Goal: Task Accomplishment & Management: Manage account settings

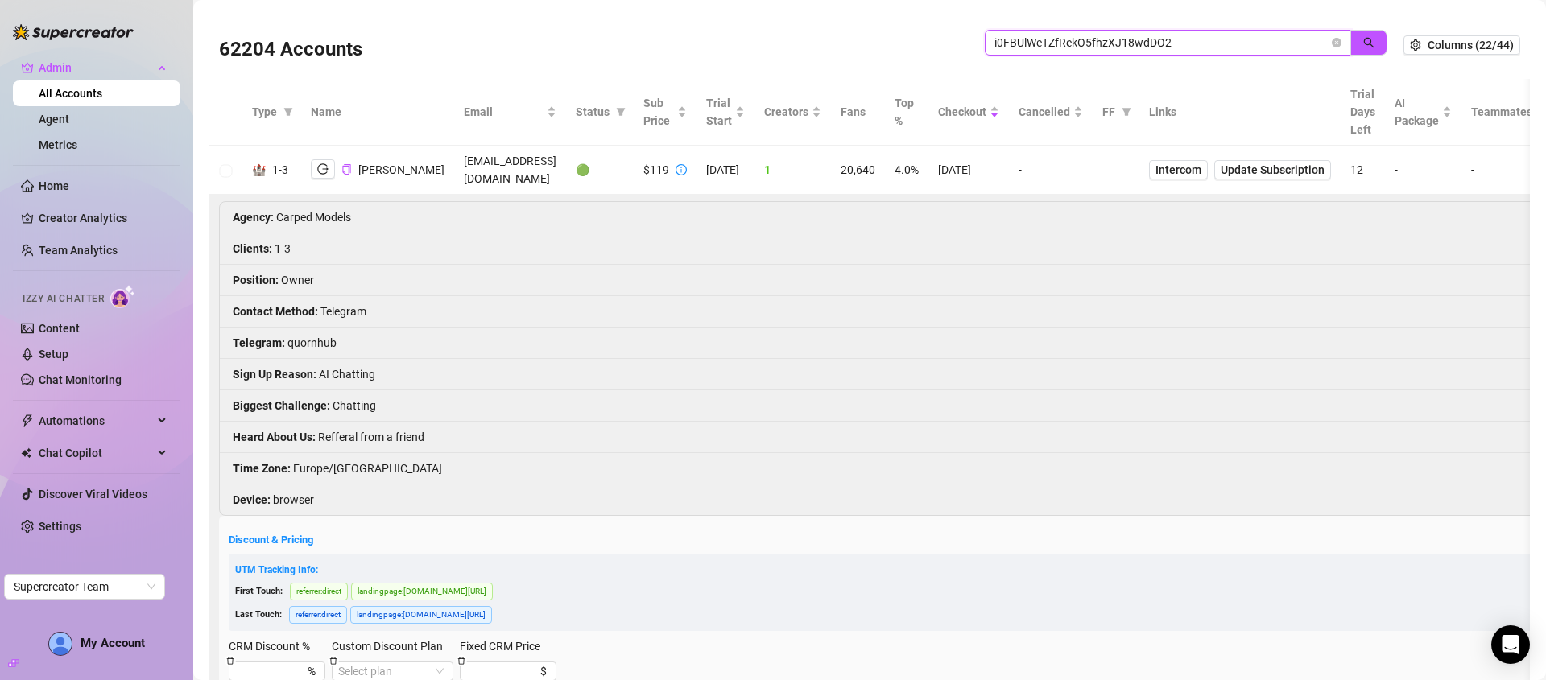
click at [1188, 40] on input "i0FBUlWeTZfRekO5fhzXJ18wdDO2" at bounding box center [1161, 43] width 334 height 18
paste input "N8VKskgb1zZ4AKdMQdwFd8DvrYW"
click at [1363, 38] on icon "search" at bounding box center [1368, 42] width 11 height 11
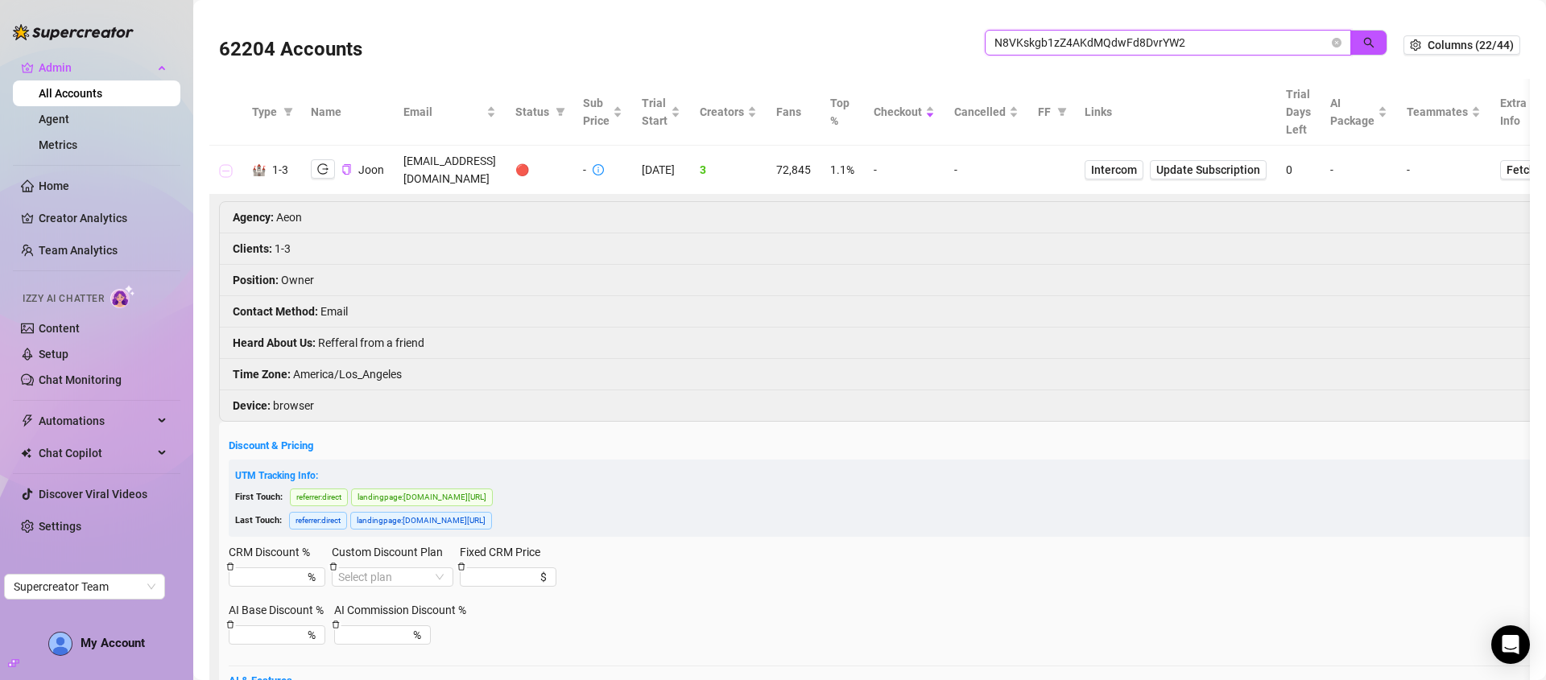
type input "N8VKskgb1zZ4AKdMQdwFd8DvrYW2"
click at [223, 164] on button "Collapse row" at bounding box center [226, 170] width 13 height 13
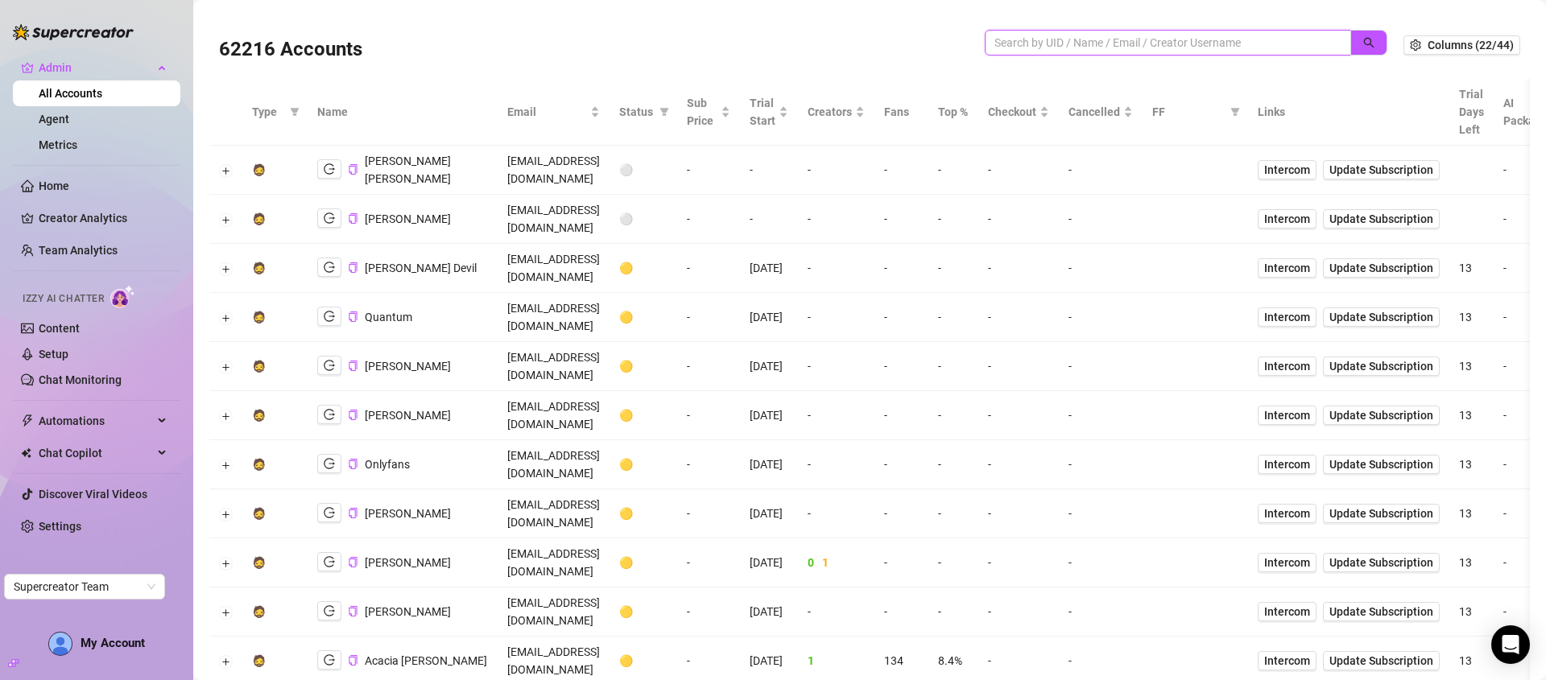
click at [1239, 48] on input "search" at bounding box center [1161, 43] width 334 height 18
paste input "N8VKskgb1zZ4AKdMQdwFd8DvrYW2"
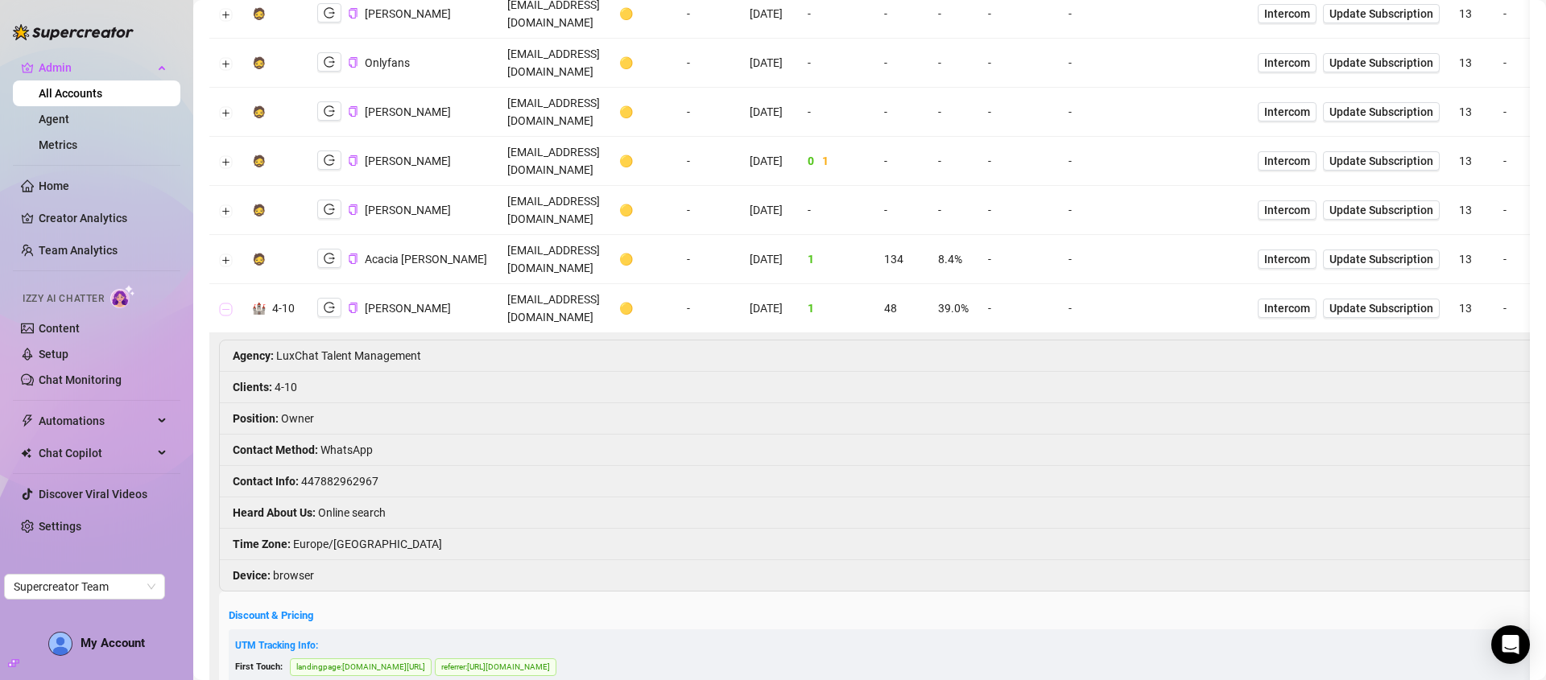
scroll to position [405, 0]
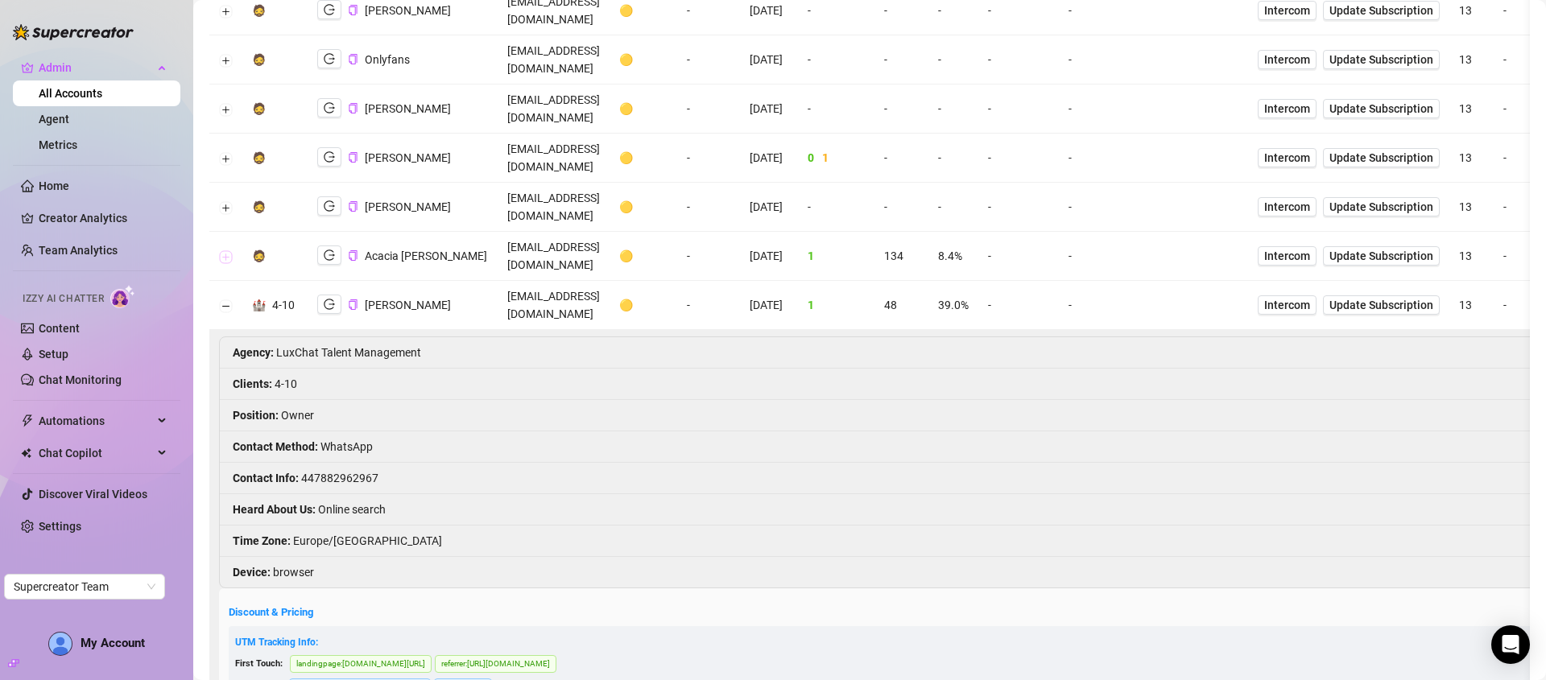
click at [224, 250] on button "Expand row" at bounding box center [226, 256] width 13 height 13
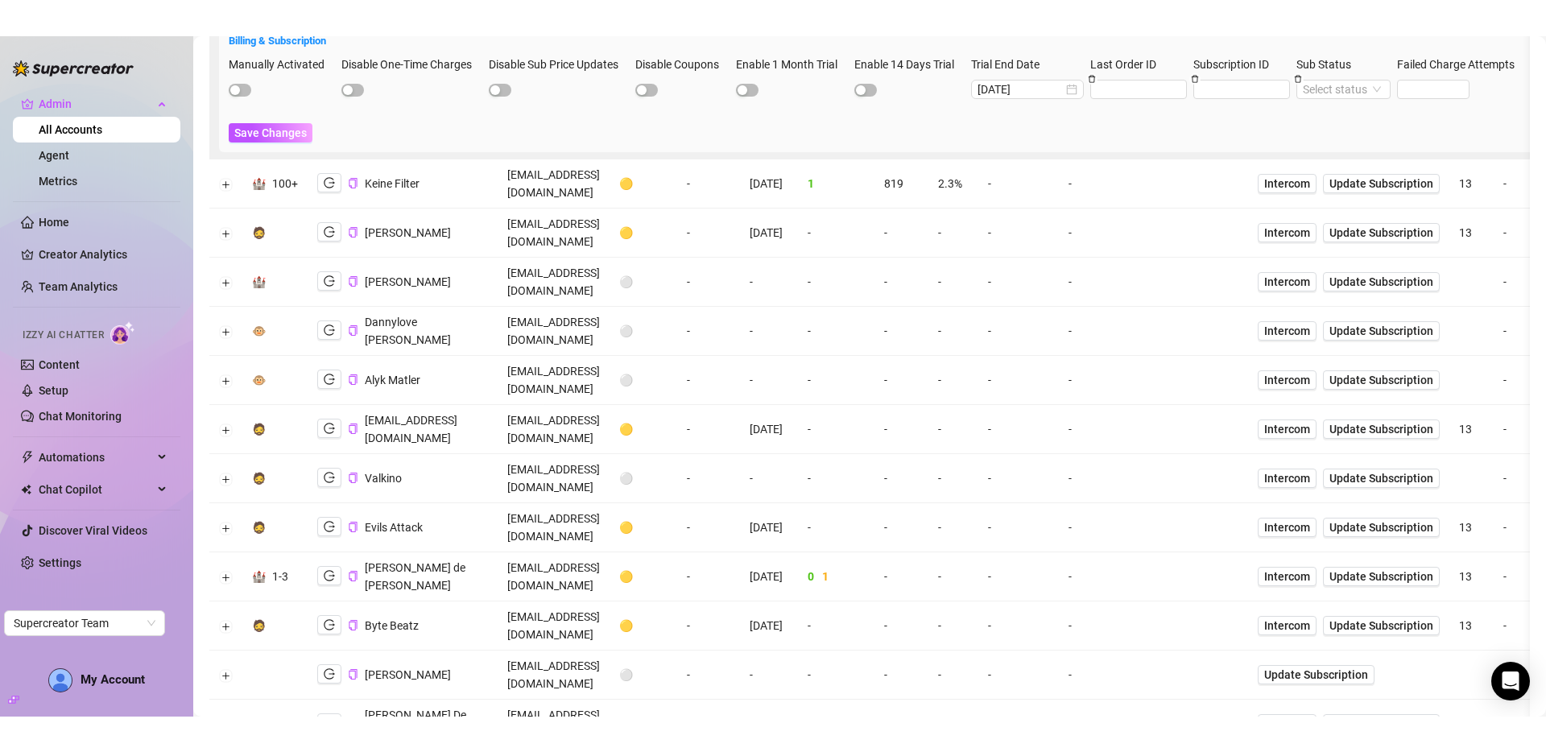
scroll to position [0, 0]
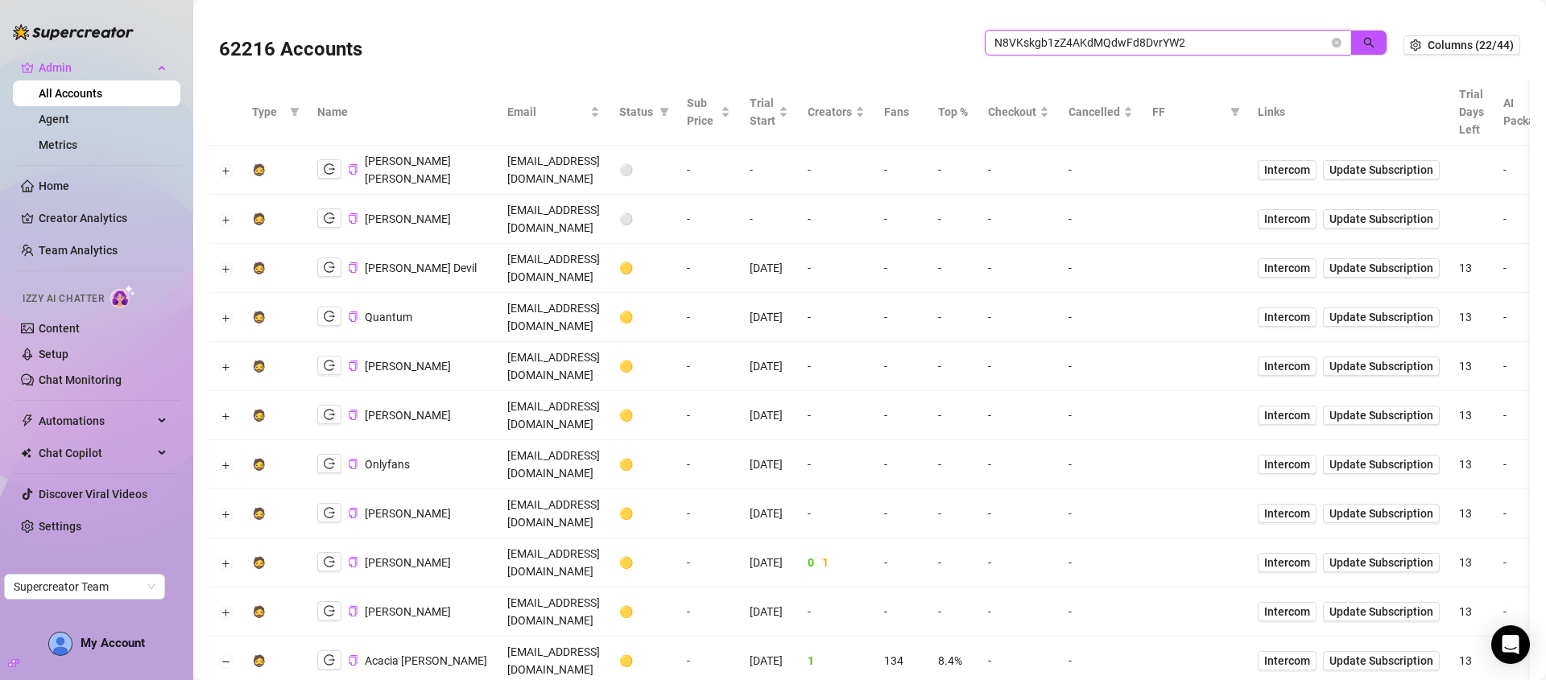
click at [1083, 39] on input "N8VKskgb1zZ4AKdMQdwFd8DvrYW2" at bounding box center [1161, 43] width 334 height 18
click at [1082, 41] on input "N8VKskgb1zZ4AKdMQdwFd8DvrYW2" at bounding box center [1161, 43] width 334 height 18
click at [1364, 43] on icon "search" at bounding box center [1369, 43] width 10 height 10
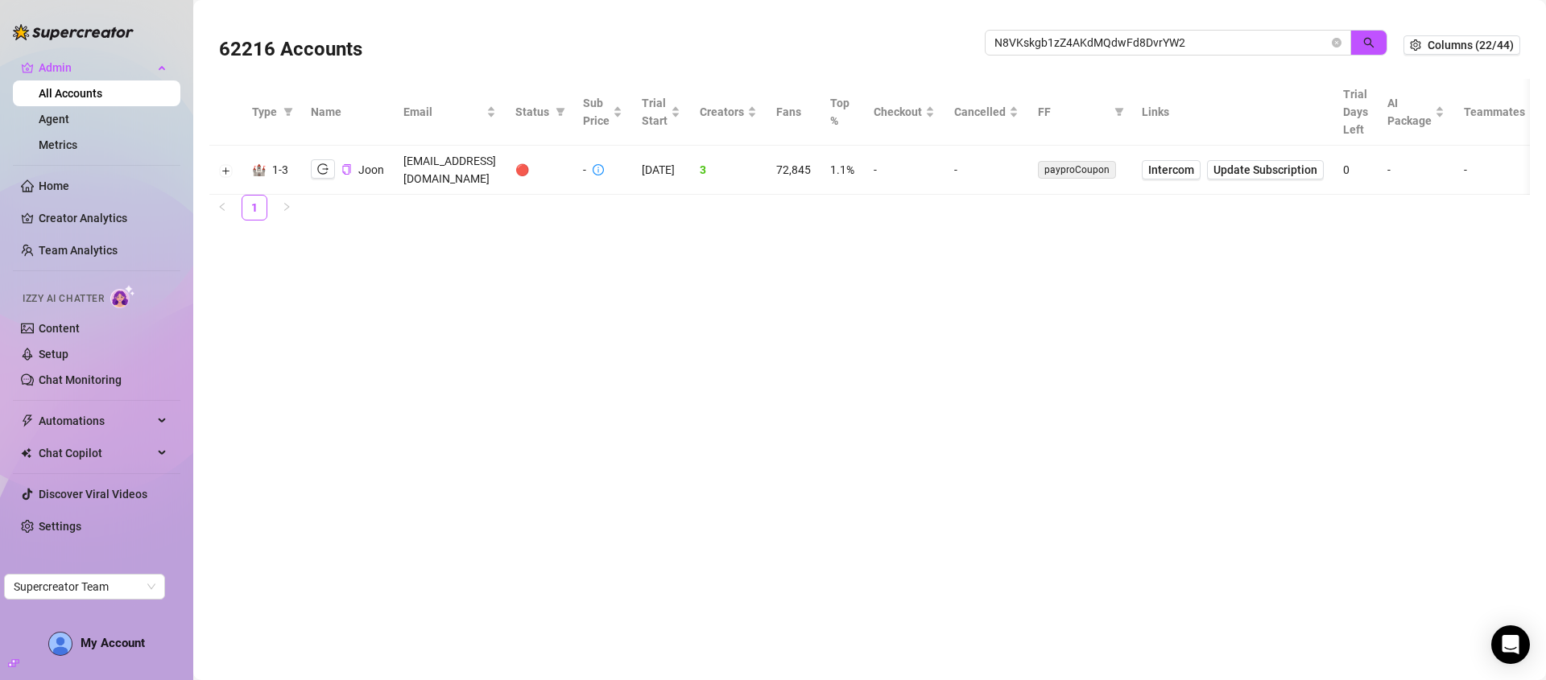
click at [473, 165] on td "aeonluxagency@gmail.com" at bounding box center [450, 170] width 112 height 49
copy td "aeonluxagency@gmail.com"
click at [320, 163] on icon "logout" at bounding box center [322, 168] width 11 height 11
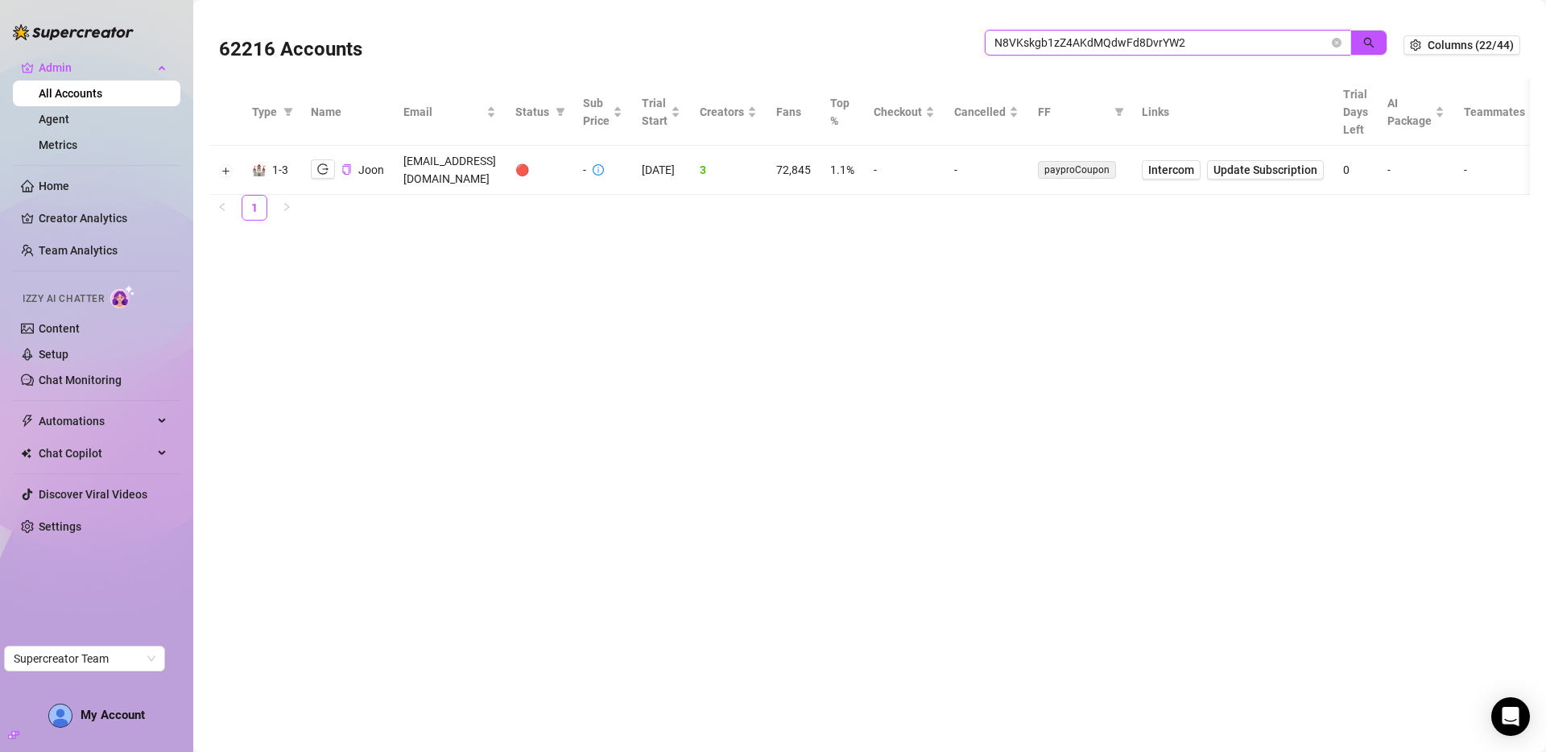
click at [1196, 39] on input "N8VKskgb1zZ4AKdMQdwFd8DvrYW2" at bounding box center [1161, 43] width 334 height 18
paste input "WGS7bG6jSLZHpNvRHI4x1bvqukr"
click at [1383, 42] on button "button" at bounding box center [1368, 43] width 37 height 26
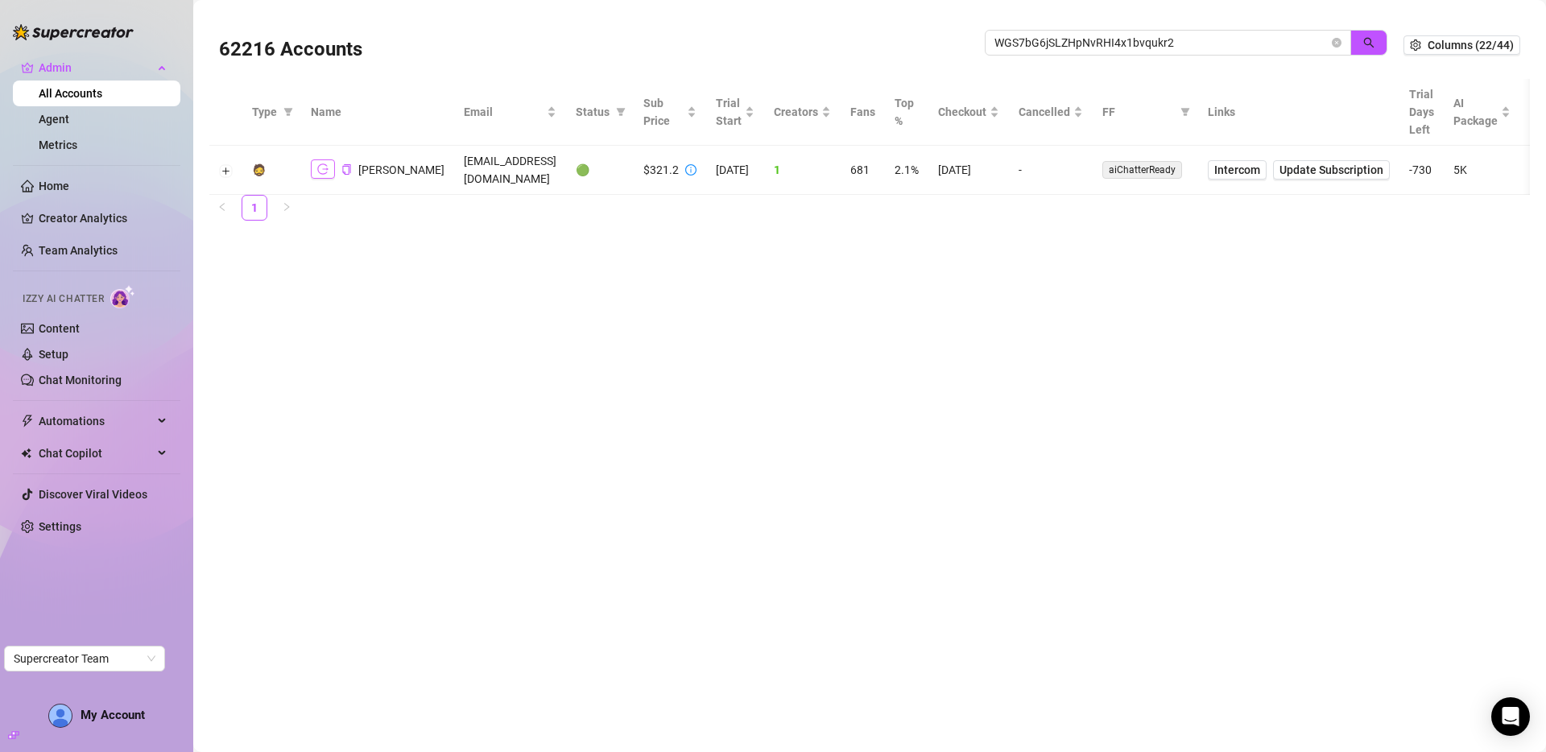
click at [326, 169] on icon "logout" at bounding box center [322, 169] width 11 height 10
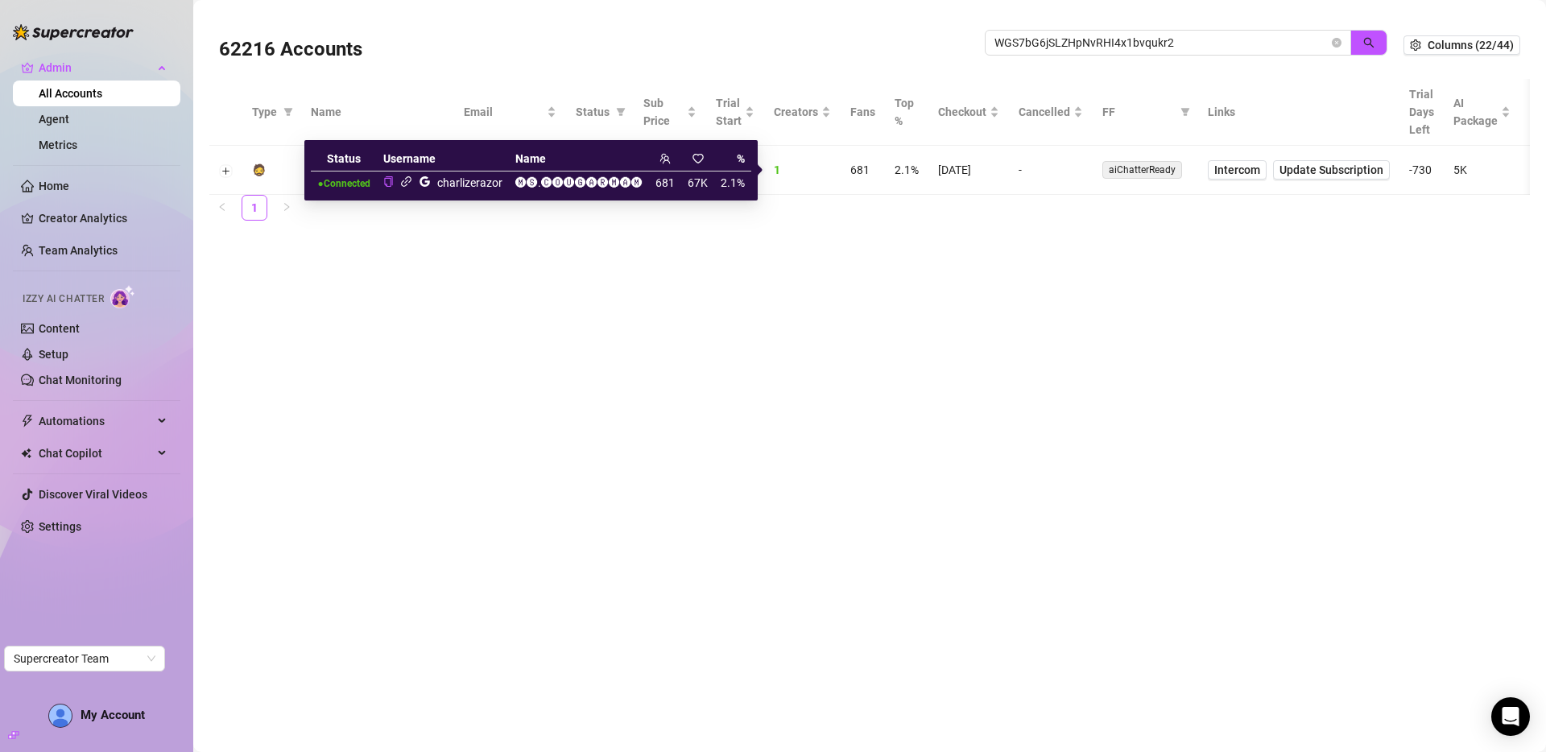
click at [406, 184] on icon "link" at bounding box center [406, 182] width 12 height 12
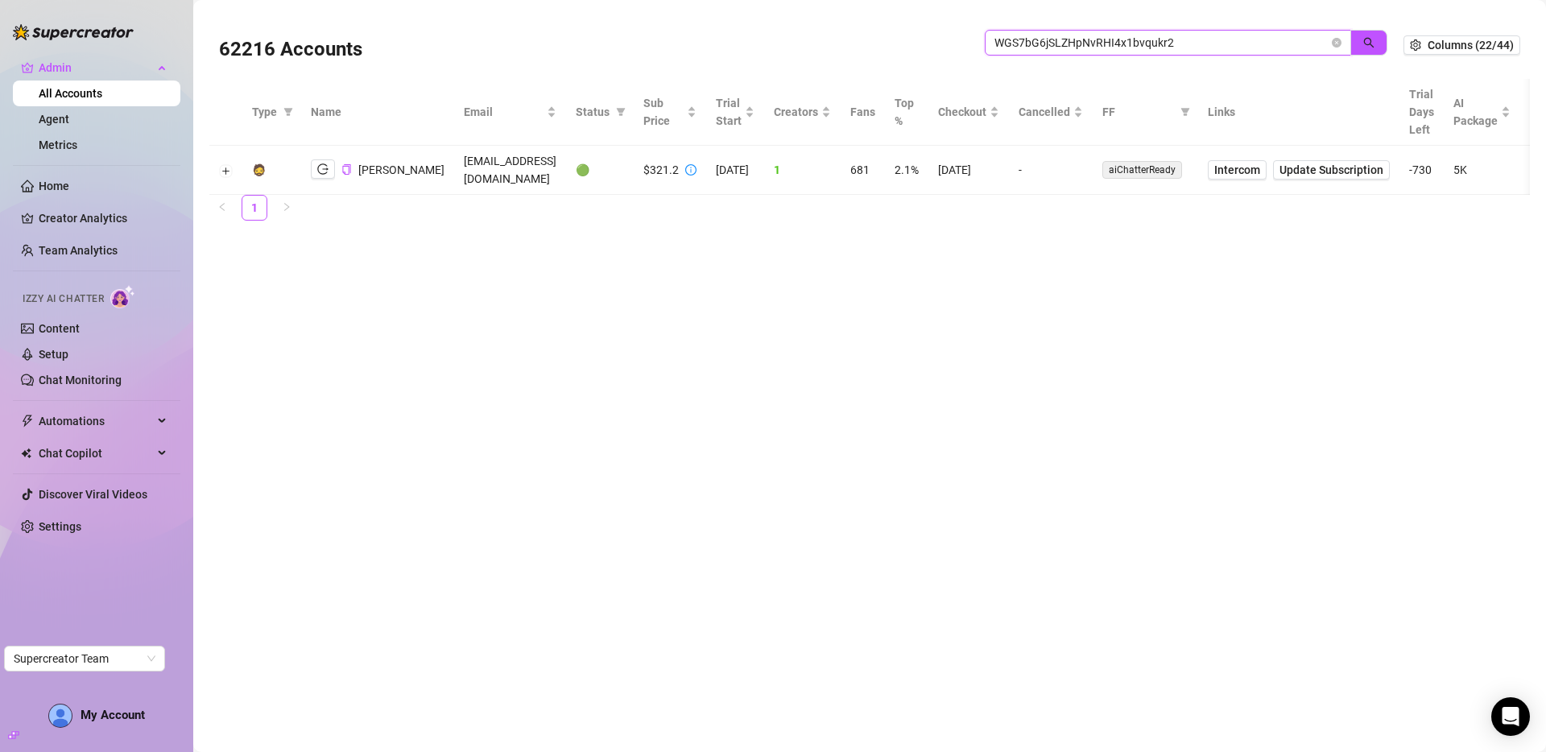
click at [1205, 43] on input "WGS7bG6jSLZHpNvRHI4x1bvqukr2" at bounding box center [1161, 43] width 334 height 18
paste input "ieBuxSN5ySVrGstTmmkr6Fdd7CT"
drag, startPoint x: 1370, startPoint y: 44, endPoint x: 1341, endPoint y: 14, distance: 42.1
click at [1370, 43] on icon "search" at bounding box center [1368, 42] width 11 height 11
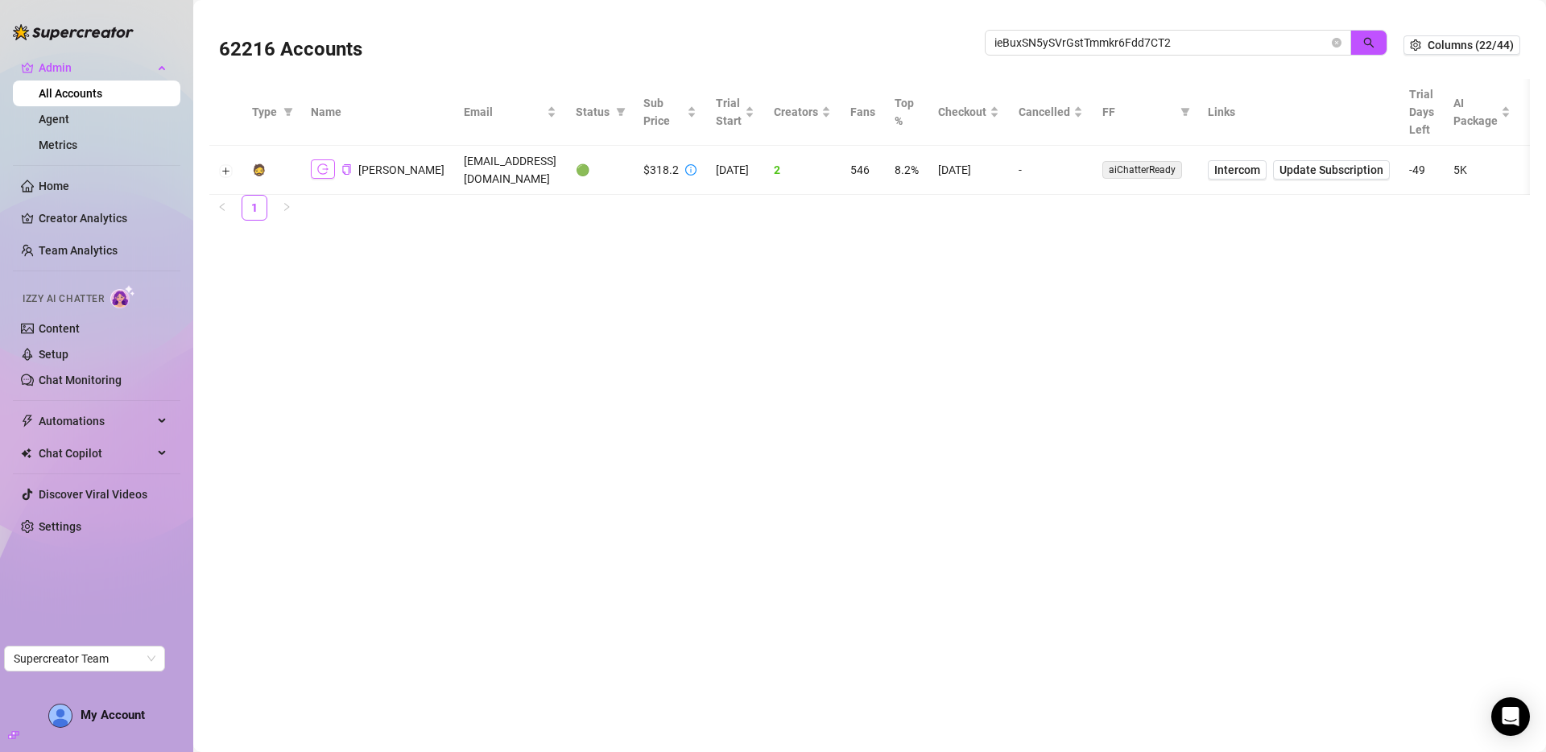
click at [324, 163] on icon "logout" at bounding box center [322, 168] width 11 height 11
click at [1156, 39] on input "ieBuxSN5ySVrGstTmmkr6Fdd7CT2" at bounding box center [1161, 43] width 334 height 18
paste input "2sfmk3mMzHOBJ5XZjc1qMseyWA4"
click at [1369, 46] on icon "search" at bounding box center [1368, 42] width 11 height 11
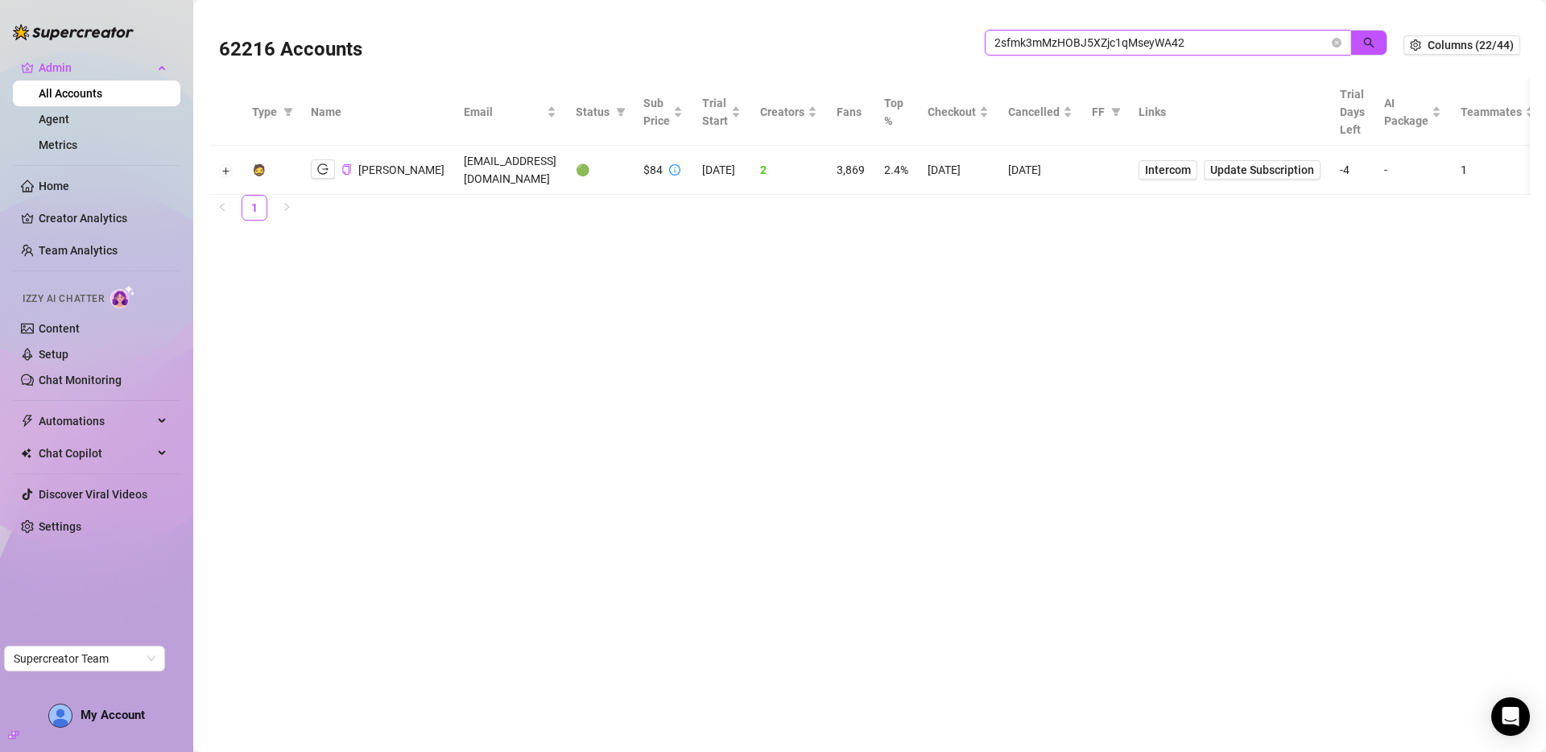
click at [1140, 51] on input "2sfmk3mMzHOBJ5XZjc1qMseyWA42" at bounding box center [1161, 43] width 334 height 18
paste input "NsNjjQoPcaMgVqiRveoiV4idRwa"
click at [1360, 43] on button "button" at bounding box center [1368, 43] width 37 height 26
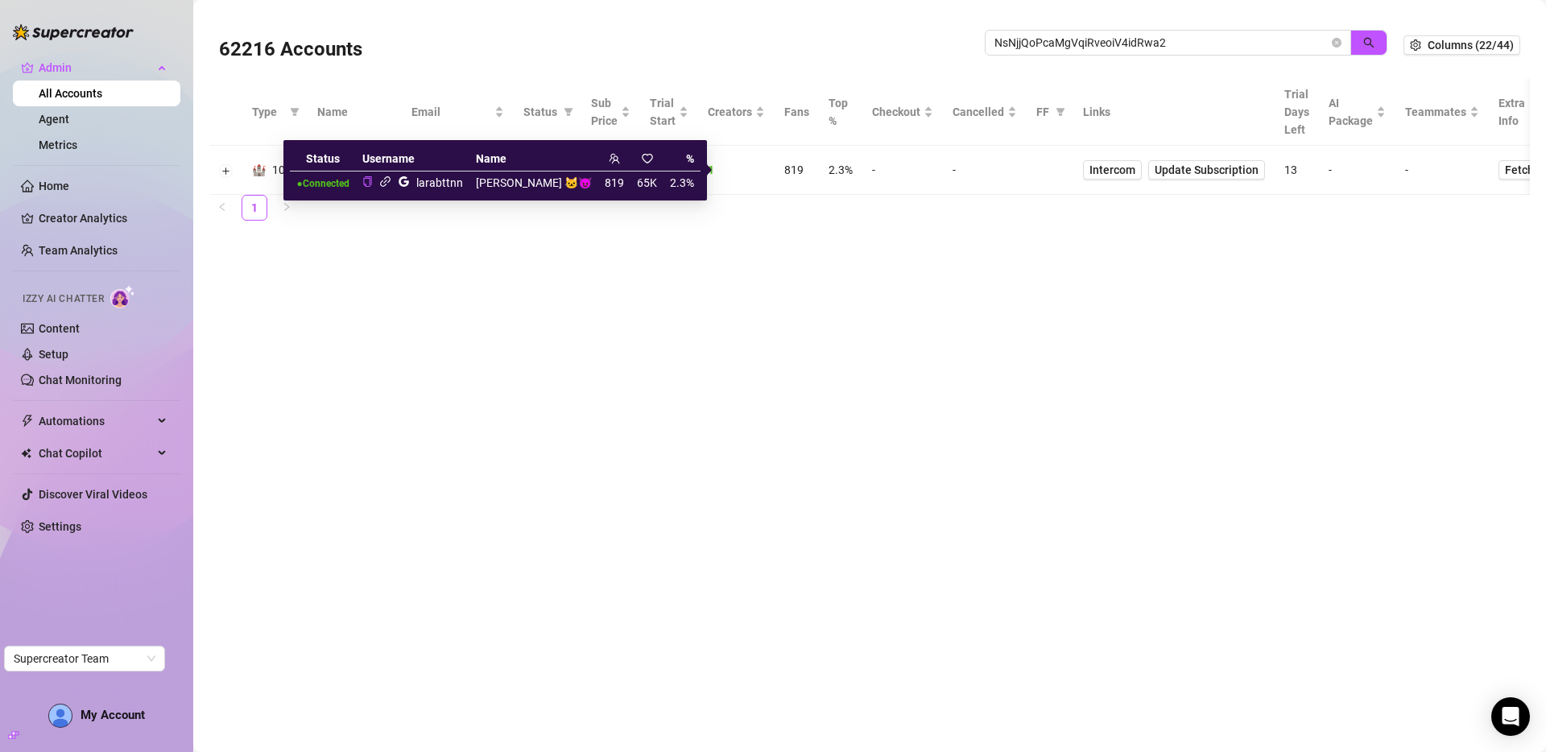
click at [463, 180] on div "larabttnn" at bounding box center [439, 183] width 47 height 18
copy div "larabttnn"
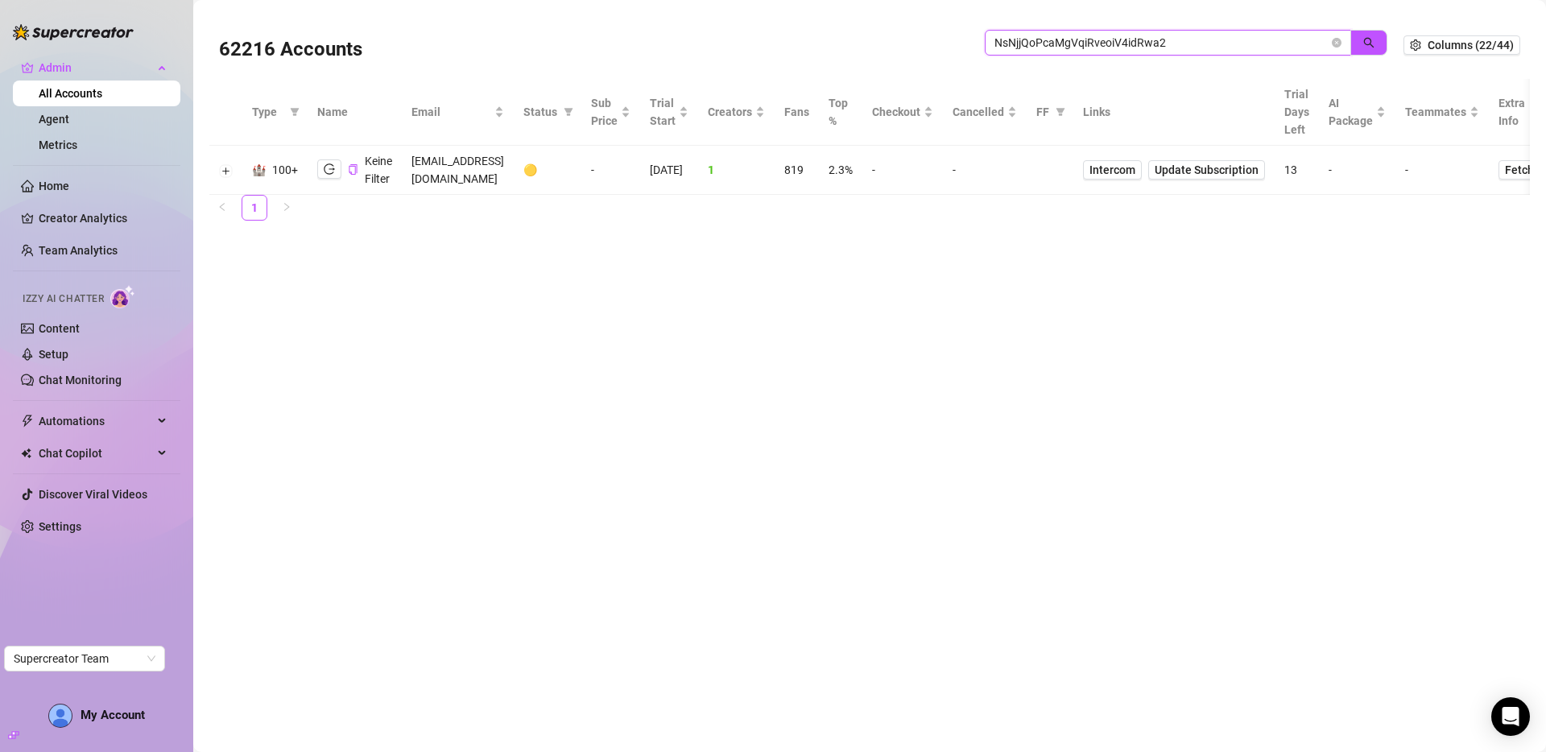
click at [1165, 43] on input "NsNjjQoPcaMgVqiRveoiV4idRwa2" at bounding box center [1161, 43] width 334 height 18
paste input "larabttnn"
click at [1374, 37] on button "button" at bounding box center [1368, 43] width 37 height 26
click at [1360, 43] on button "button" at bounding box center [1368, 43] width 37 height 26
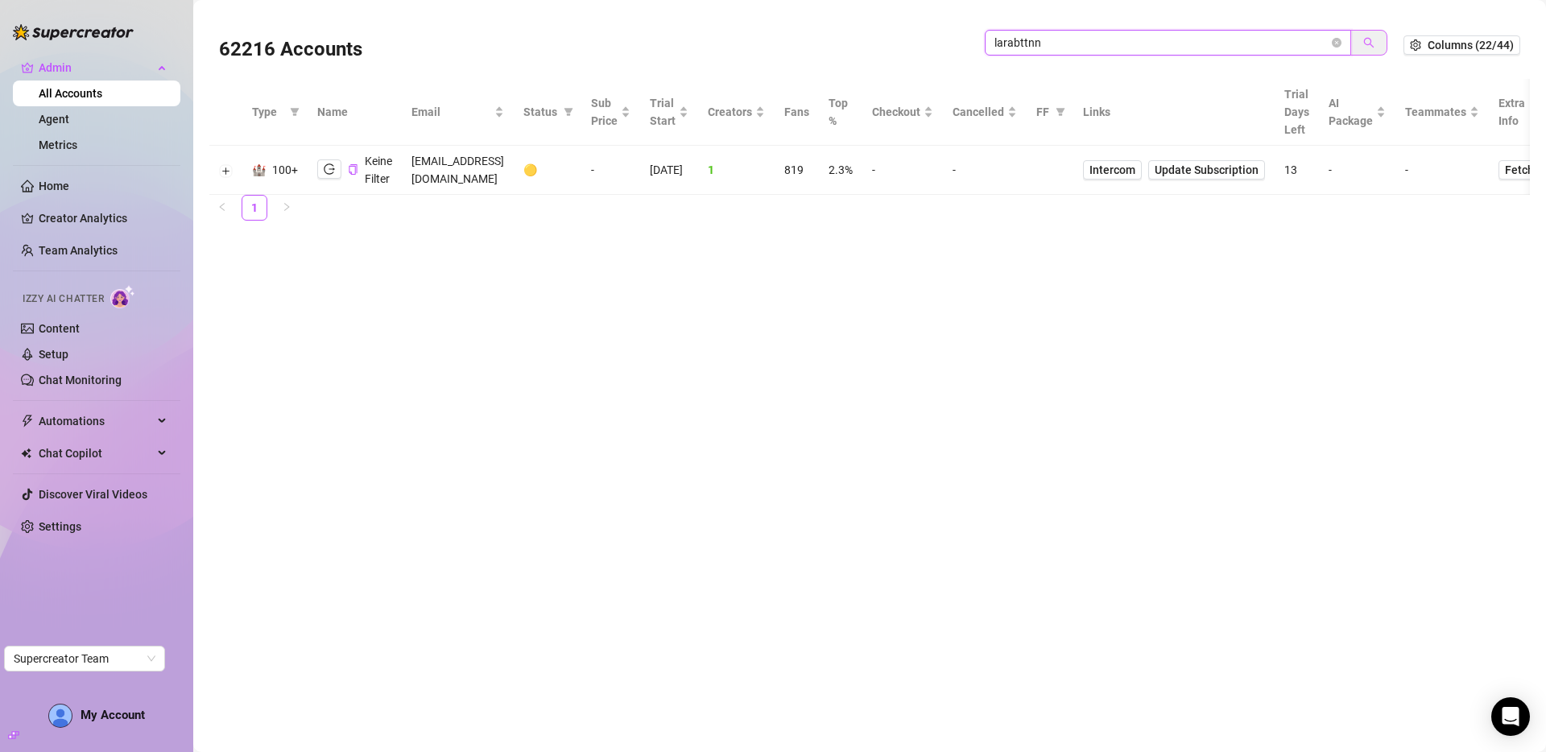
click at [1360, 43] on button "button" at bounding box center [1368, 43] width 37 height 26
click at [1361, 44] on button "button" at bounding box center [1368, 43] width 37 height 26
click at [1023, 44] on input "larabttnn" at bounding box center [1161, 43] width 334 height 18
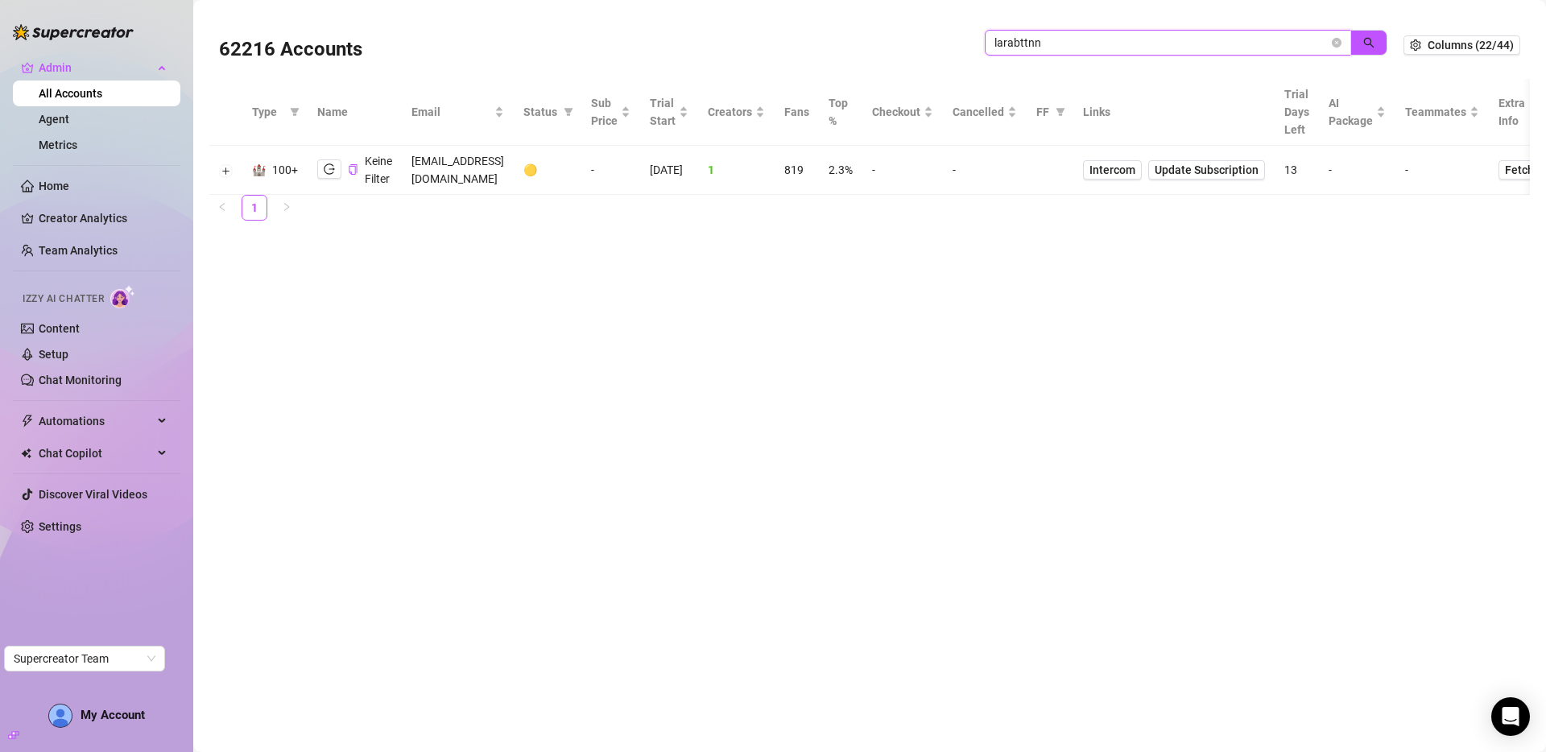
click at [1023, 44] on input "larabttnn" at bounding box center [1161, 43] width 334 height 18
drag, startPoint x: 436, startPoint y: 168, endPoint x: 501, endPoint y: 171, distance: 64.5
click at [501, 171] on td "[EMAIL_ADDRESS][DOMAIN_NAME]" at bounding box center [458, 170] width 112 height 49
copy td "keinefilter.de"
click at [1057, 39] on input "larabttnn" at bounding box center [1161, 43] width 334 height 18
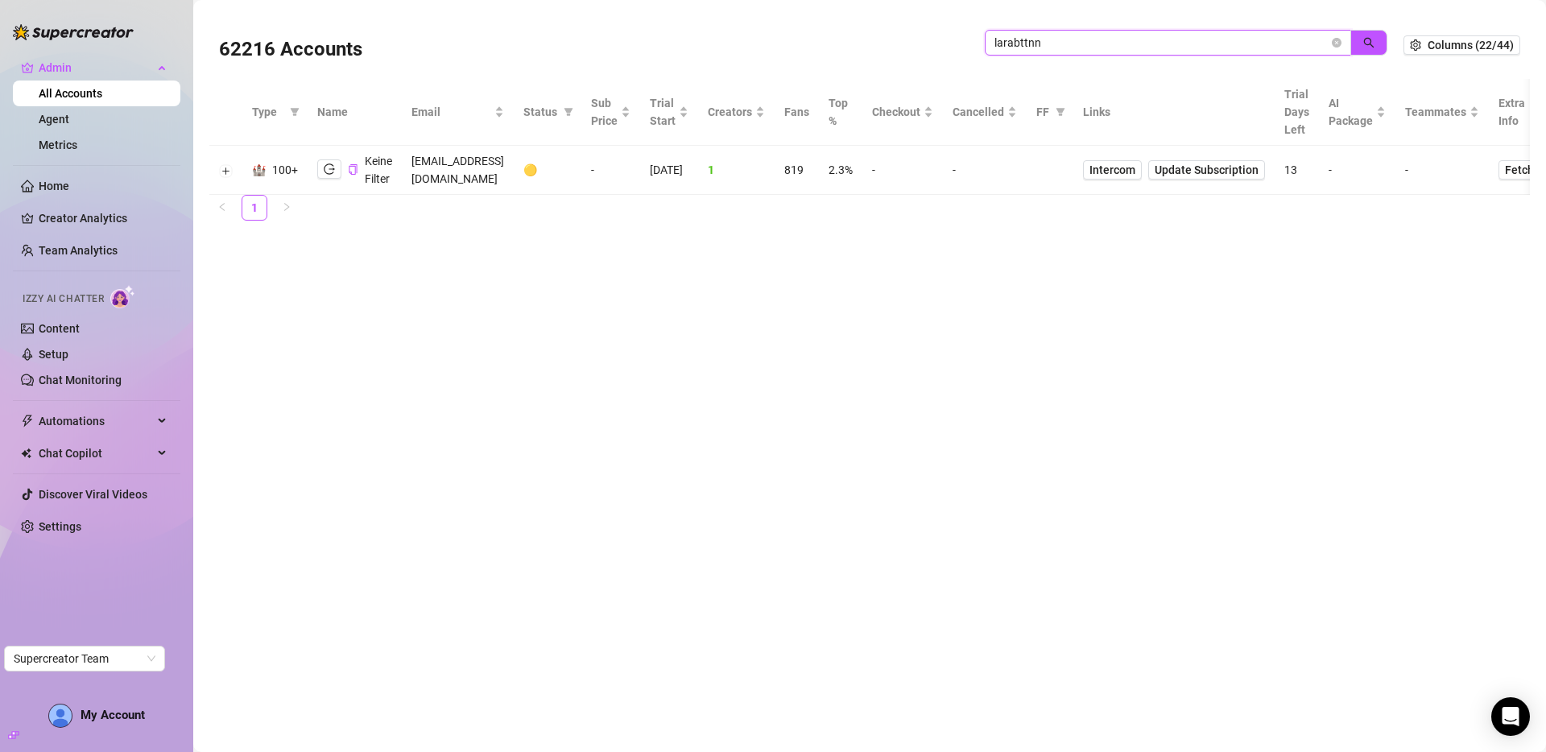
click at [1057, 39] on input "larabttnn" at bounding box center [1161, 43] width 334 height 18
paste input "keinefilter.de"
click at [1361, 47] on button "button" at bounding box center [1368, 43] width 37 height 26
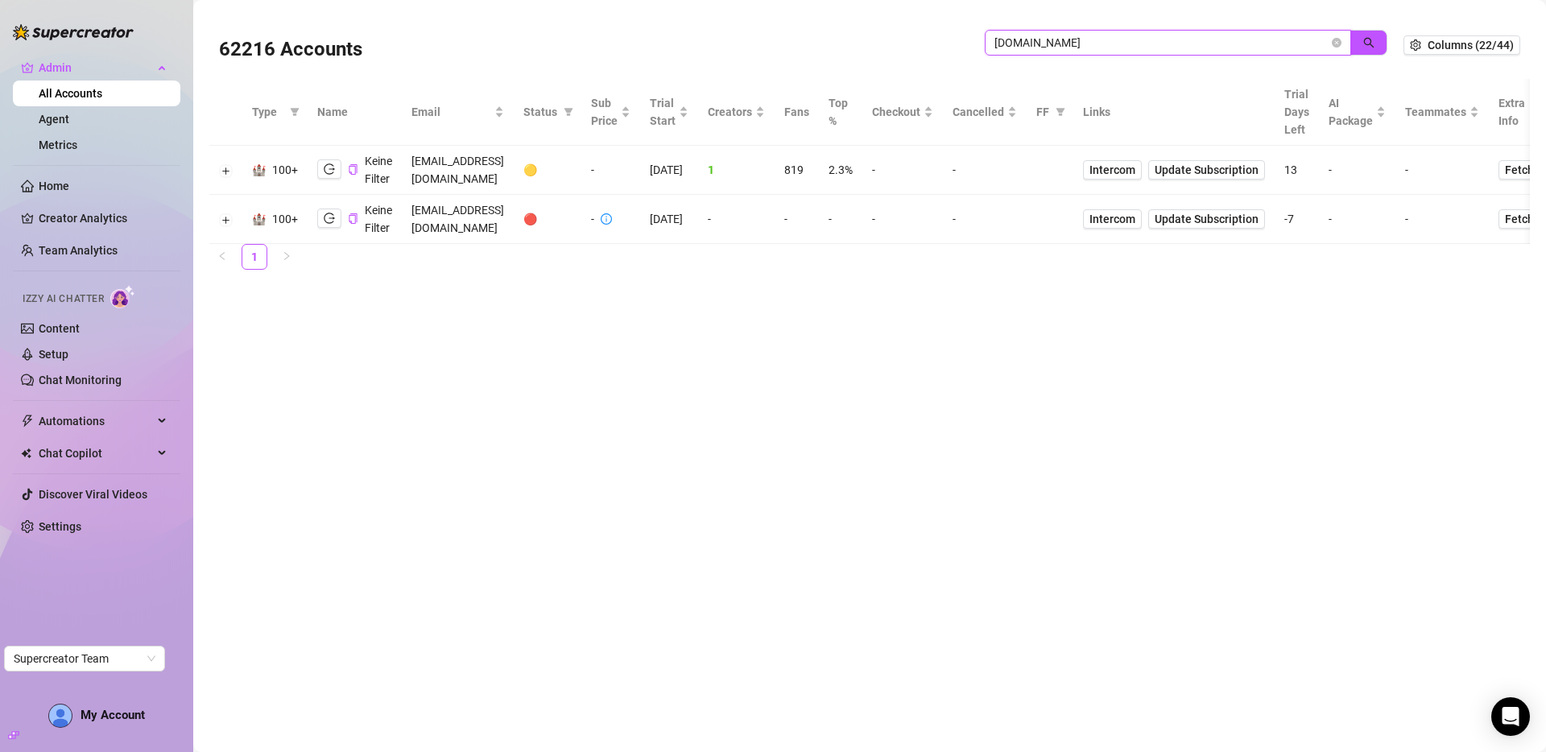
type input "keinefilter.de"
click at [461, 218] on td "hi@keinefilter.de" at bounding box center [458, 219] width 112 height 49
copy td "hi@keinefilter.de"
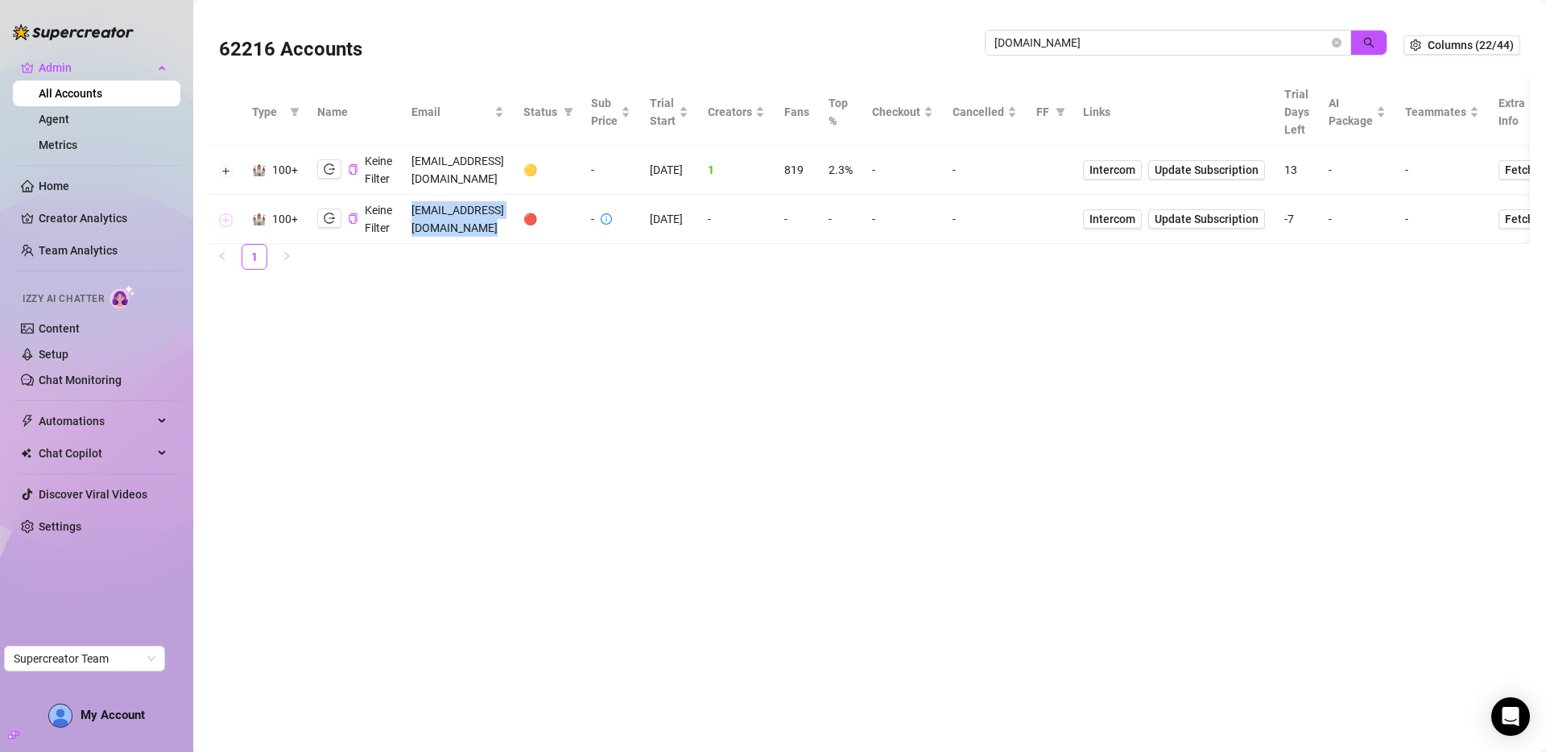
click at [229, 220] on button "Expand row" at bounding box center [226, 219] width 13 height 13
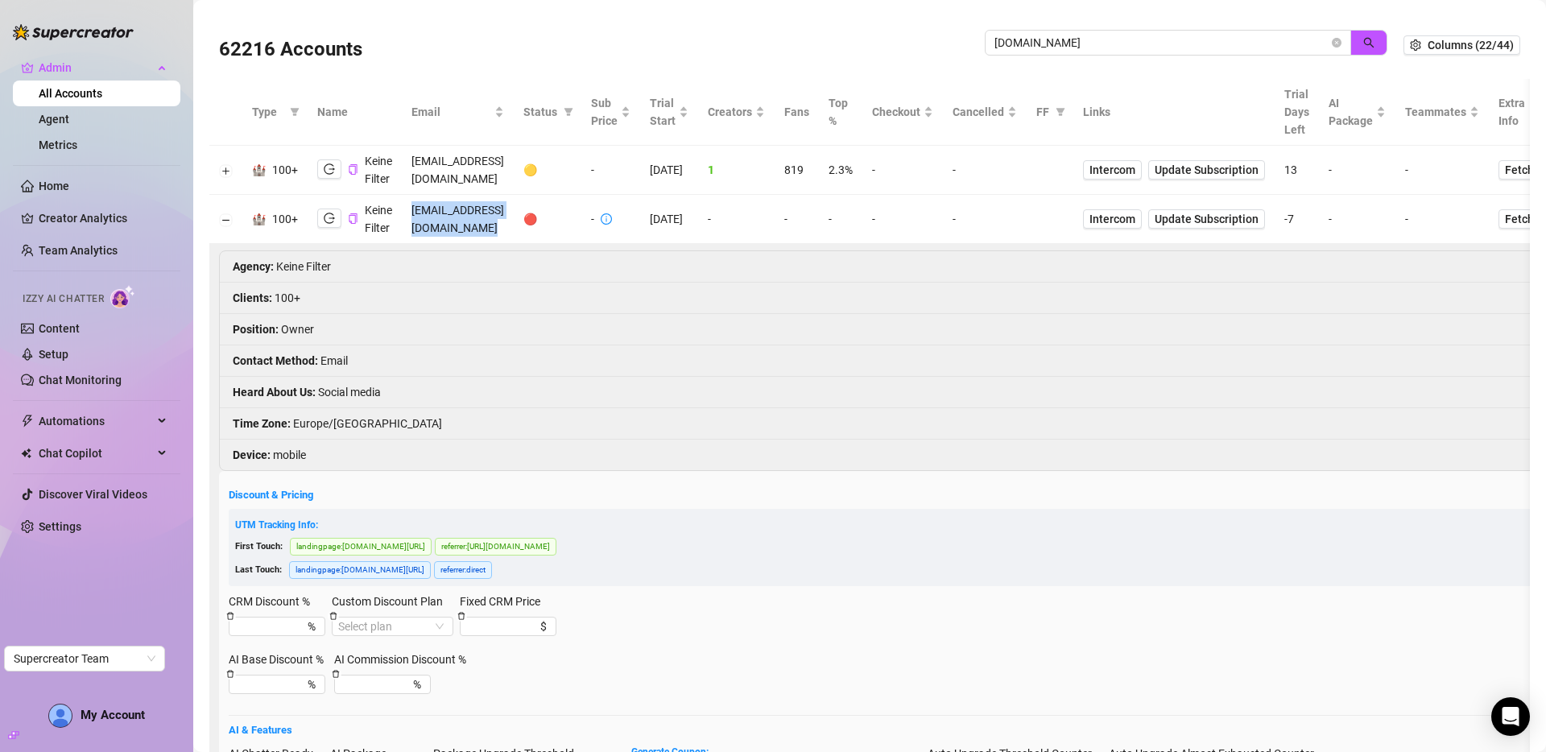
click at [462, 216] on td "hi@keinefilter.de" at bounding box center [458, 219] width 112 height 49
click at [325, 171] on icon "logout" at bounding box center [329, 168] width 11 height 11
click at [232, 217] on td at bounding box center [225, 219] width 33 height 49
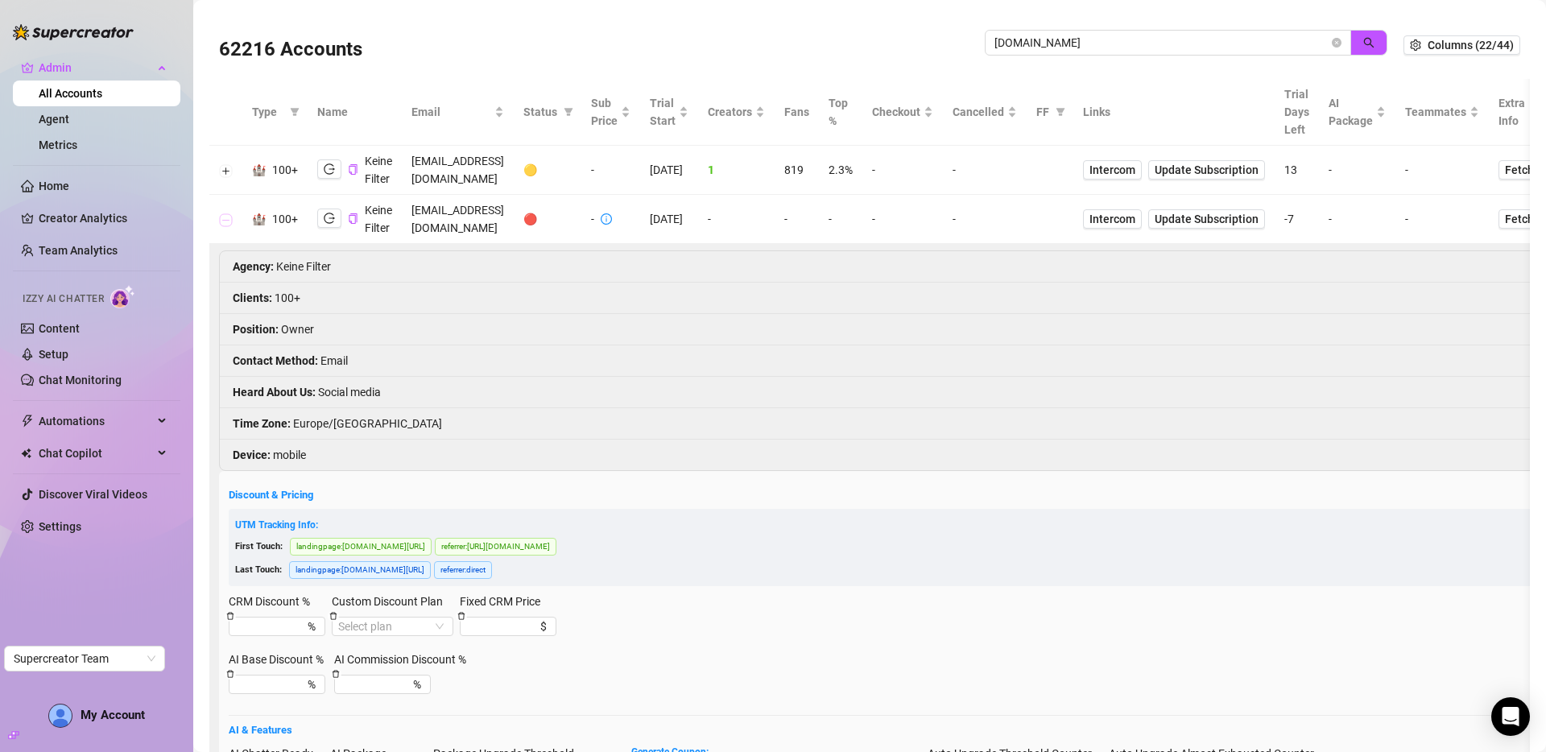
click at [226, 219] on button "Collapse row" at bounding box center [226, 219] width 13 height 13
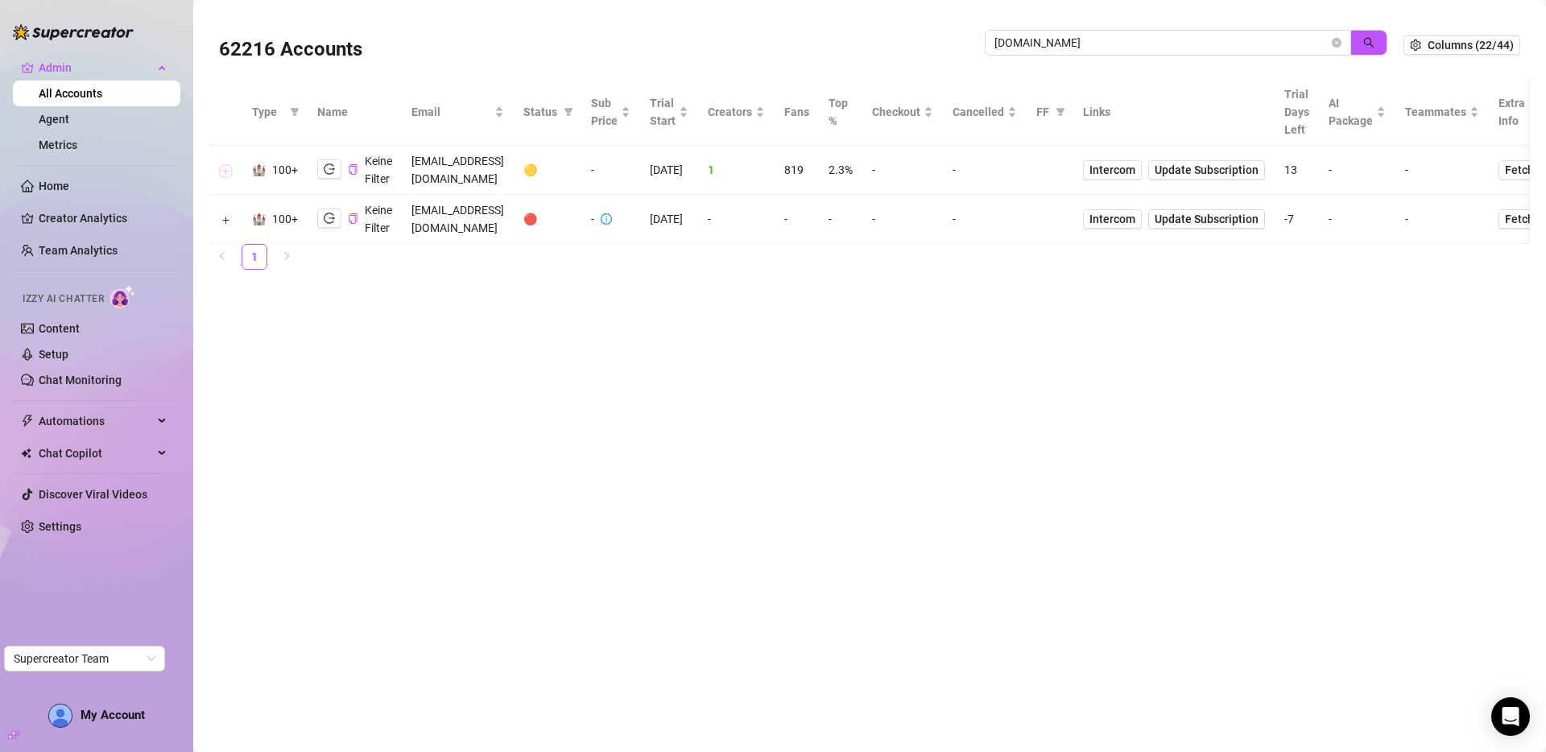
click at [225, 170] on button "Expand row" at bounding box center [226, 170] width 13 height 13
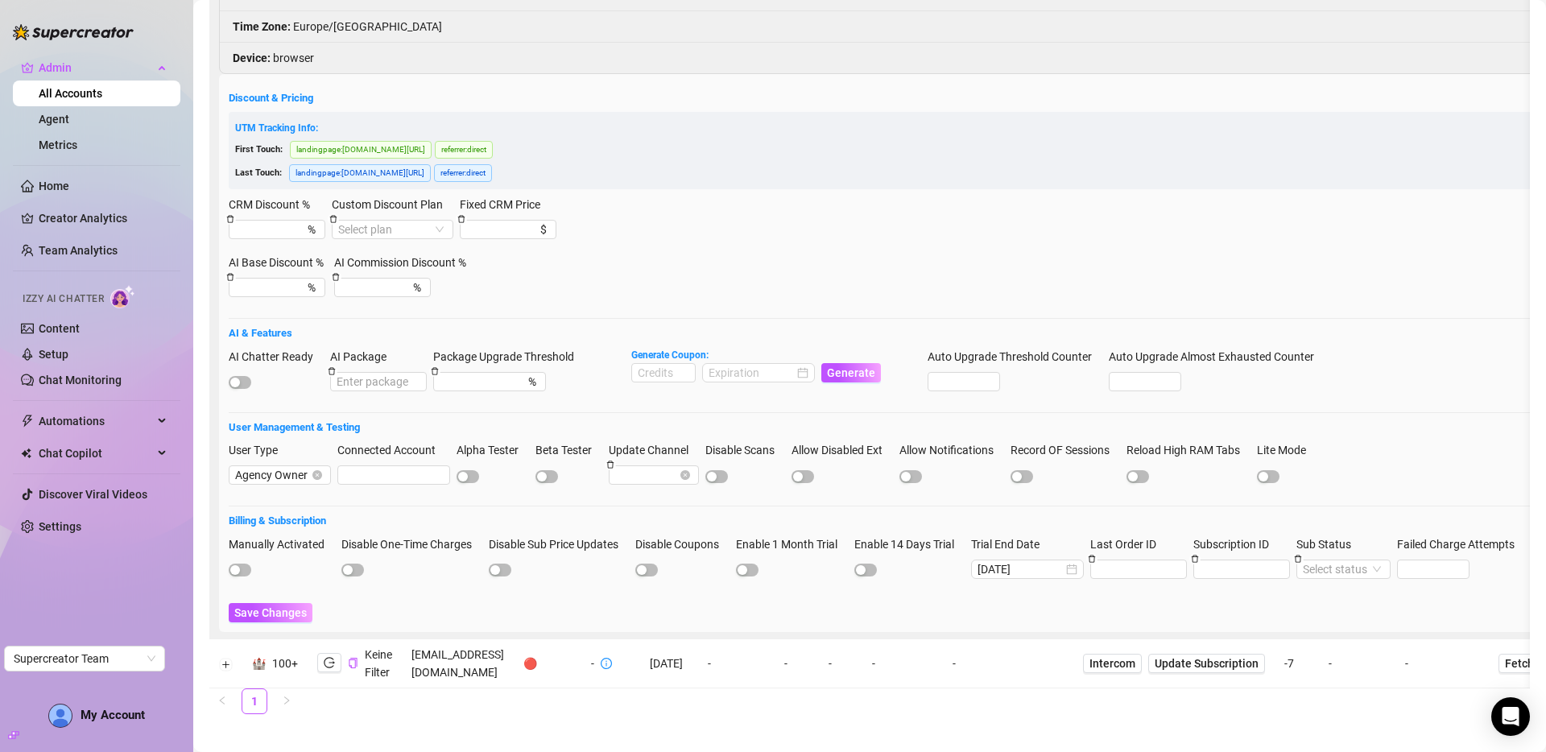
scroll to position [370, 0]
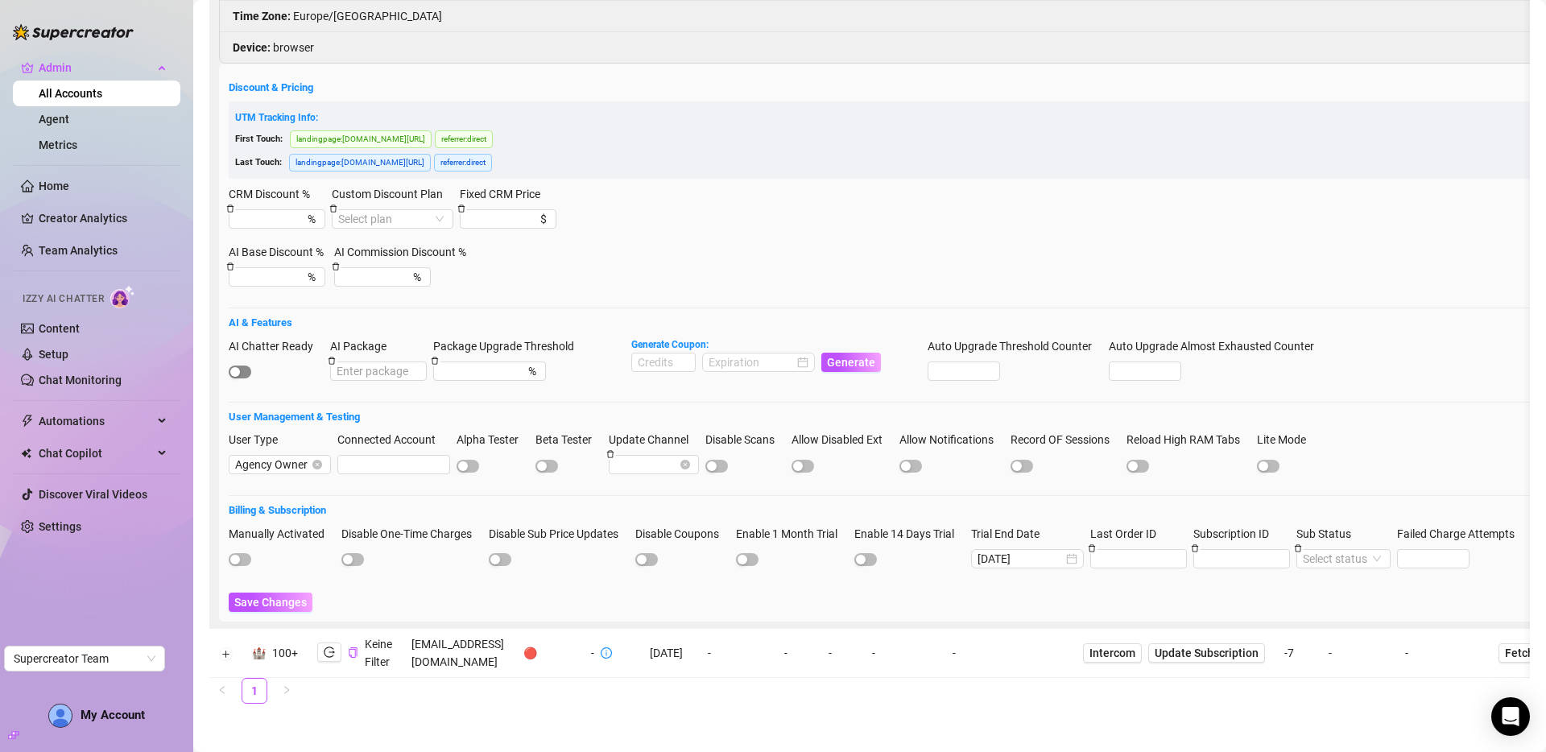
drag, startPoint x: 244, startPoint y: 358, endPoint x: 284, endPoint y: 359, distance: 40.3
click at [244, 366] on span "button" at bounding box center [240, 372] width 23 height 13
click at [678, 355] on input at bounding box center [663, 362] width 63 height 18
type input "1000"
click at [806, 353] on div at bounding box center [759, 362] width 100 height 18
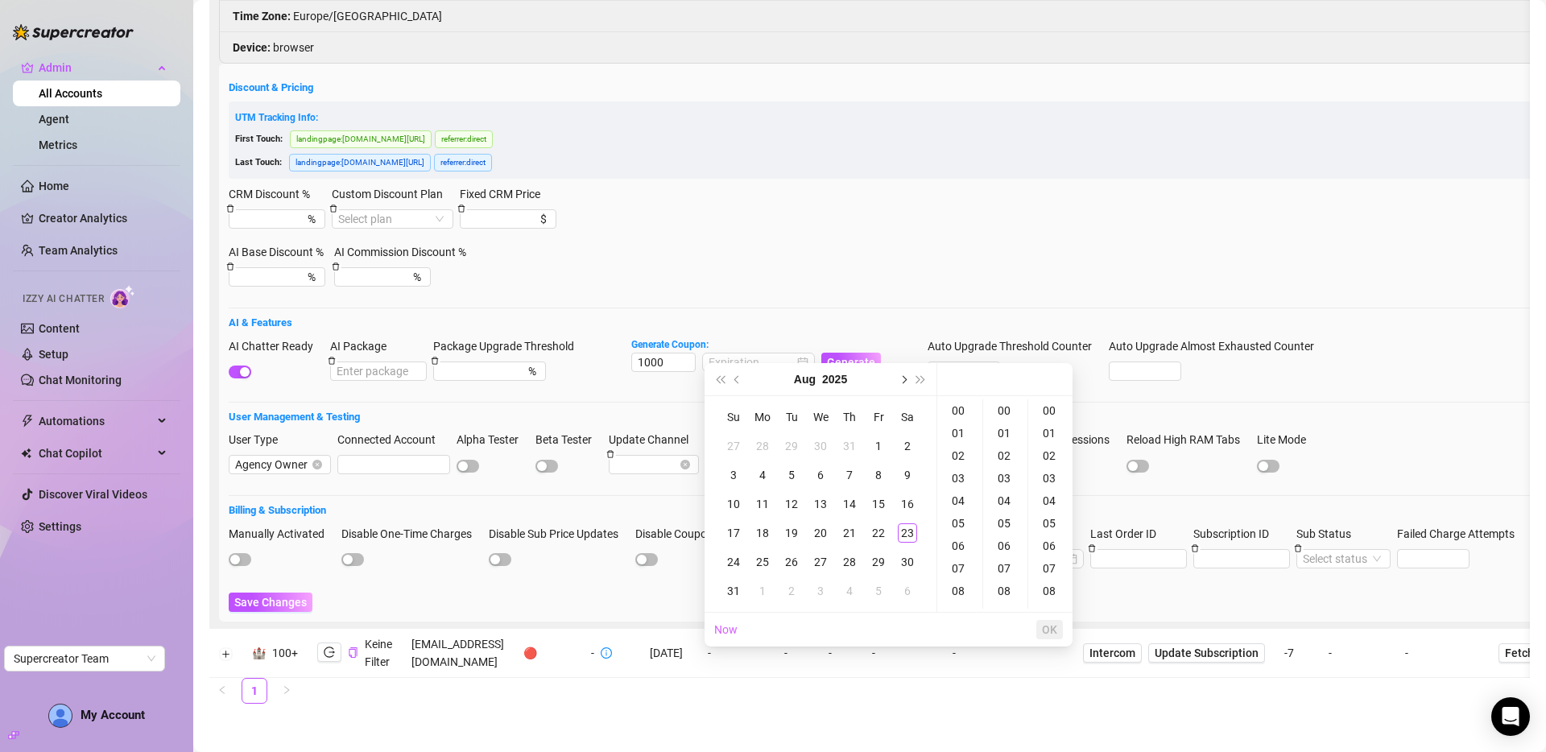
click at [902, 376] on span "Next month (PageDown)" at bounding box center [903, 379] width 8 height 8
click at [903, 531] on div "27" at bounding box center [907, 532] width 19 height 19
type input "2025-09-27 00:00:00"
click at [1056, 631] on span "OK" at bounding box center [1049, 629] width 15 height 13
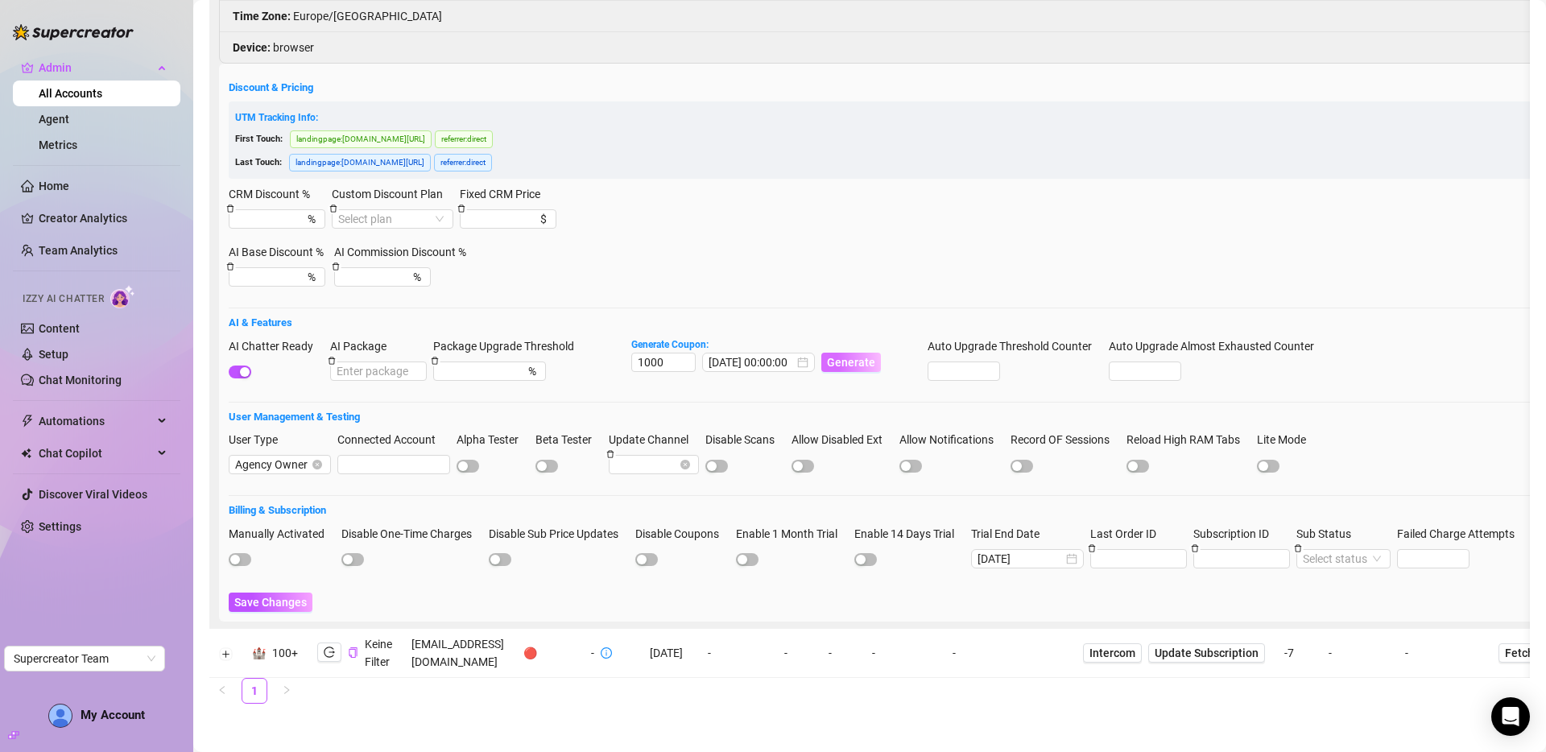
click at [867, 356] on span "Generate" at bounding box center [851, 362] width 48 height 13
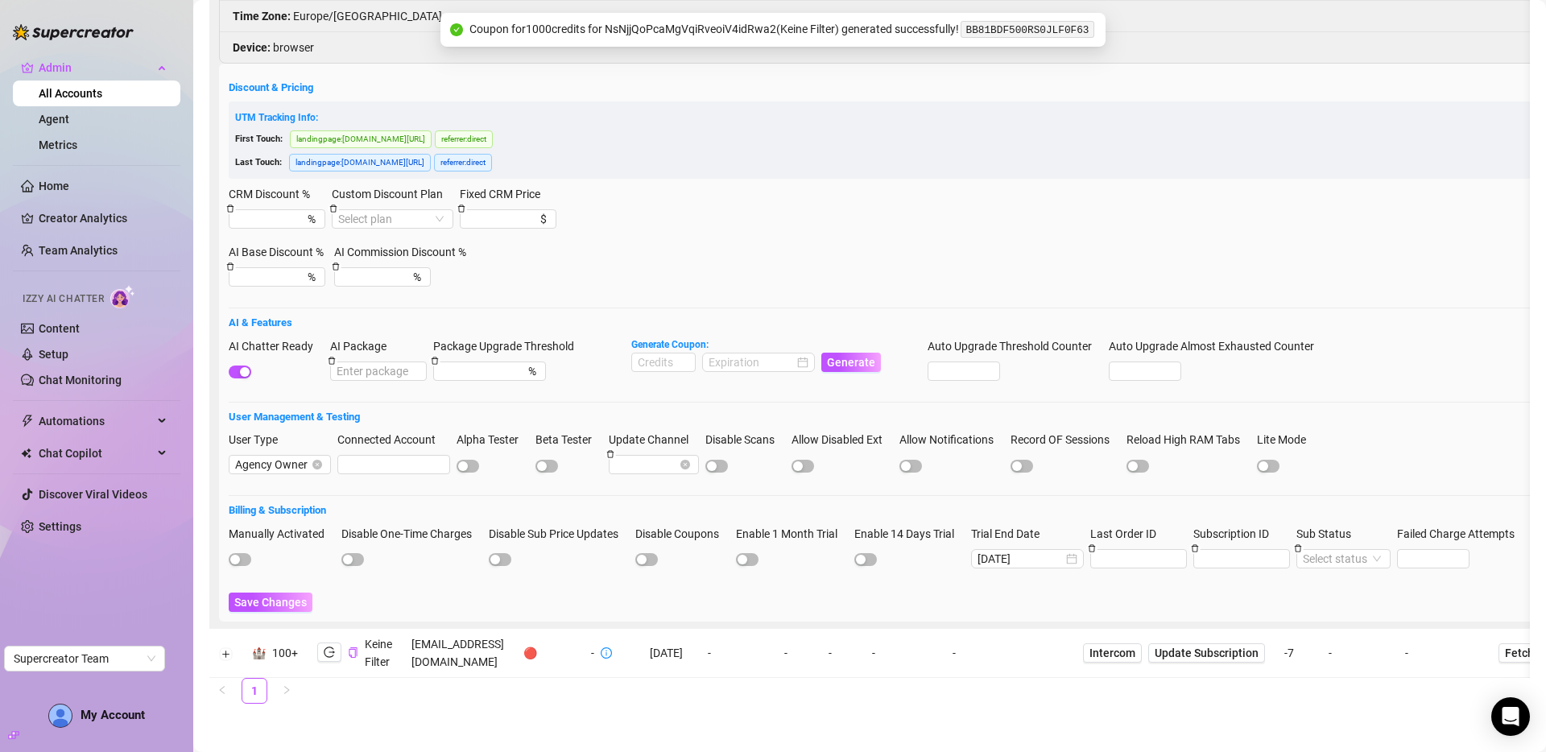
click at [1055, 27] on code "BB81BDF500RS0JLF0F63" at bounding box center [1027, 29] width 133 height 17
click at [1056, 29] on code "BB81BDF500RS0JLF0F63" at bounding box center [1027, 29] width 133 height 17
copy code "BB81BDF500RS0JLF0F63"
click at [292, 596] on span "Save Changes" at bounding box center [270, 602] width 72 height 13
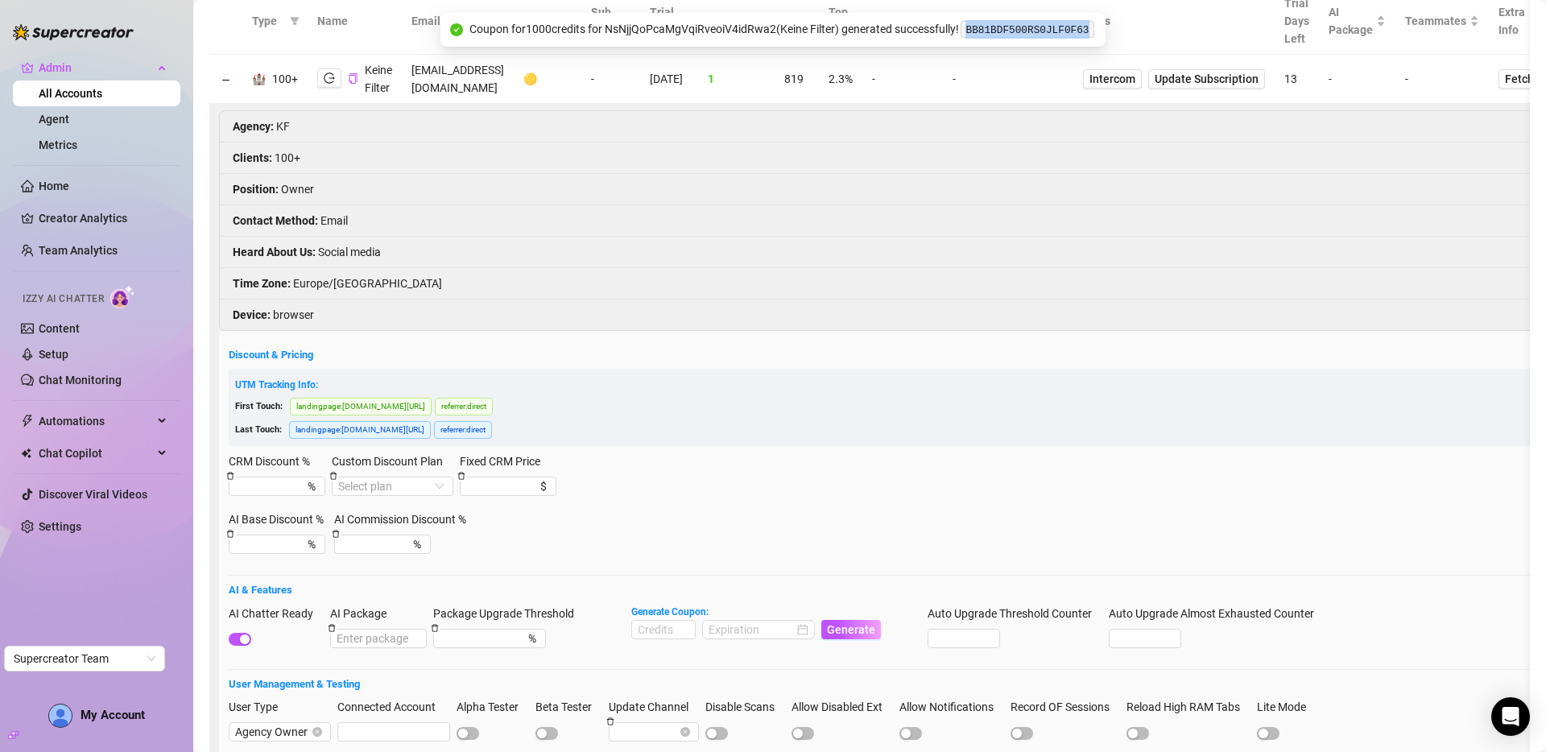
scroll to position [45, 0]
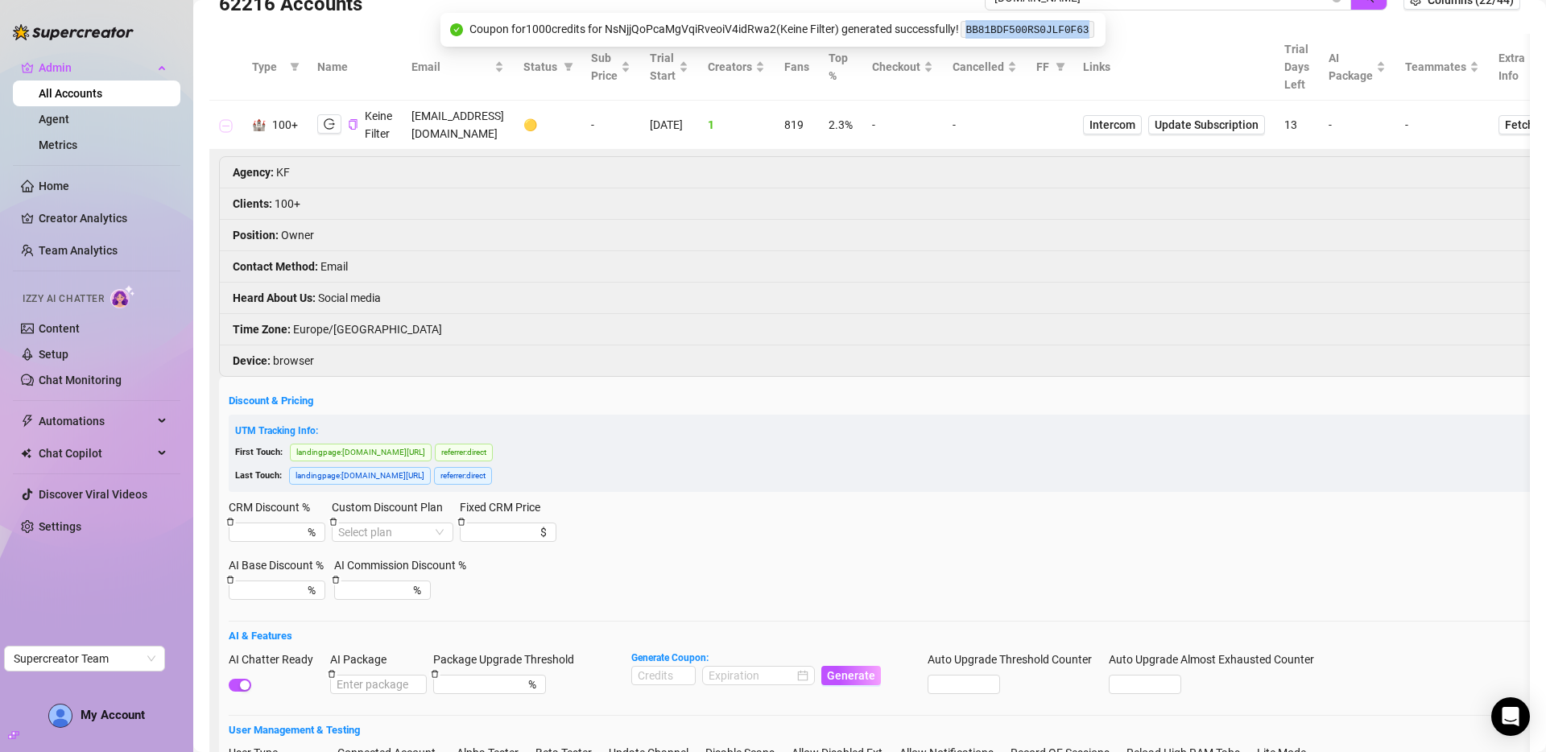
click at [225, 126] on button "Collapse row" at bounding box center [226, 125] width 13 height 13
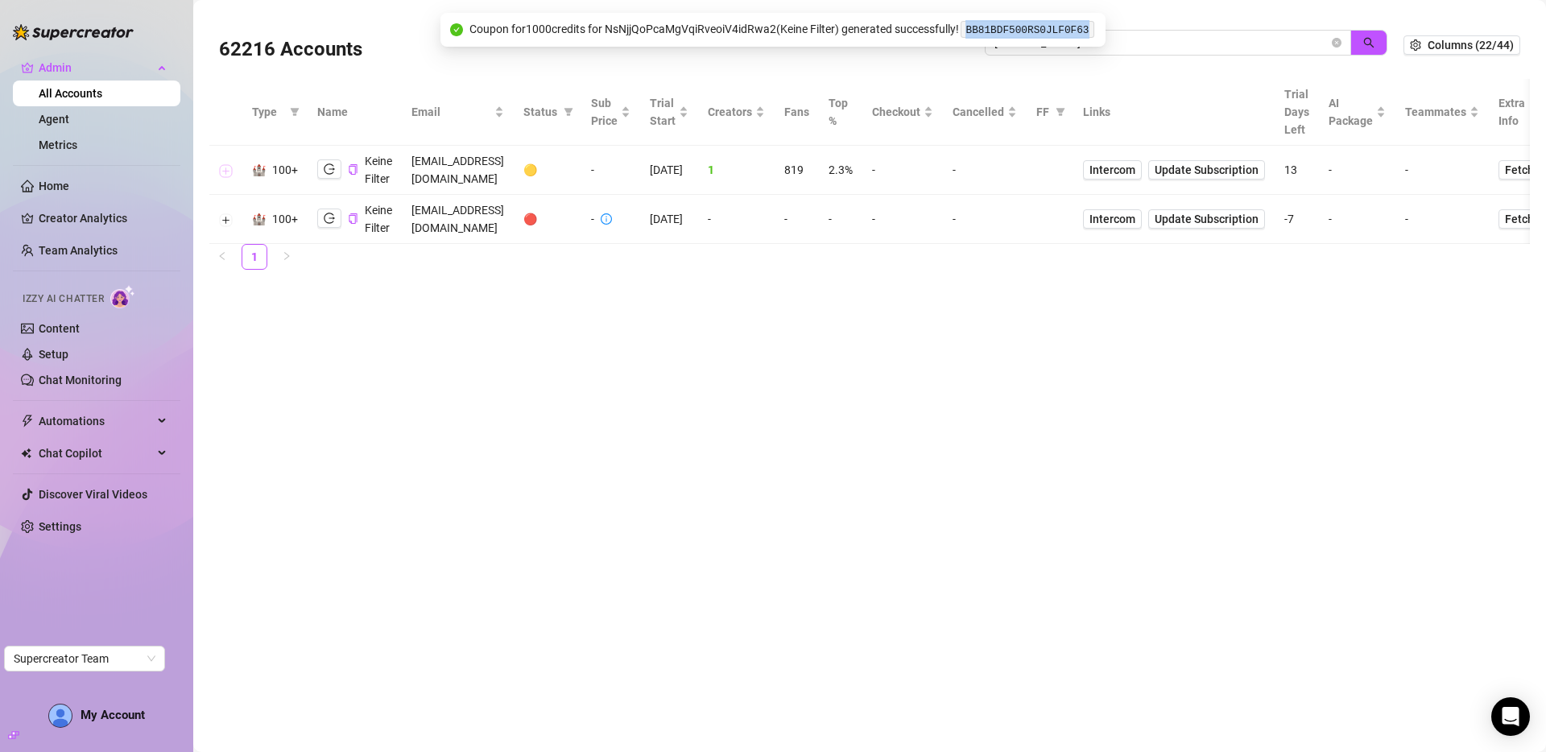
scroll to position [0, 0]
click at [220, 164] on button "Expand row" at bounding box center [226, 170] width 13 height 13
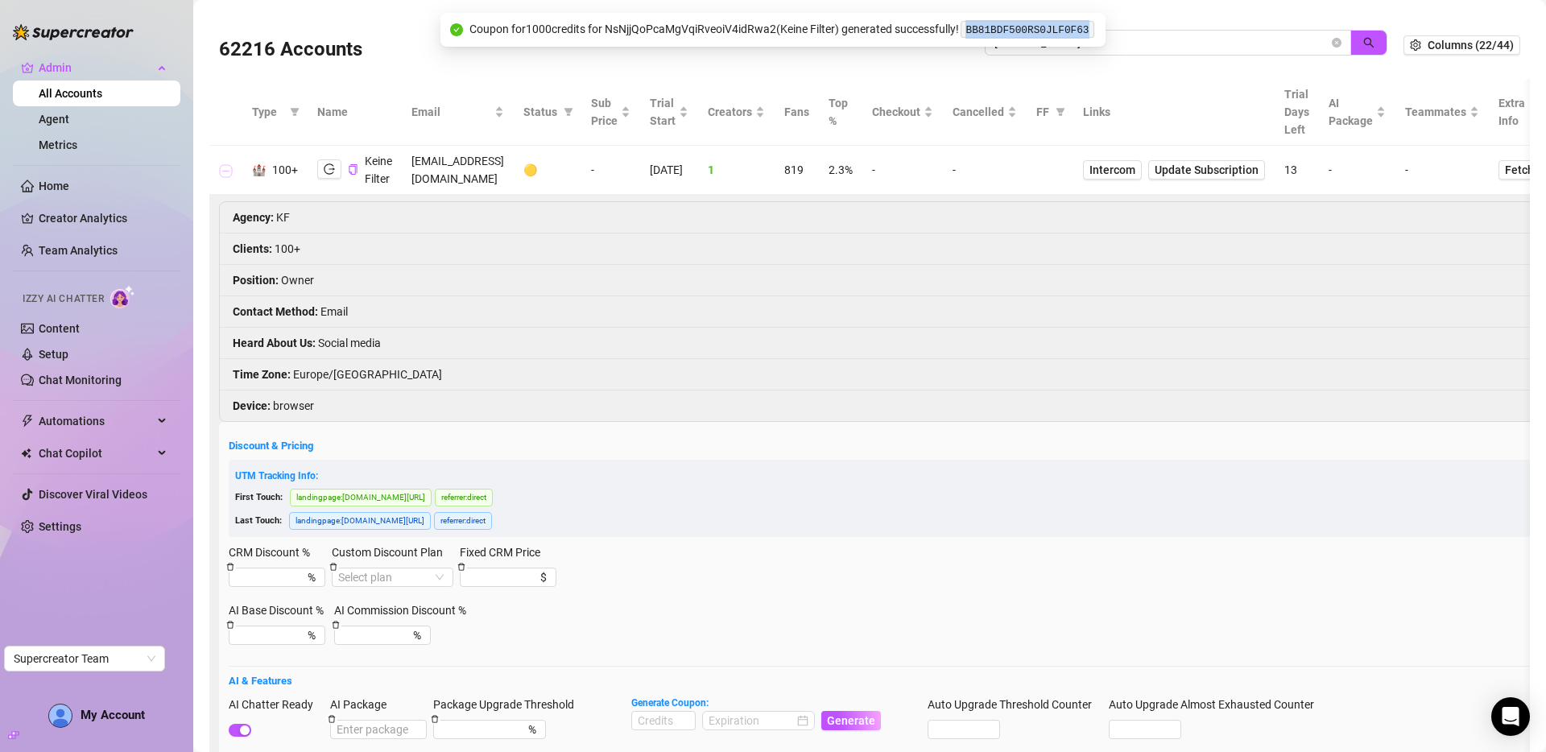
click at [226, 170] on button "Collapse row" at bounding box center [226, 170] width 13 height 13
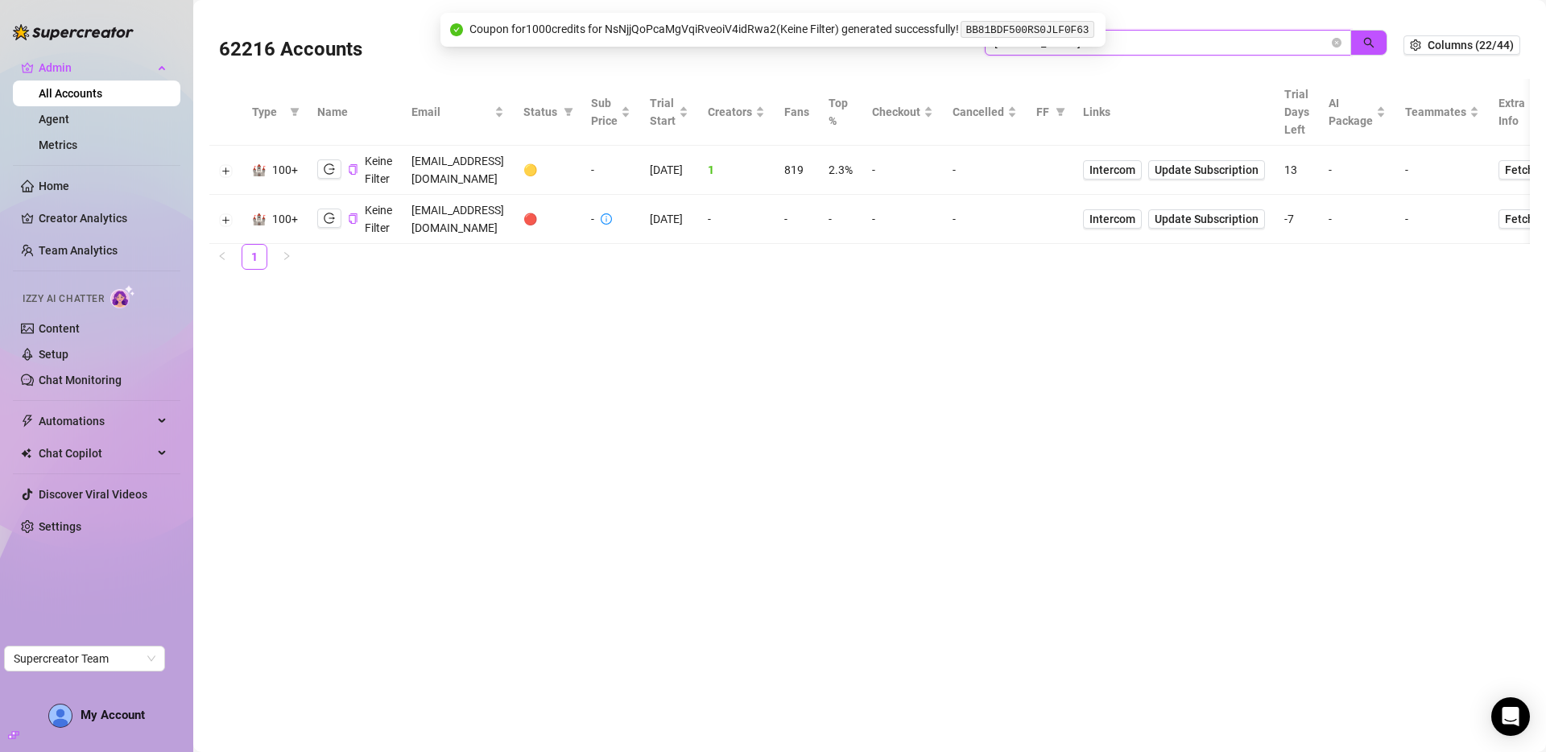
click at [1122, 47] on input "keinefilter.de" at bounding box center [1161, 43] width 334 height 18
click at [1146, 43] on input "keinefilter.de" at bounding box center [1161, 43] width 334 height 18
type input "2tw"
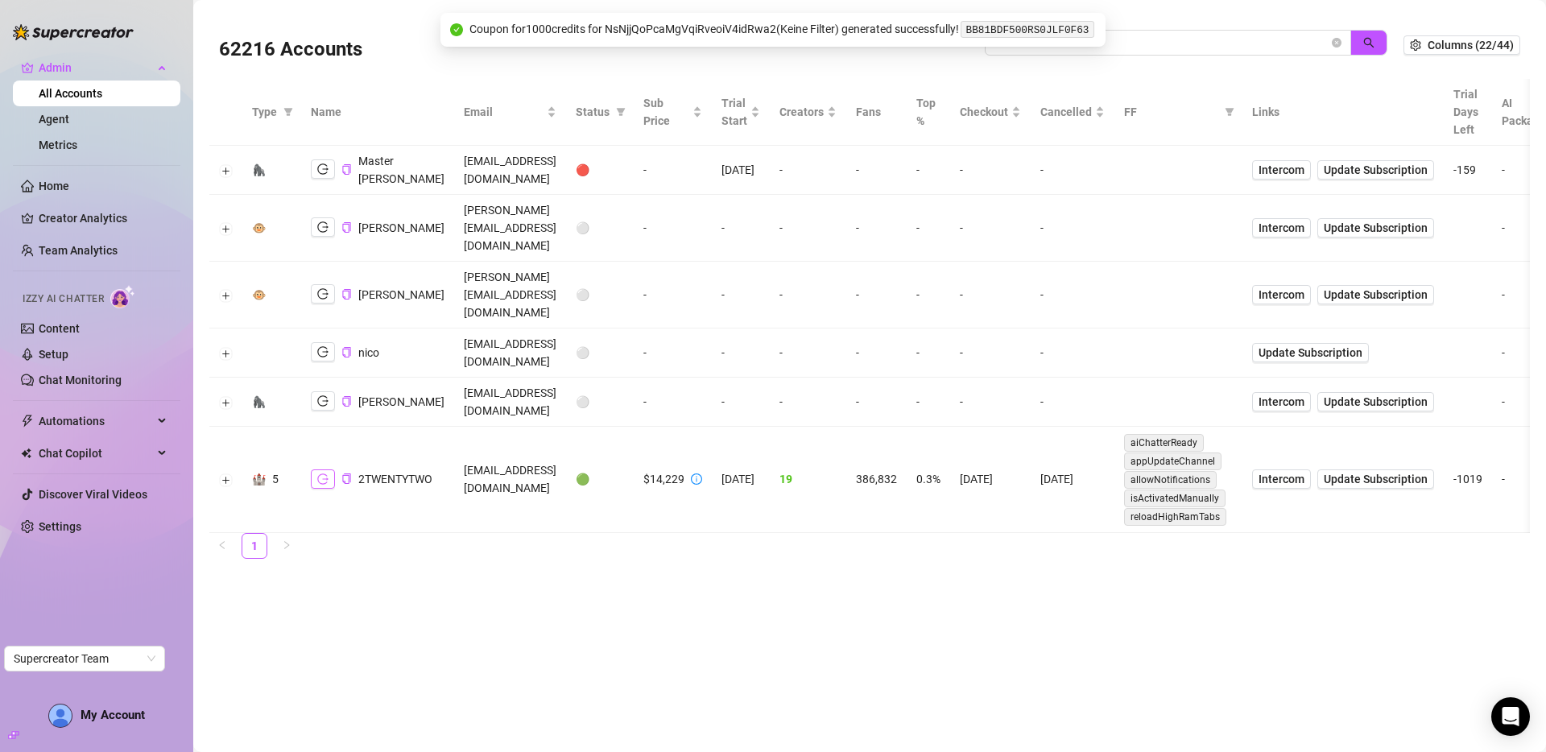
click at [325, 473] on icon "logout" at bounding box center [322, 478] width 11 height 11
click at [1341, 38] on icon "close-circle" at bounding box center [1337, 43] width 10 height 10
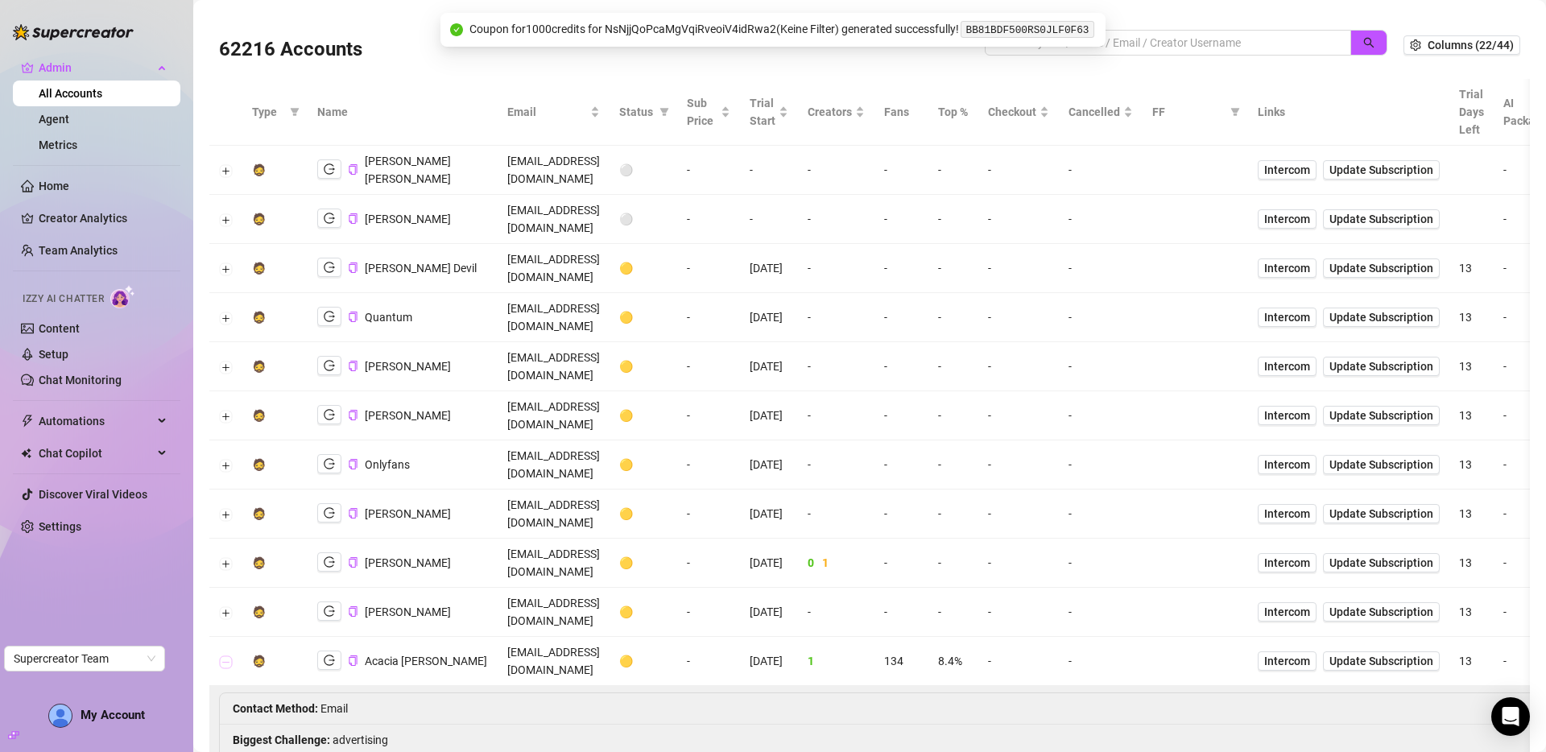
click at [225, 655] on button "Collapse row" at bounding box center [226, 661] width 13 height 13
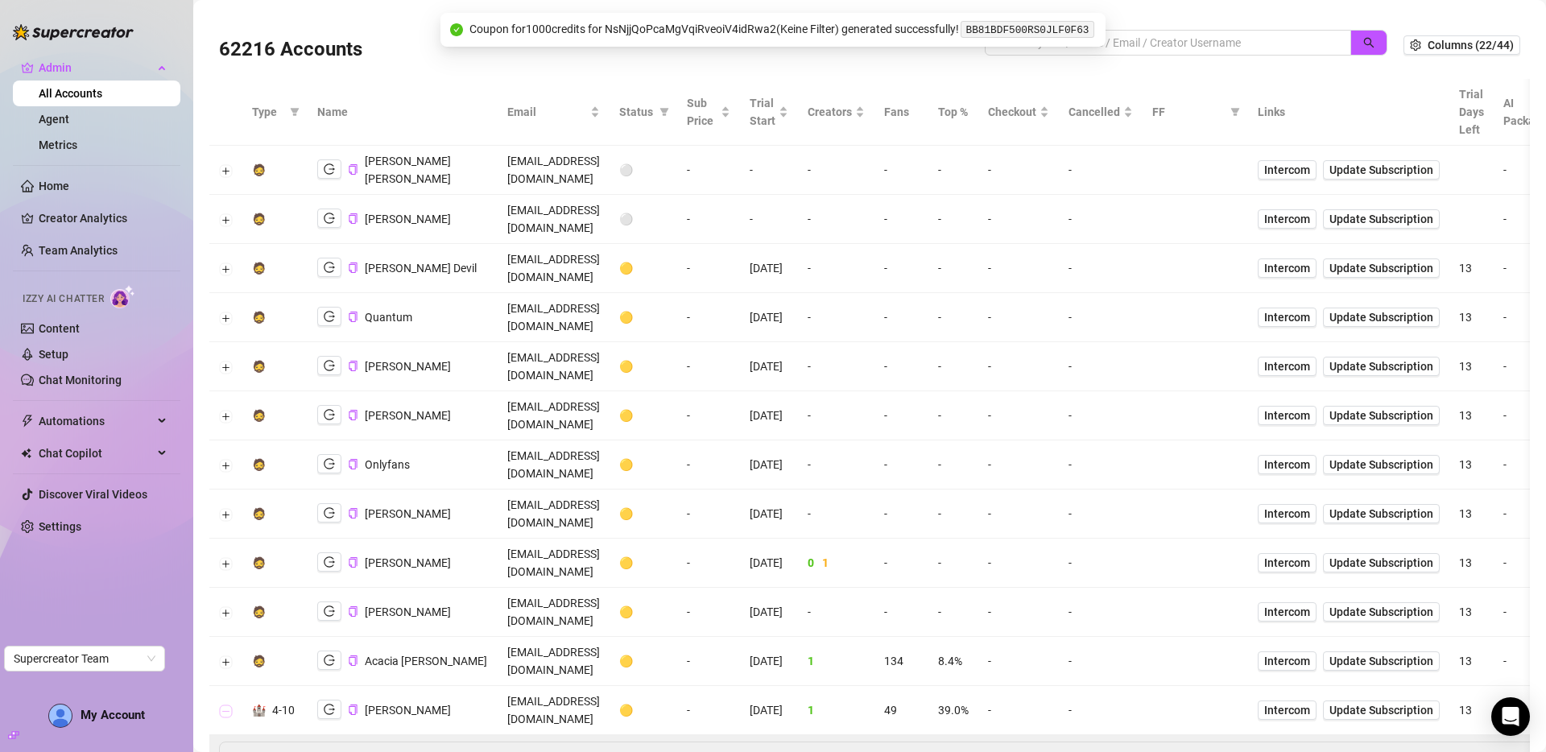
click at [232, 680] on button "Collapse row" at bounding box center [226, 710] width 13 height 13
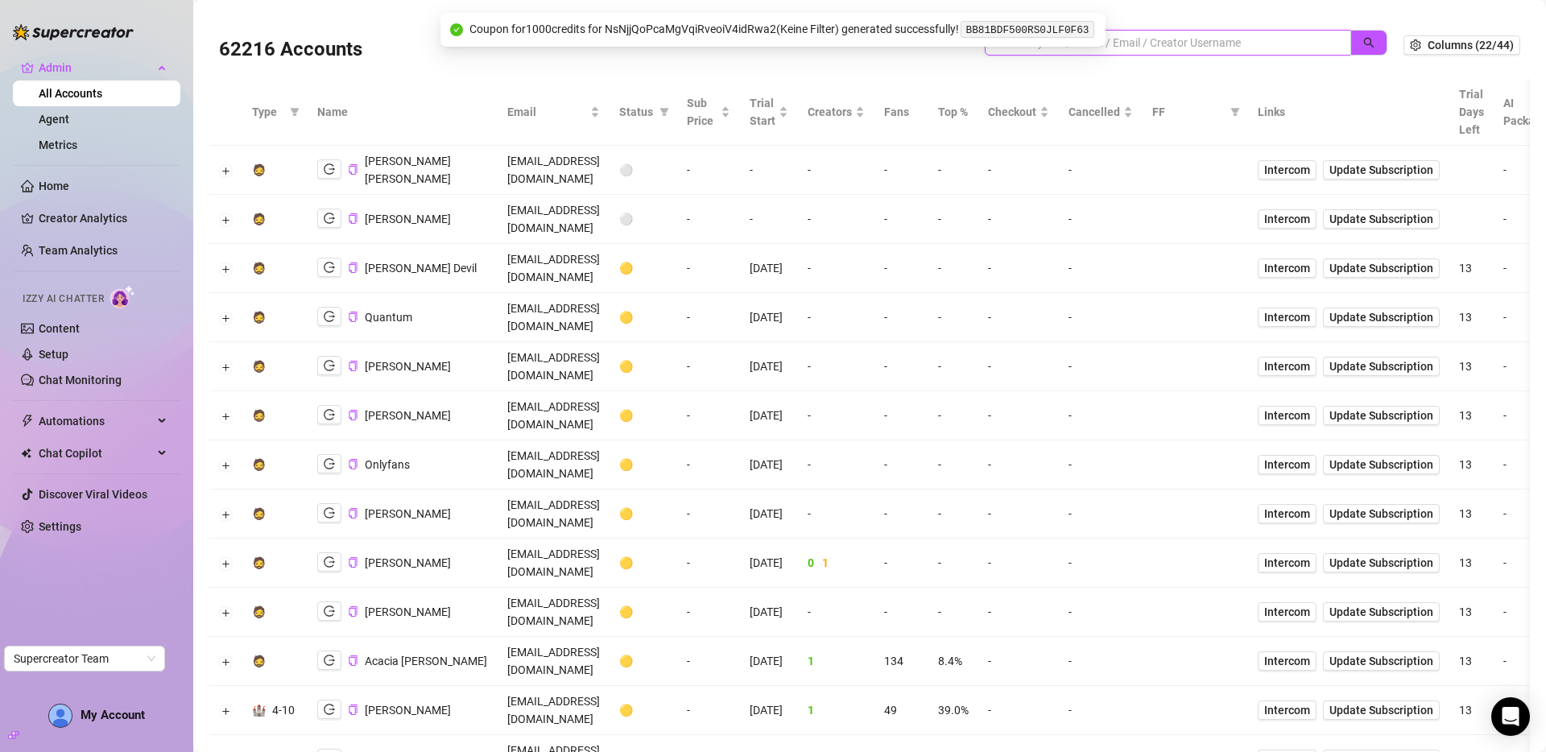
click at [1146, 40] on input "search" at bounding box center [1161, 43] width 334 height 18
type input "ryan"
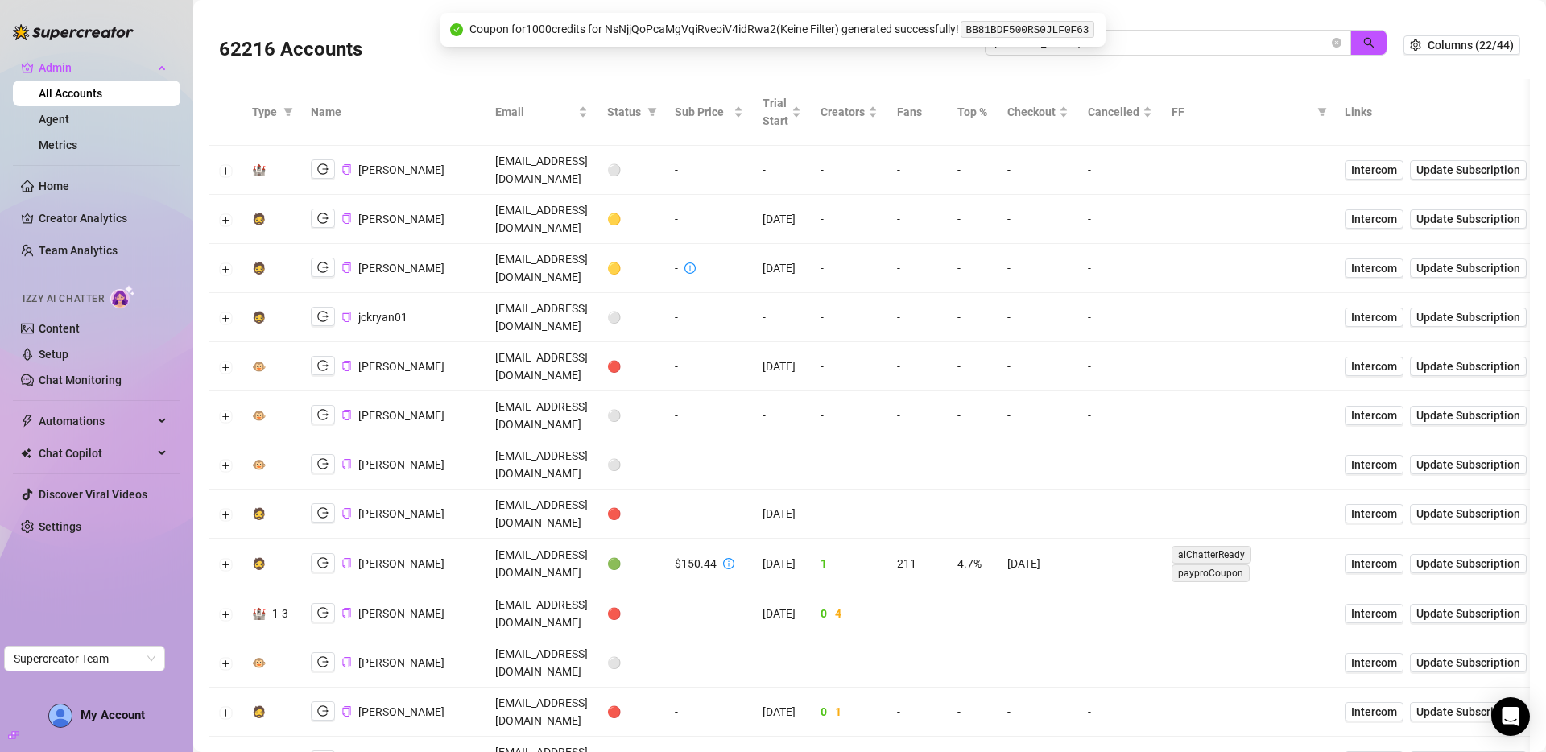
click at [1332, 45] on icon "close-circle" at bounding box center [1337, 43] width 10 height 10
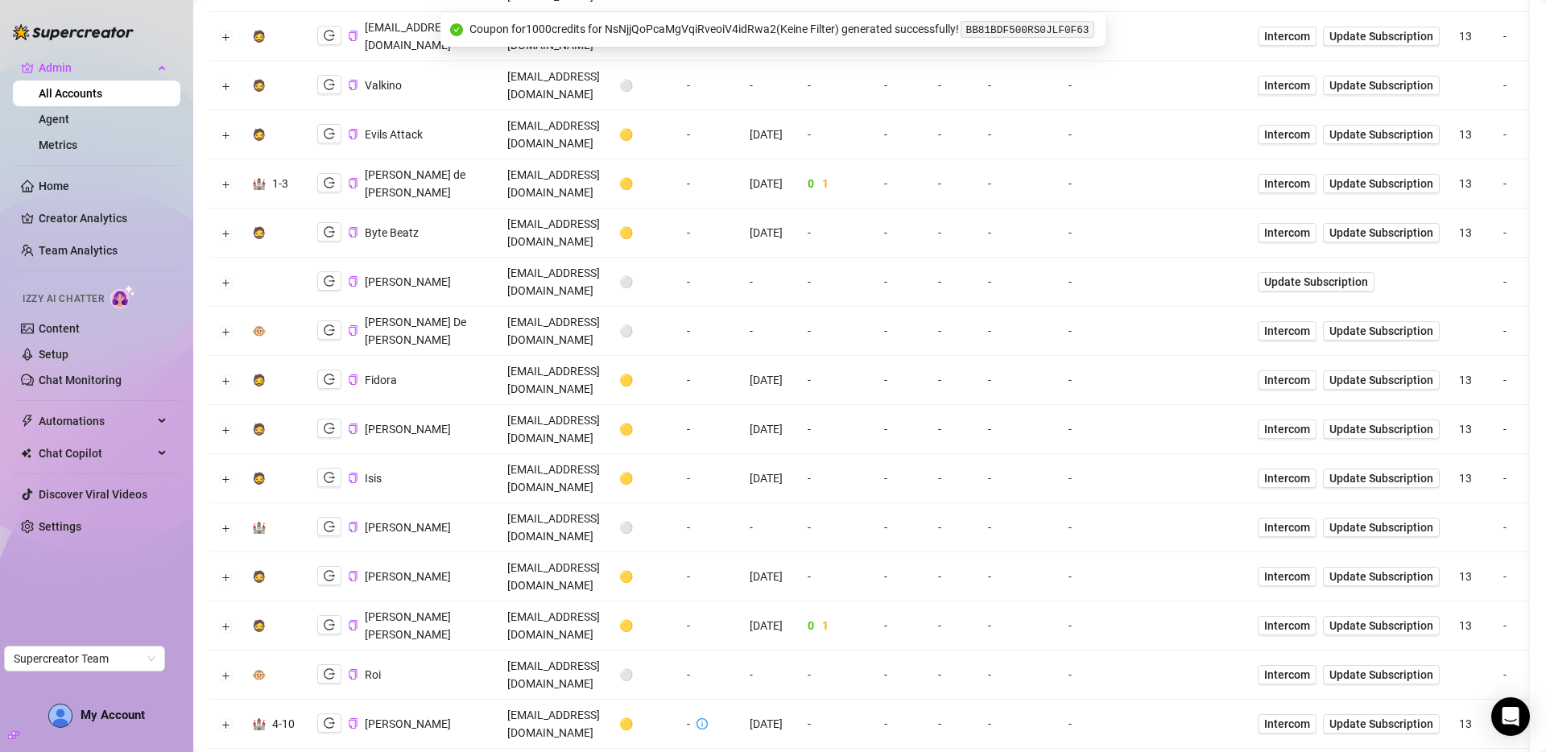
scroll to position [1147, 0]
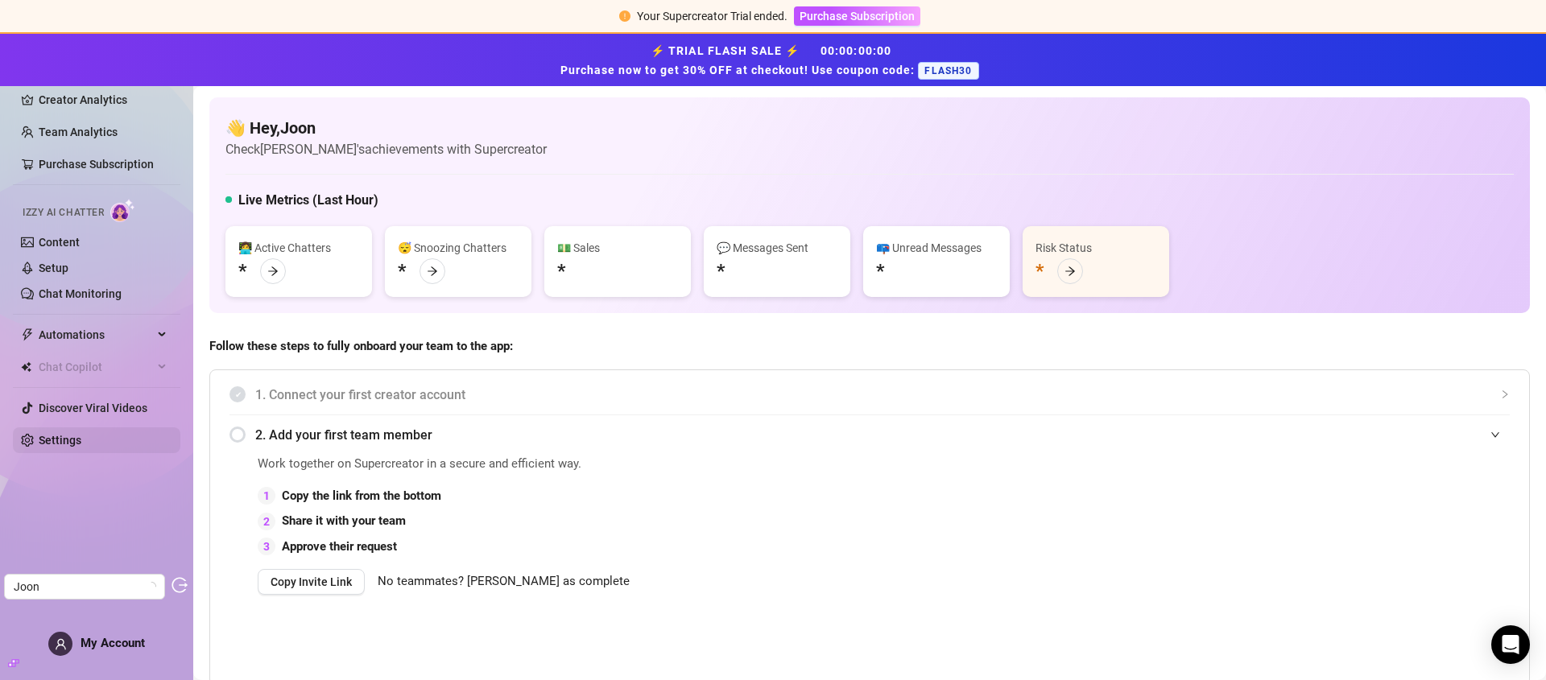
click at [65, 443] on link "Settings" at bounding box center [60, 440] width 43 height 13
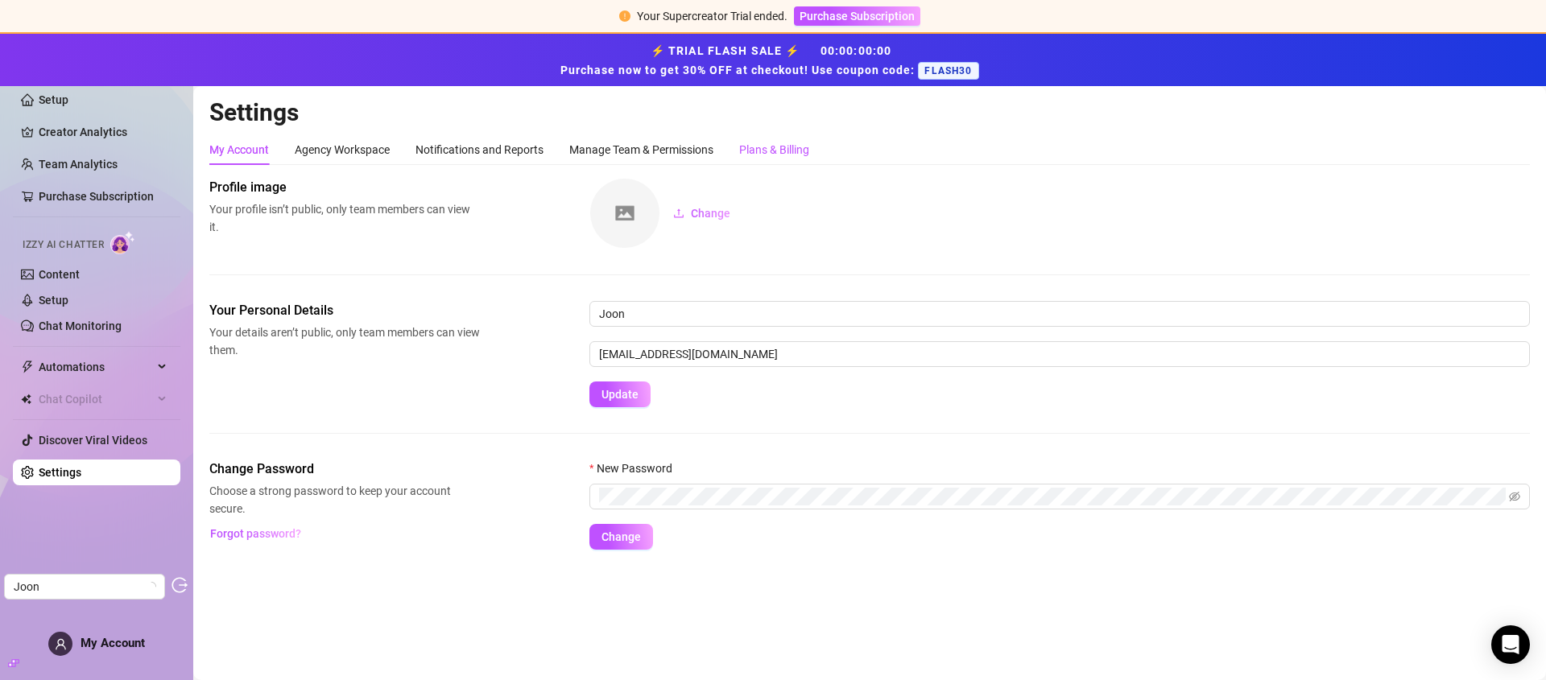
click at [747, 151] on div "Plans & Billing" at bounding box center [774, 150] width 70 height 18
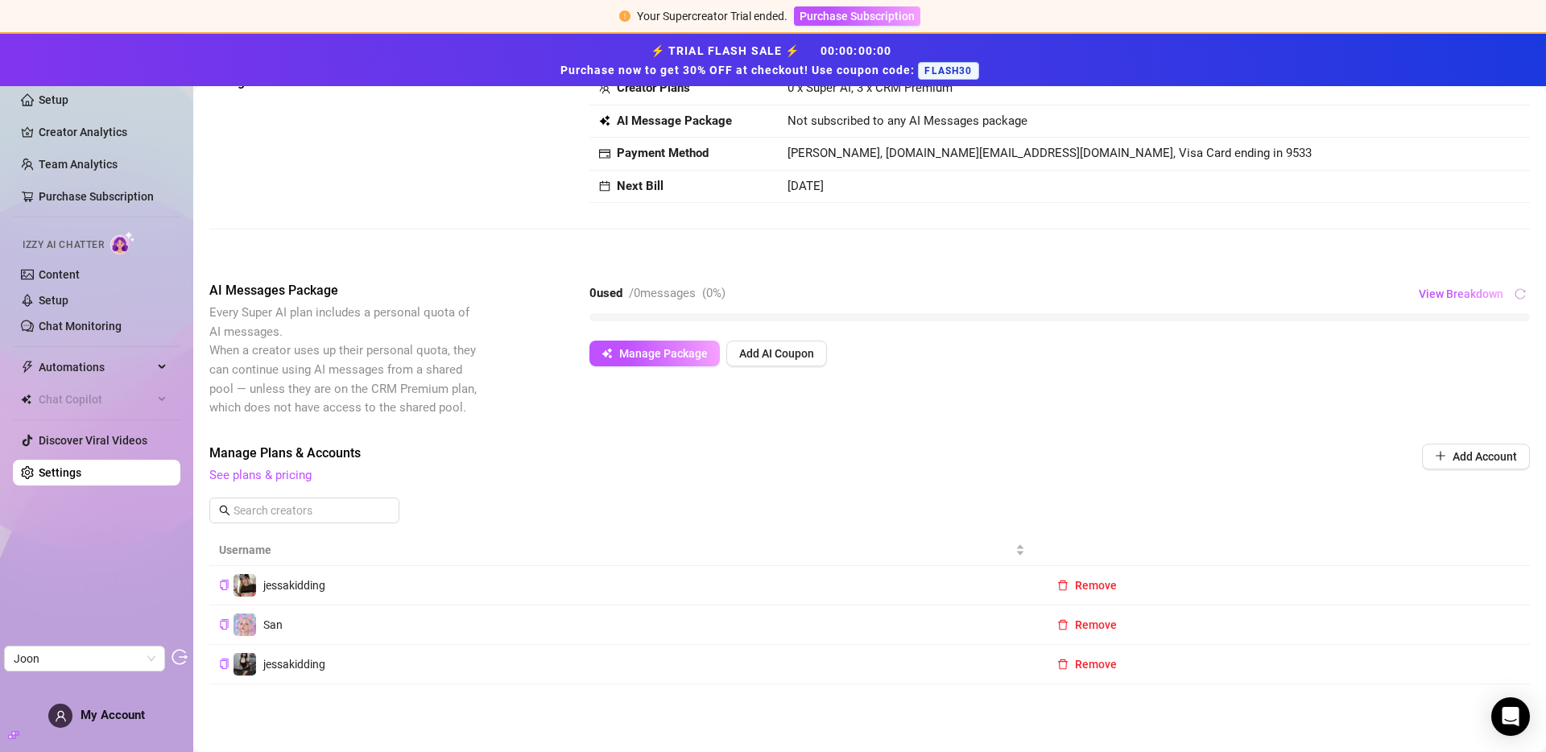
scroll to position [105, 0]
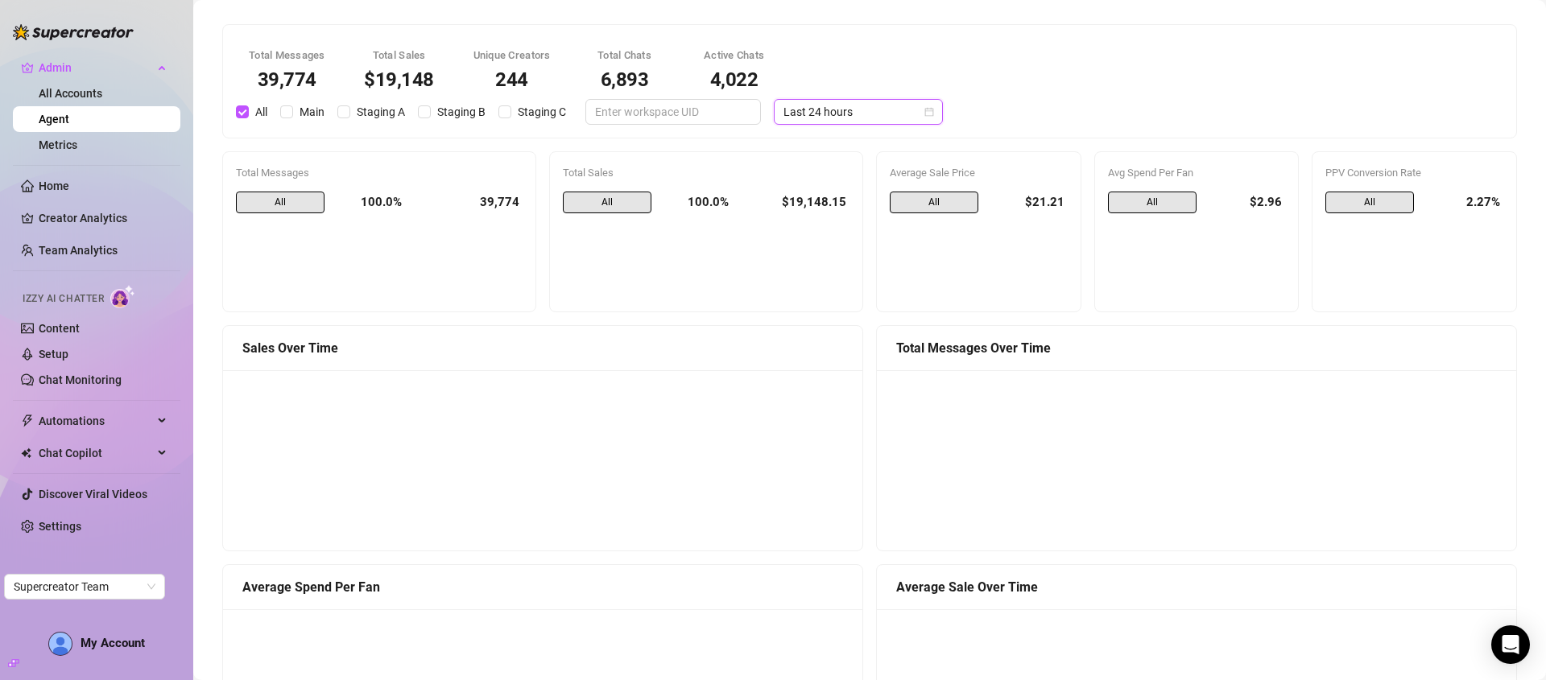
scroll to position [1321, 0]
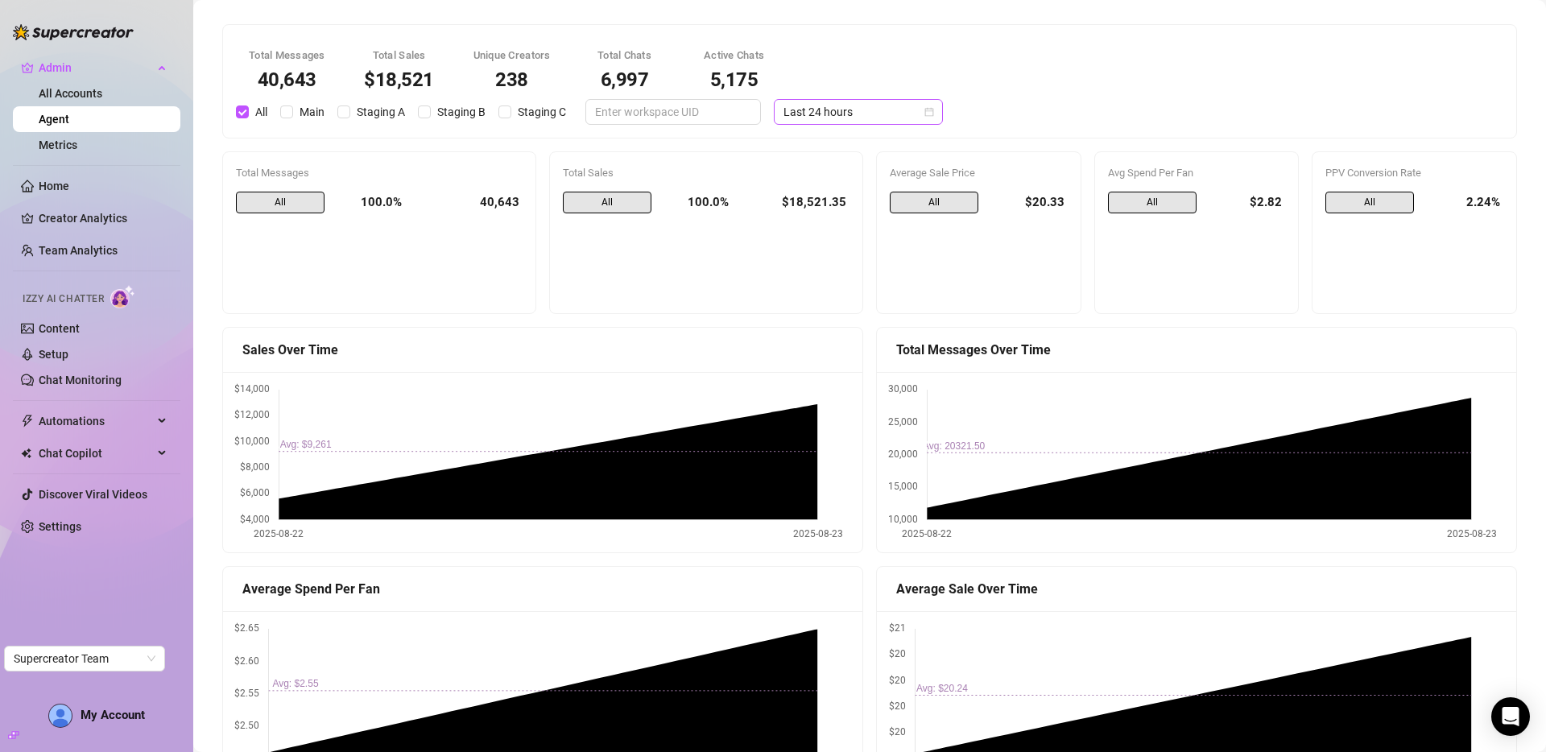
click at [869, 116] on span "Last 24 hours" at bounding box center [858, 112] width 150 height 24
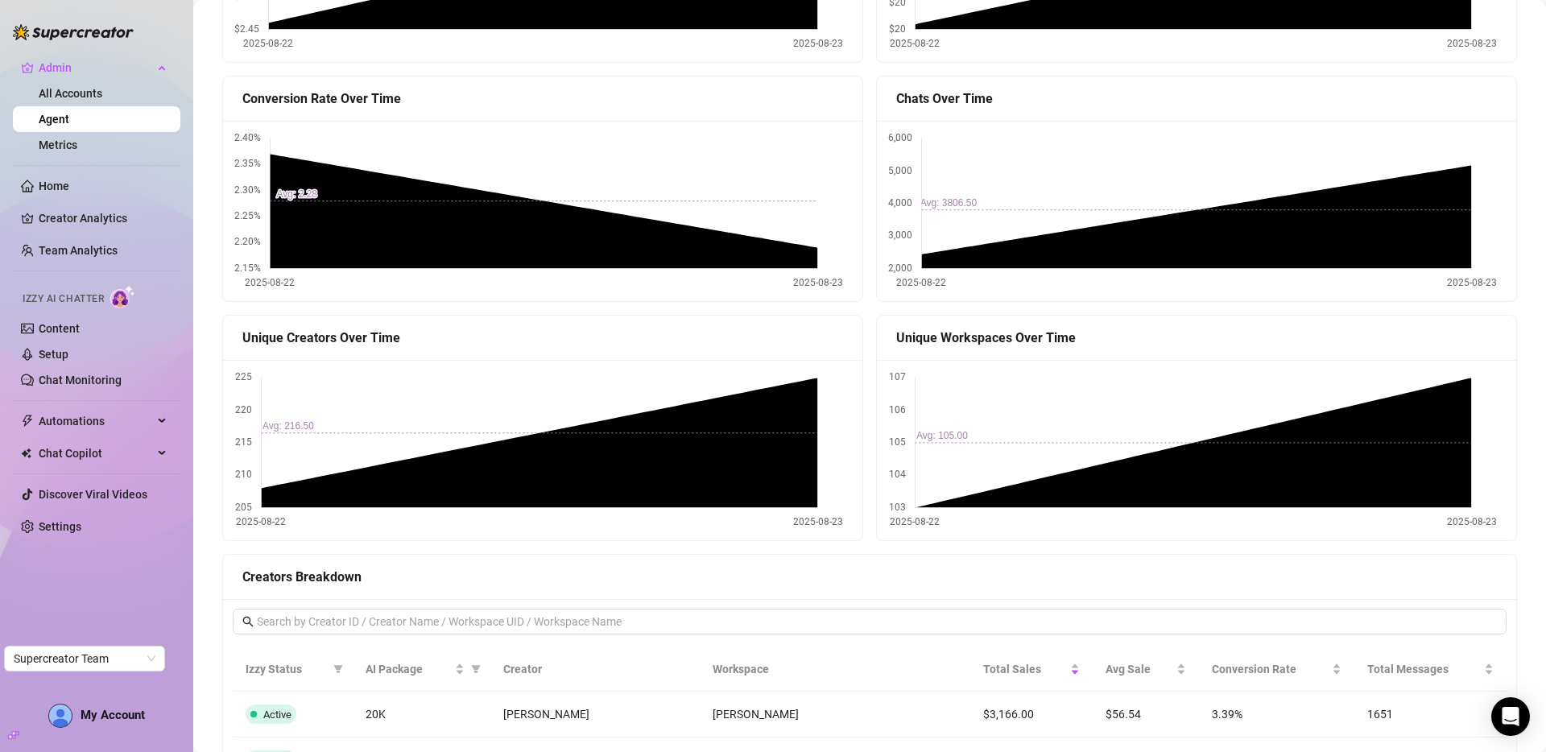
scroll to position [1017, 0]
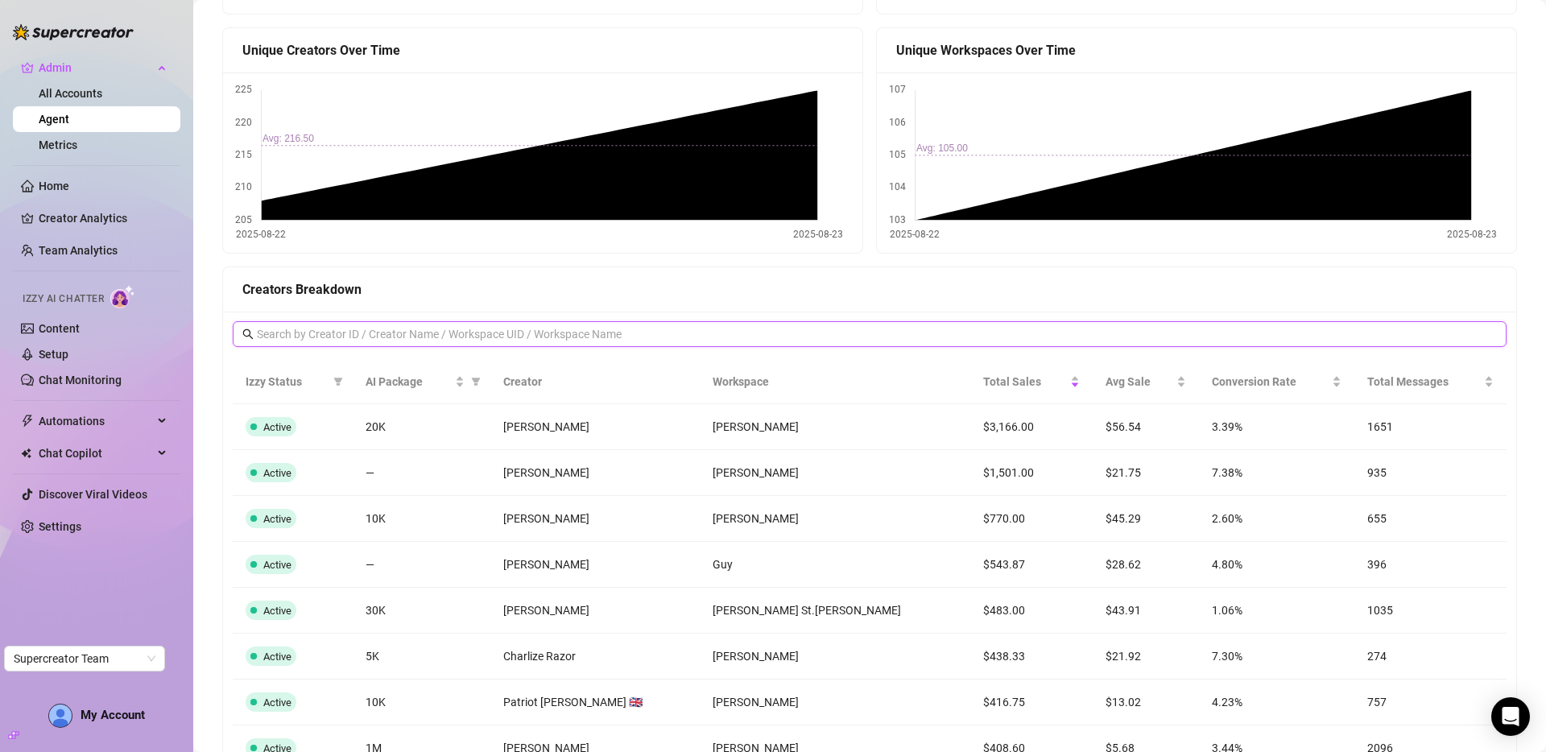
click at [977, 339] on input "text" at bounding box center [870, 334] width 1227 height 18
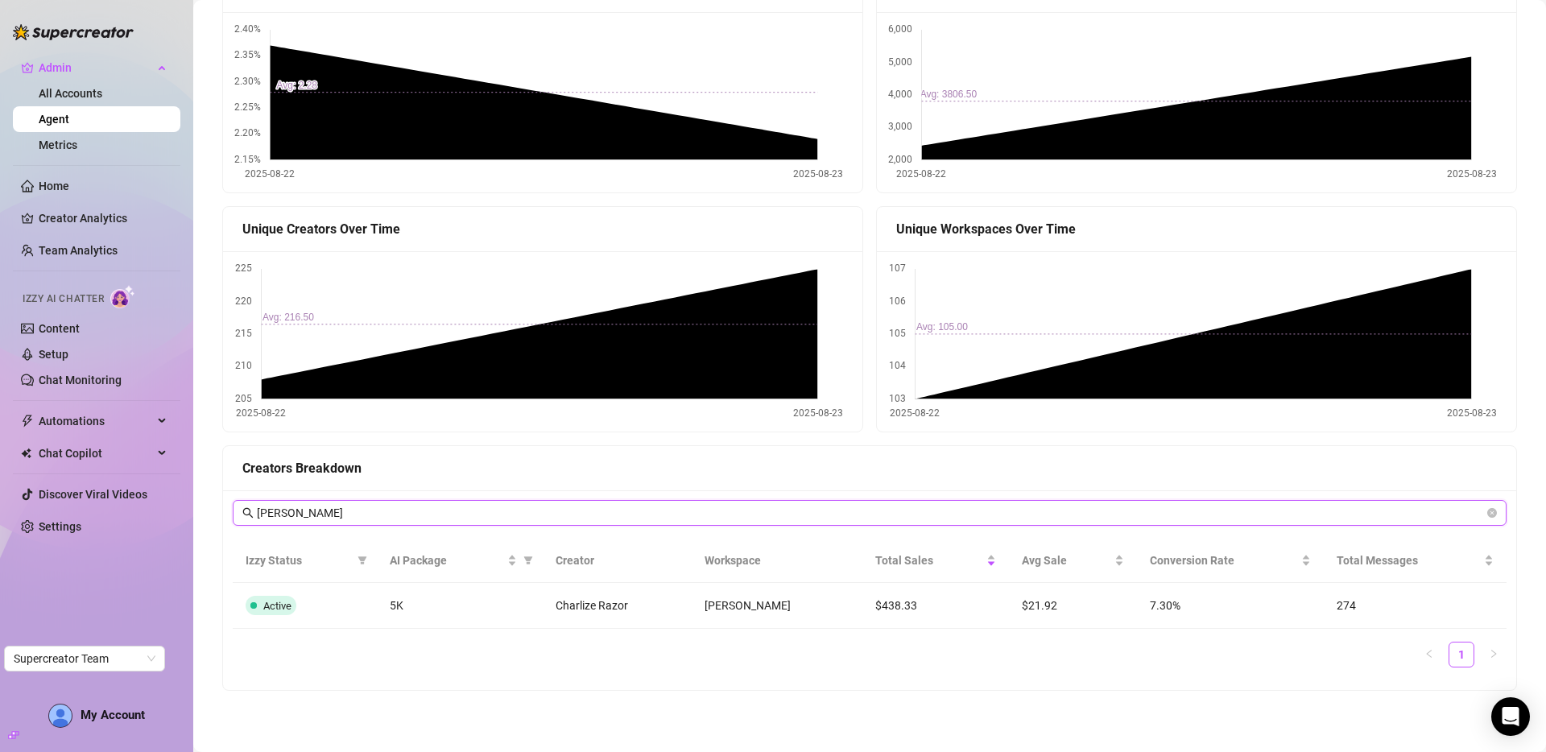
scroll to position [838, 0]
type input "tamara"
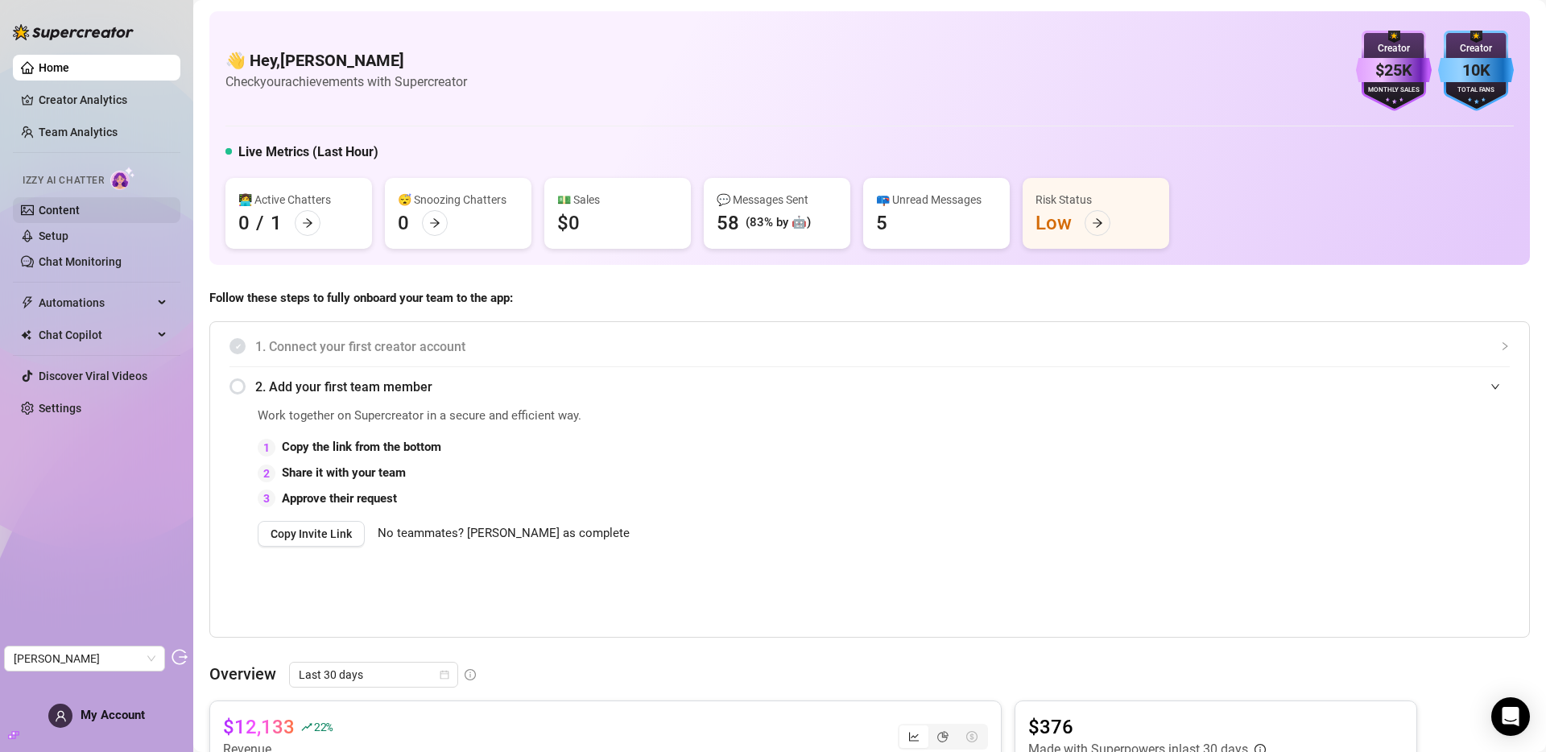
click at [73, 217] on link "Content" at bounding box center [59, 210] width 41 height 13
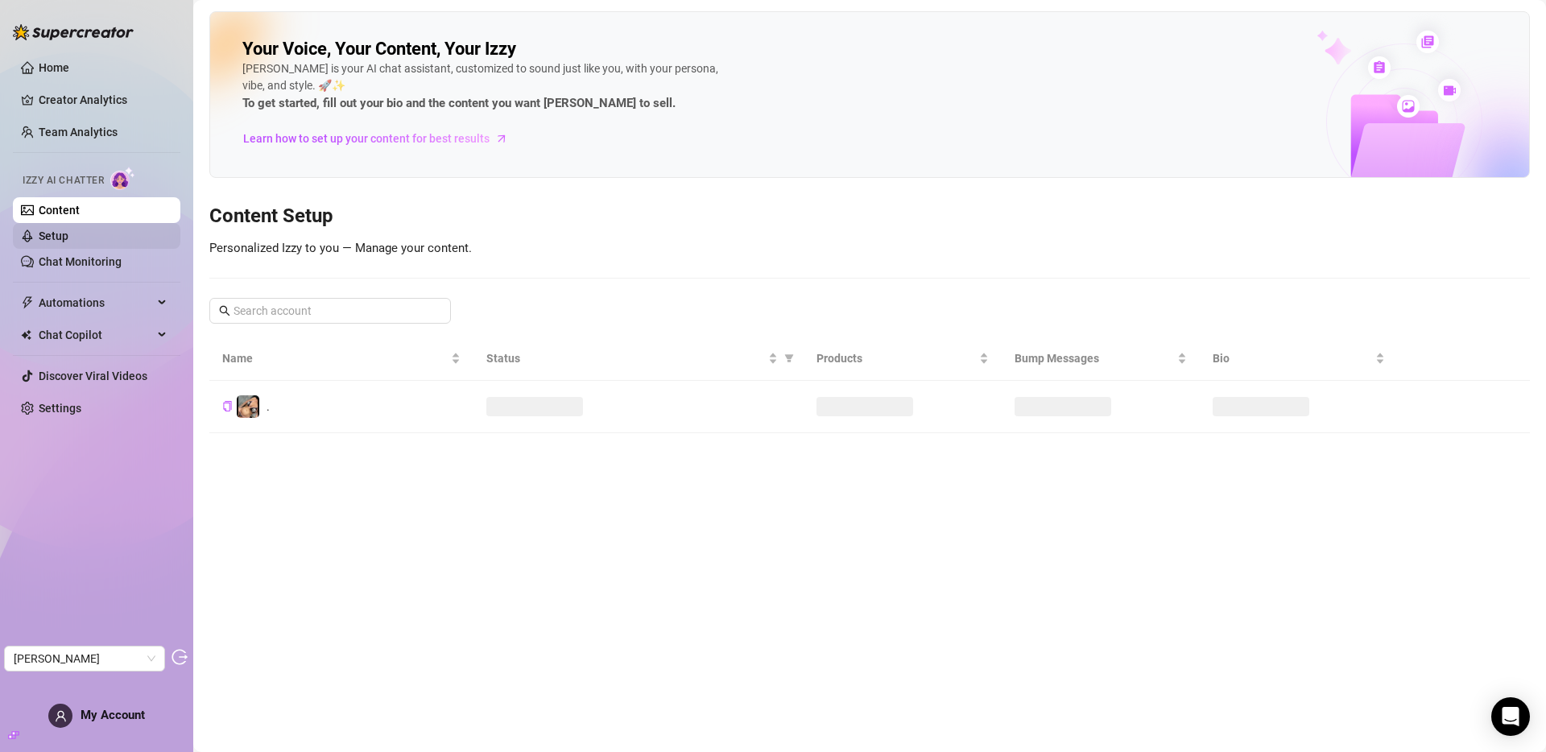
click at [68, 229] on link "Setup" at bounding box center [54, 235] width 30 height 13
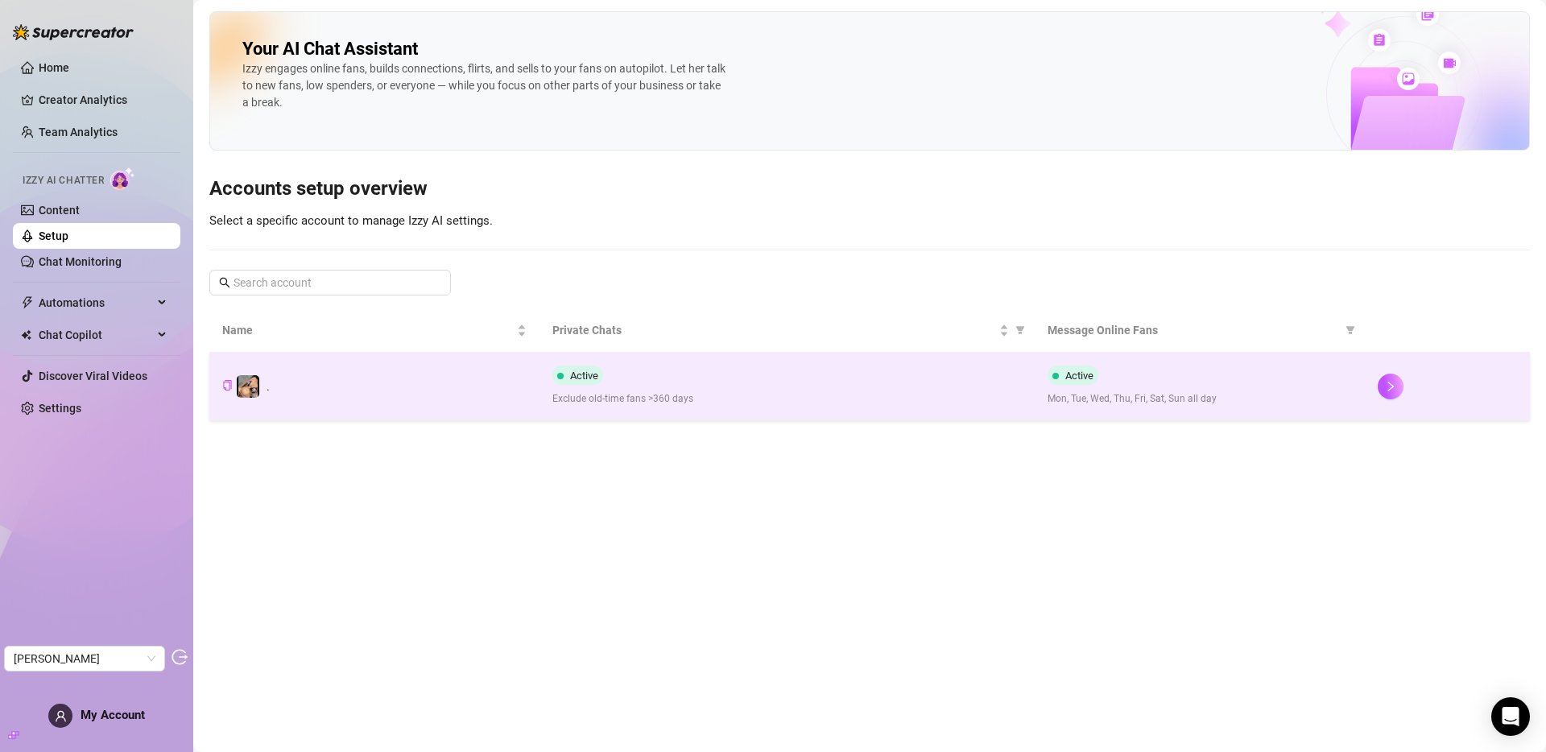
click at [577, 389] on div "Active Exclude old-time fans >360 days" at bounding box center [786, 386] width 469 height 41
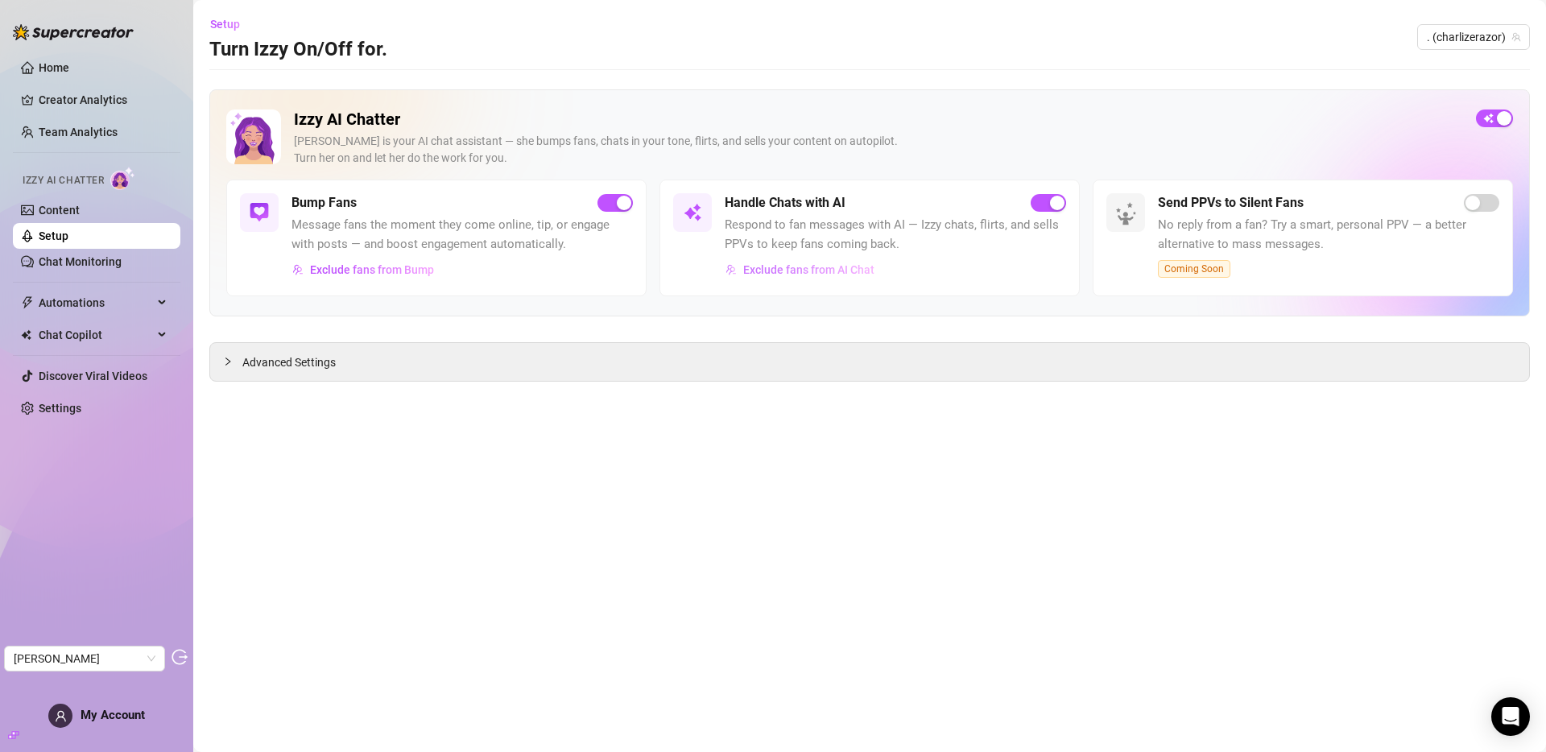
click at [828, 267] on span "Exclude fans from AI Chat" at bounding box center [808, 269] width 131 height 13
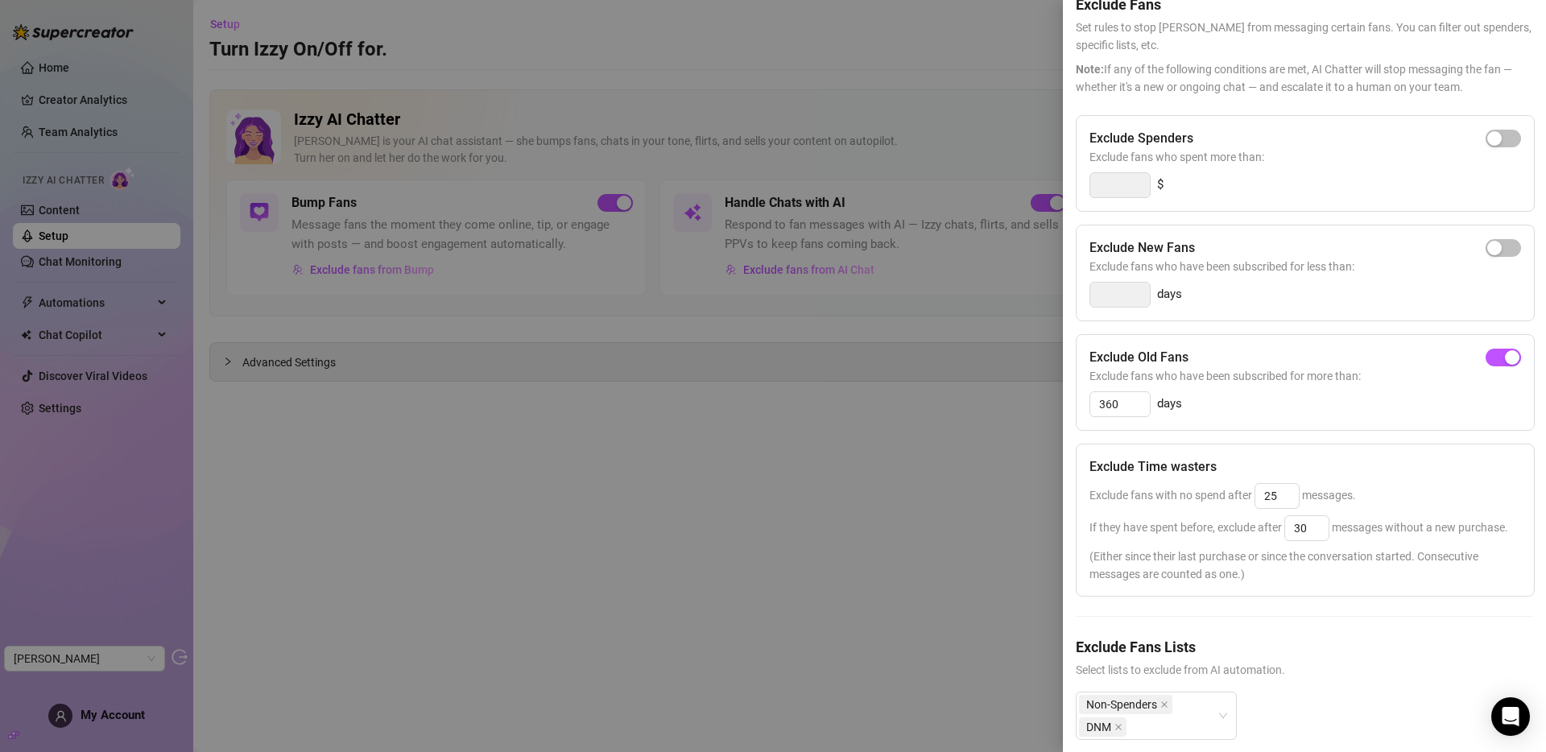
scroll to position [129, 0]
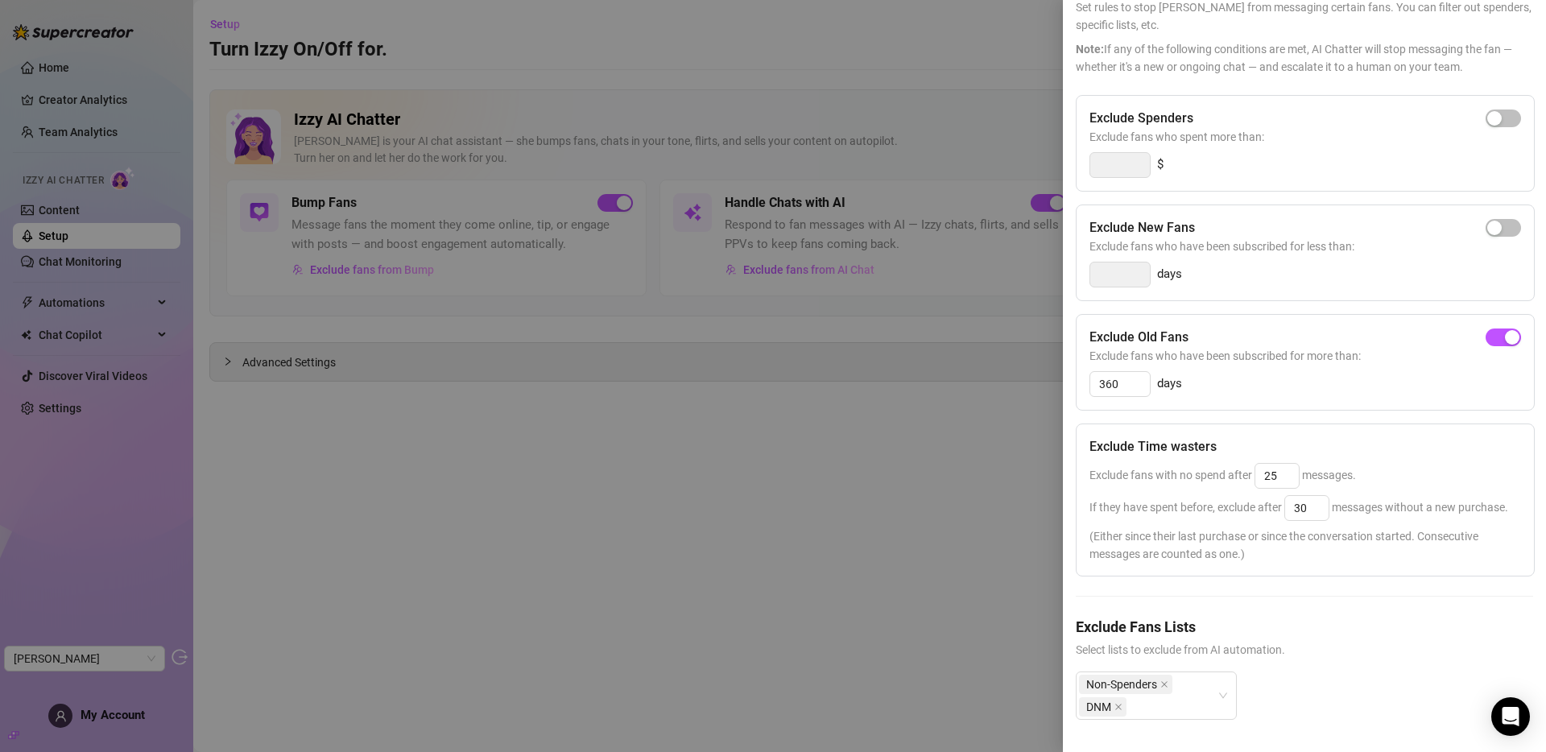
click at [786, 483] on div at bounding box center [773, 376] width 1546 height 752
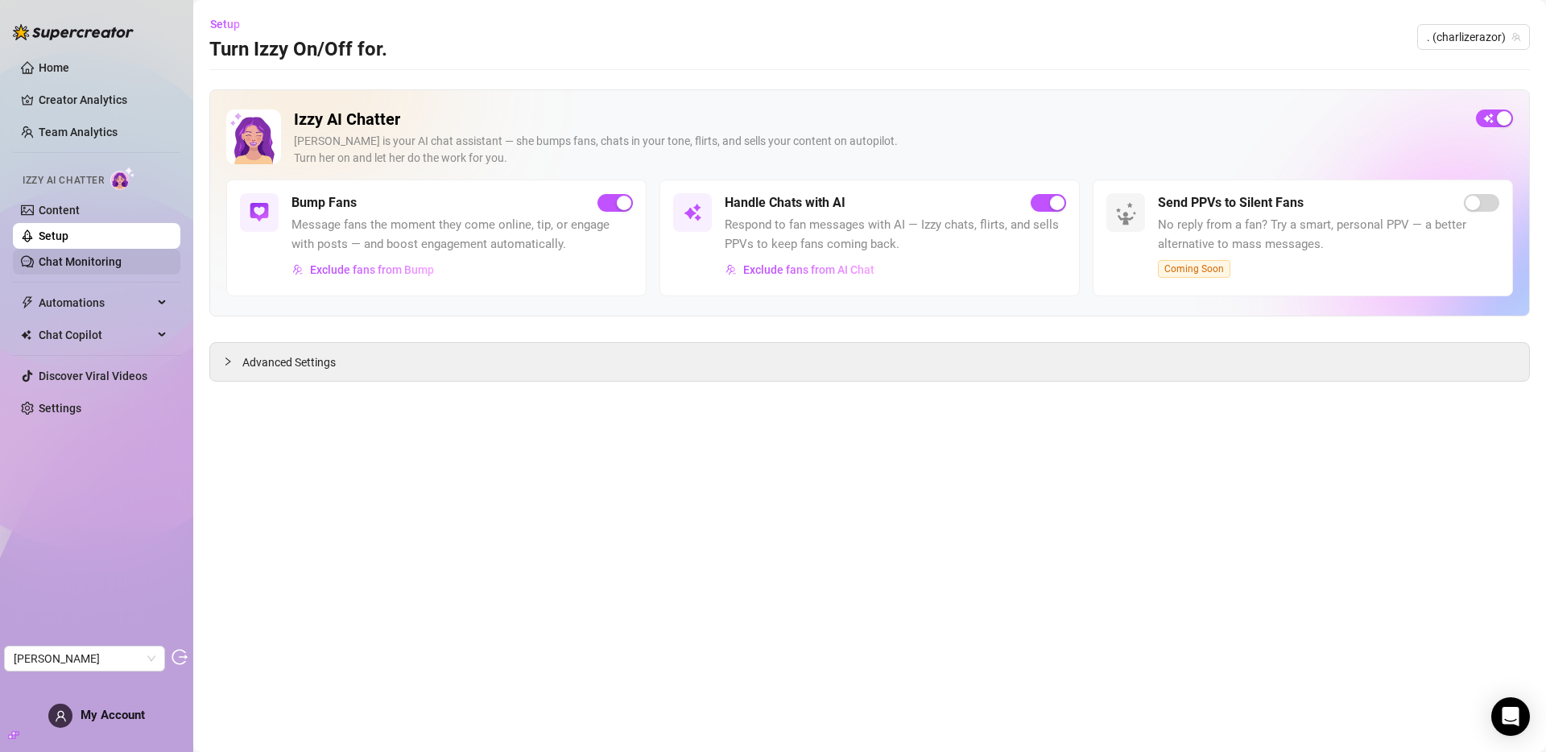
click at [81, 262] on link "Chat Monitoring" at bounding box center [80, 261] width 83 height 13
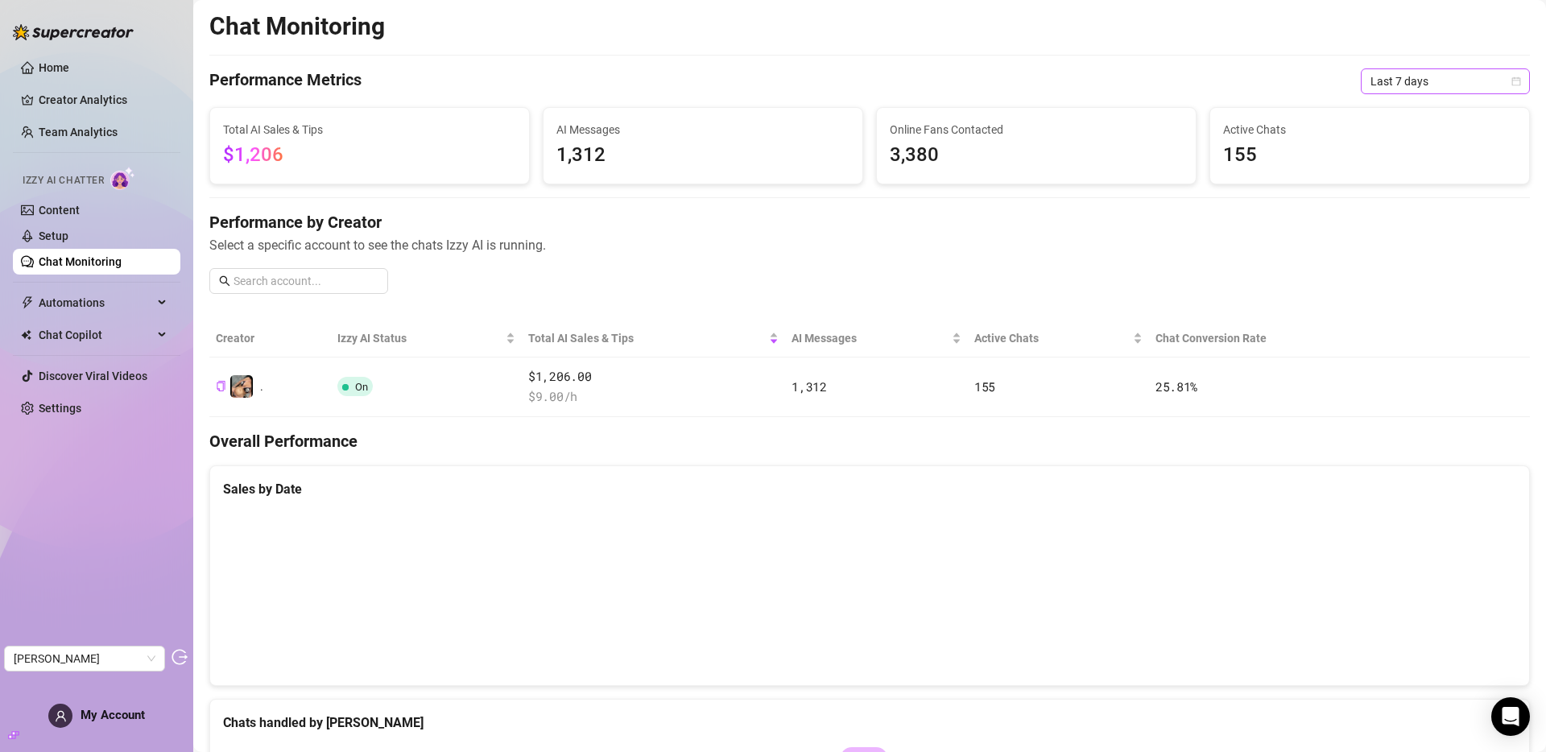
click at [1409, 71] on span "Last 7 days" at bounding box center [1445, 81] width 150 height 24
click at [1403, 165] on div "Last 30 days" at bounding box center [1432, 165] width 143 height 18
click at [1415, 87] on span "Last 30 days" at bounding box center [1445, 81] width 150 height 24
click at [1411, 189] on div "Last 90 days" at bounding box center [1432, 191] width 143 height 18
click at [48, 415] on link "Settings" at bounding box center [60, 408] width 43 height 13
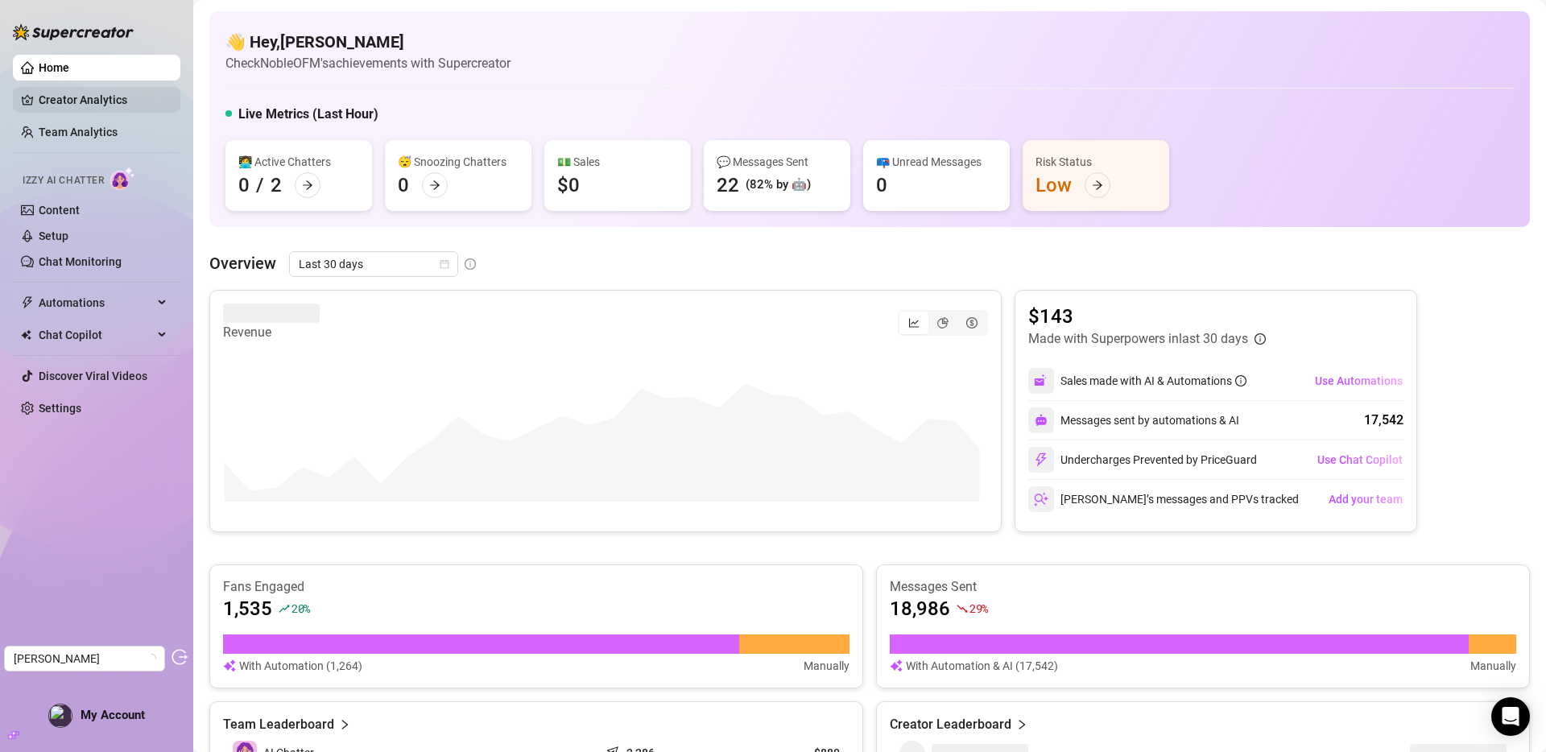
click at [105, 97] on link "Creator Analytics" at bounding box center [103, 100] width 129 height 26
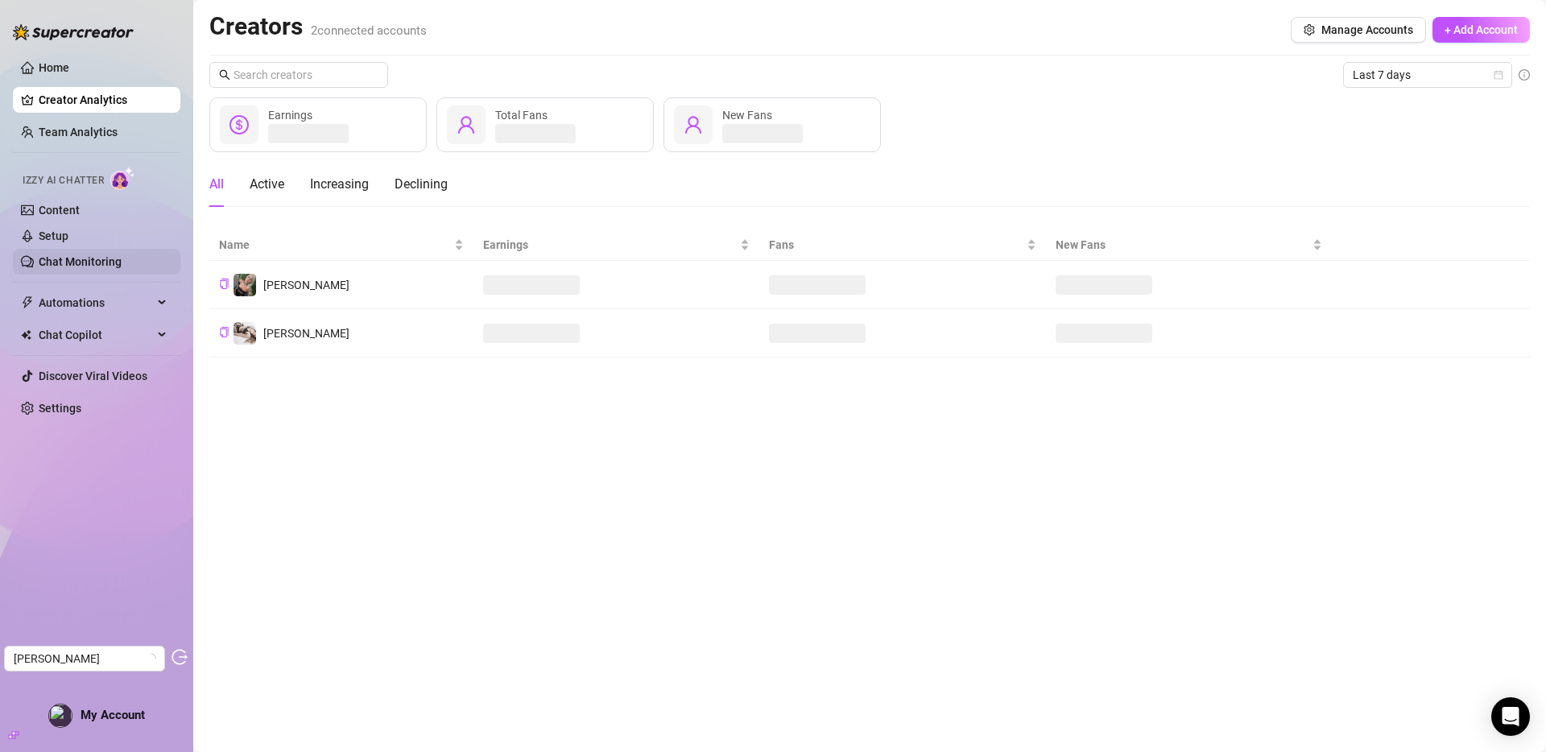
click at [69, 262] on link "Chat Monitoring" at bounding box center [80, 261] width 83 height 13
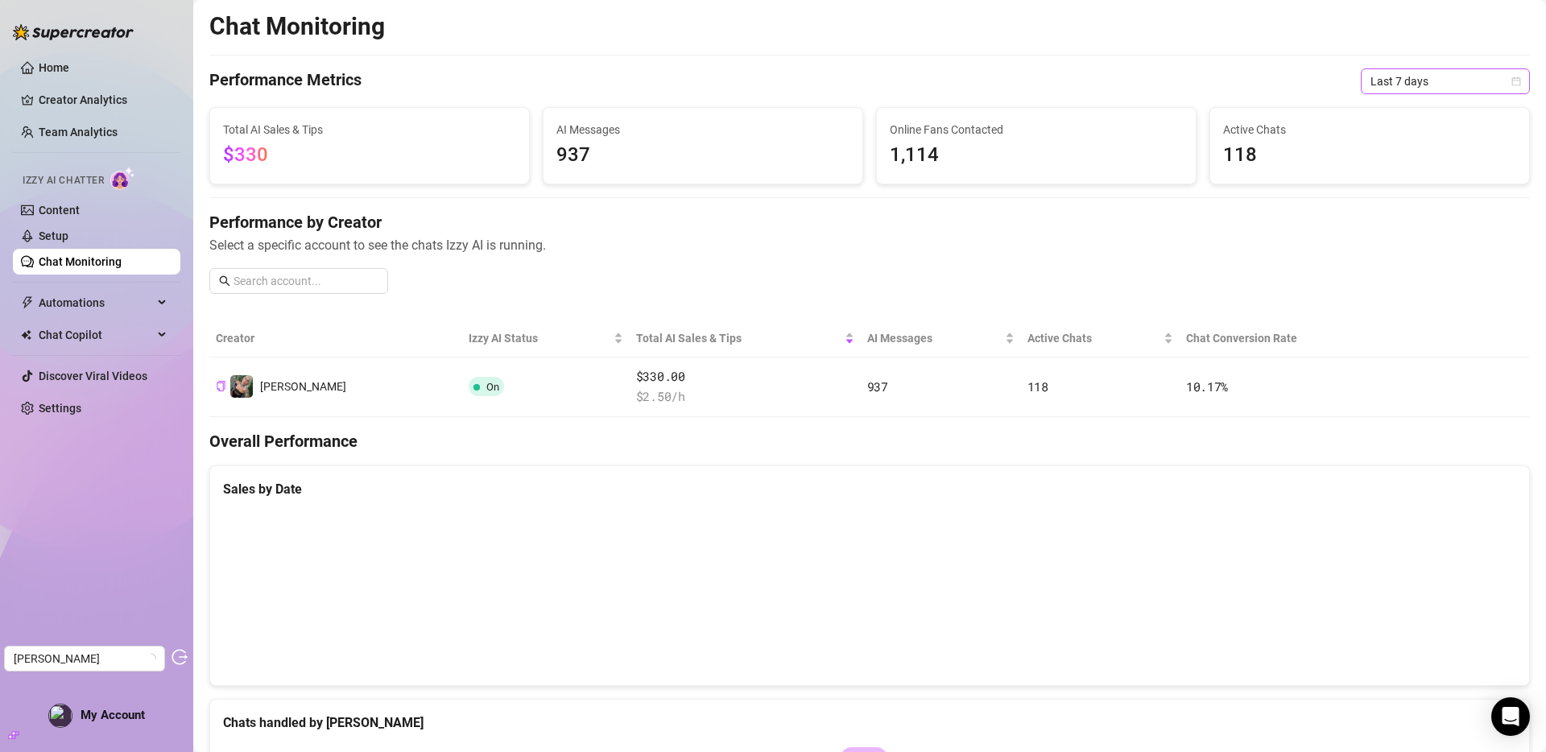
click at [1393, 85] on span "Last 7 days" at bounding box center [1445, 81] width 150 height 24
click at [1405, 159] on div "Last 30 days" at bounding box center [1432, 165] width 143 height 18
click at [70, 407] on link "Settings" at bounding box center [60, 408] width 43 height 13
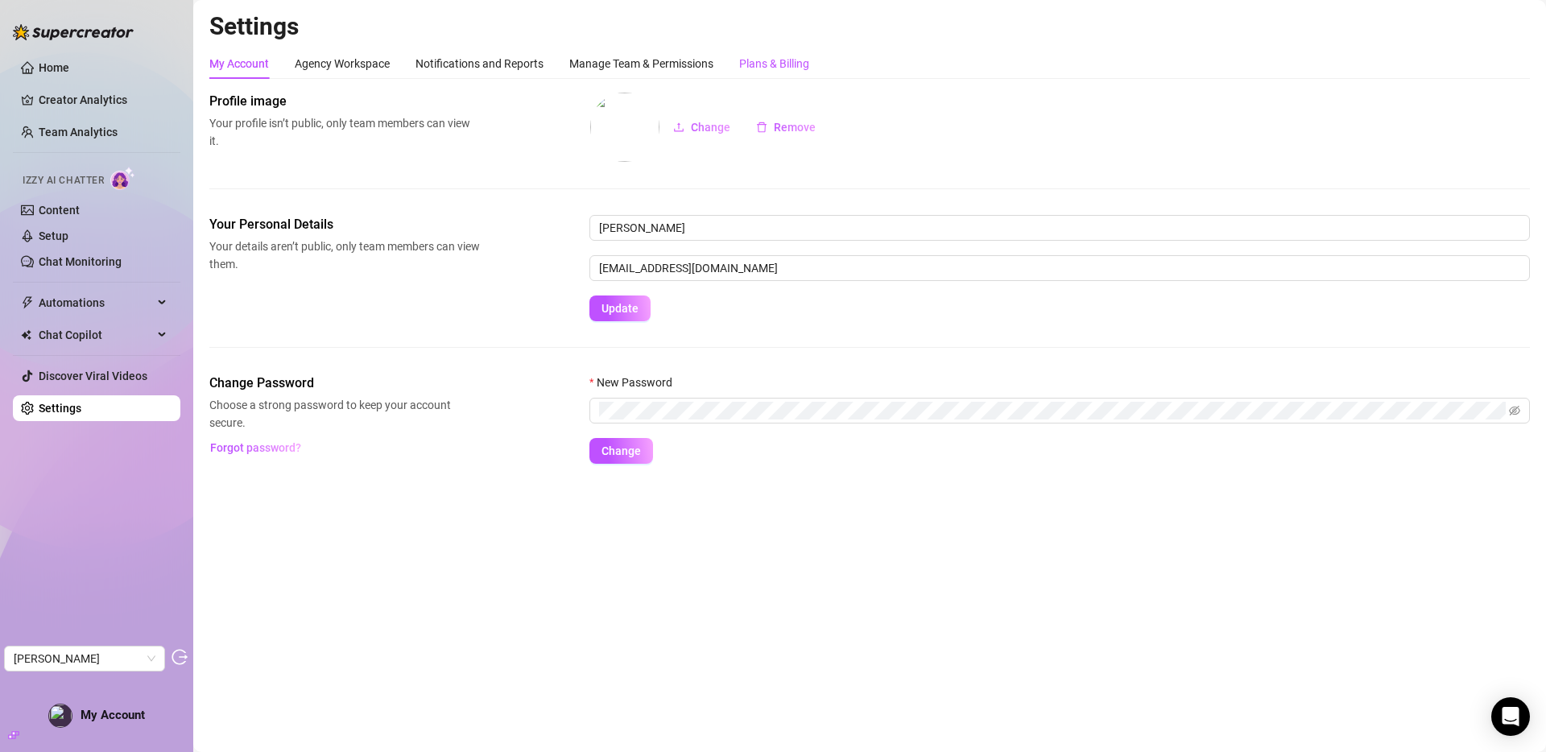
click at [776, 71] on div "Plans & Billing" at bounding box center [774, 64] width 70 height 18
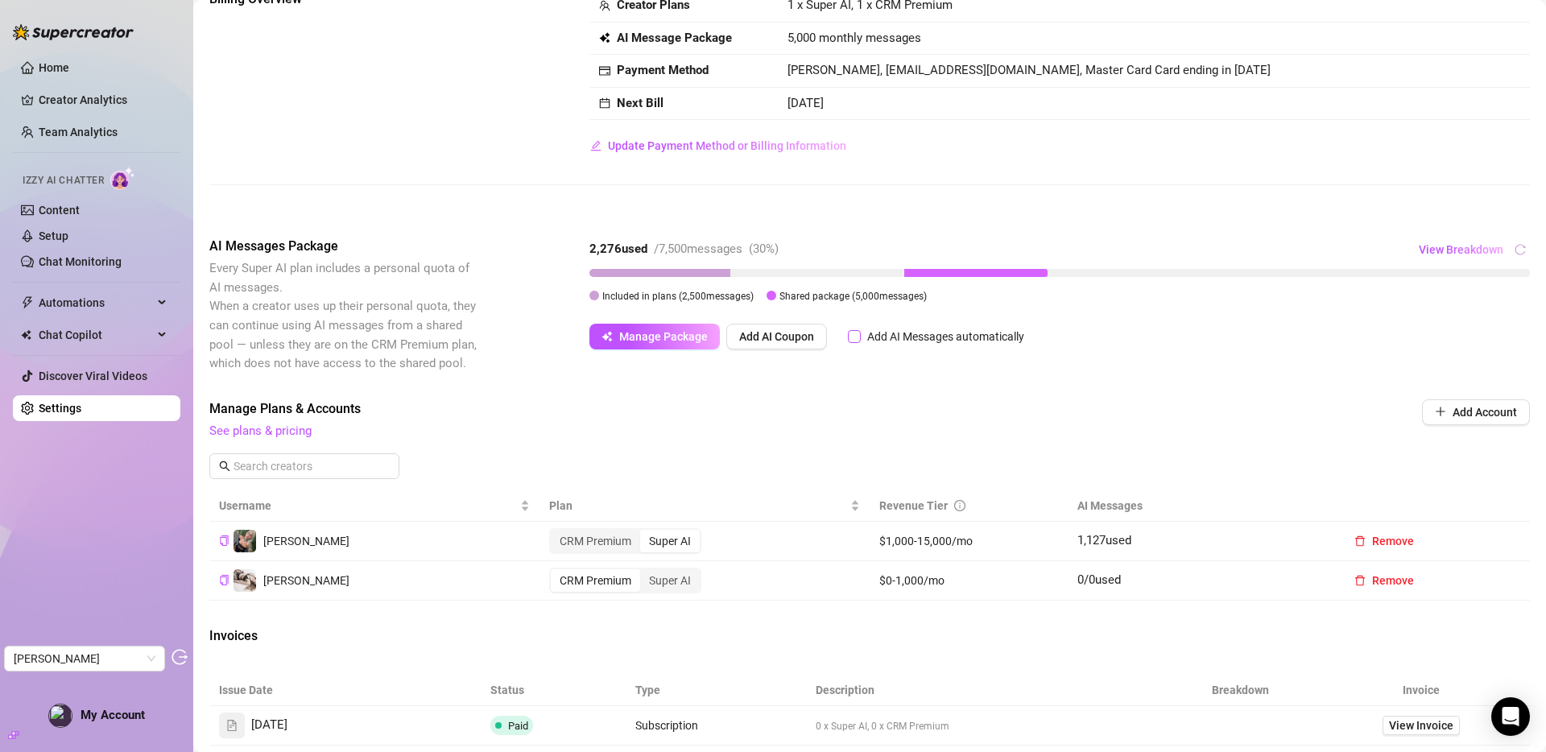
scroll to position [104, 0]
click at [651, 333] on span "Manage Package" at bounding box center [663, 334] width 89 height 13
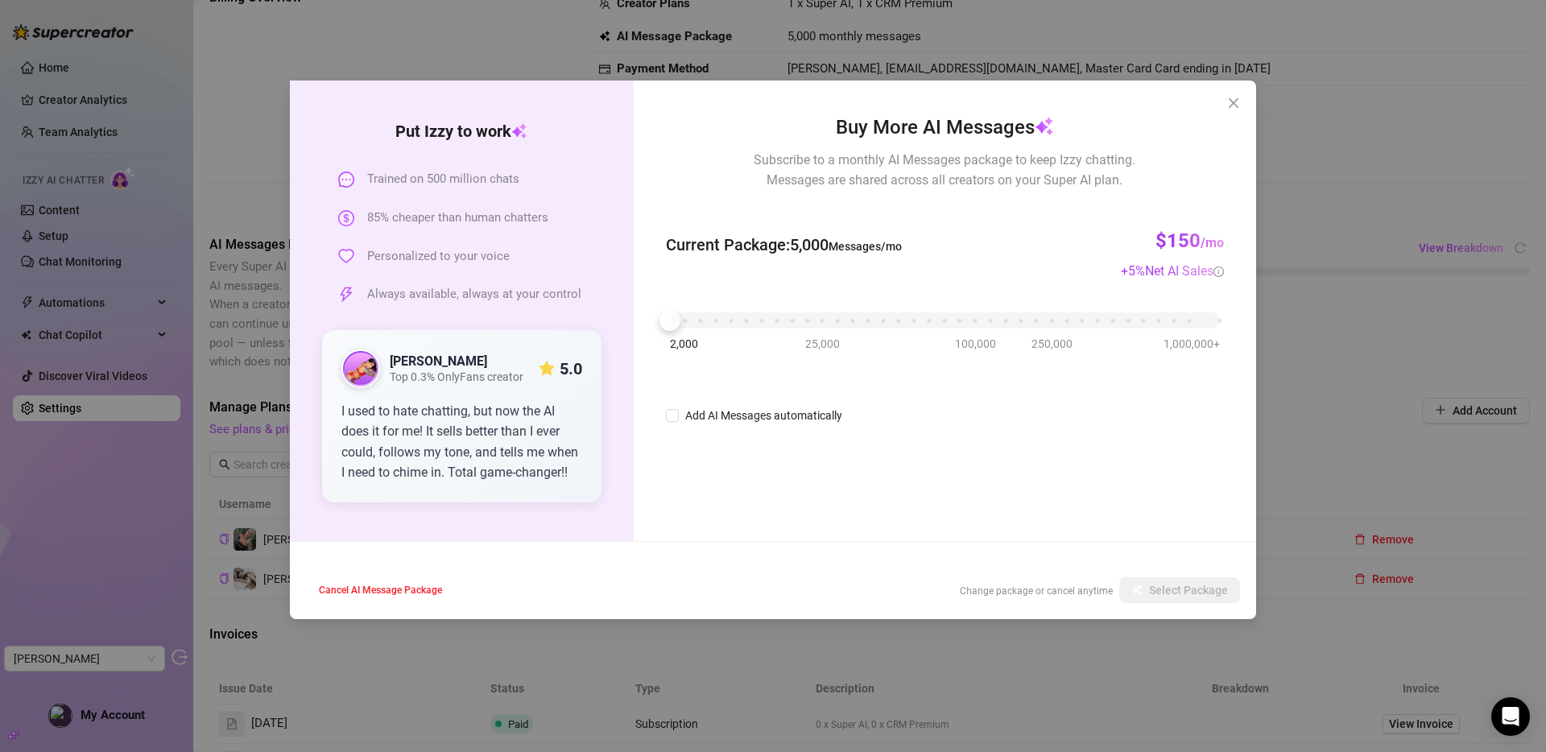
click at [1322, 298] on div "Put [PERSON_NAME] to work Trained on 500 million chats 85% cheaper than human c…" at bounding box center [773, 376] width 1546 height 752
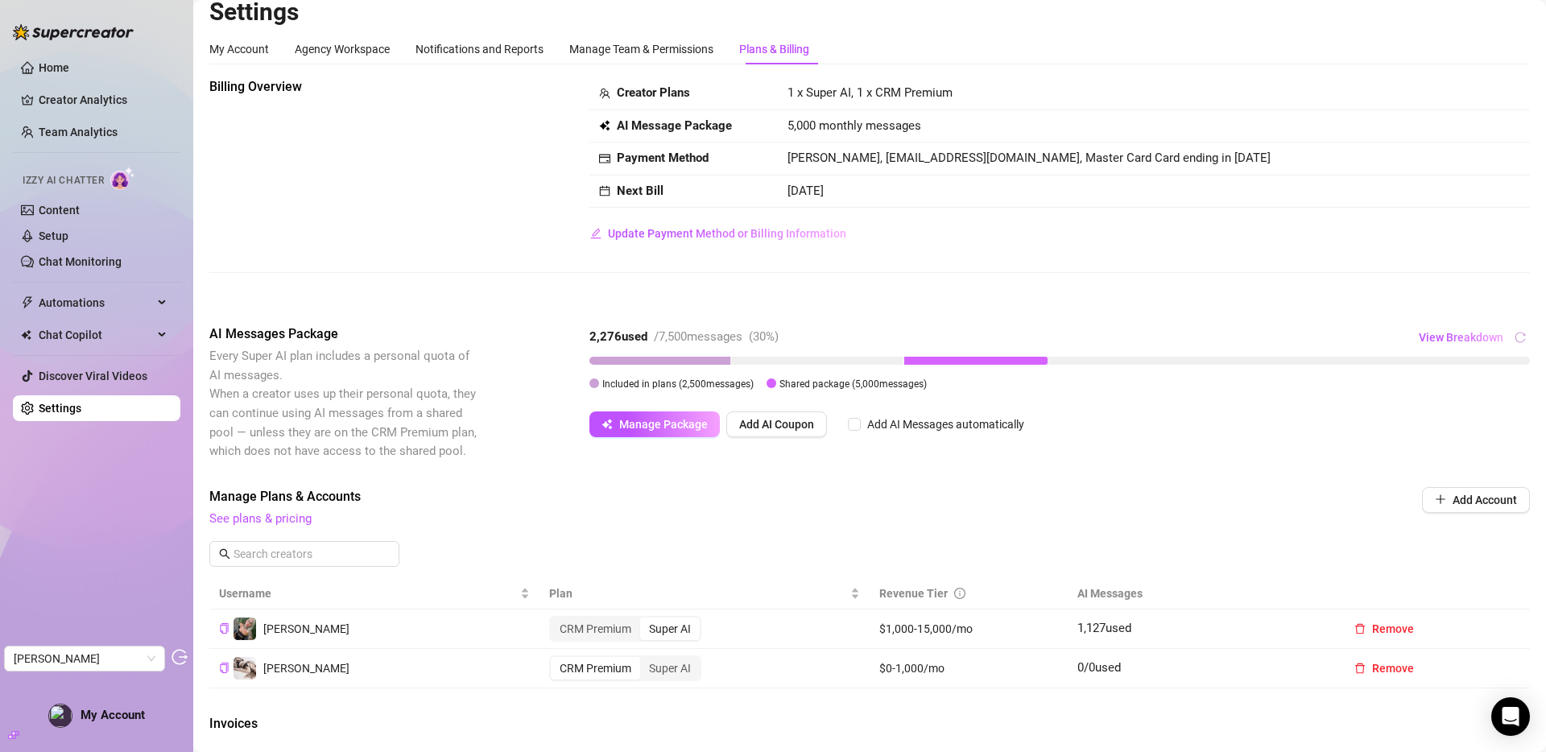
scroll to position [0, 0]
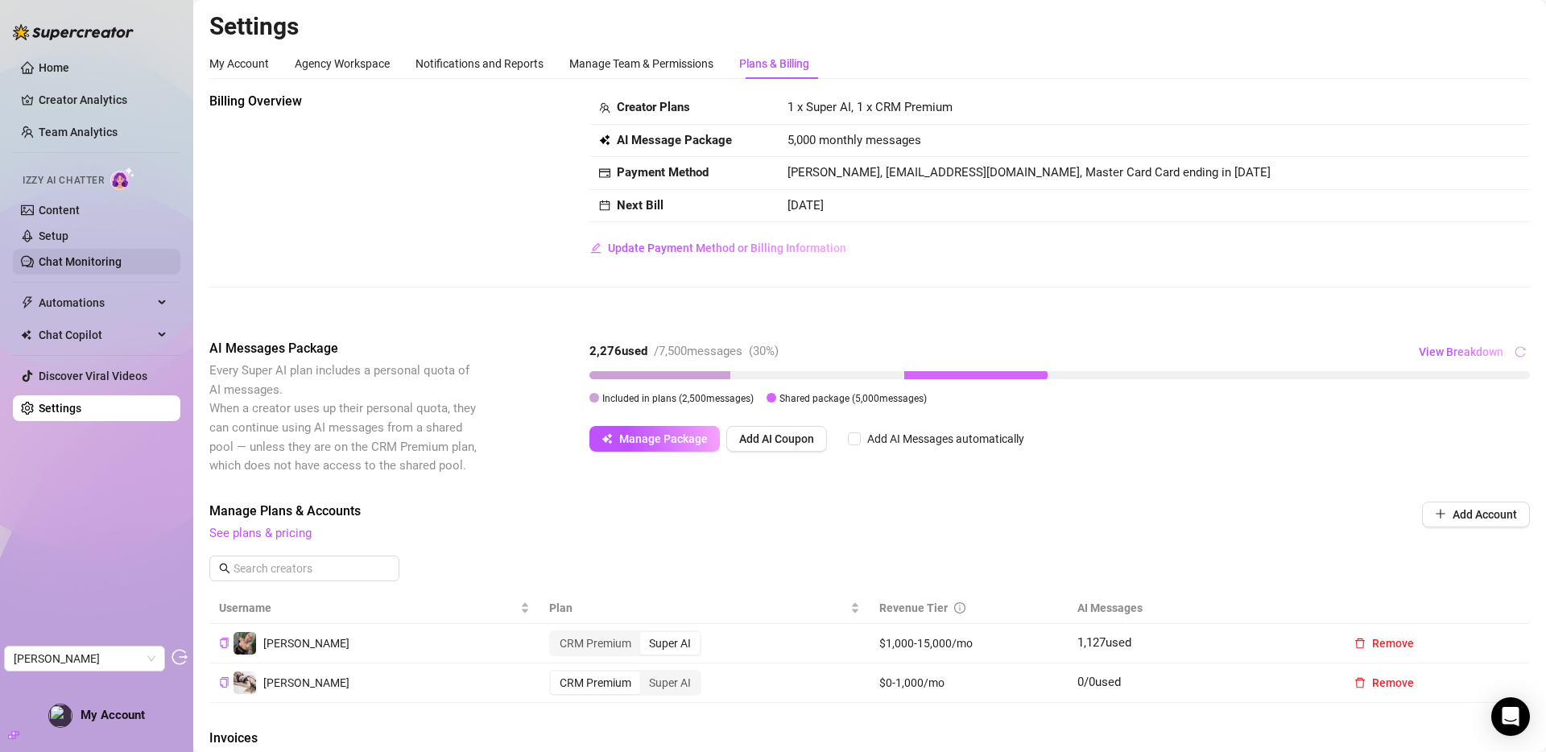
click at [93, 256] on link "Chat Monitoring" at bounding box center [80, 261] width 83 height 13
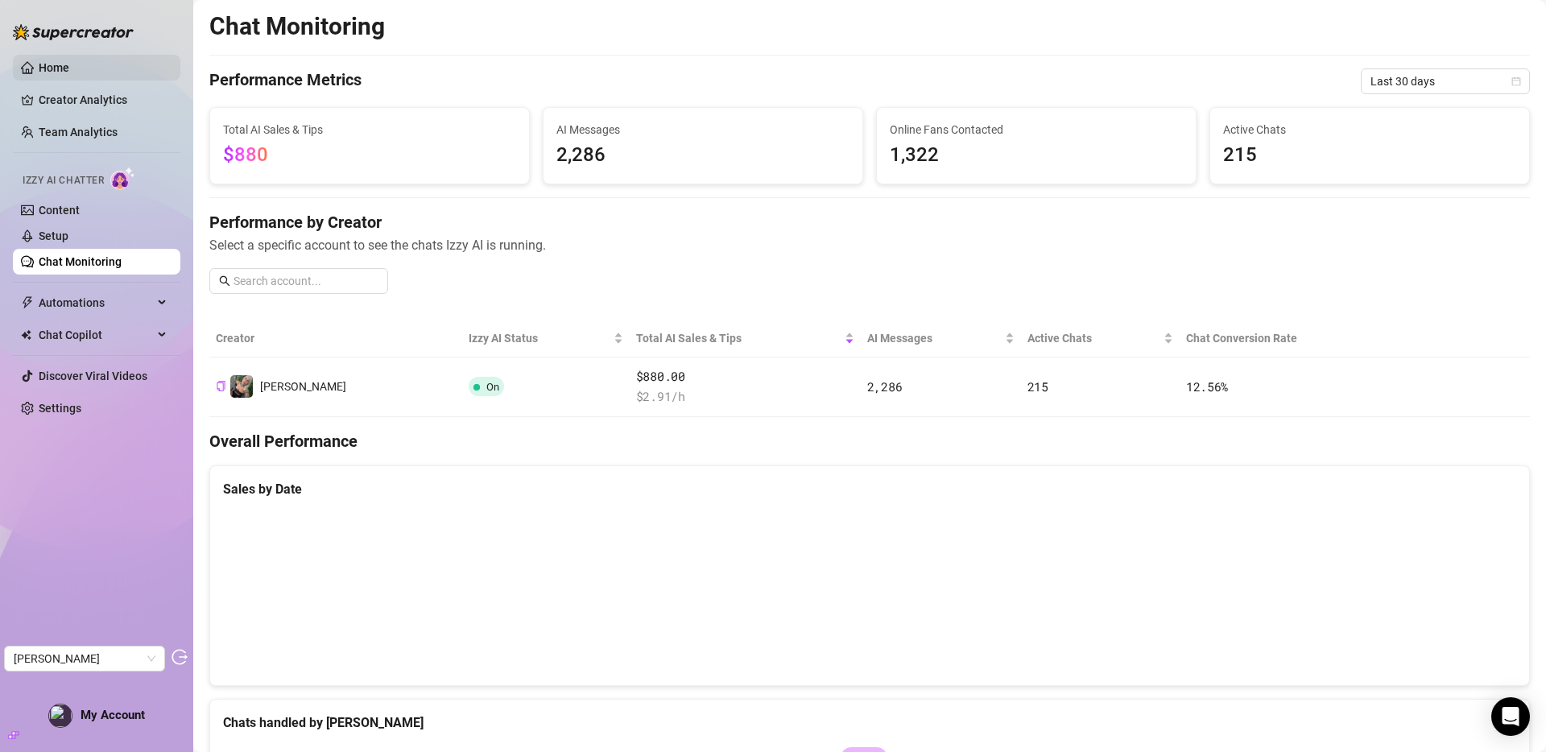
click at [69, 70] on link "Home" at bounding box center [54, 67] width 31 height 13
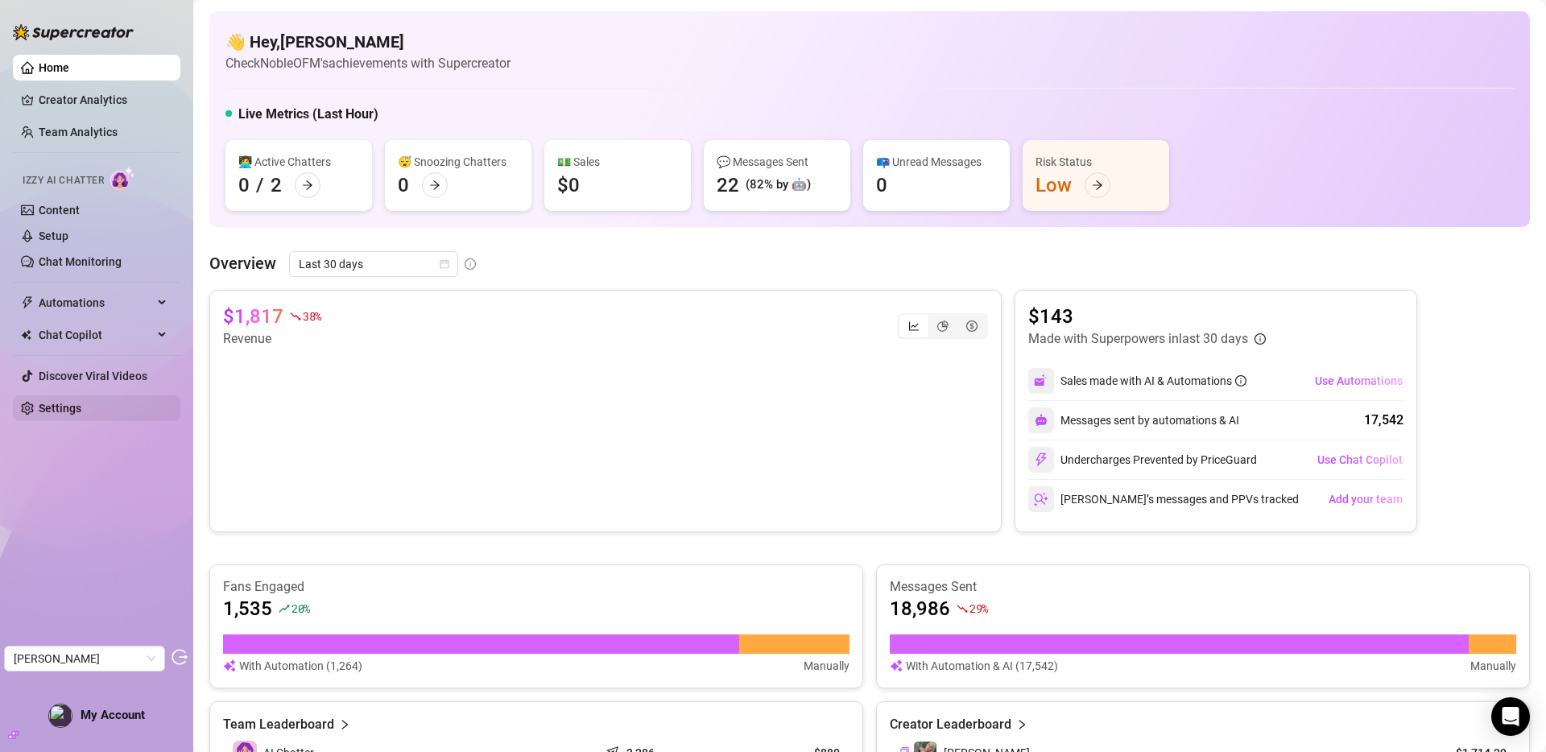
click at [68, 402] on link "Settings" at bounding box center [60, 408] width 43 height 13
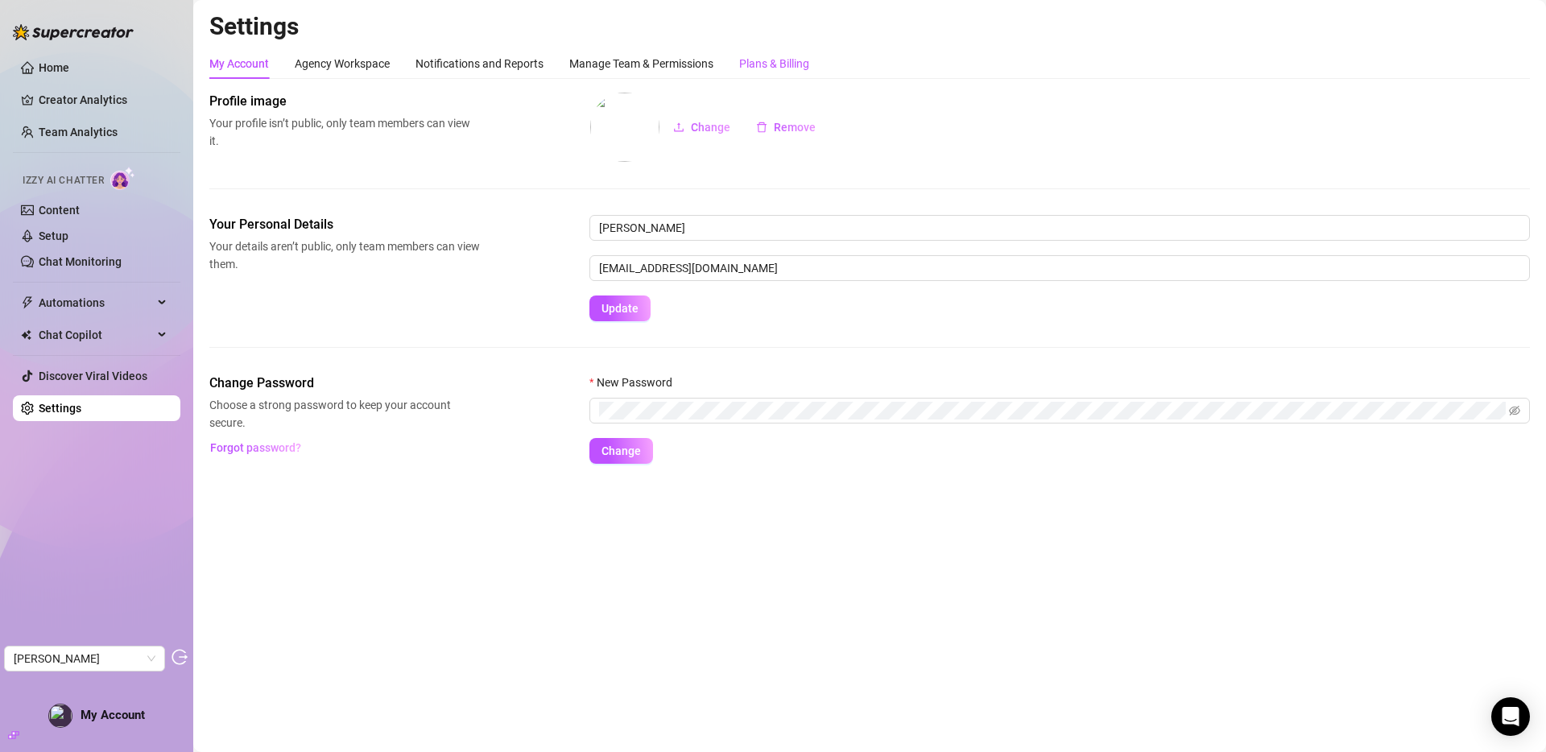
click at [798, 60] on div "Plans & Billing" at bounding box center [774, 64] width 70 height 18
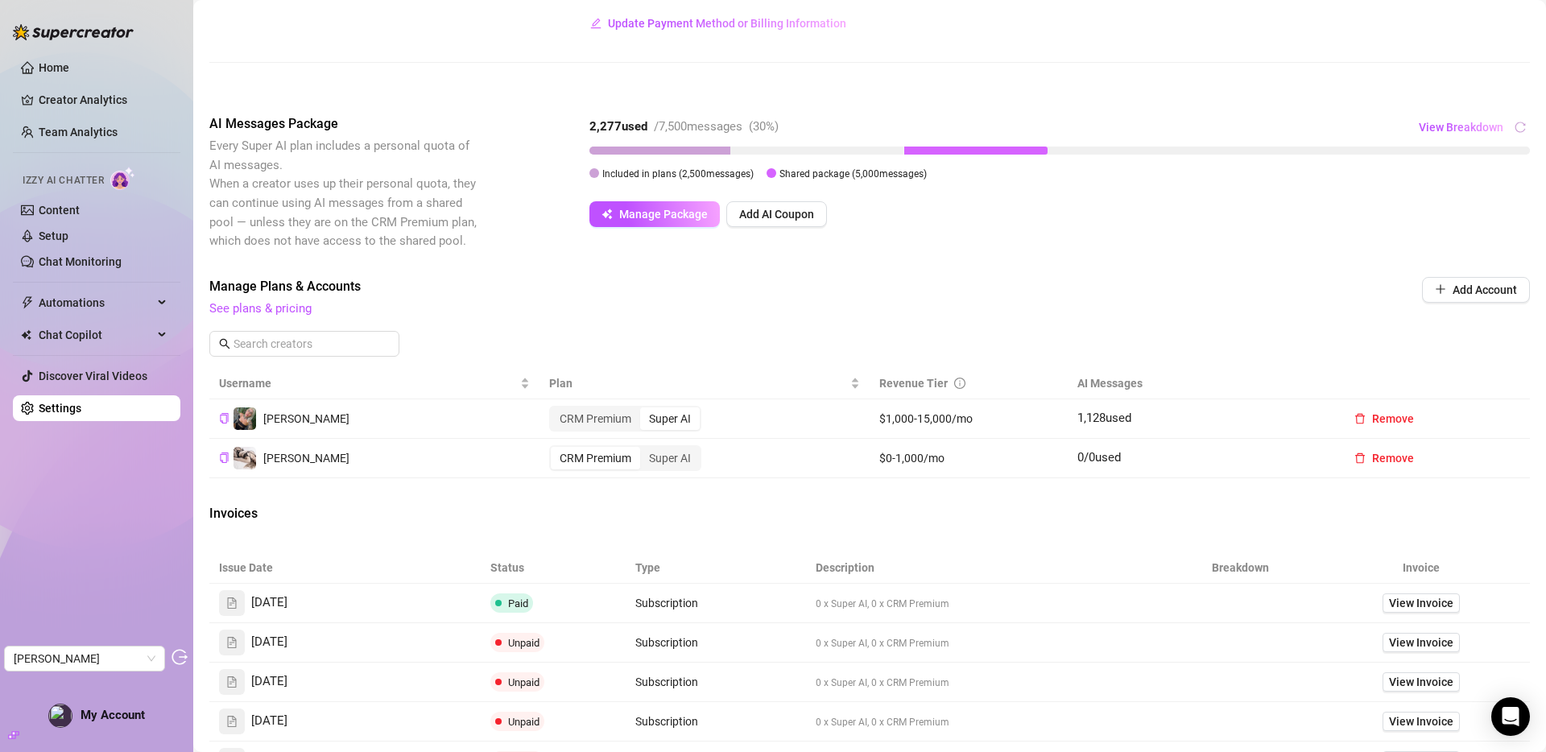
scroll to position [225, 0]
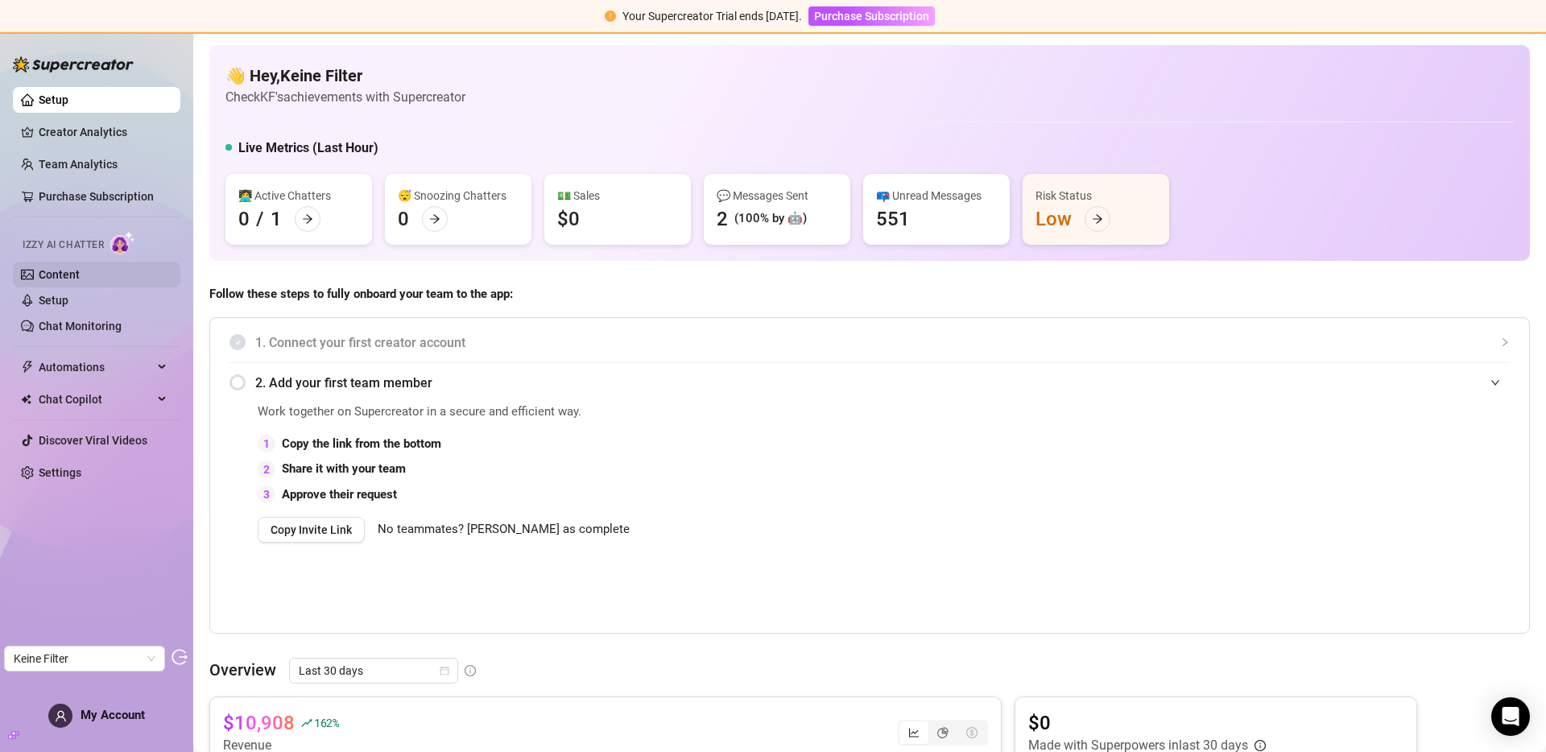
click at [80, 276] on link "Content" at bounding box center [59, 274] width 41 height 13
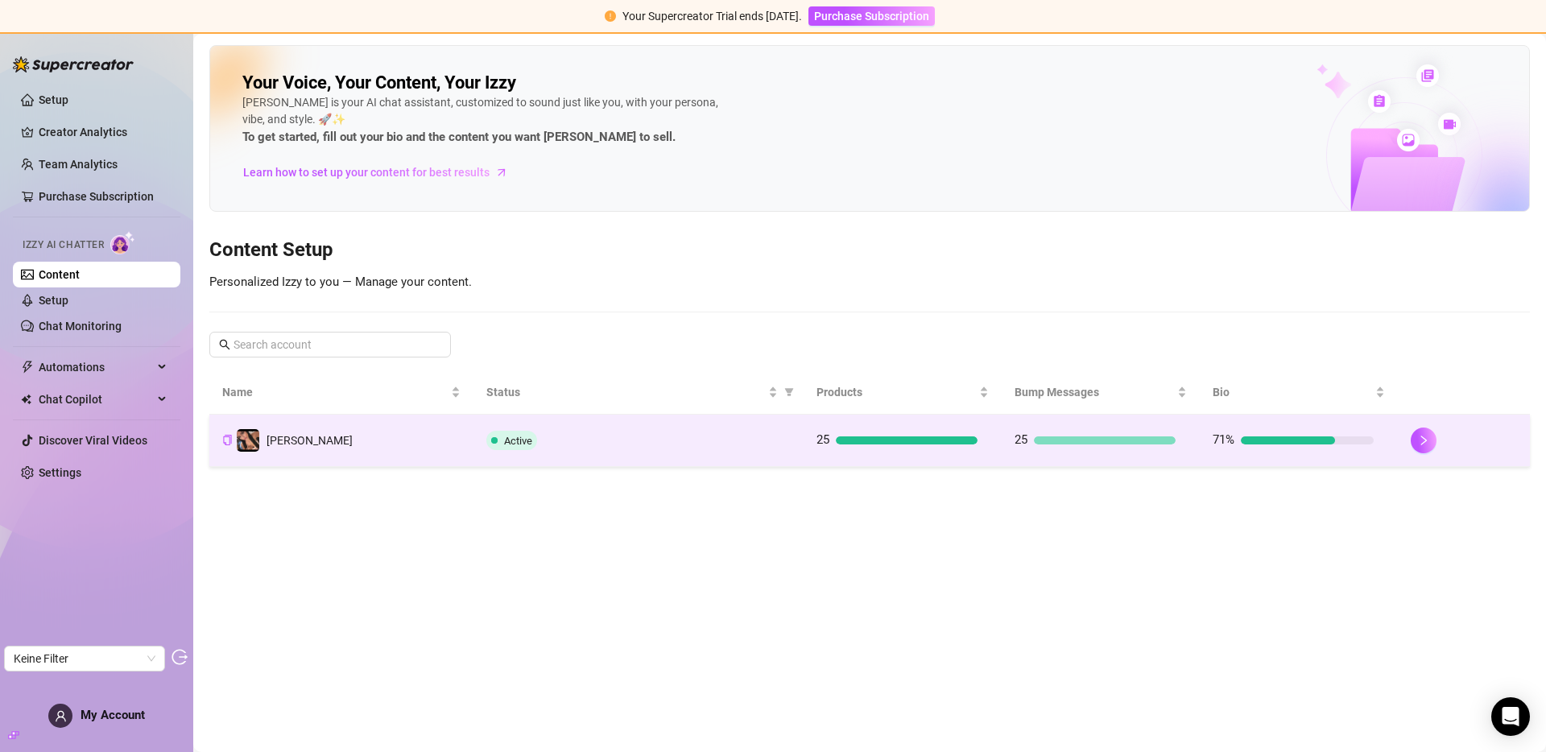
click at [386, 447] on td "[PERSON_NAME]" at bounding box center [341, 441] width 264 height 52
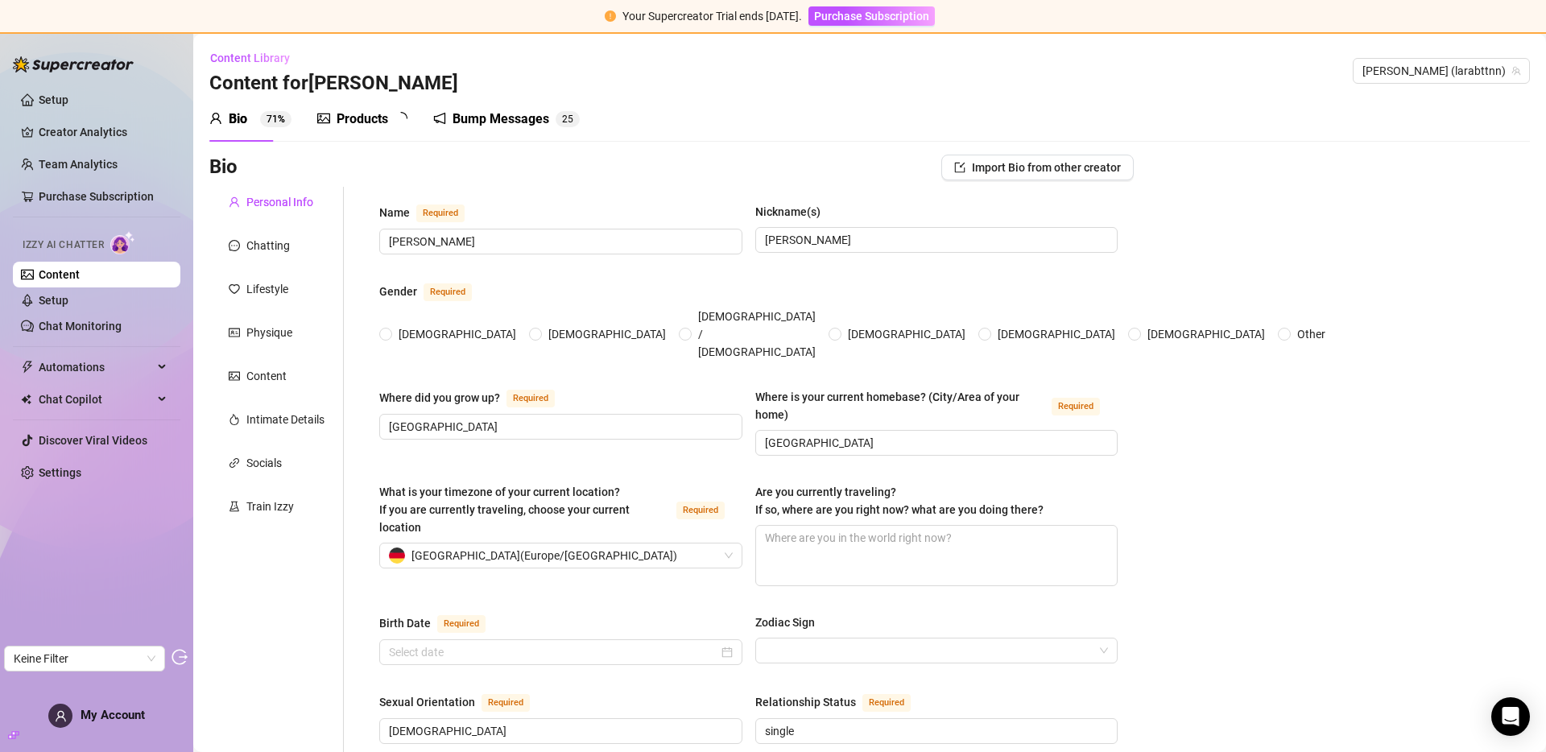
radio input "true"
type input "[DATE]"
click at [291, 238] on div "Chatting" at bounding box center [276, 245] width 134 height 31
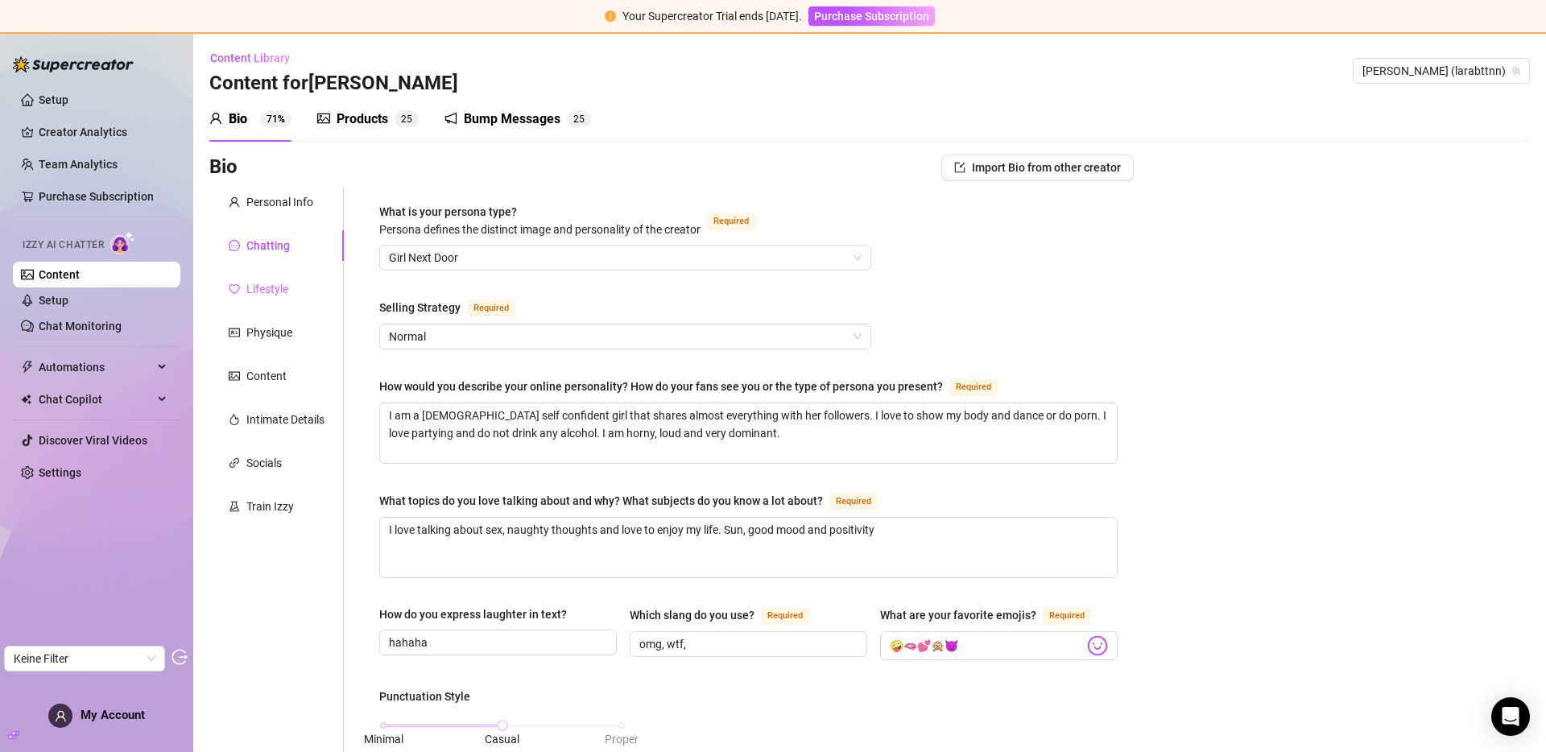
click at [272, 278] on div "Lifestyle" at bounding box center [276, 289] width 134 height 31
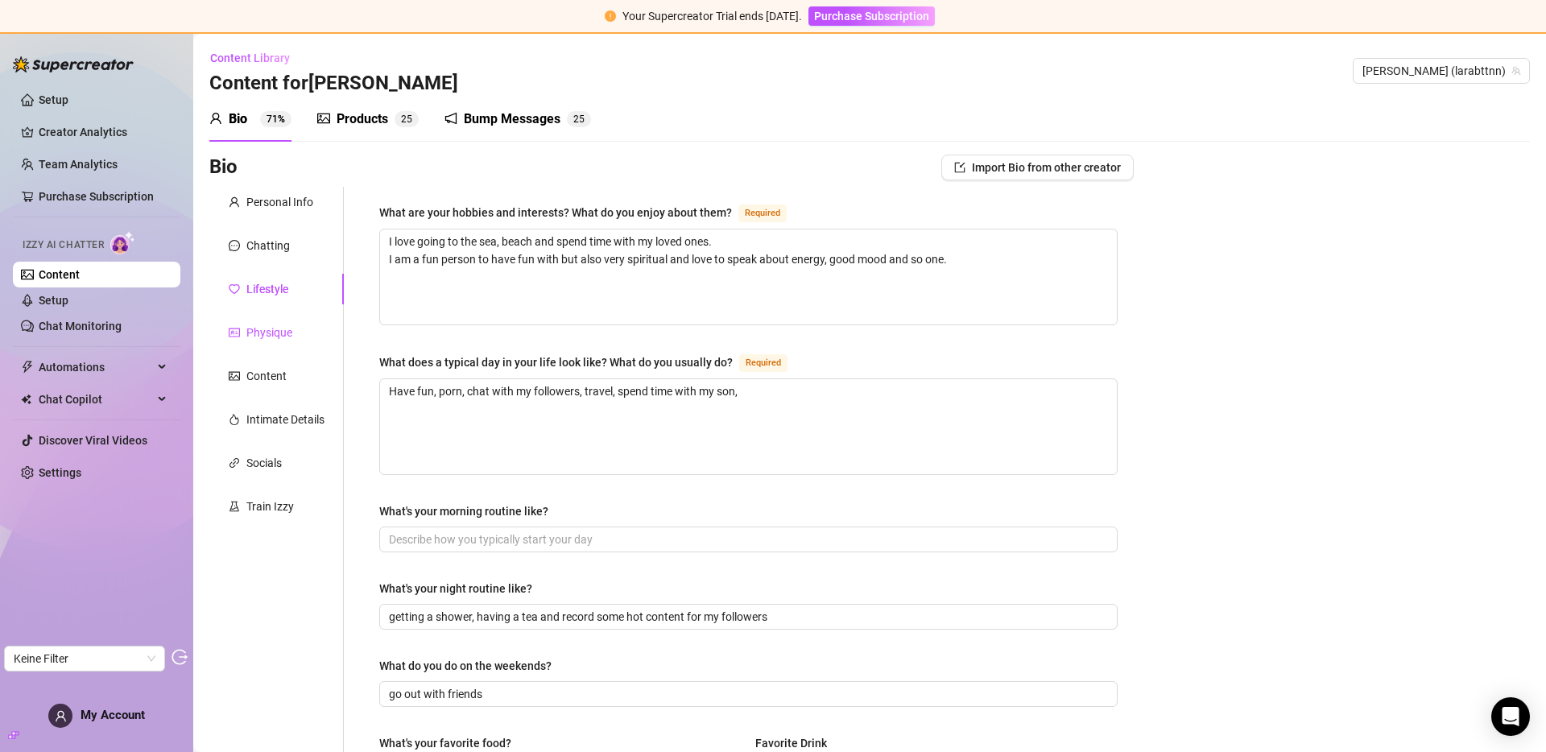
click at [276, 328] on div "Physique" at bounding box center [269, 333] width 46 height 18
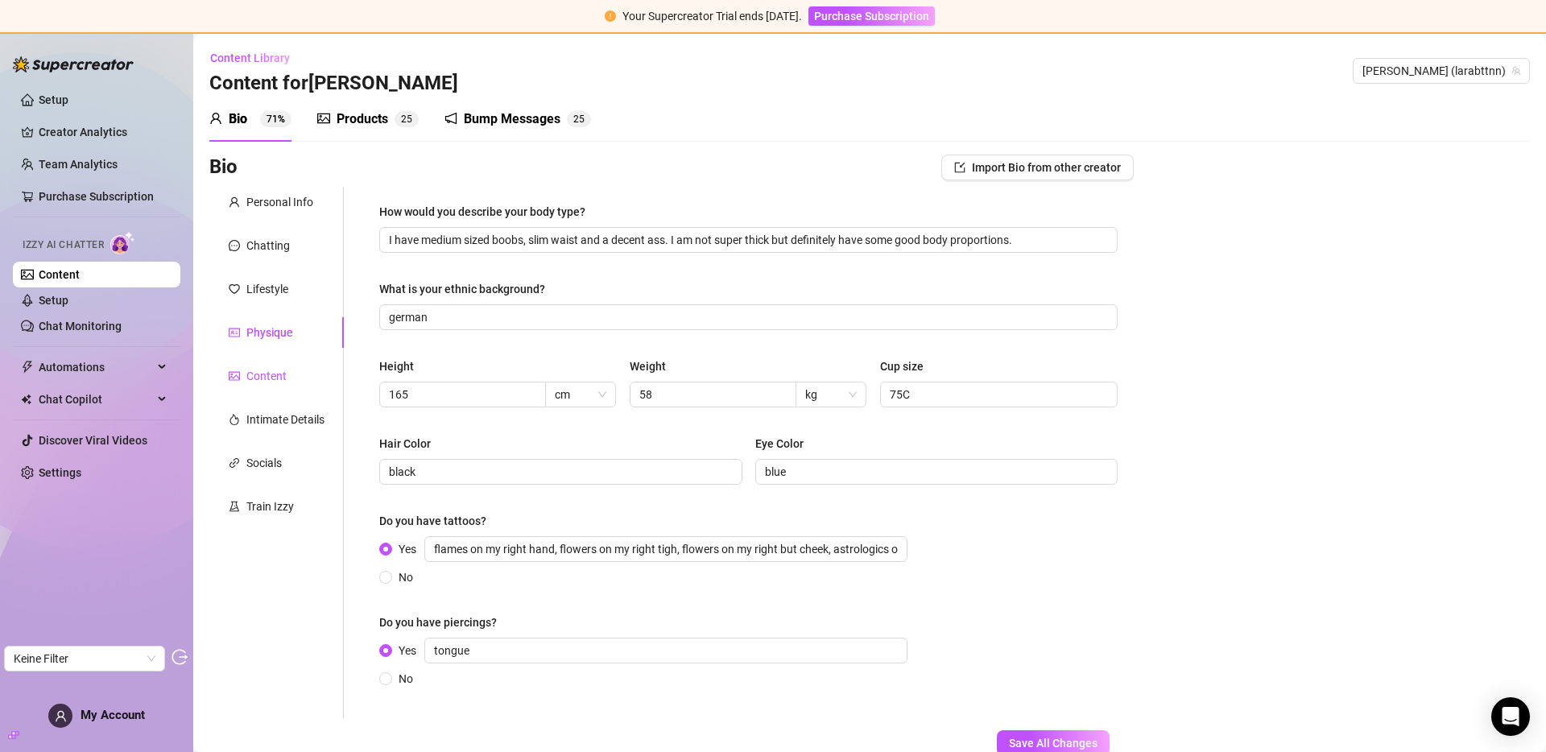
click at [269, 370] on div "Content" at bounding box center [266, 376] width 40 height 18
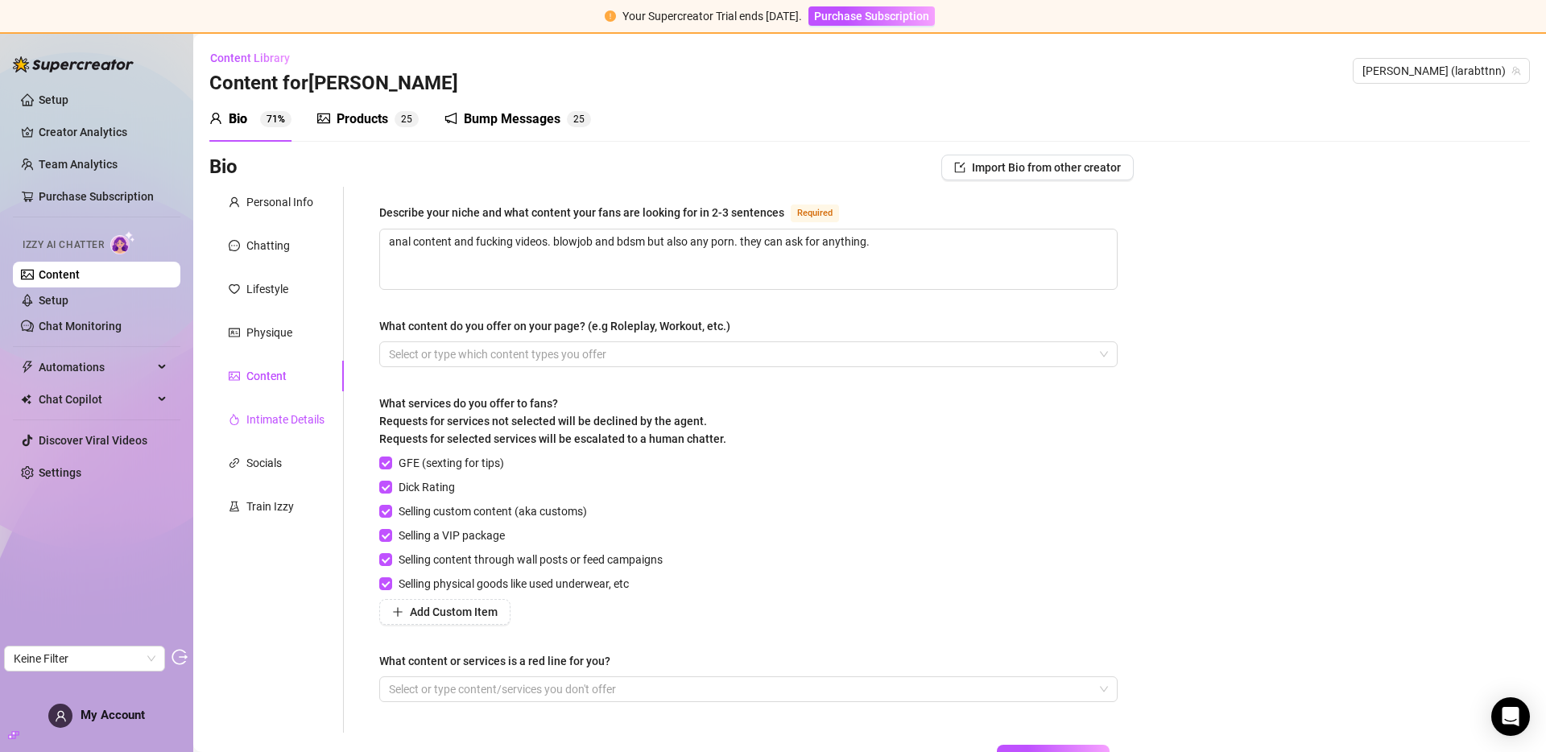
click at [273, 420] on div "Intimate Details" at bounding box center [285, 420] width 78 height 18
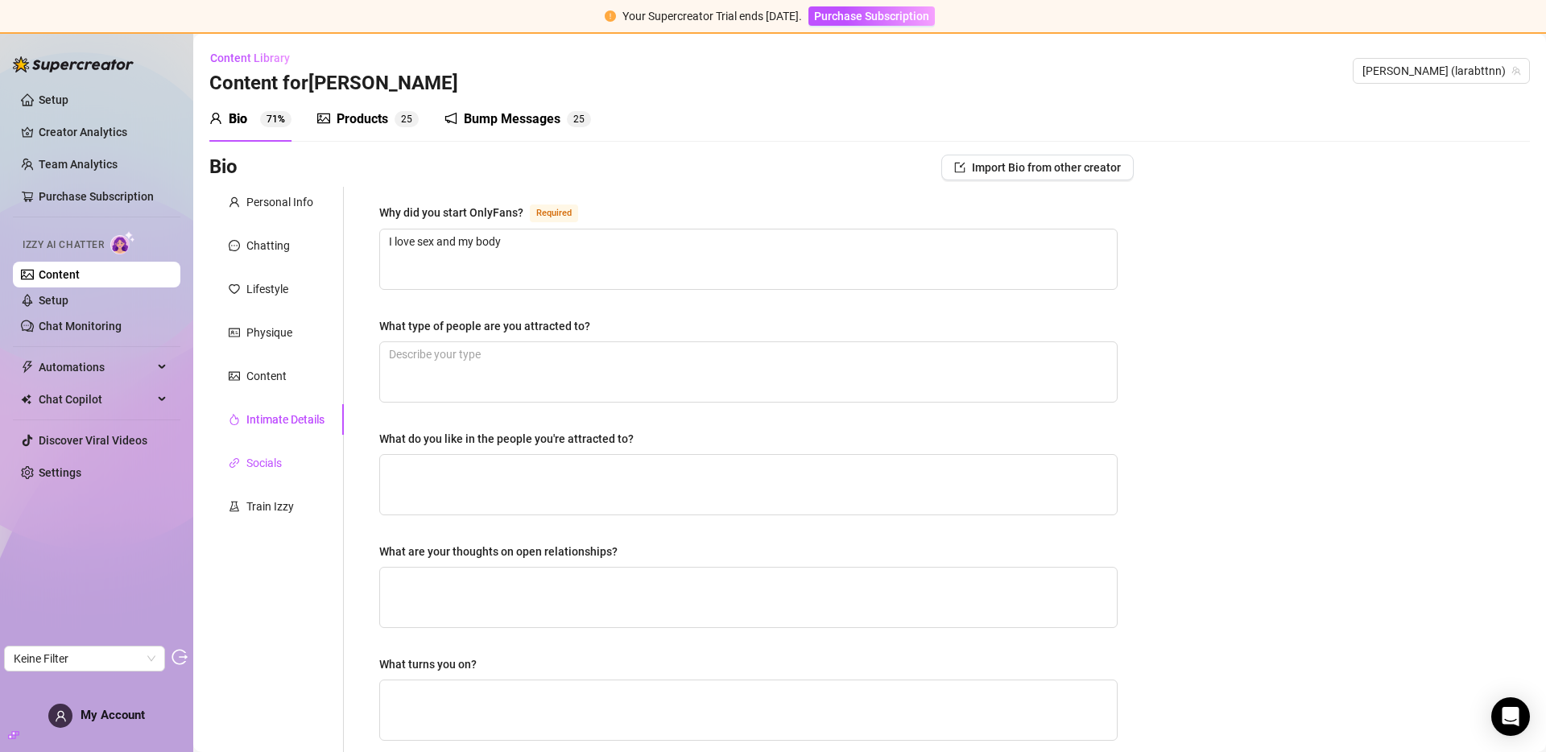
click at [270, 454] on div "Socials" at bounding box center [263, 463] width 35 height 18
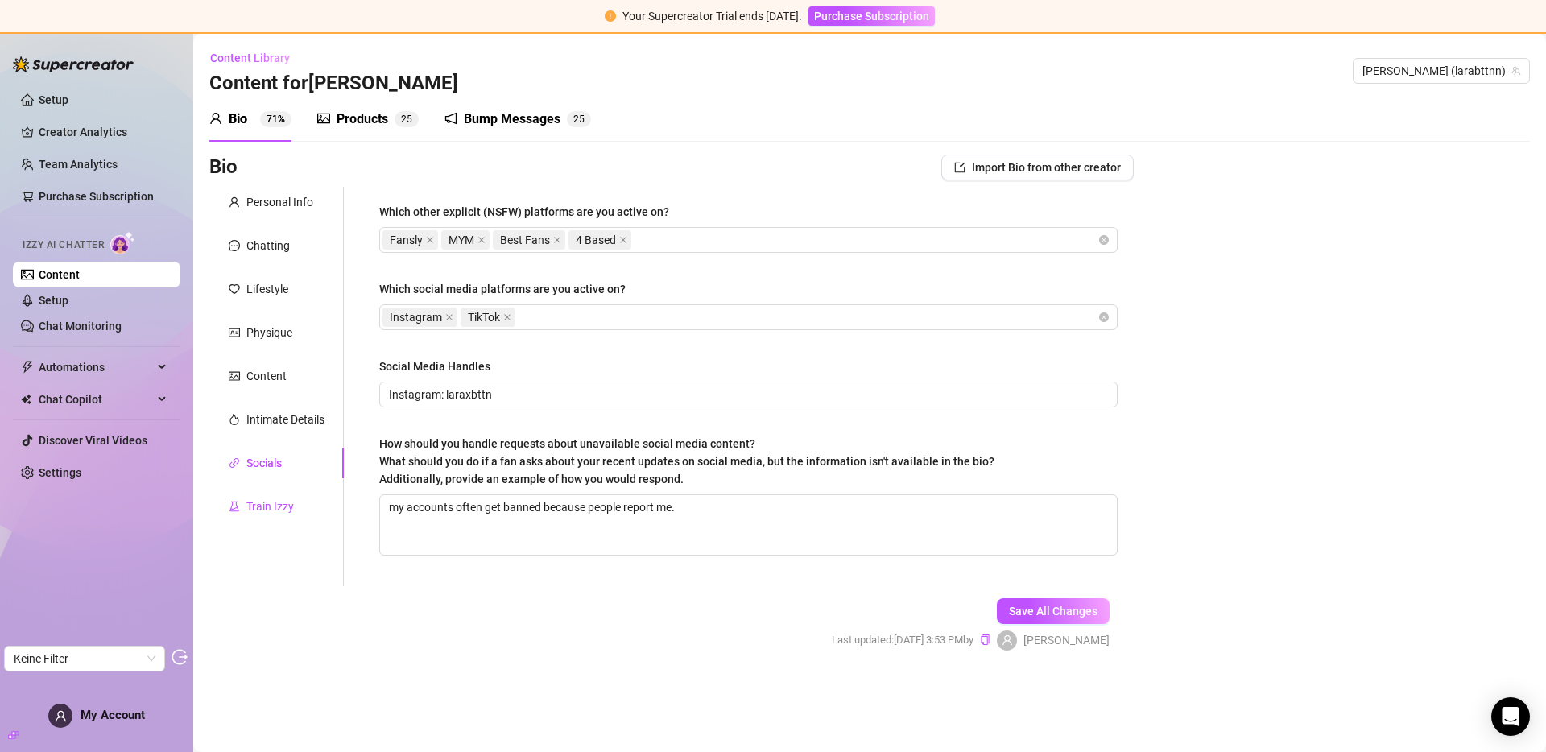
click at [273, 500] on div "Train Izzy" at bounding box center [270, 507] width 48 height 18
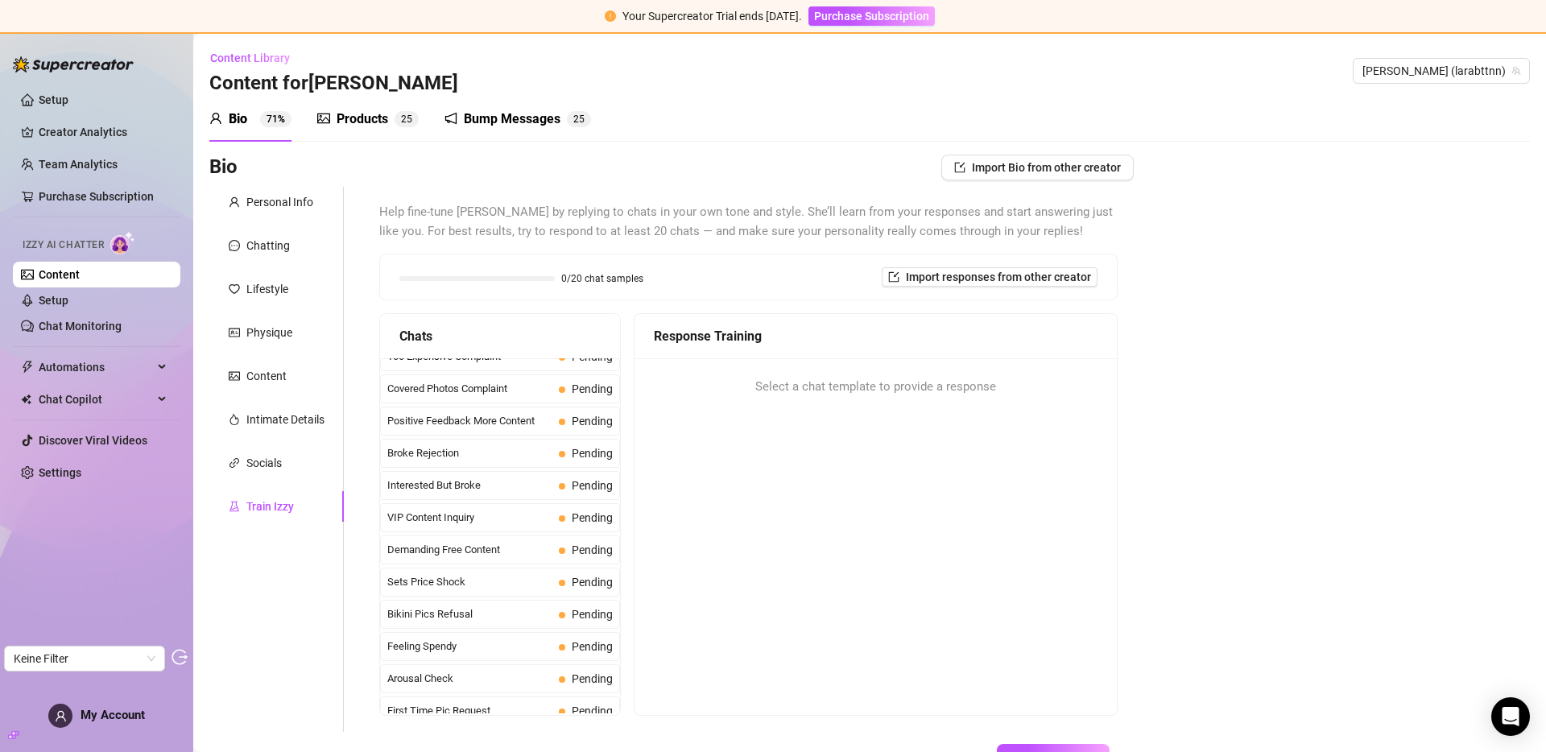
scroll to position [1039, 0]
click at [399, 118] on sup "2 5" at bounding box center [407, 119] width 24 height 16
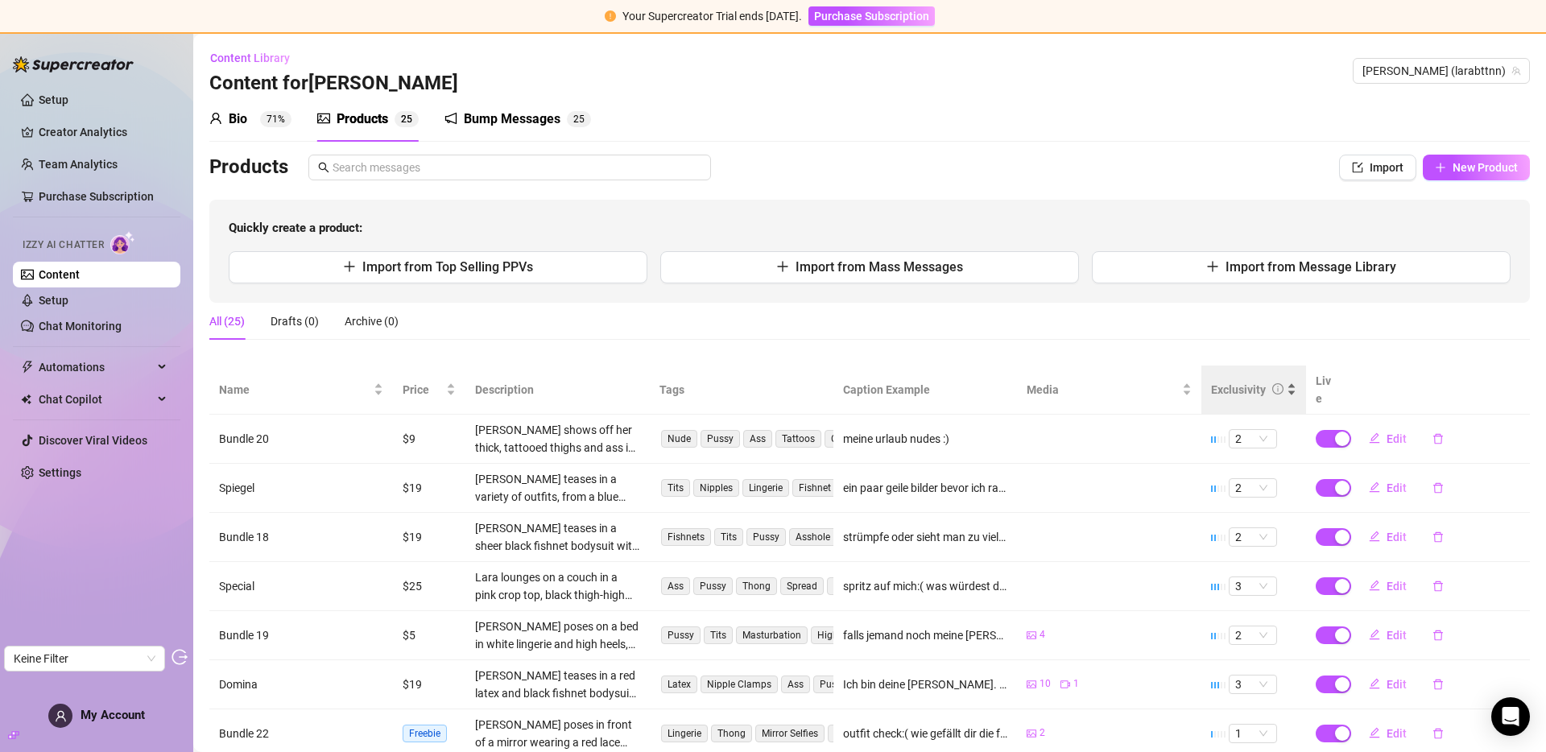
click at [1220, 394] on div "Exclusivity" at bounding box center [1253, 390] width 85 height 18
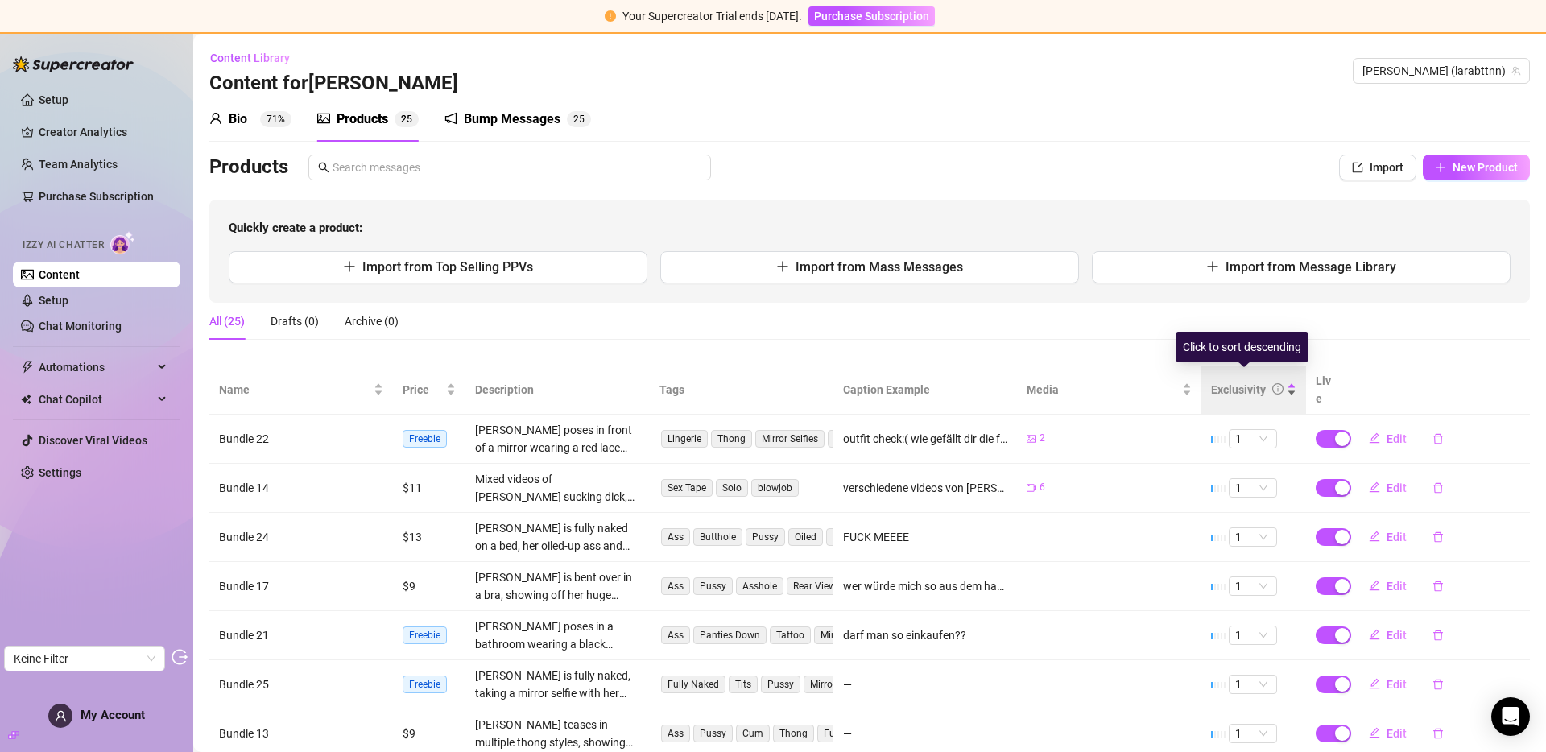
click at [1221, 384] on div "Exclusivity" at bounding box center [1238, 390] width 55 height 18
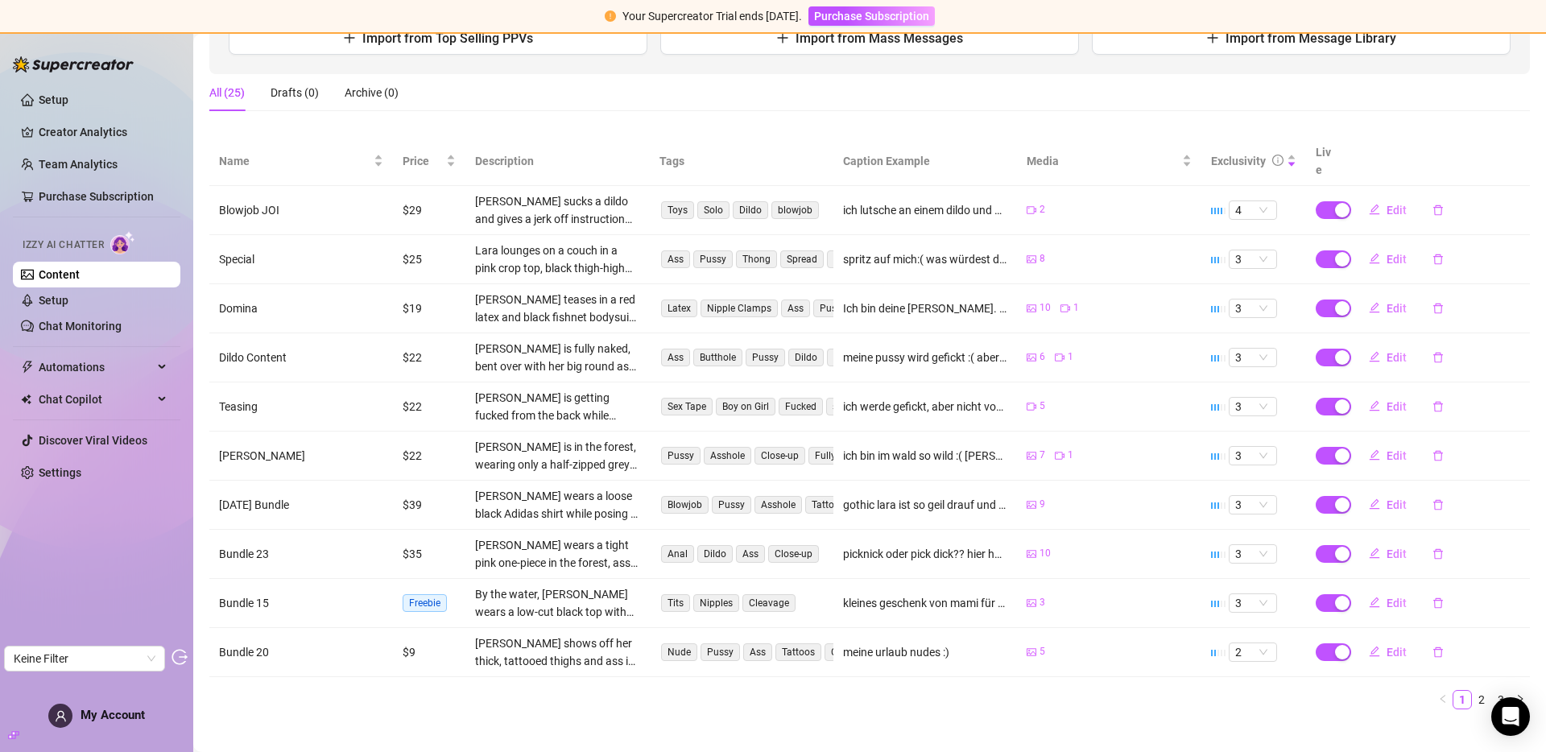
scroll to position [229, 0]
click at [64, 307] on link "Setup" at bounding box center [54, 300] width 30 height 13
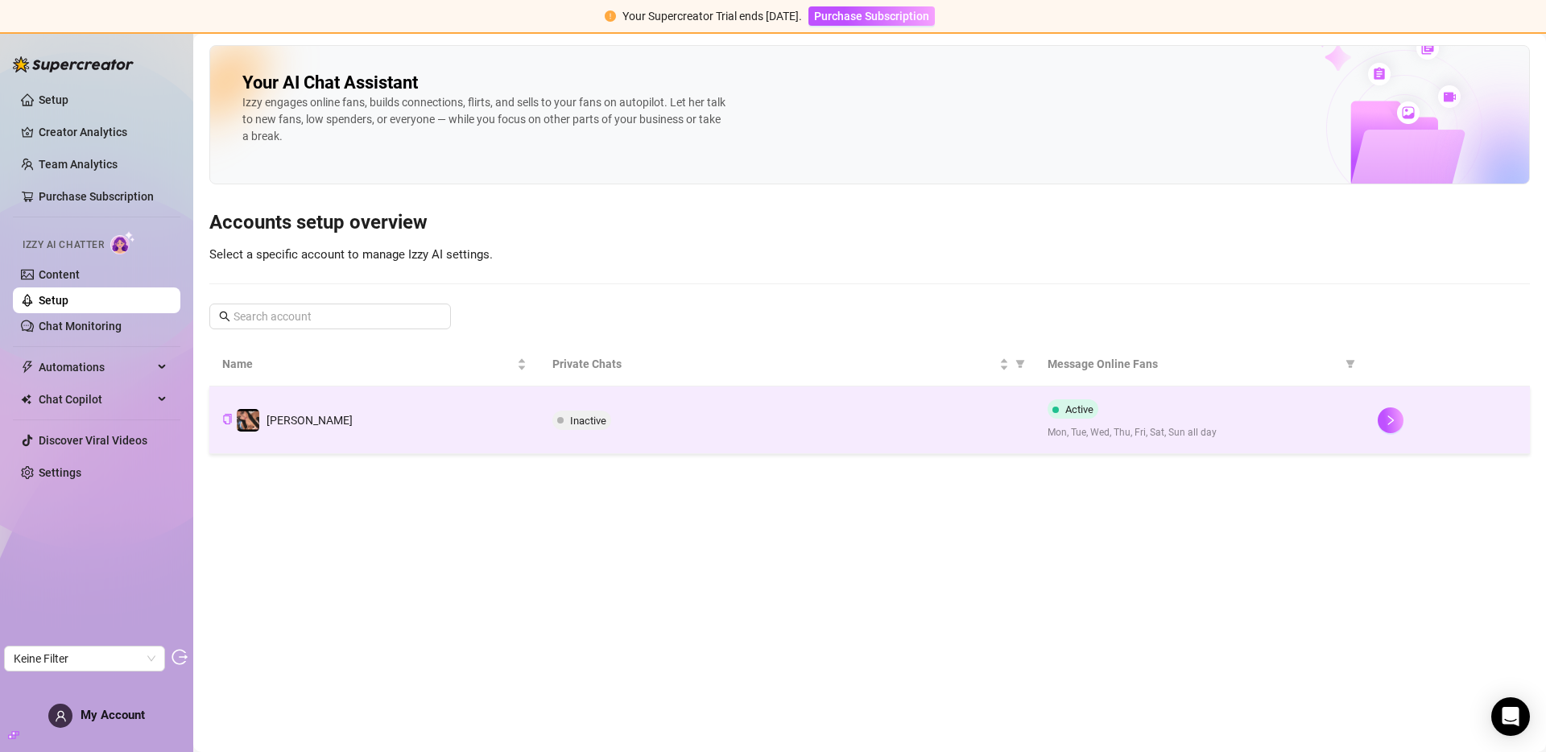
click at [566, 407] on td "Inactive" at bounding box center [786, 420] width 495 height 68
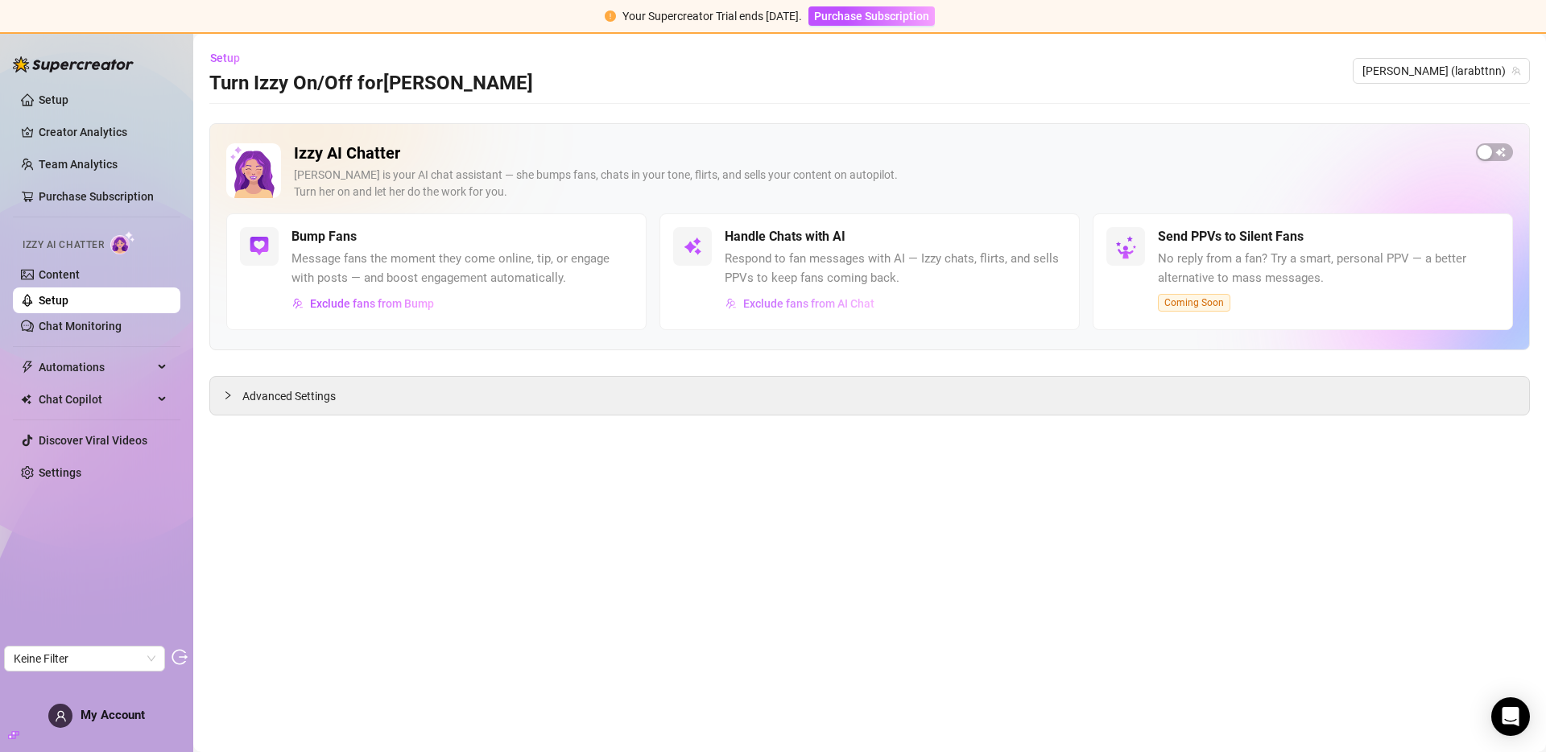
click at [766, 307] on span "Exclude fans from AI Chat" at bounding box center [808, 303] width 131 height 13
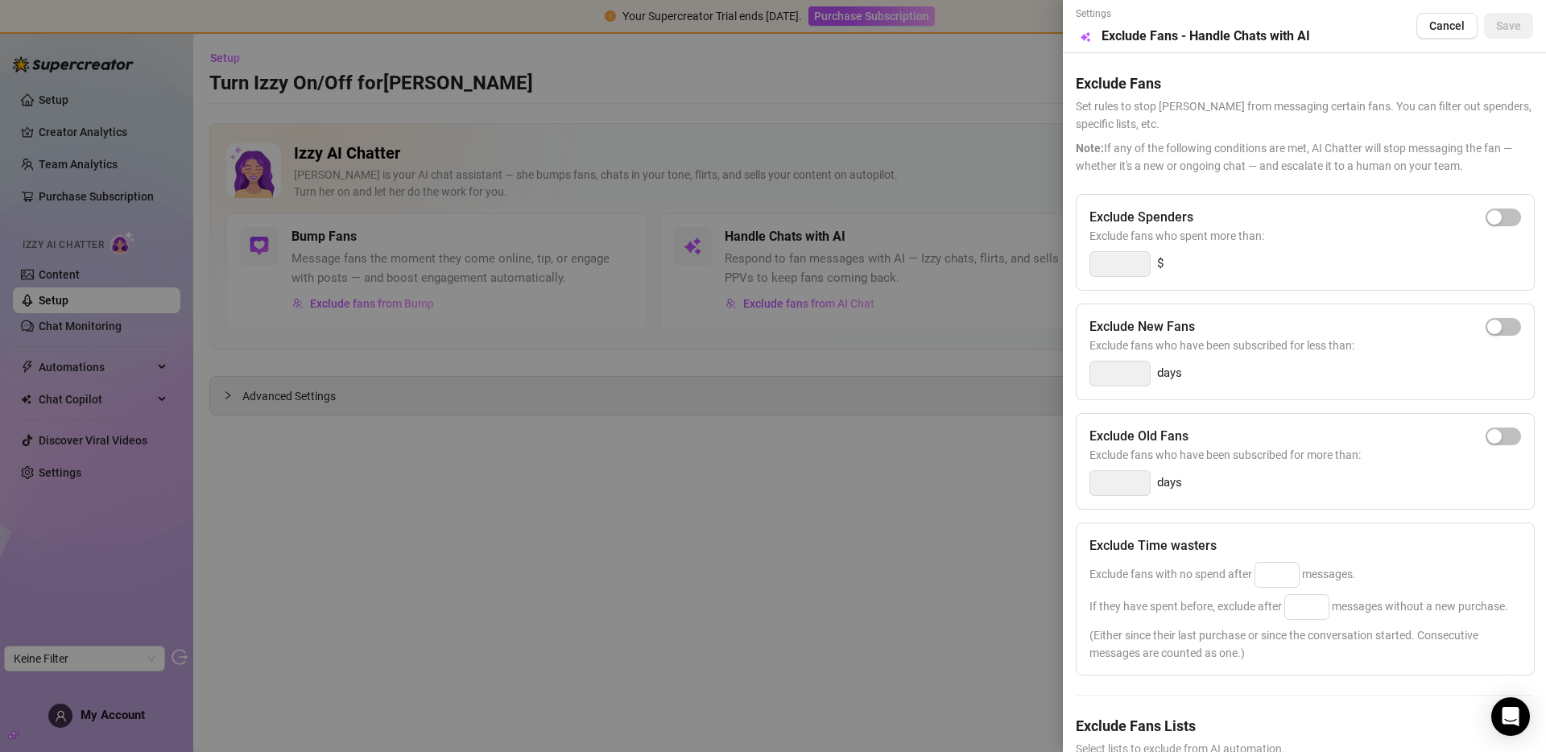
drag, startPoint x: 83, startPoint y: 461, endPoint x: 70, endPoint y: 467, distance: 14.1
click at [84, 461] on div at bounding box center [773, 376] width 1546 height 752
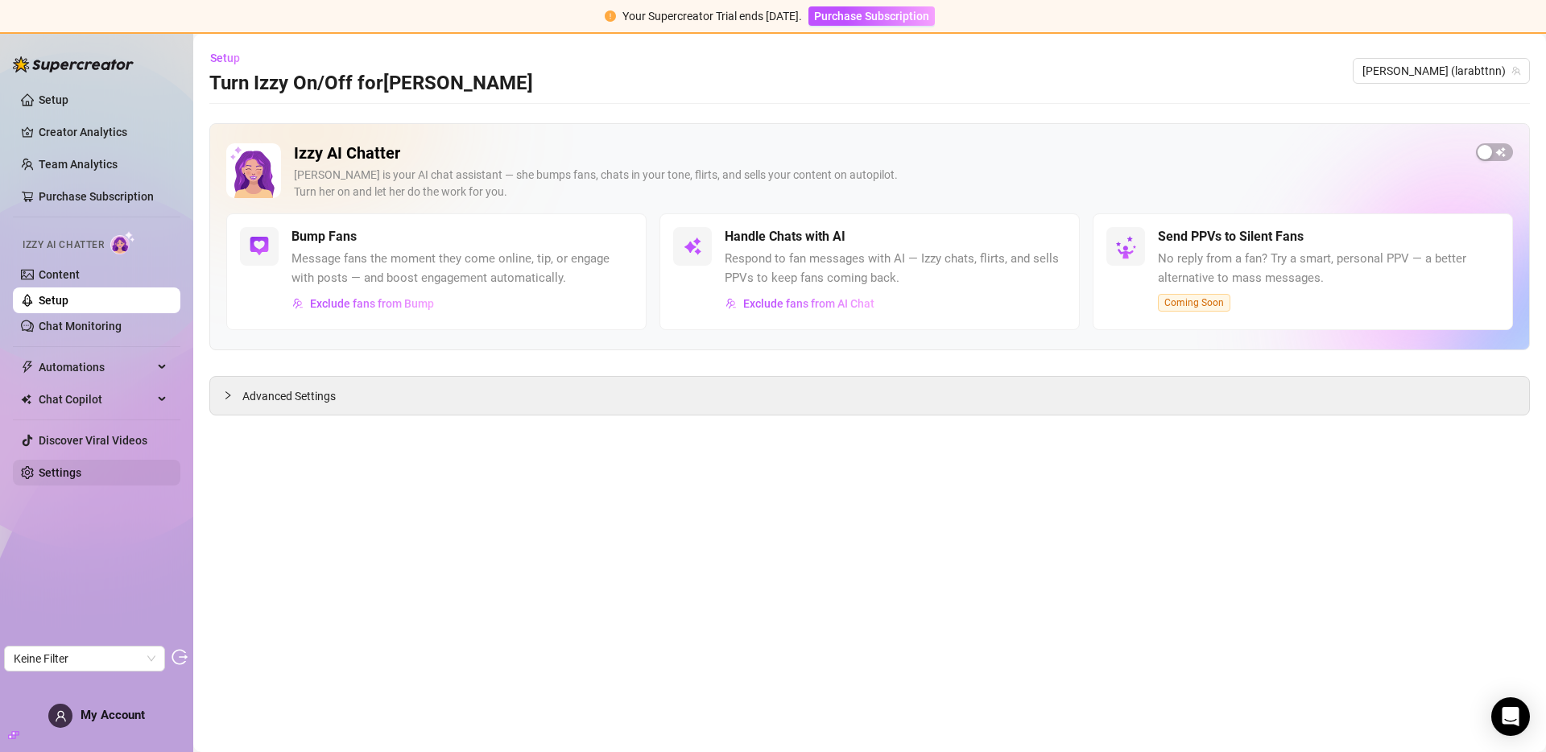
click at [64, 476] on link "Settings" at bounding box center [60, 472] width 43 height 13
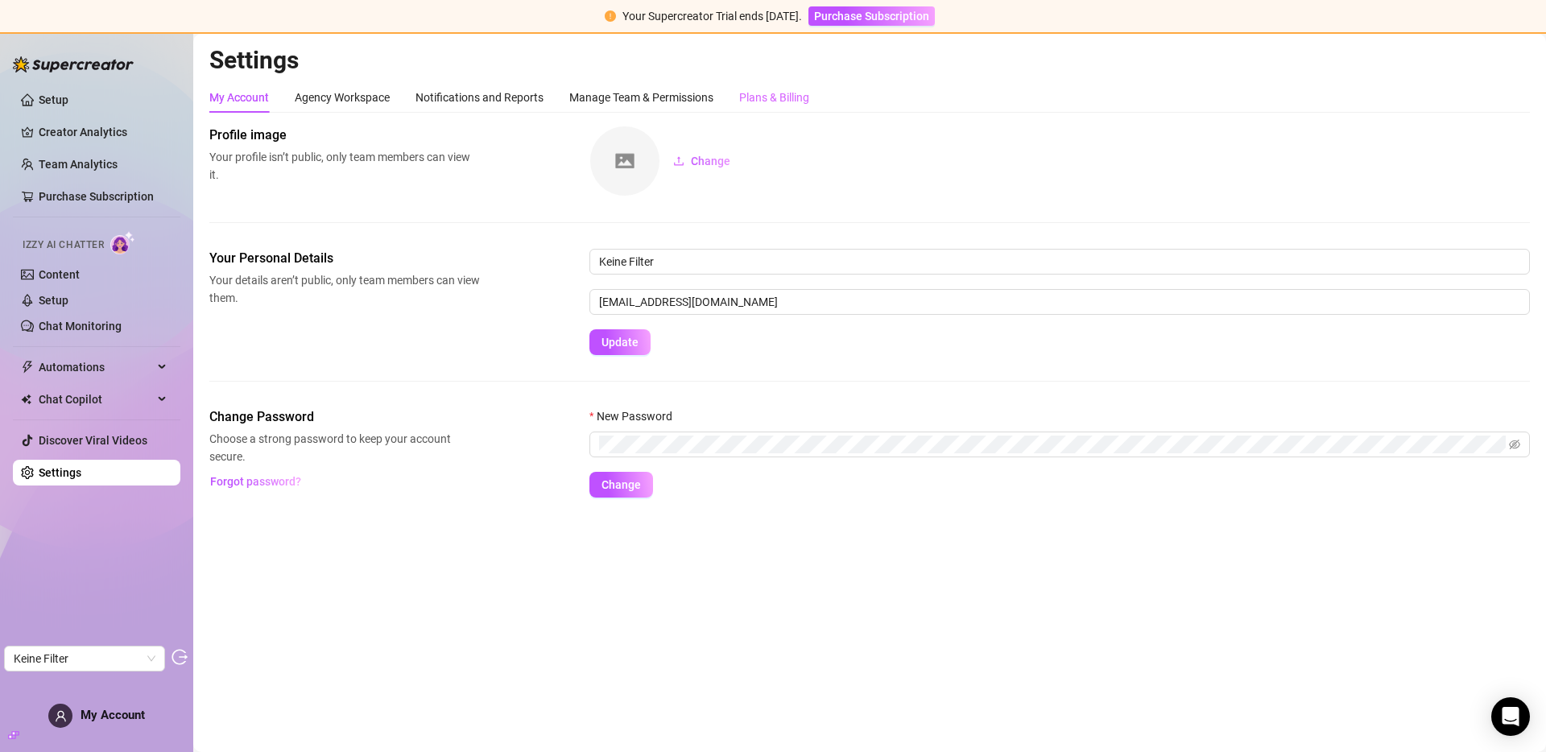
click at [791, 83] on div "Plans & Billing" at bounding box center [774, 97] width 70 height 31
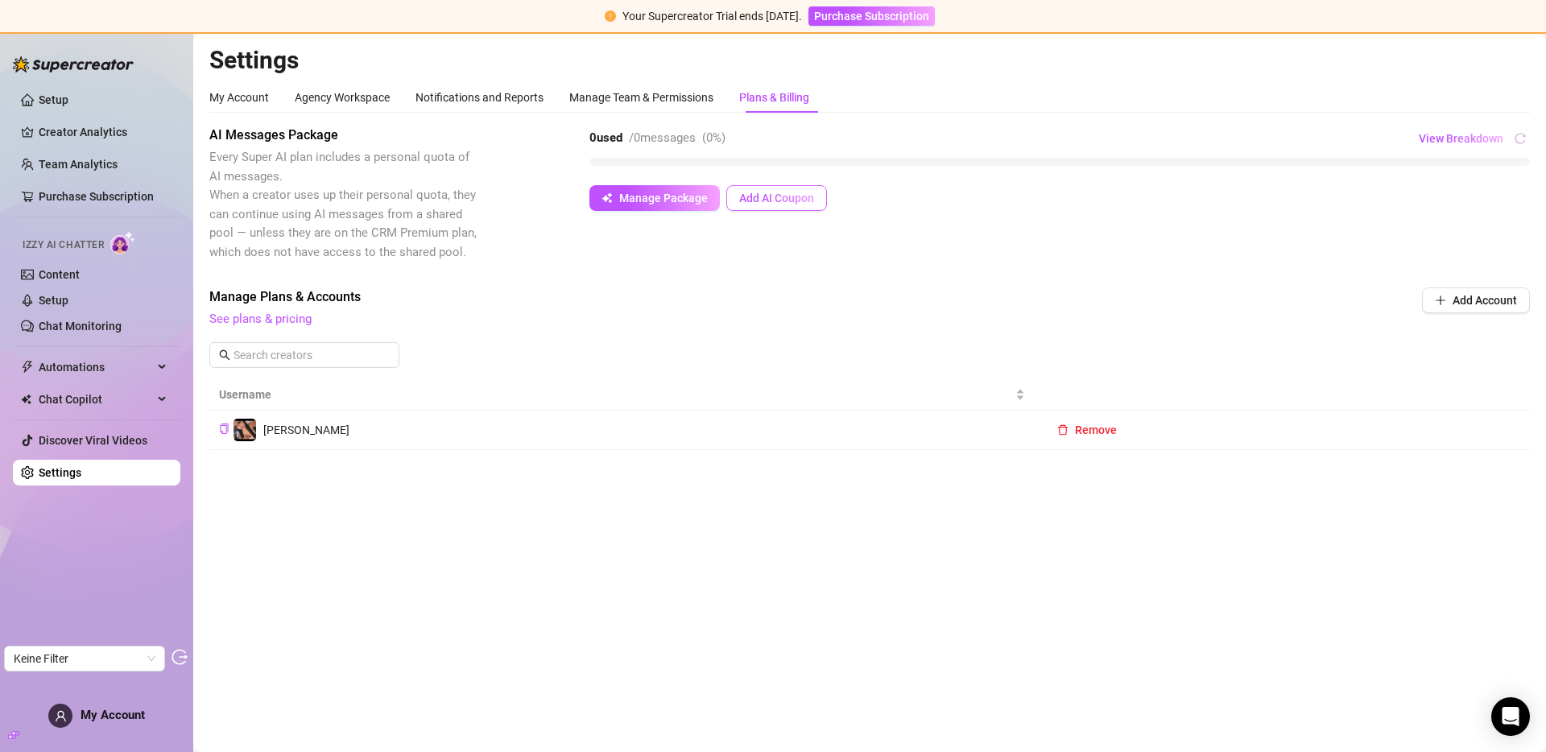
click at [784, 187] on button "Add AI Coupon" at bounding box center [776, 198] width 101 height 26
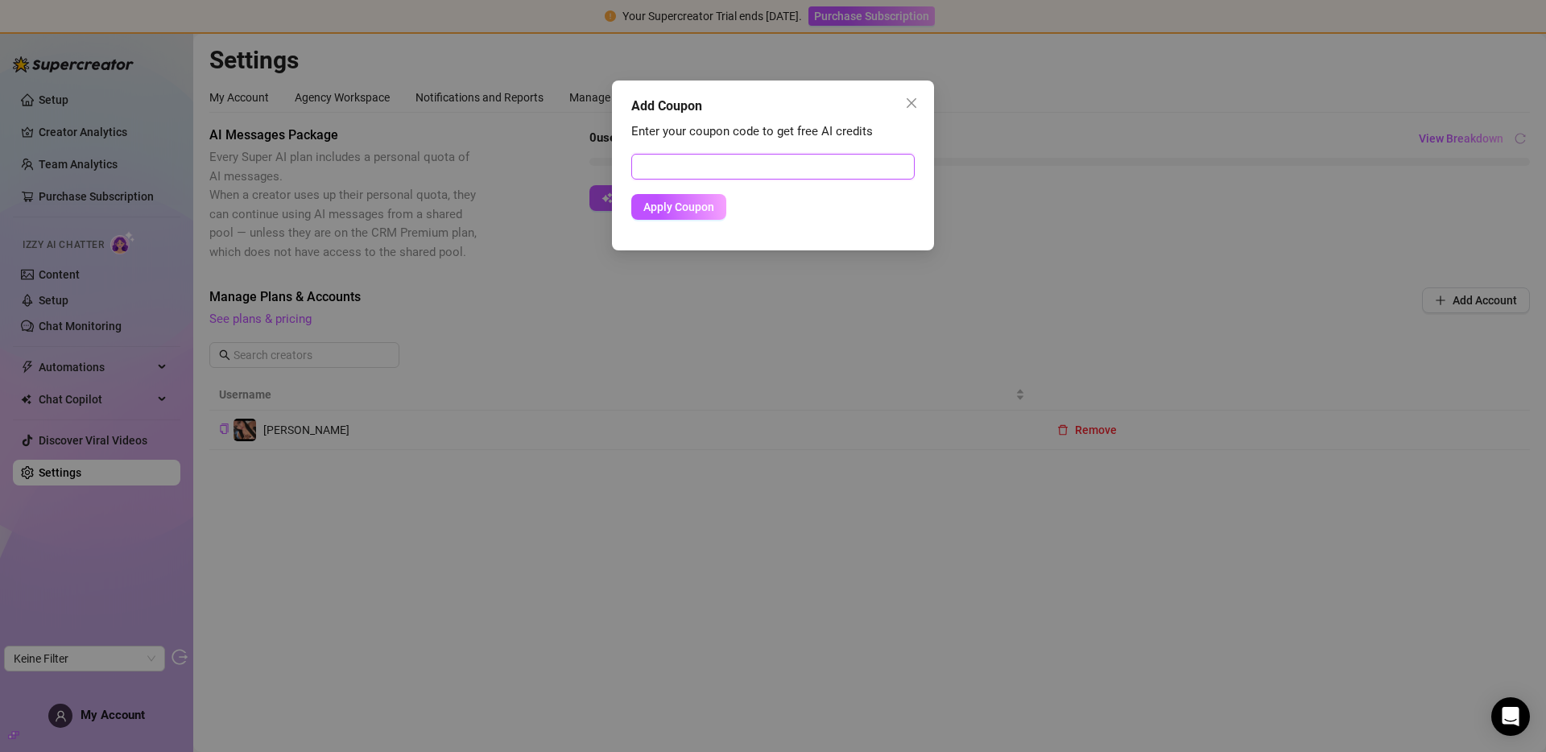
click at [769, 165] on input "text" at bounding box center [772, 167] width 283 height 26
paste input "BB81BDF500RS0JLF0F63"
type input "BB81BDF500RS0JLF0F63"
click at [691, 206] on span "Apply Coupon" at bounding box center [678, 206] width 71 height 13
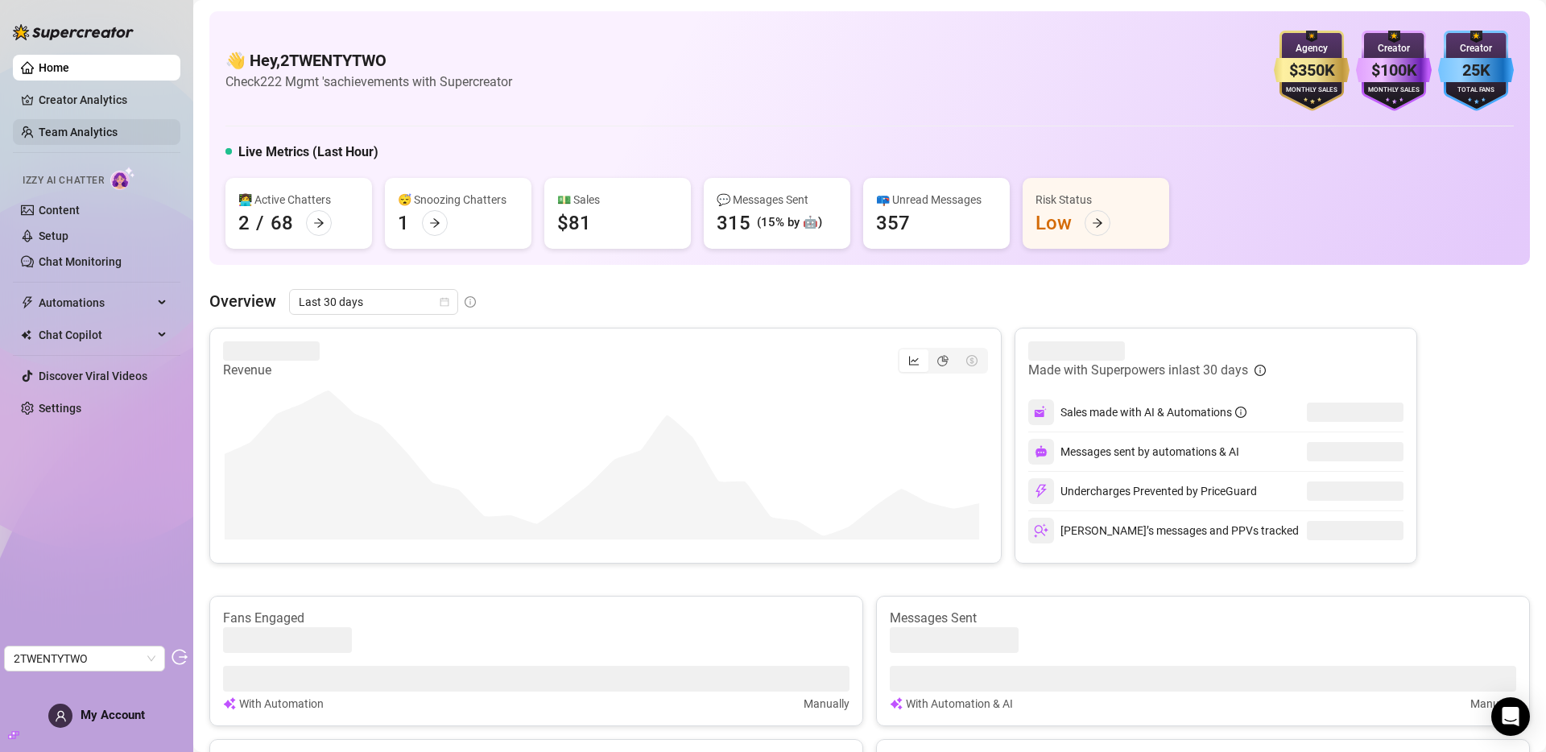
click at [100, 127] on link "Team Analytics" at bounding box center [78, 132] width 79 height 13
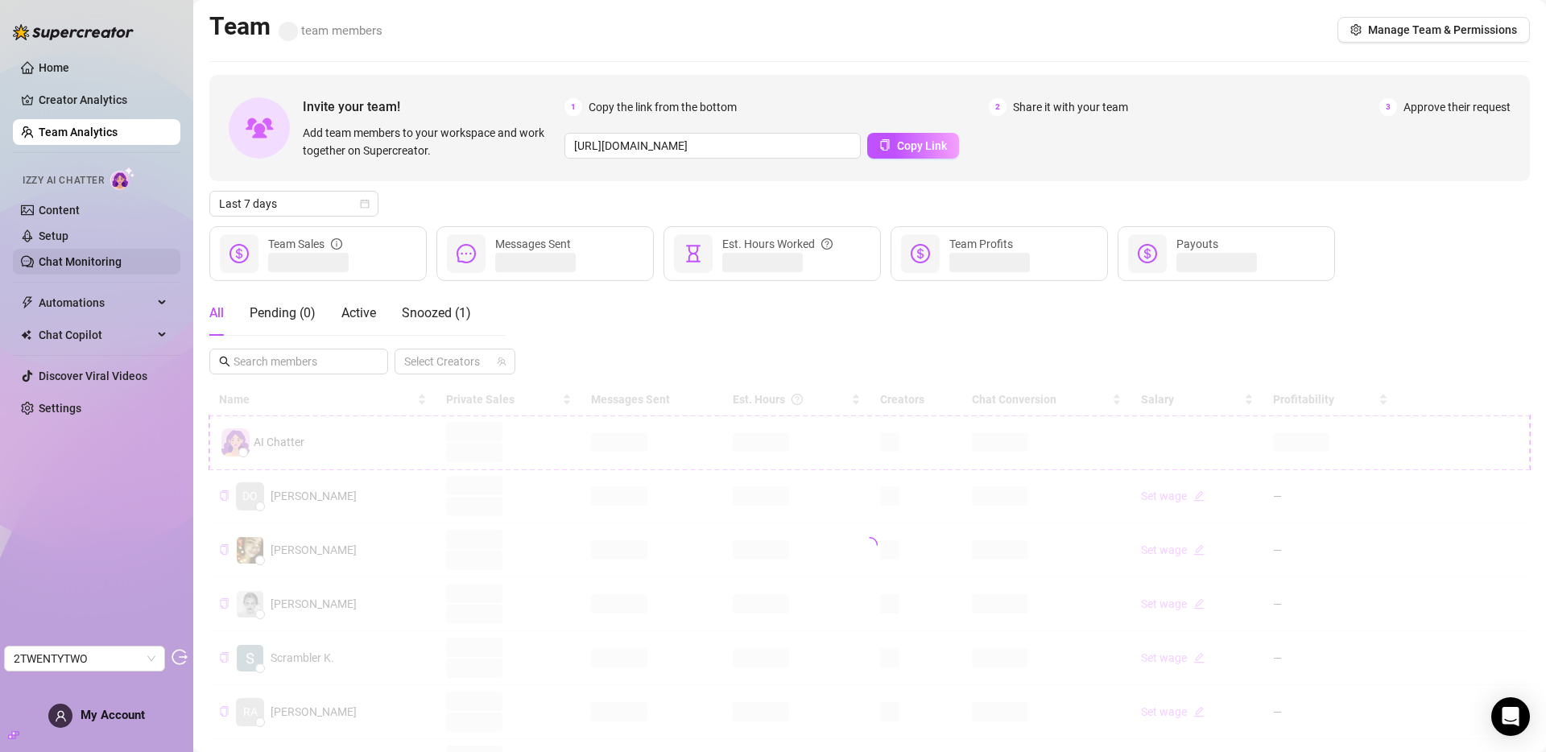
click at [112, 265] on link "Chat Monitoring" at bounding box center [80, 261] width 83 height 13
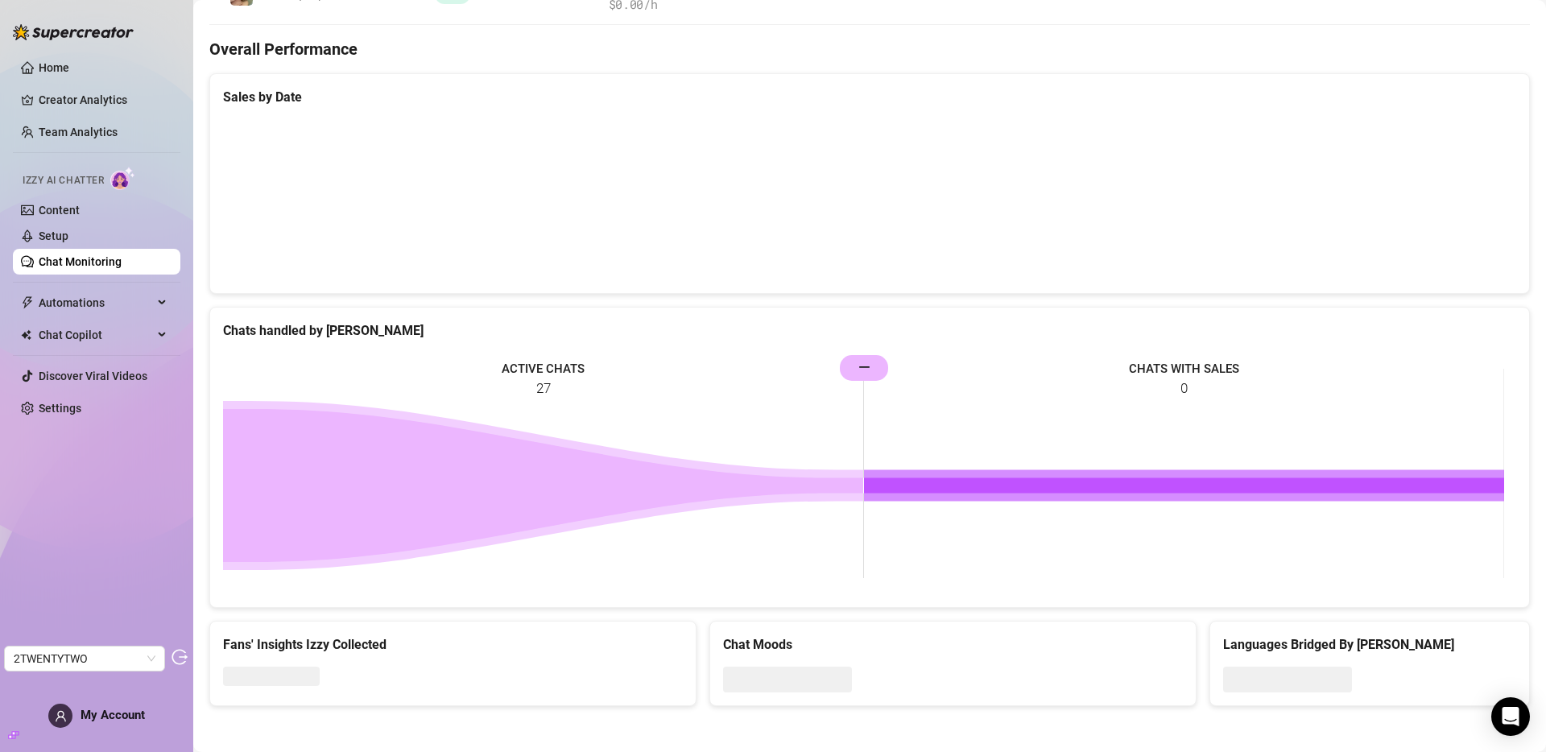
scroll to position [391, 0]
click at [66, 204] on link "Content" at bounding box center [59, 210] width 41 height 13
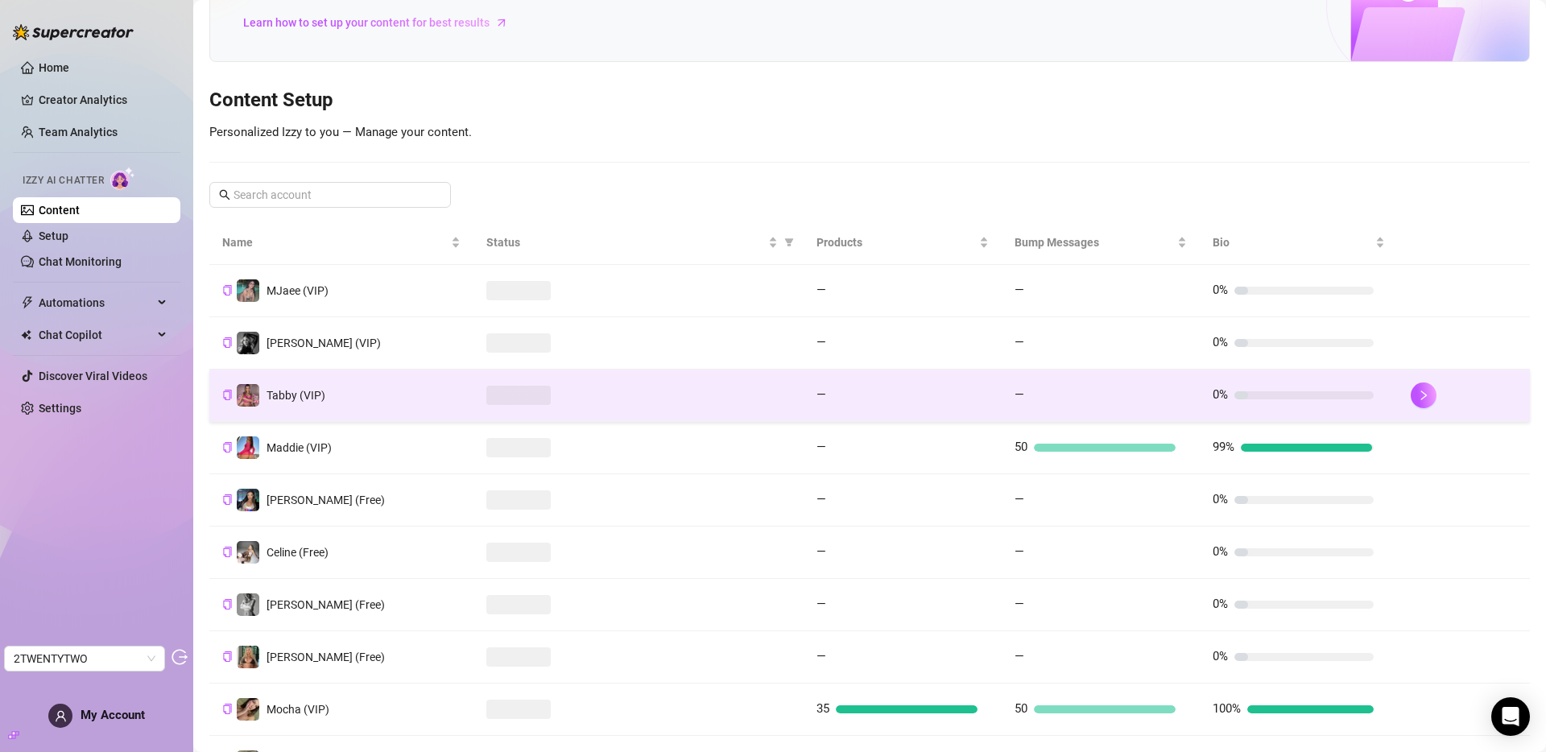
scroll to position [142, 0]
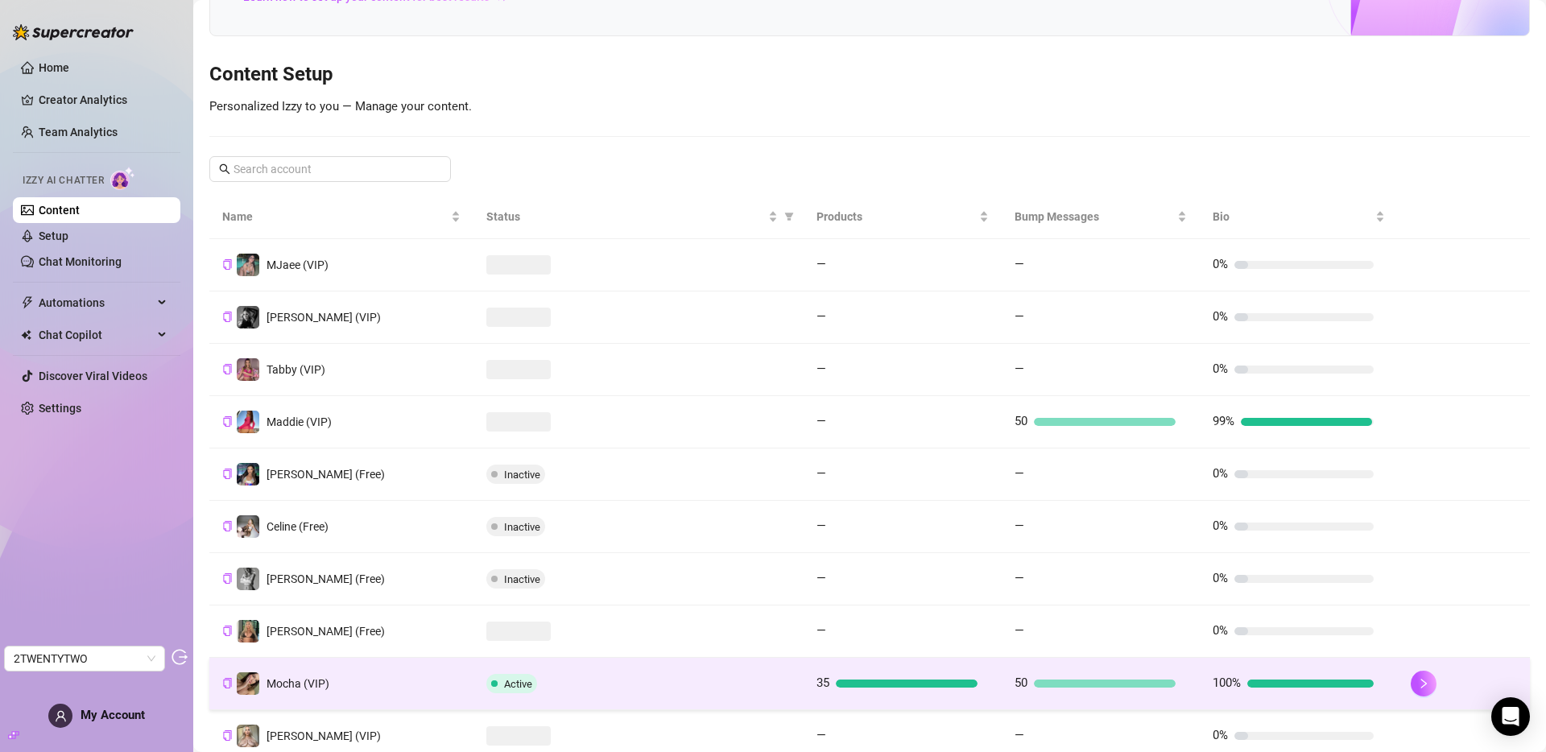
click at [670, 680] on div "Active" at bounding box center [638, 683] width 304 height 19
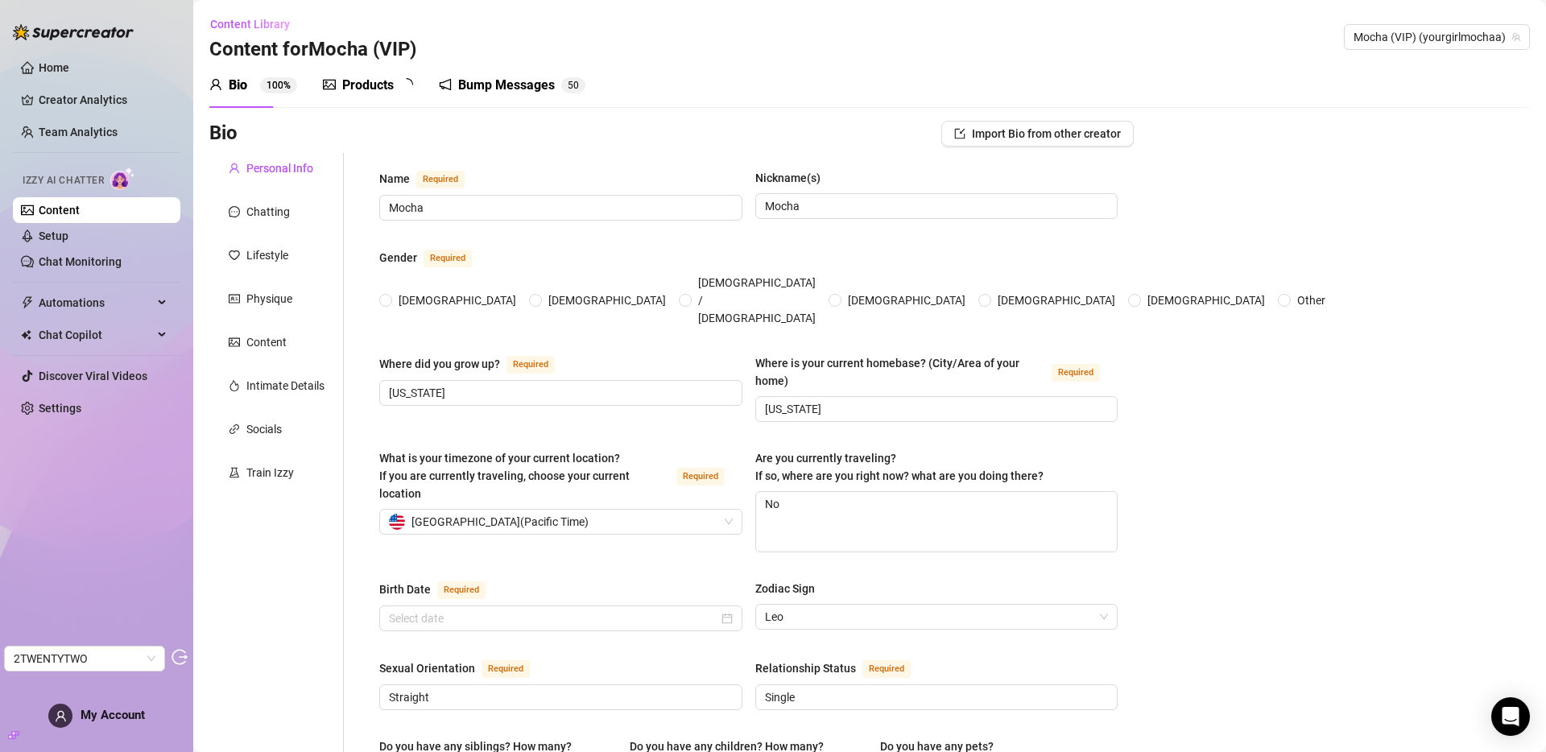
radio input "true"
type input "August 9th, 2000"
click at [333, 81] on icon "picture" at bounding box center [329, 84] width 13 height 13
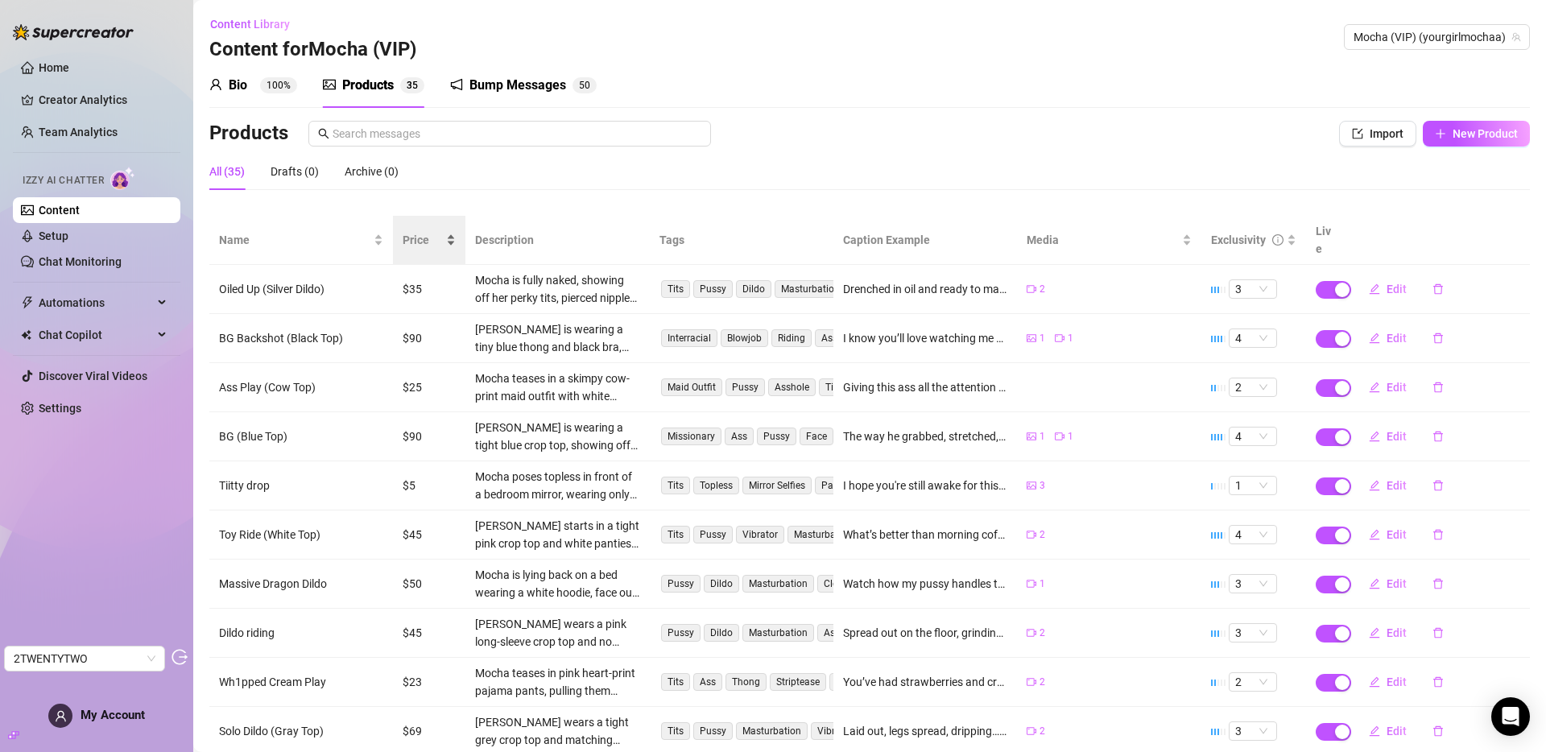
click at [417, 241] on div "Price" at bounding box center [429, 240] width 53 height 18
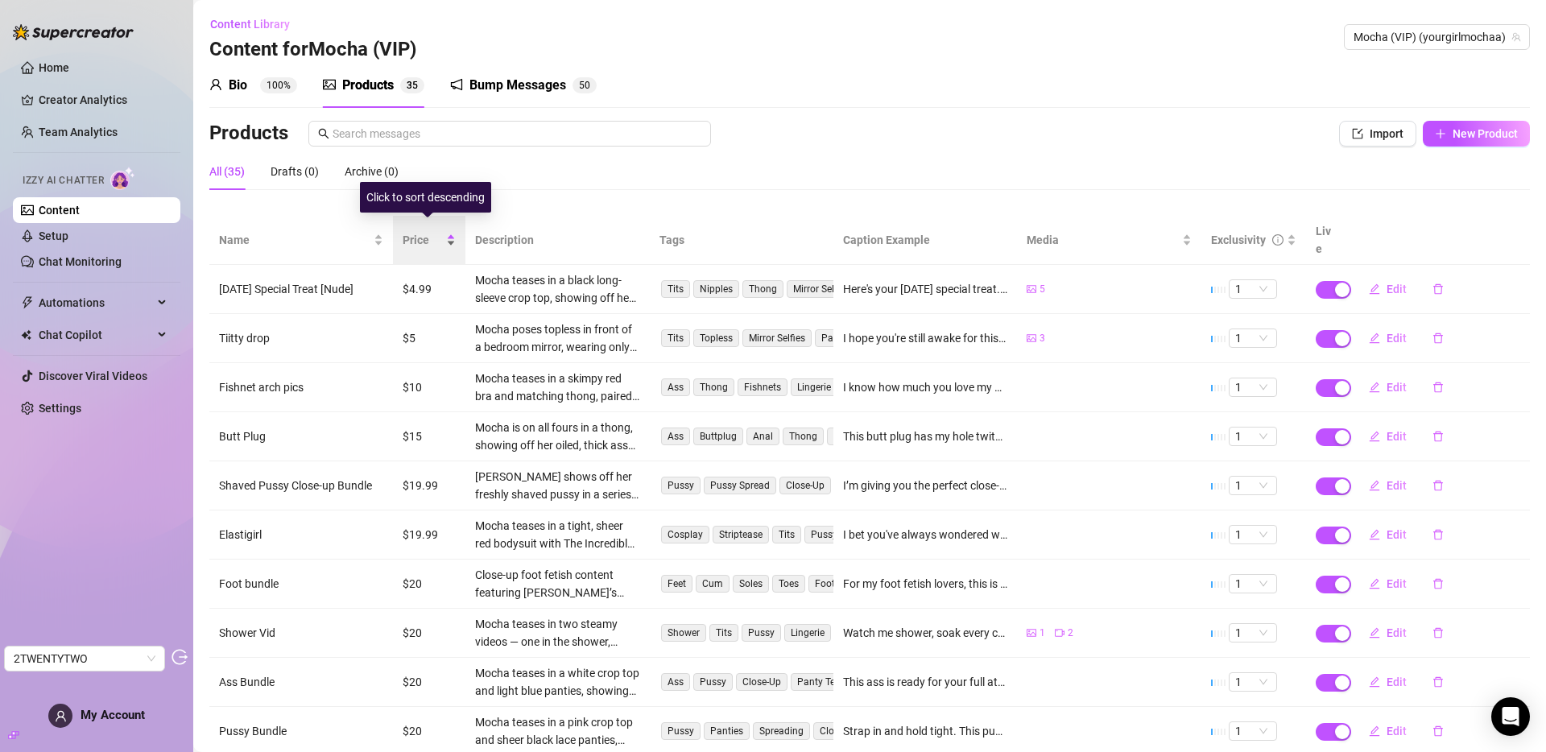
click at [415, 233] on span "Price" at bounding box center [423, 240] width 40 height 18
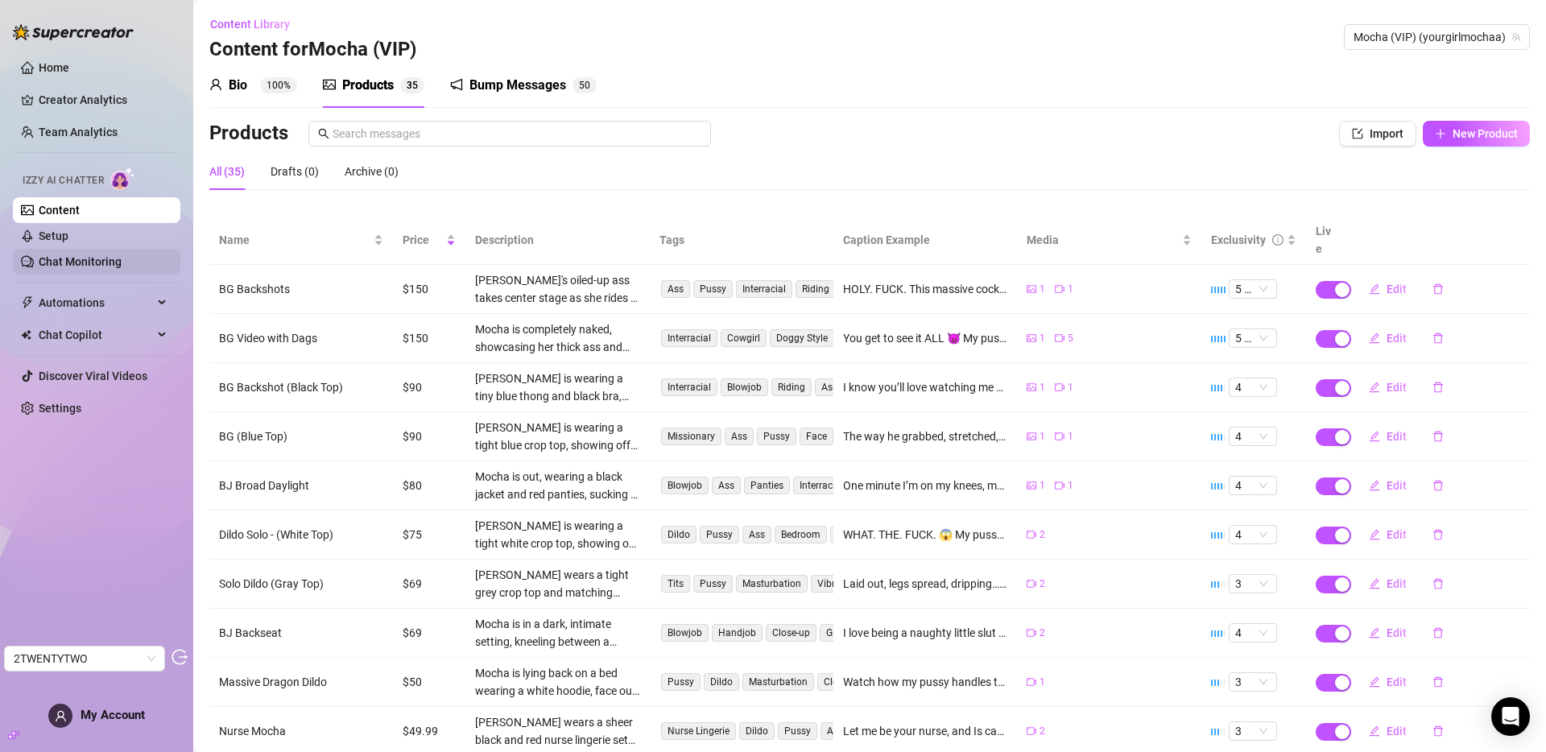
click at [70, 258] on link "Chat Monitoring" at bounding box center [80, 261] width 83 height 13
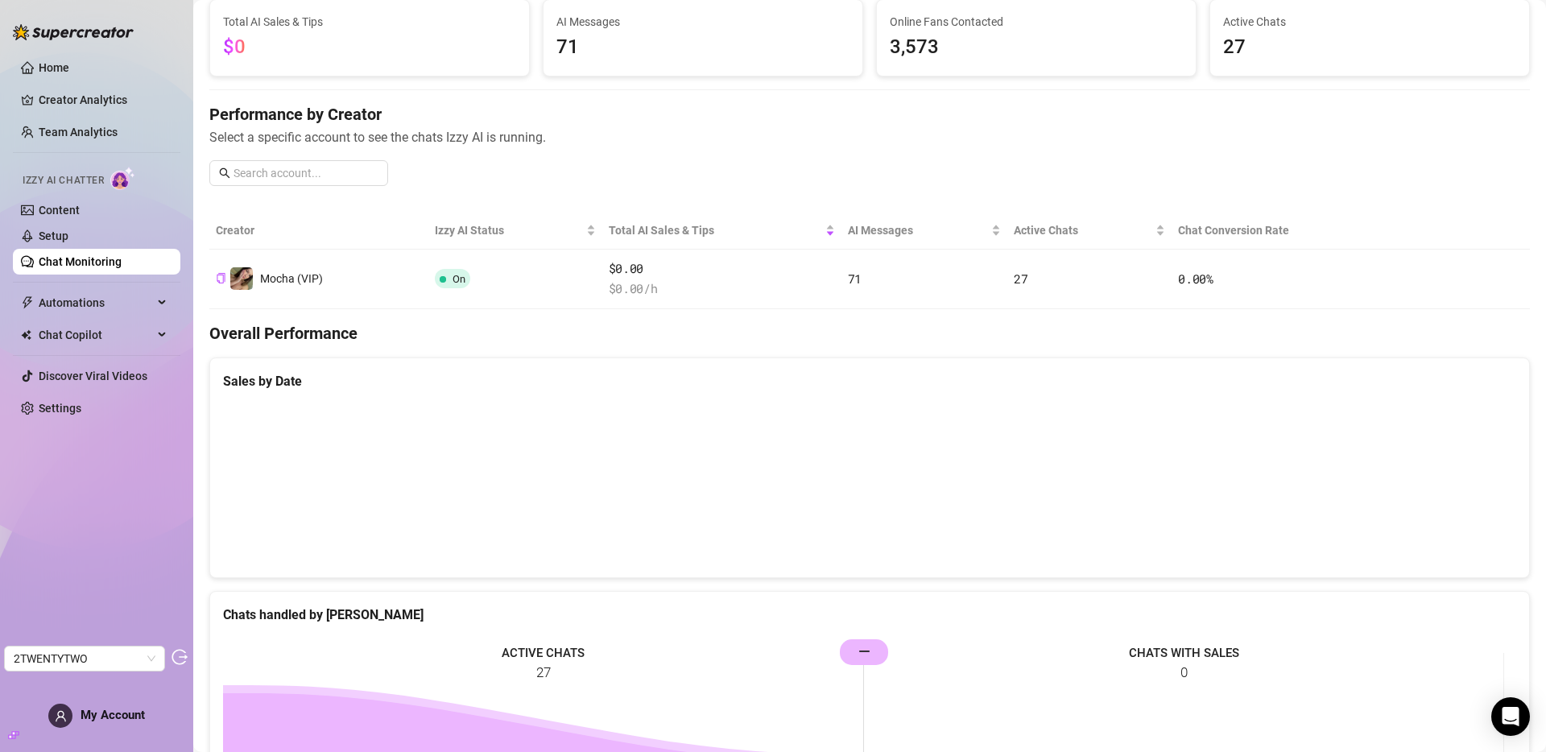
scroll to position [218, 0]
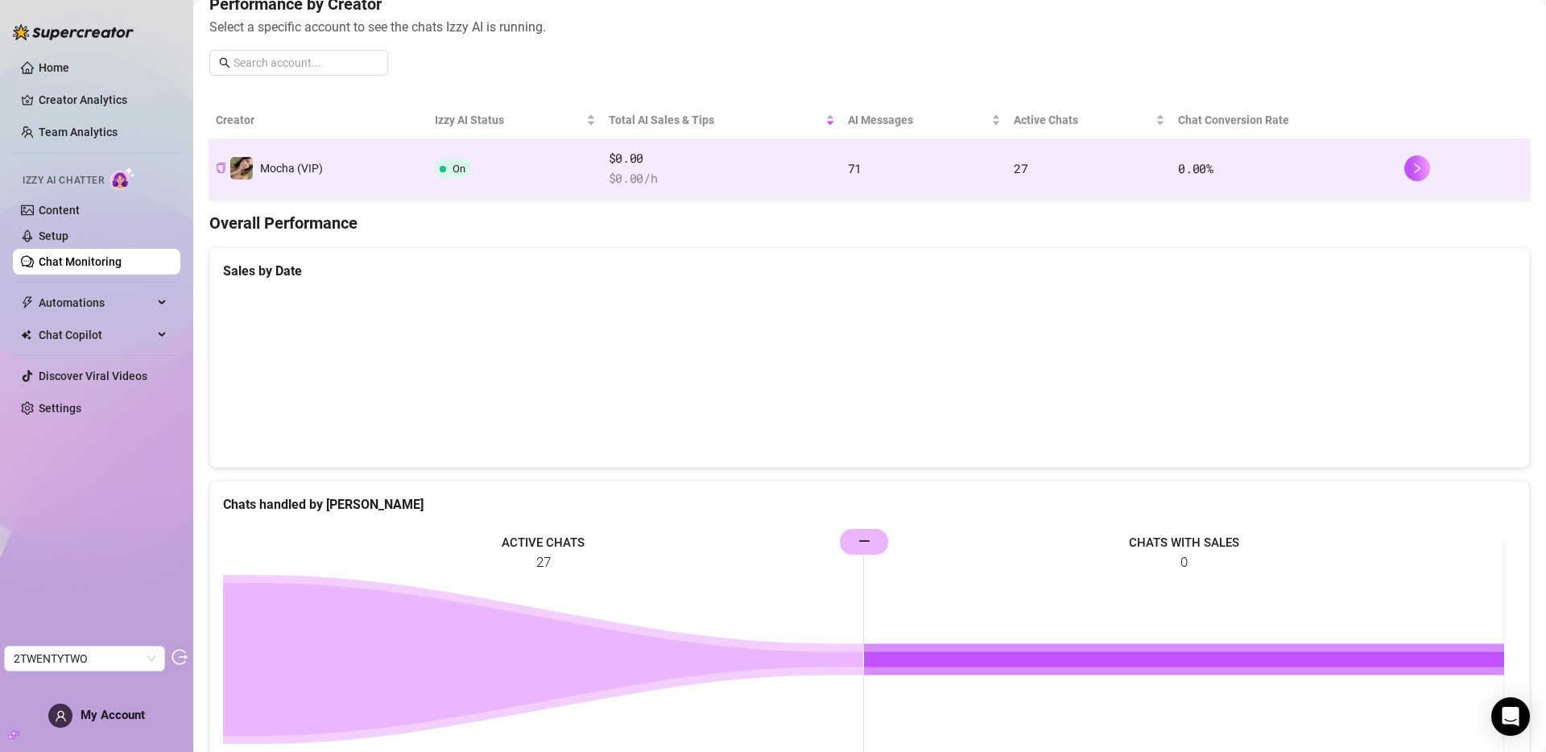
click at [771, 177] on span "$ 0.00 /h" at bounding box center [722, 178] width 226 height 19
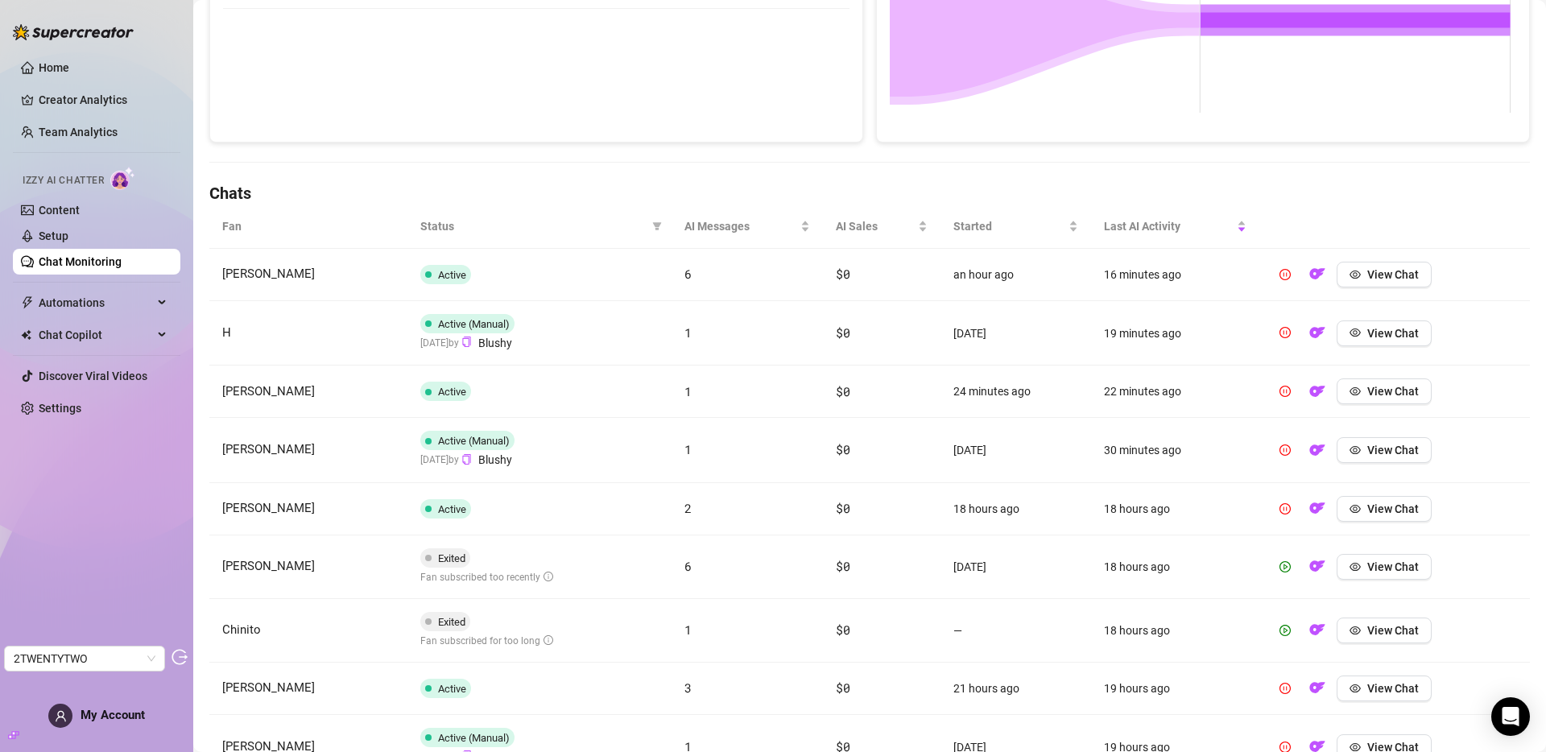
scroll to position [423, 0]
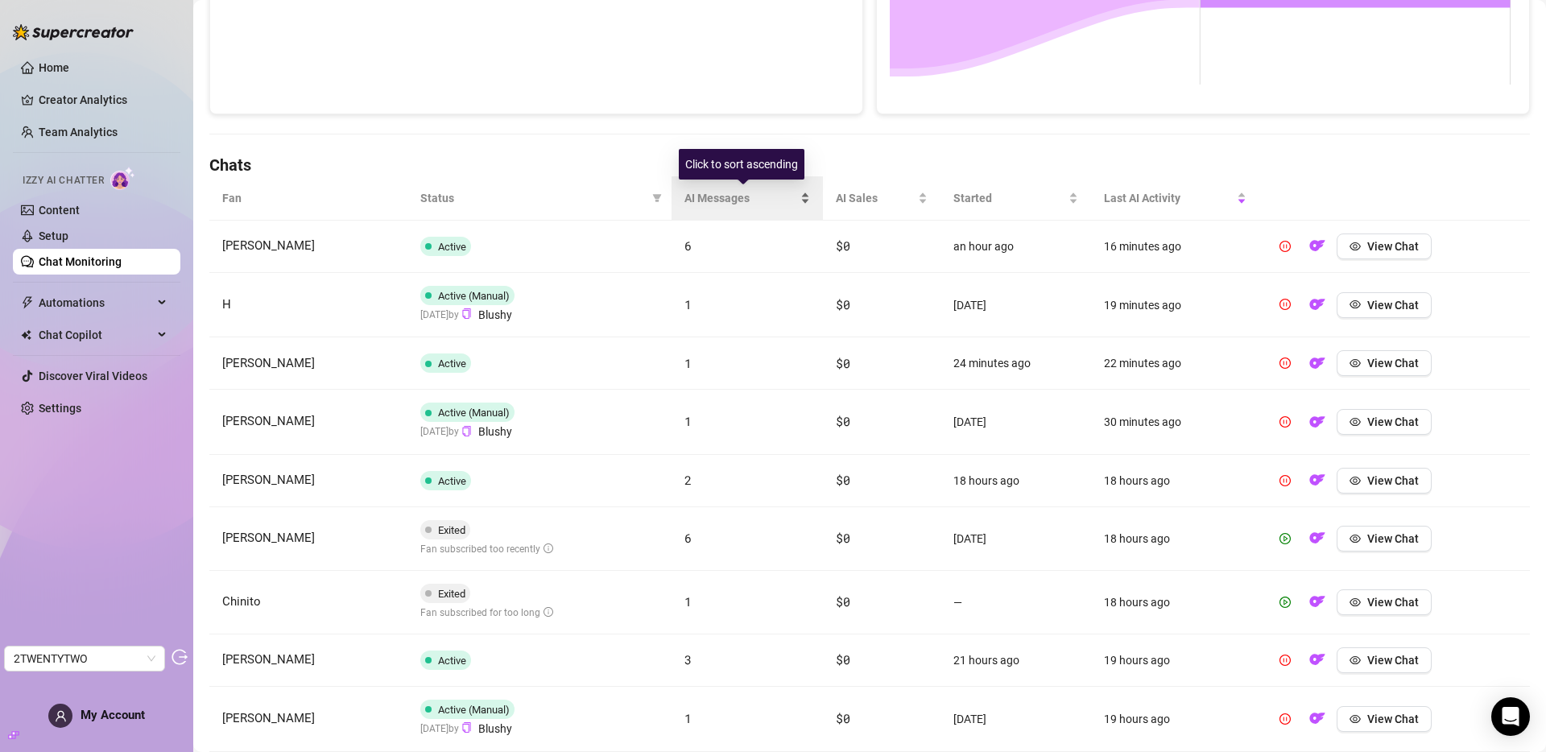
click at [729, 192] on span "AI Messages" at bounding box center [740, 198] width 113 height 18
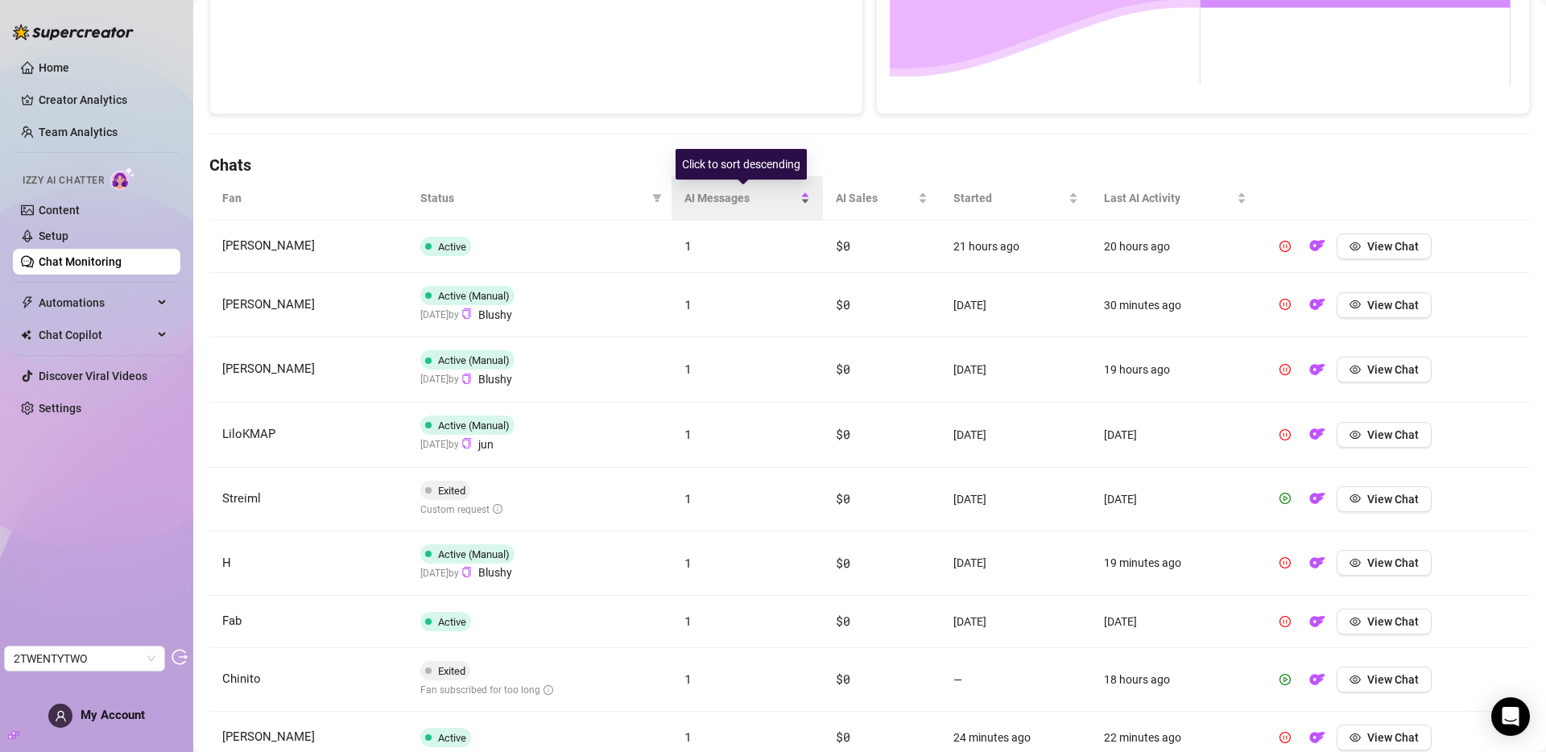
click at [726, 196] on span "AI Messages" at bounding box center [740, 198] width 113 height 18
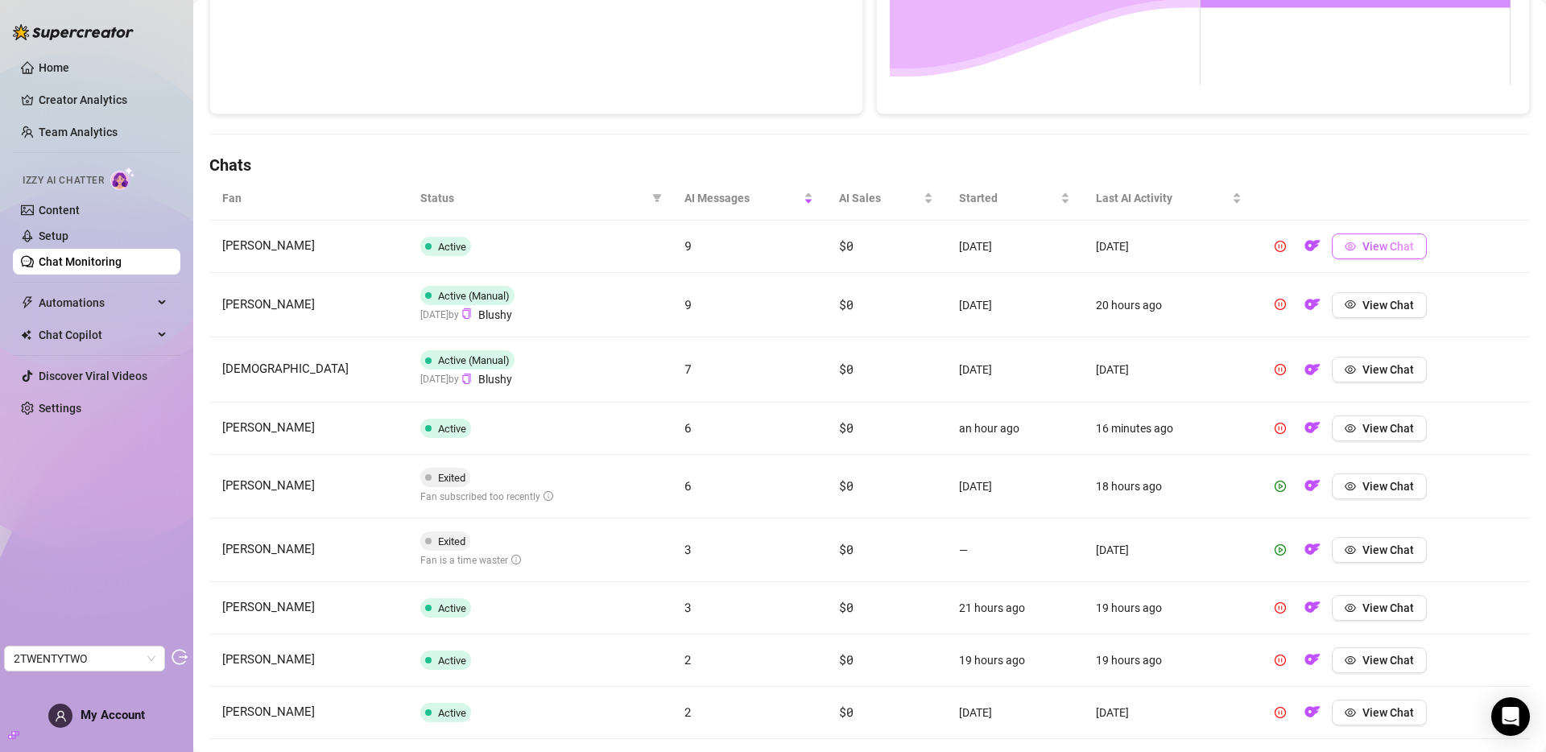
click at [1385, 251] on span "View Chat" at bounding box center [1388, 246] width 52 height 13
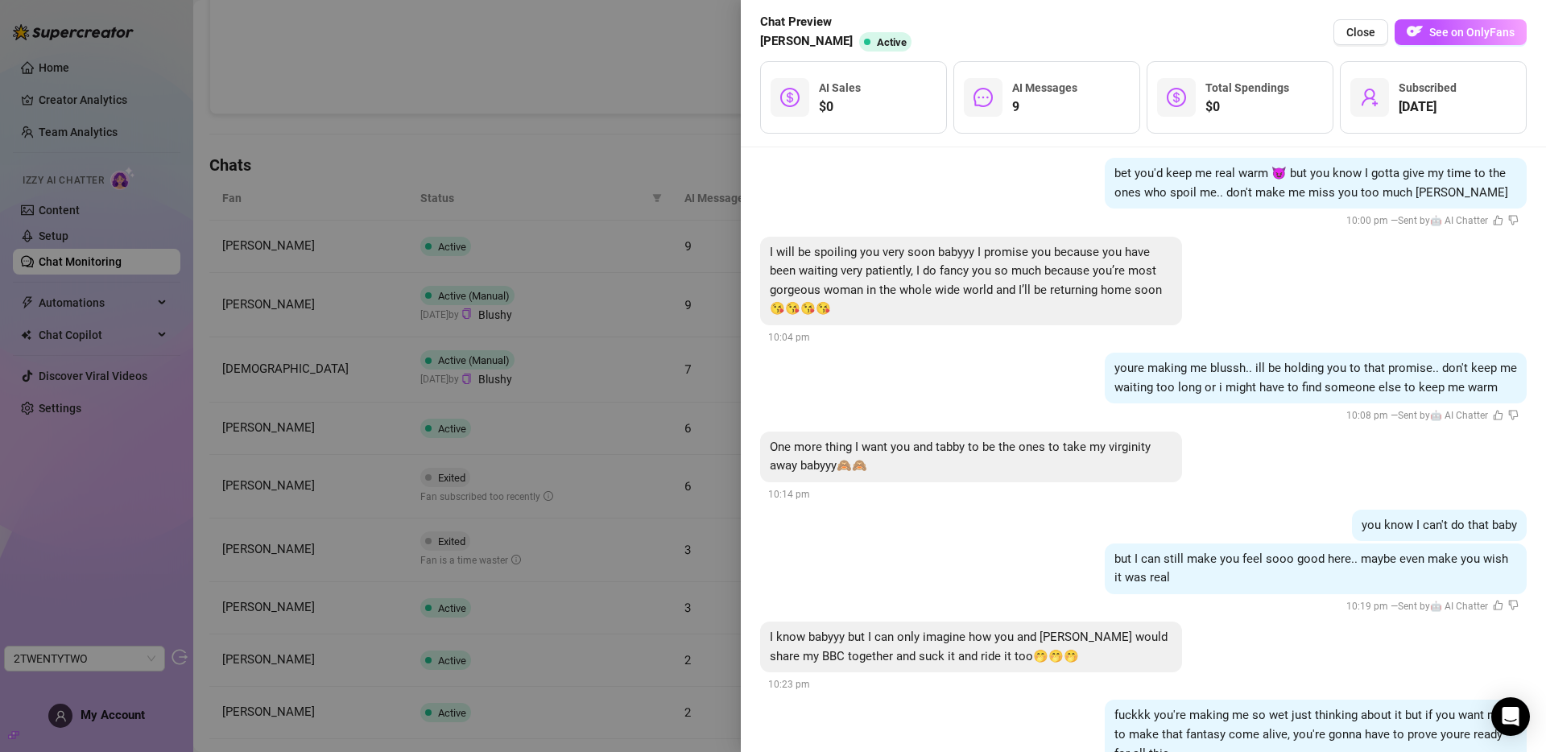
scroll to position [2448, 0]
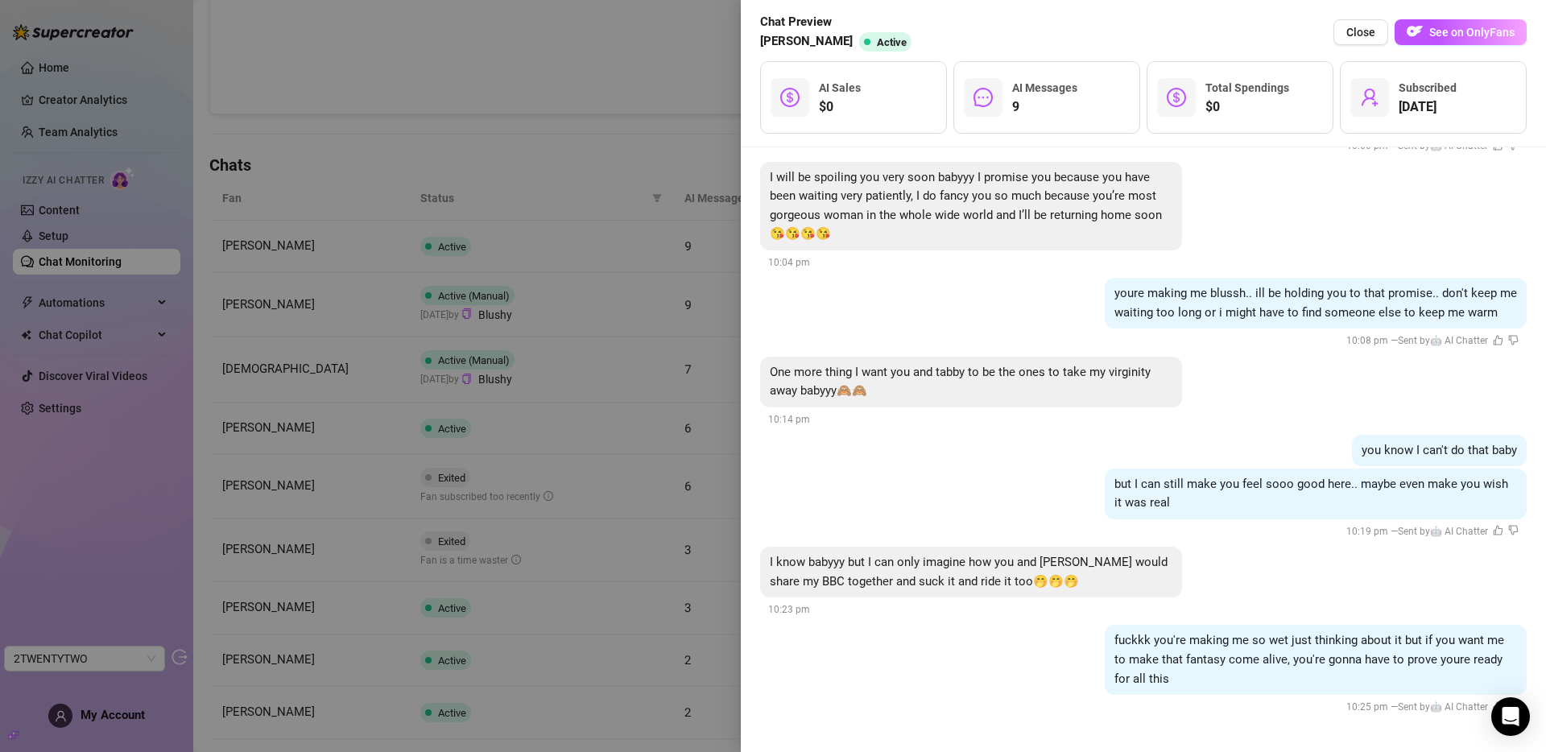
click at [642, 422] on div at bounding box center [773, 376] width 1546 height 752
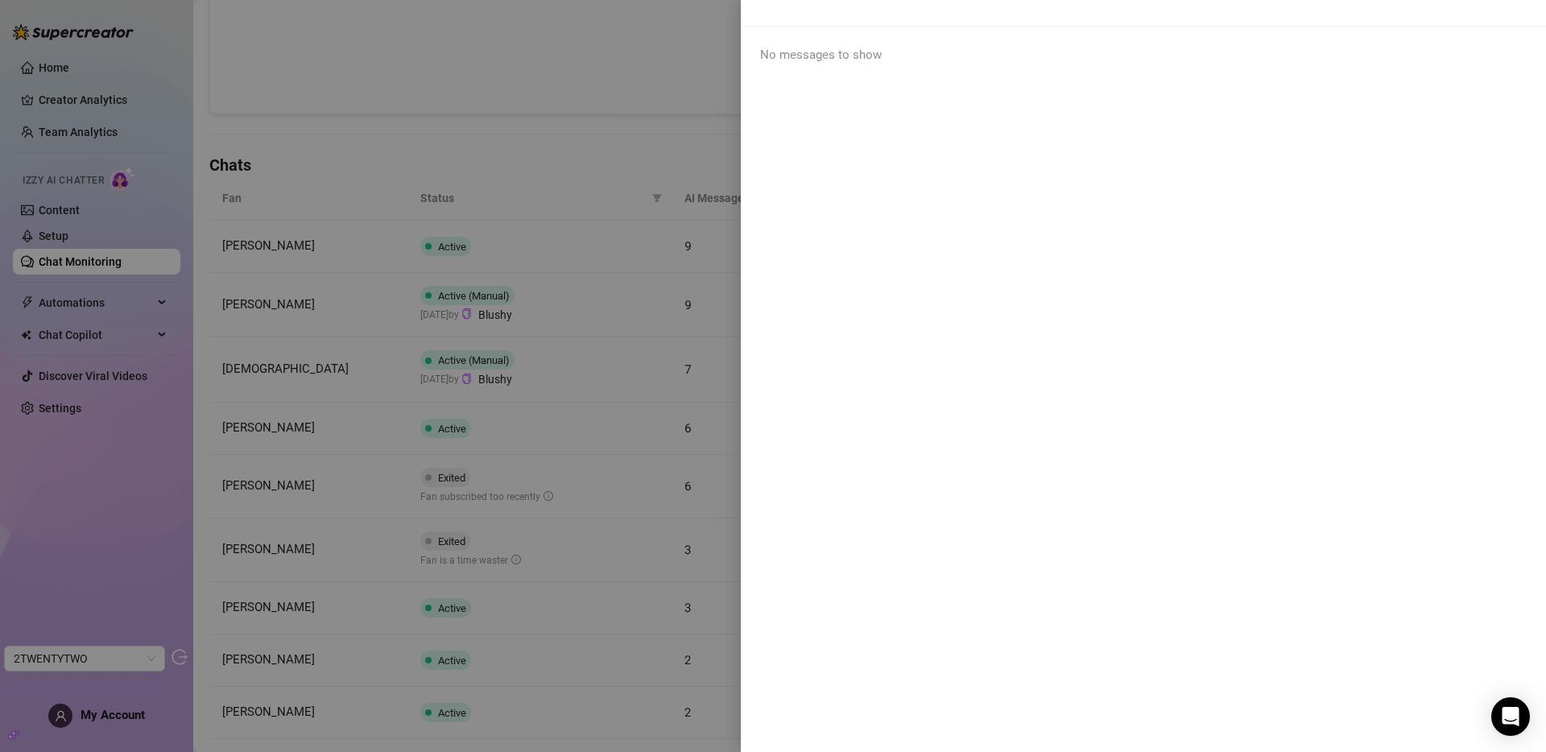
scroll to position [0, 0]
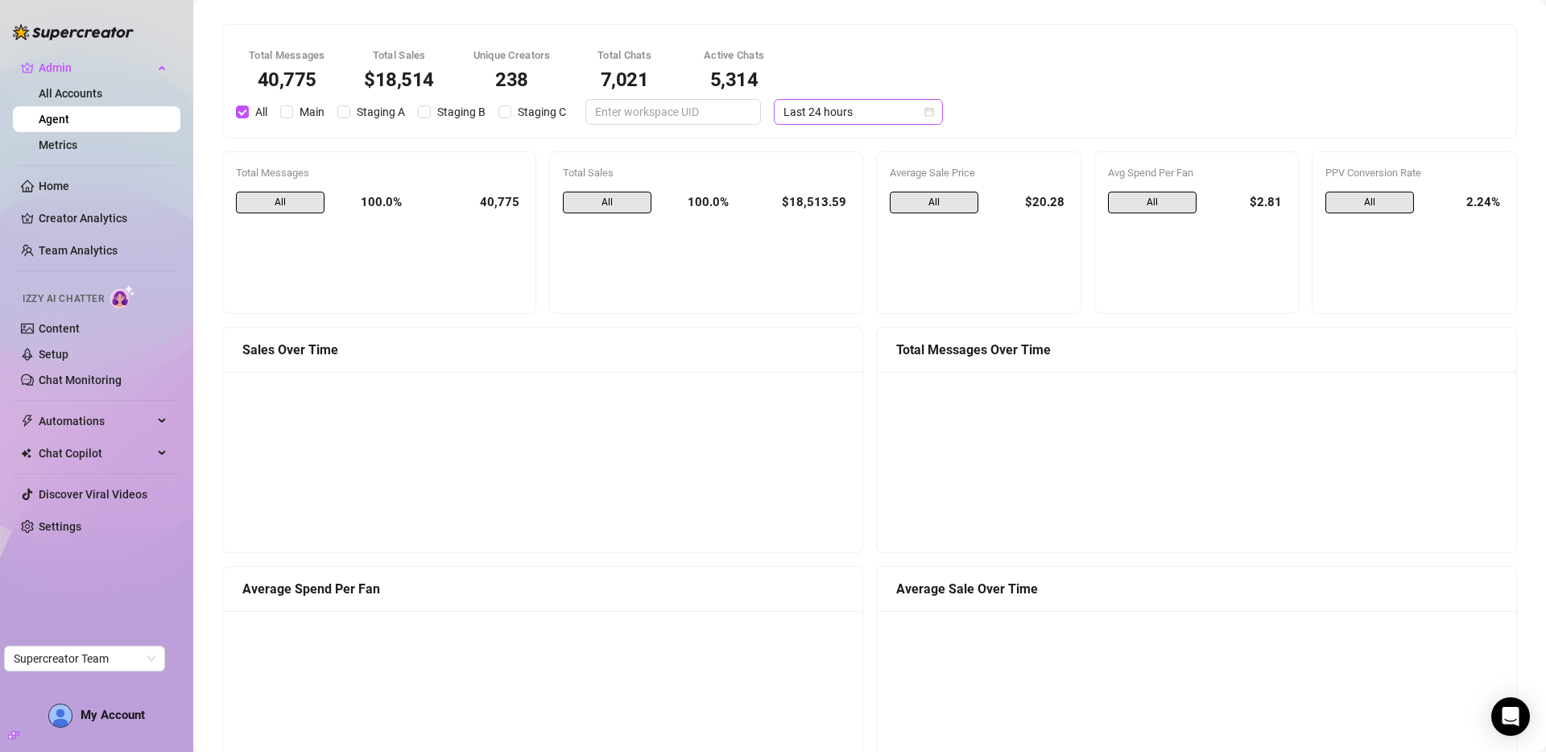
click at [835, 113] on span "Last 24 hours" at bounding box center [858, 112] width 150 height 24
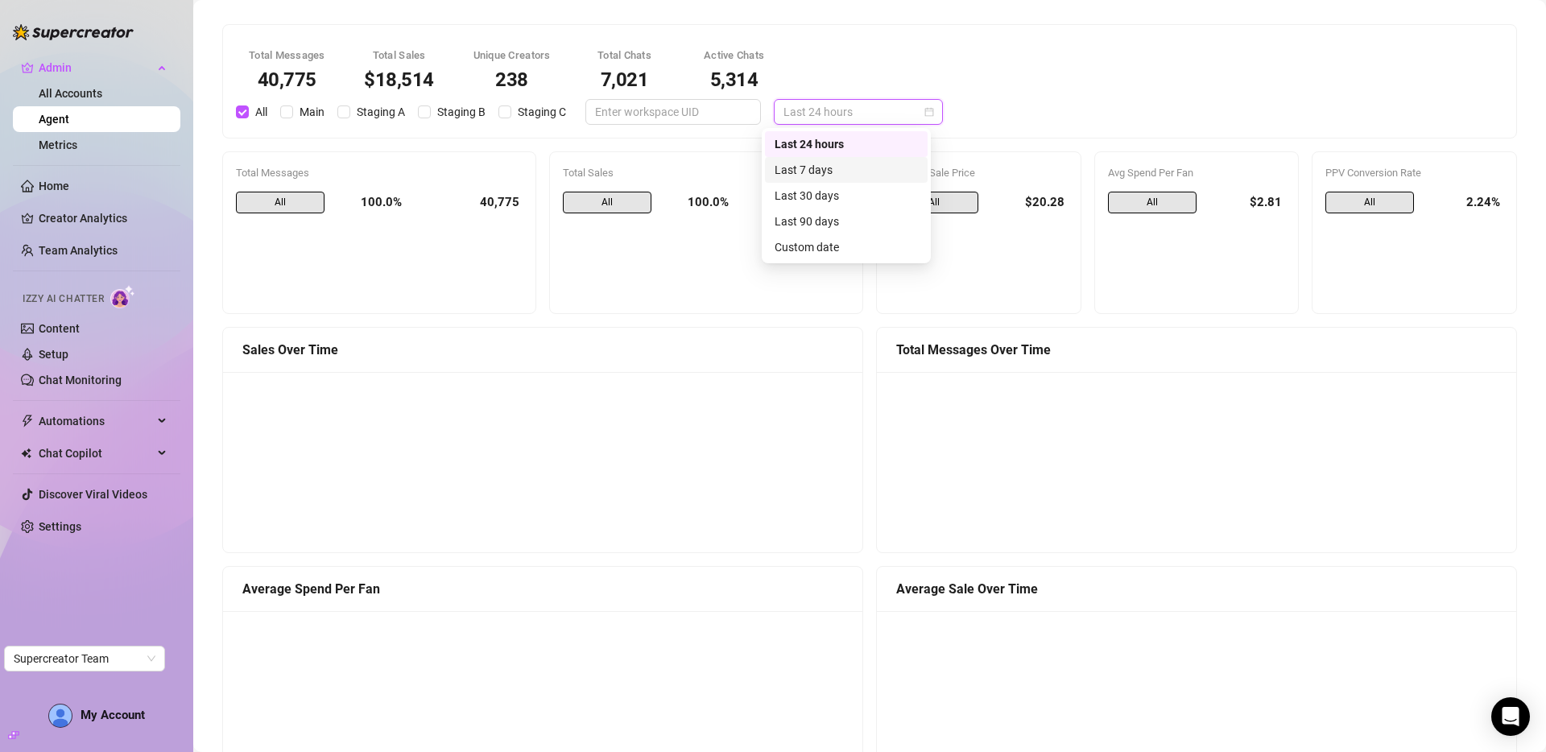
click at [833, 164] on div "Last 7 days" at bounding box center [846, 170] width 143 height 18
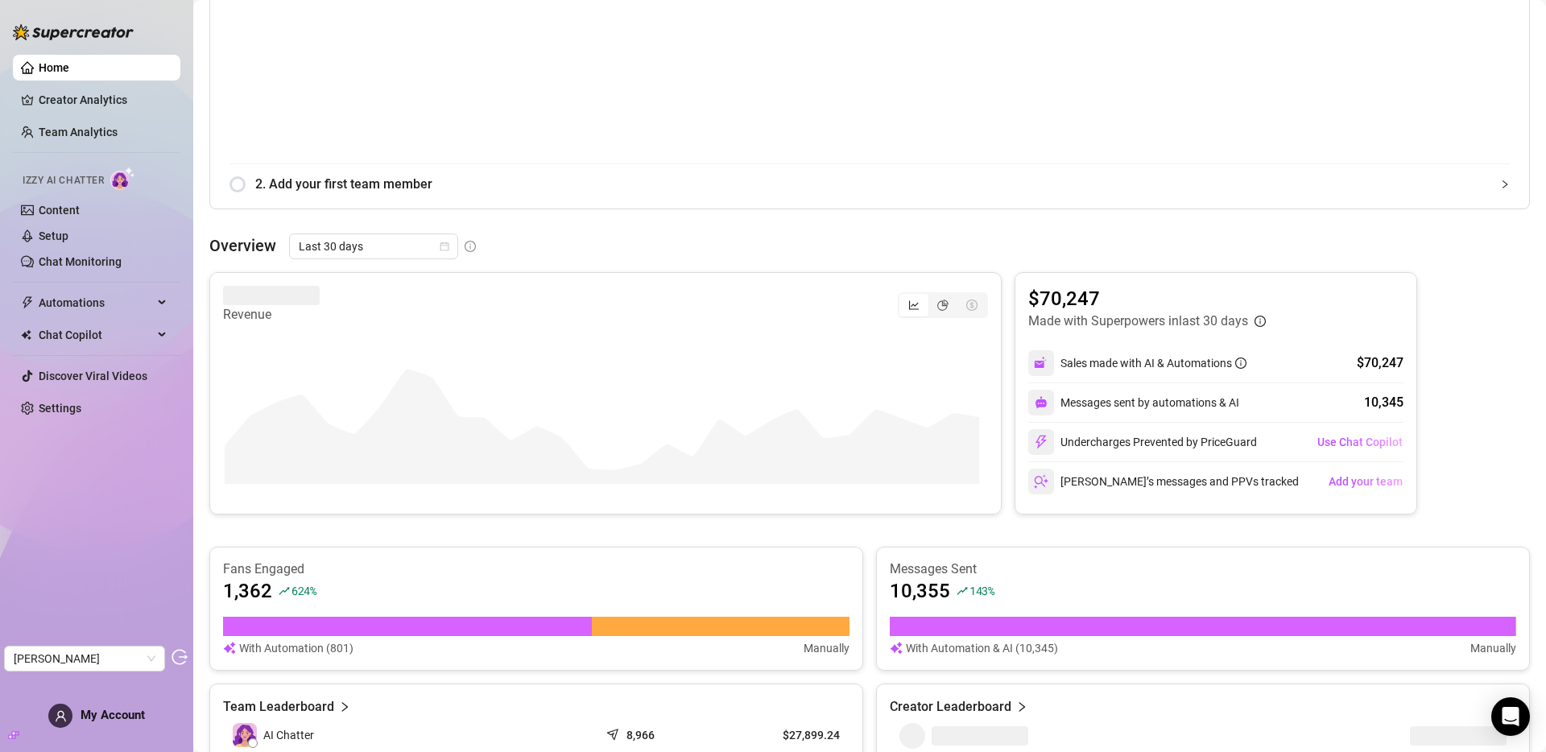
scroll to position [349, 0]
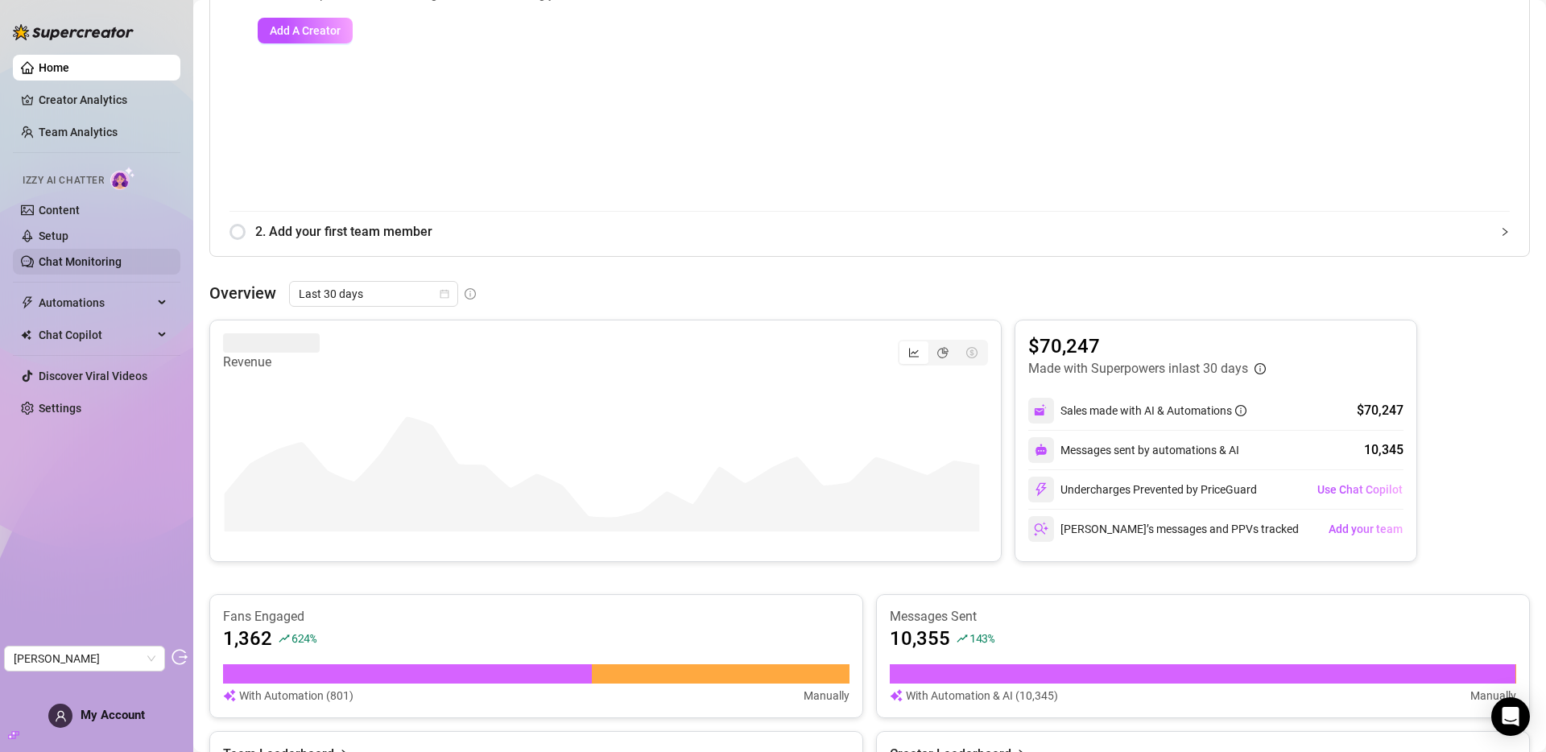
click at [93, 259] on link "Chat Monitoring" at bounding box center [80, 261] width 83 height 13
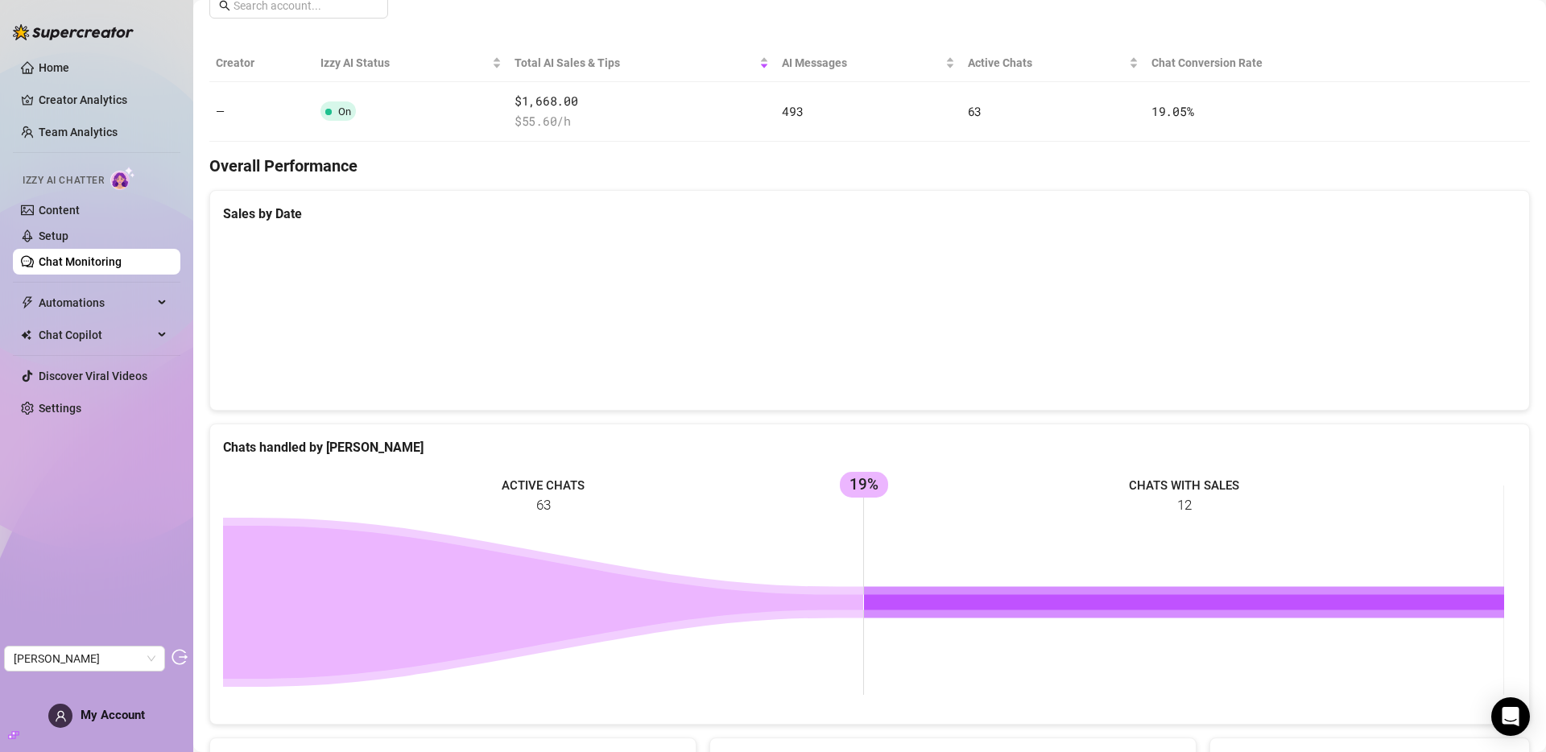
scroll to position [349, 0]
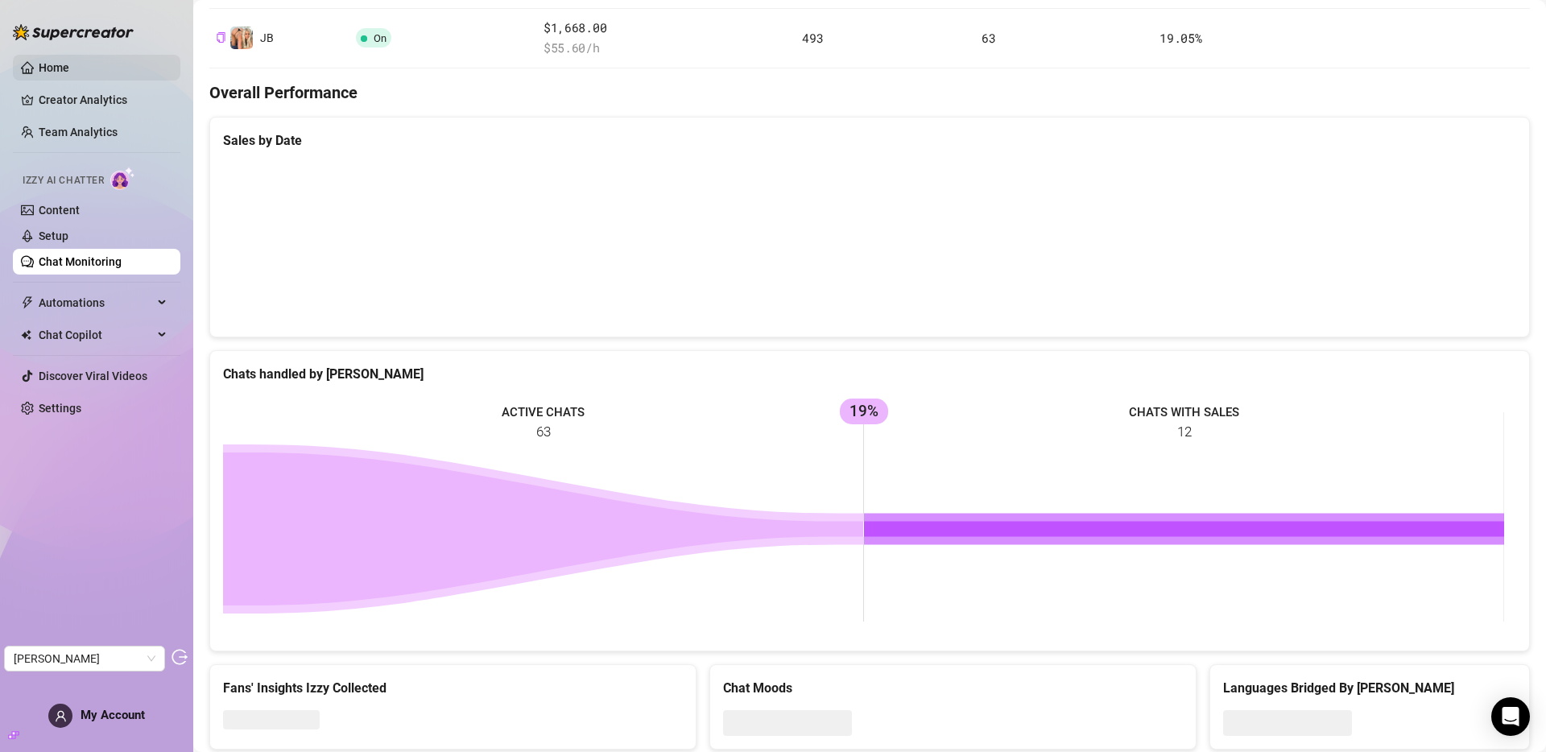
click at [64, 64] on link "Home" at bounding box center [54, 67] width 31 height 13
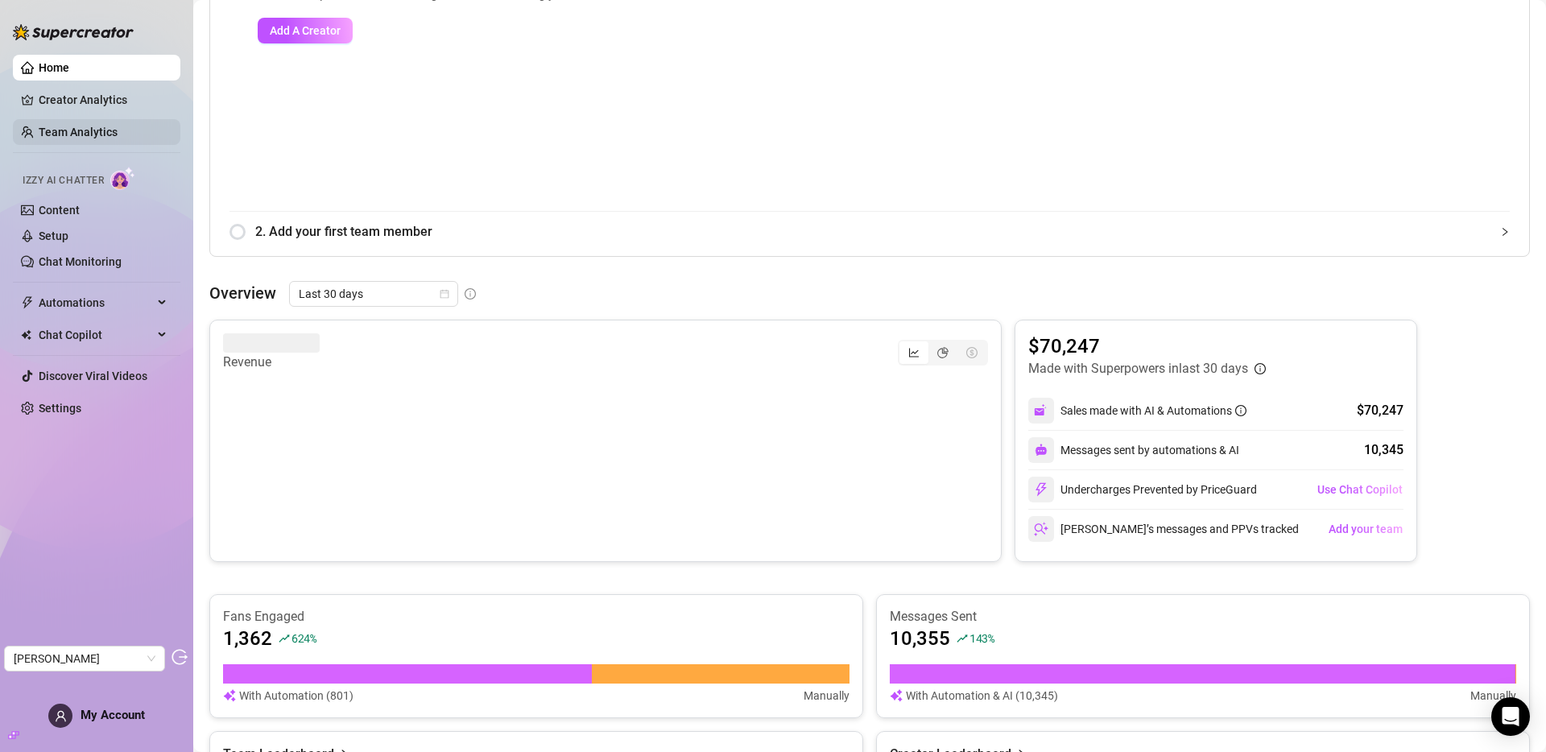
click at [65, 127] on link "Team Analytics" at bounding box center [78, 132] width 79 height 13
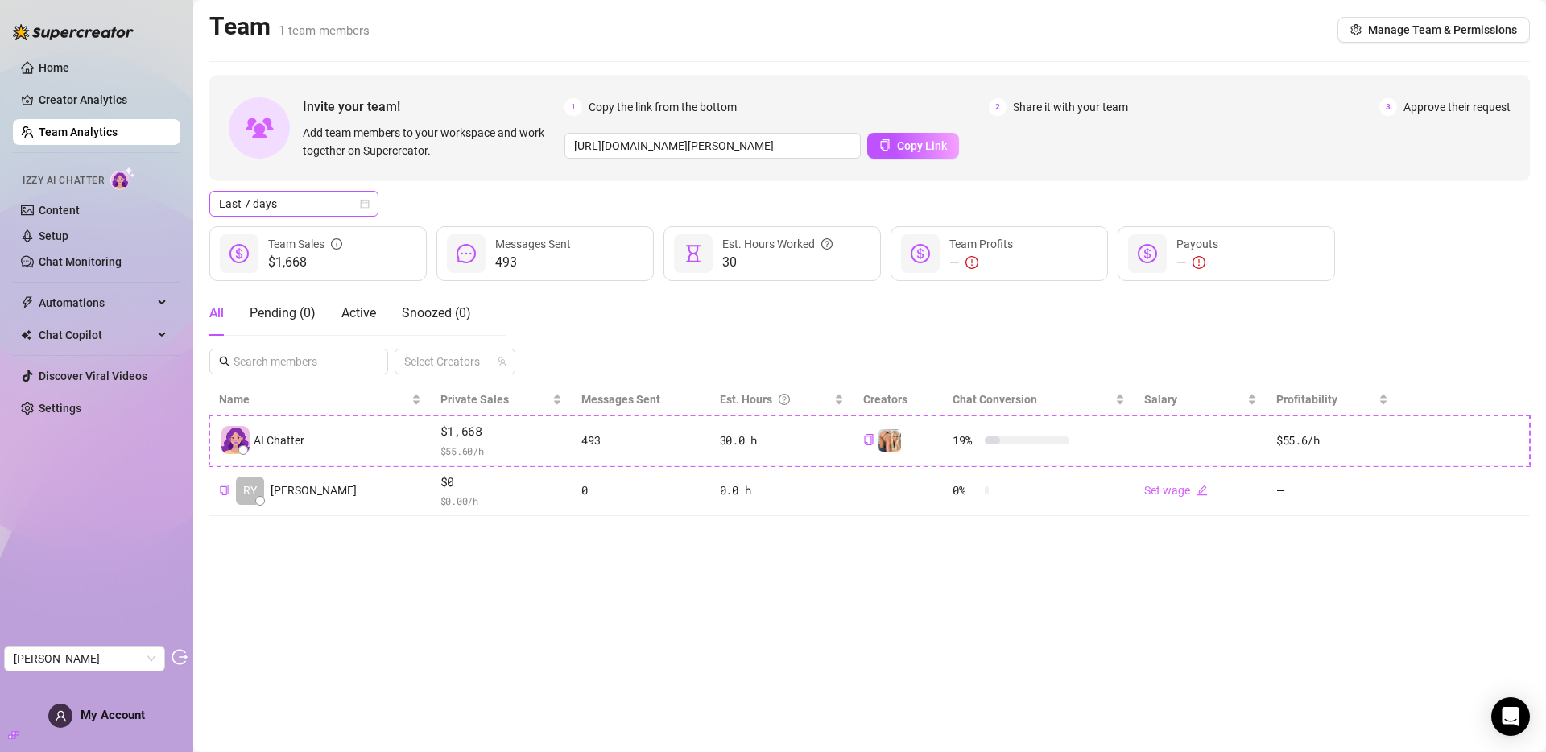
click at [325, 193] on span "Last 7 days" at bounding box center [294, 204] width 150 height 24
click at [305, 283] on div "Last 30 days" at bounding box center [293, 288] width 143 height 18
click at [301, 212] on span "Last 30 days" at bounding box center [294, 204] width 150 height 24
click at [295, 238] on div "Last 24 hours" at bounding box center [293, 236] width 143 height 18
click at [52, 239] on link "Setup" at bounding box center [54, 235] width 30 height 13
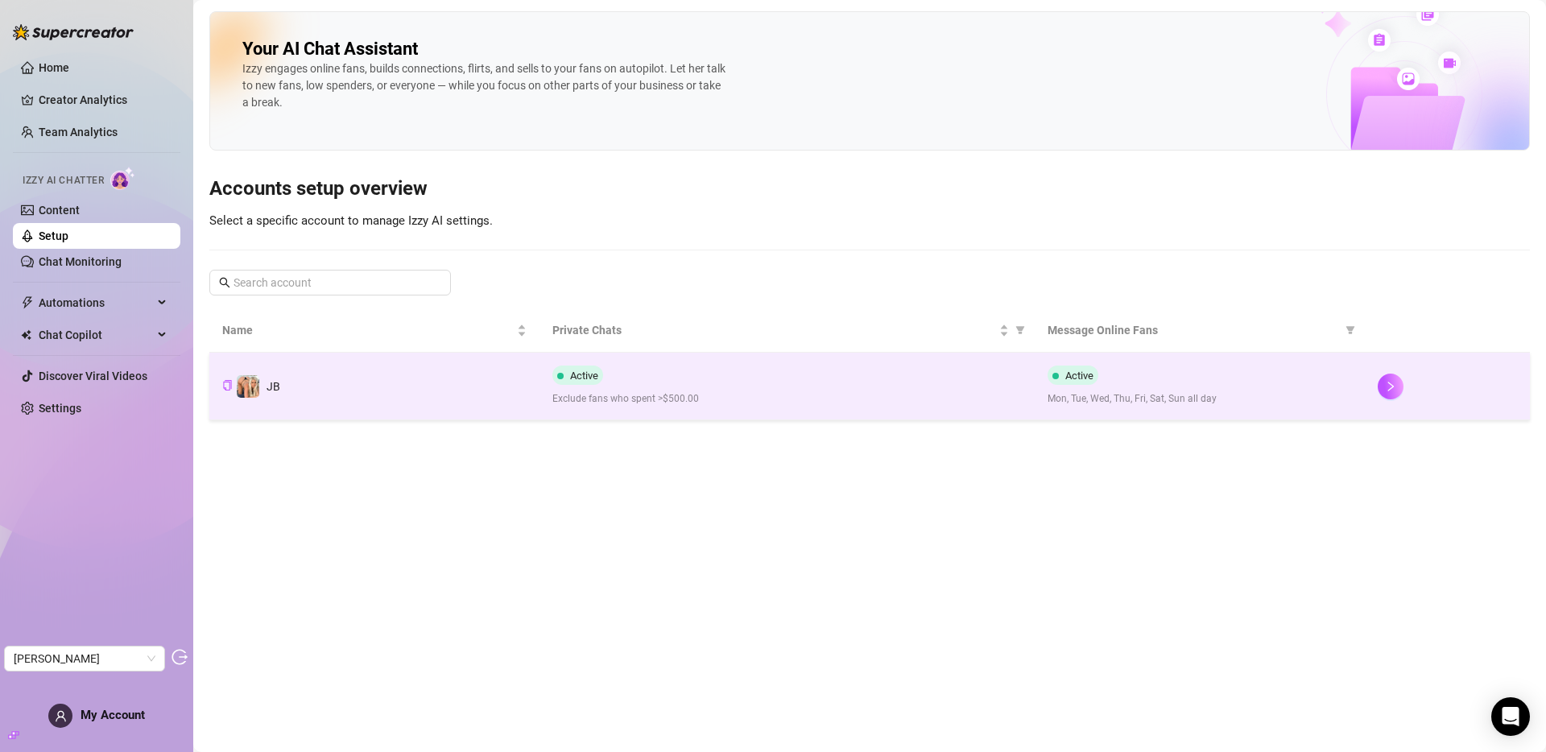
click at [453, 403] on td "JB" at bounding box center [374, 387] width 330 height 68
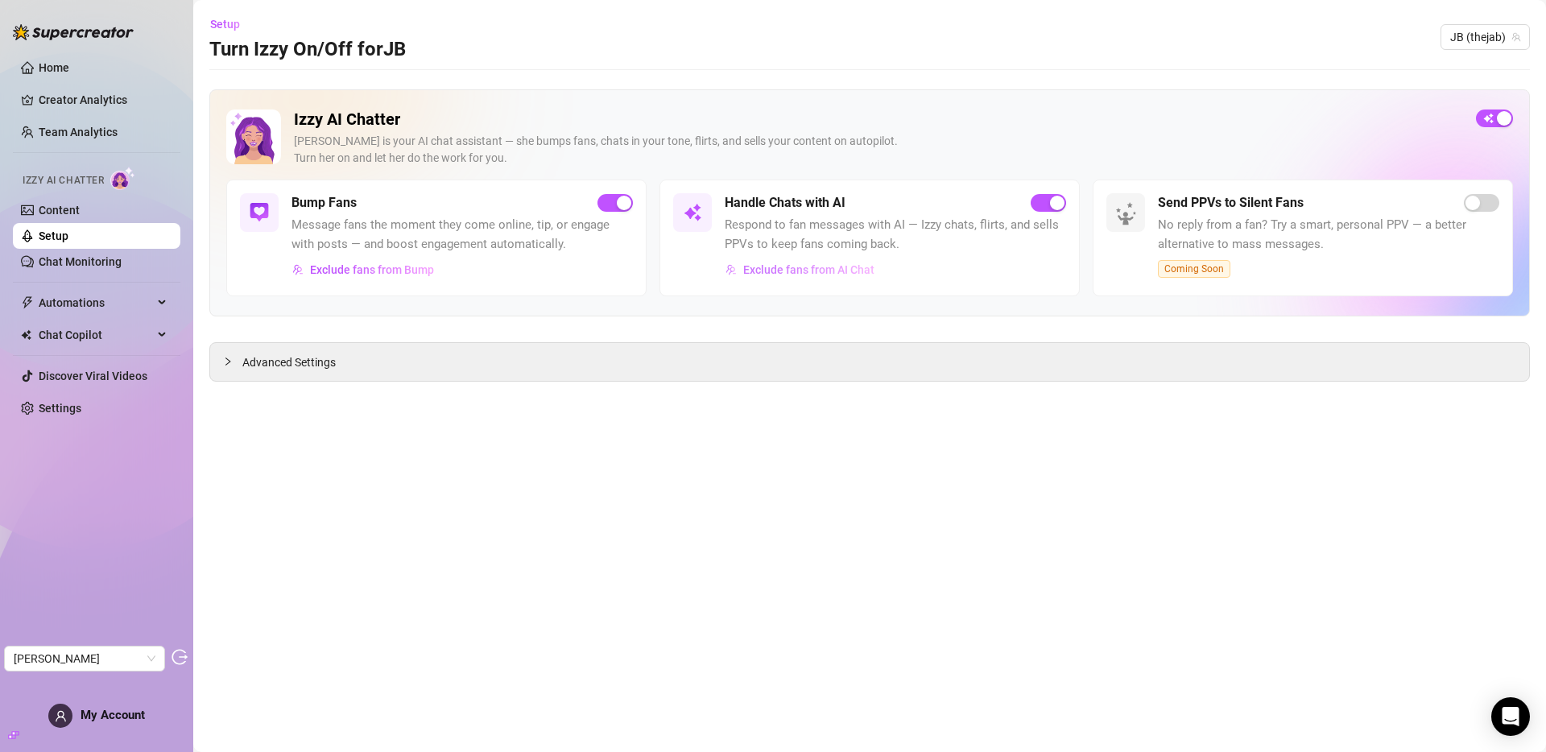
click at [787, 274] on span "Exclude fans from AI Chat" at bounding box center [808, 269] width 131 height 13
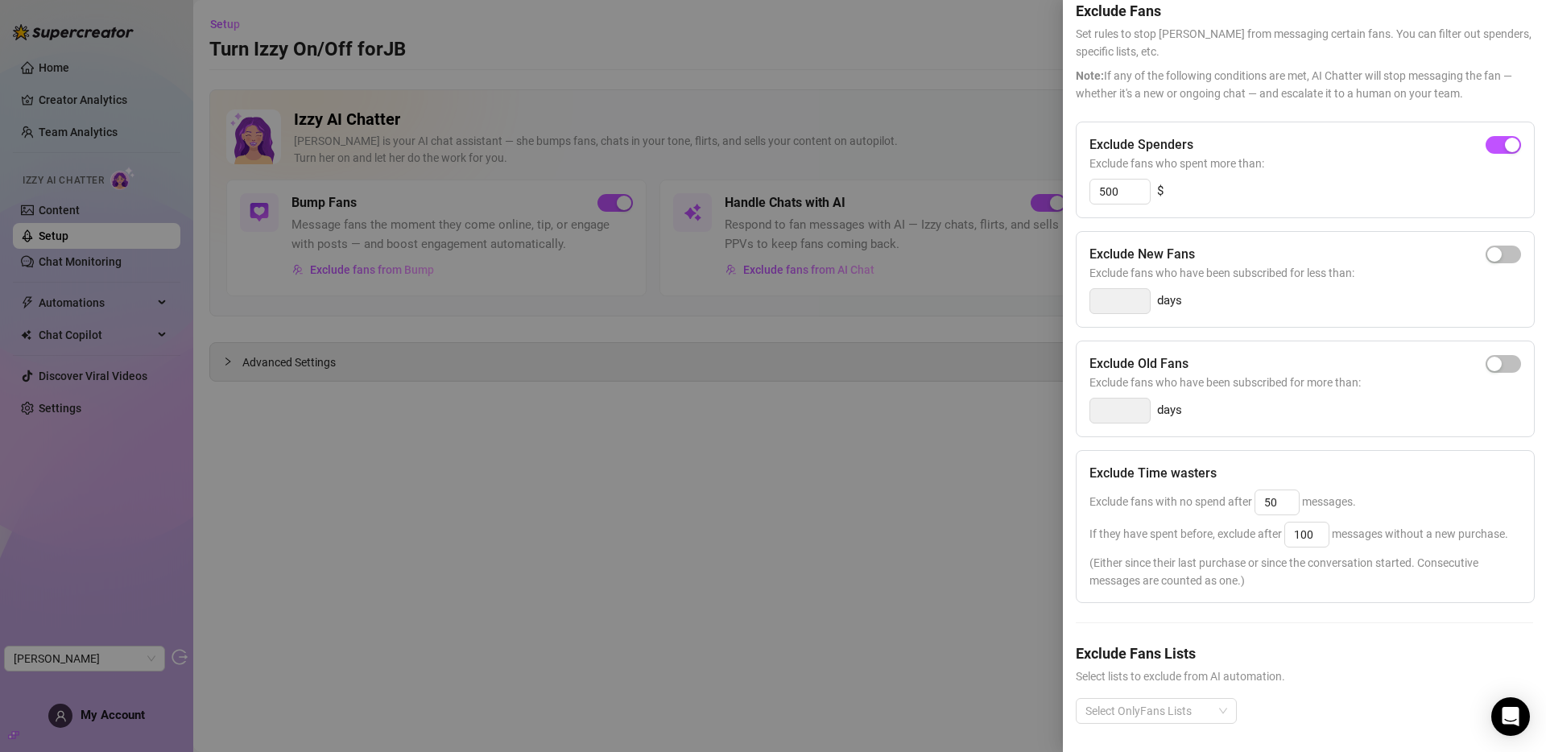
scroll to position [106, 0]
click at [810, 457] on div at bounding box center [773, 376] width 1546 height 752
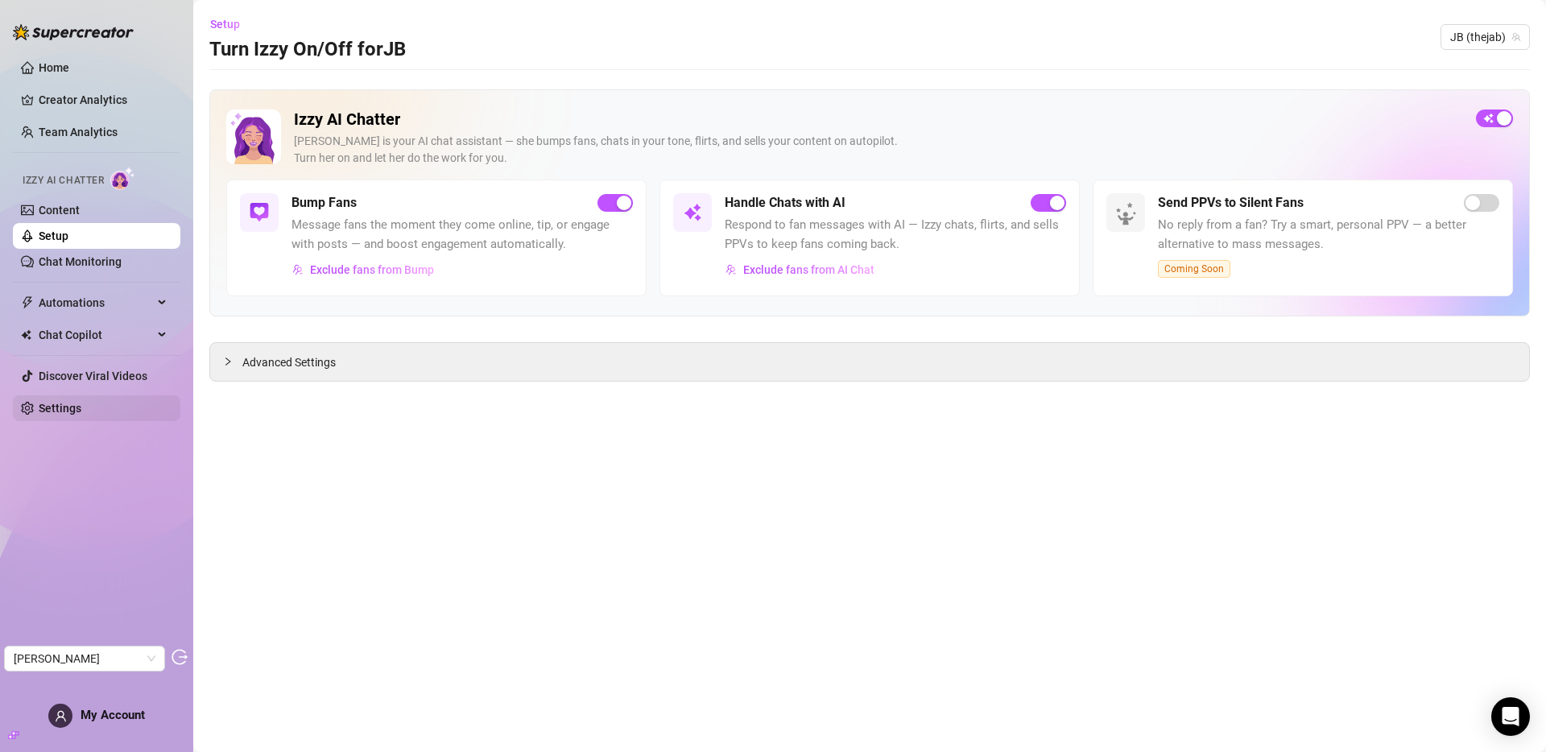
click at [69, 411] on link "Settings" at bounding box center [60, 408] width 43 height 13
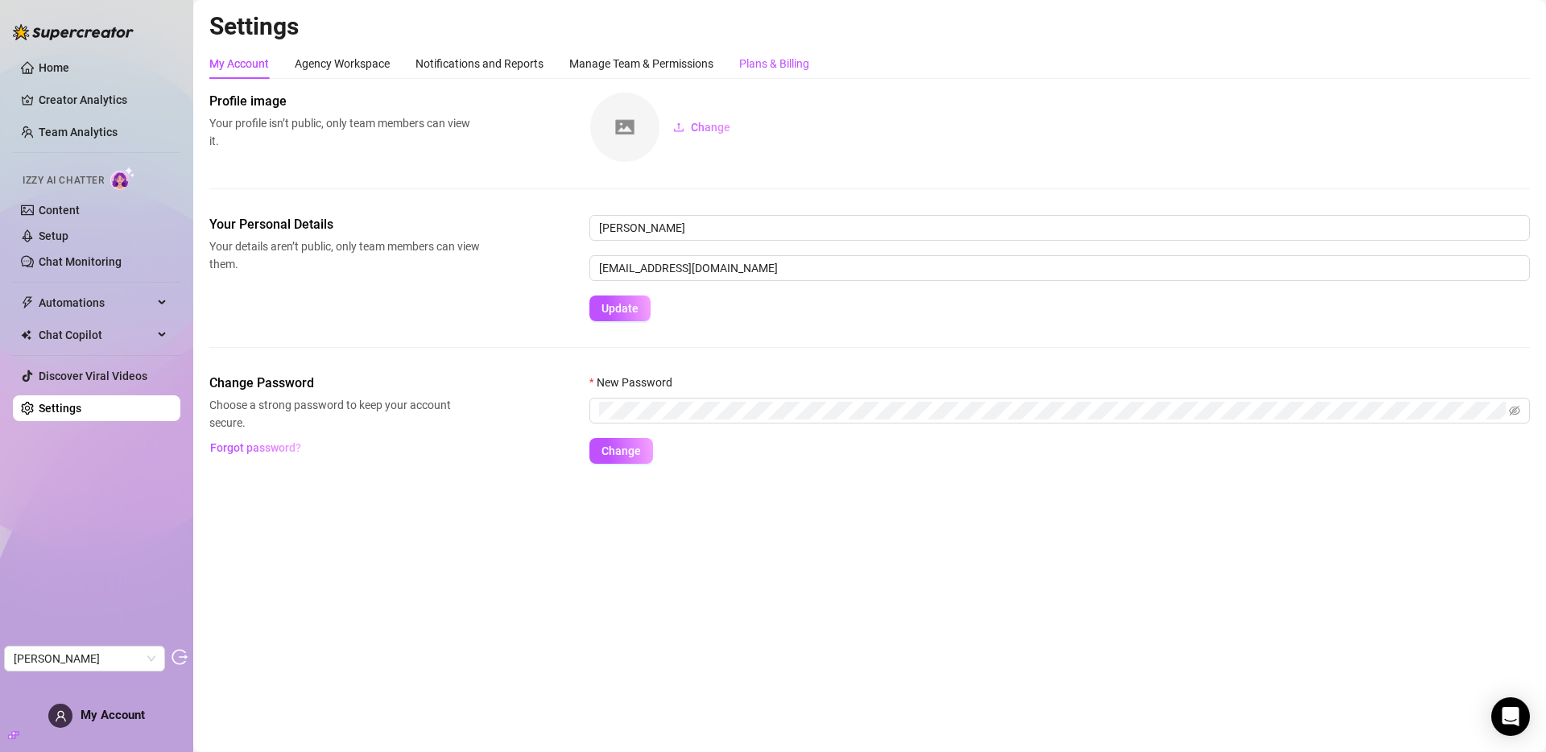
click at [778, 64] on div "Plans & Billing" at bounding box center [774, 64] width 70 height 18
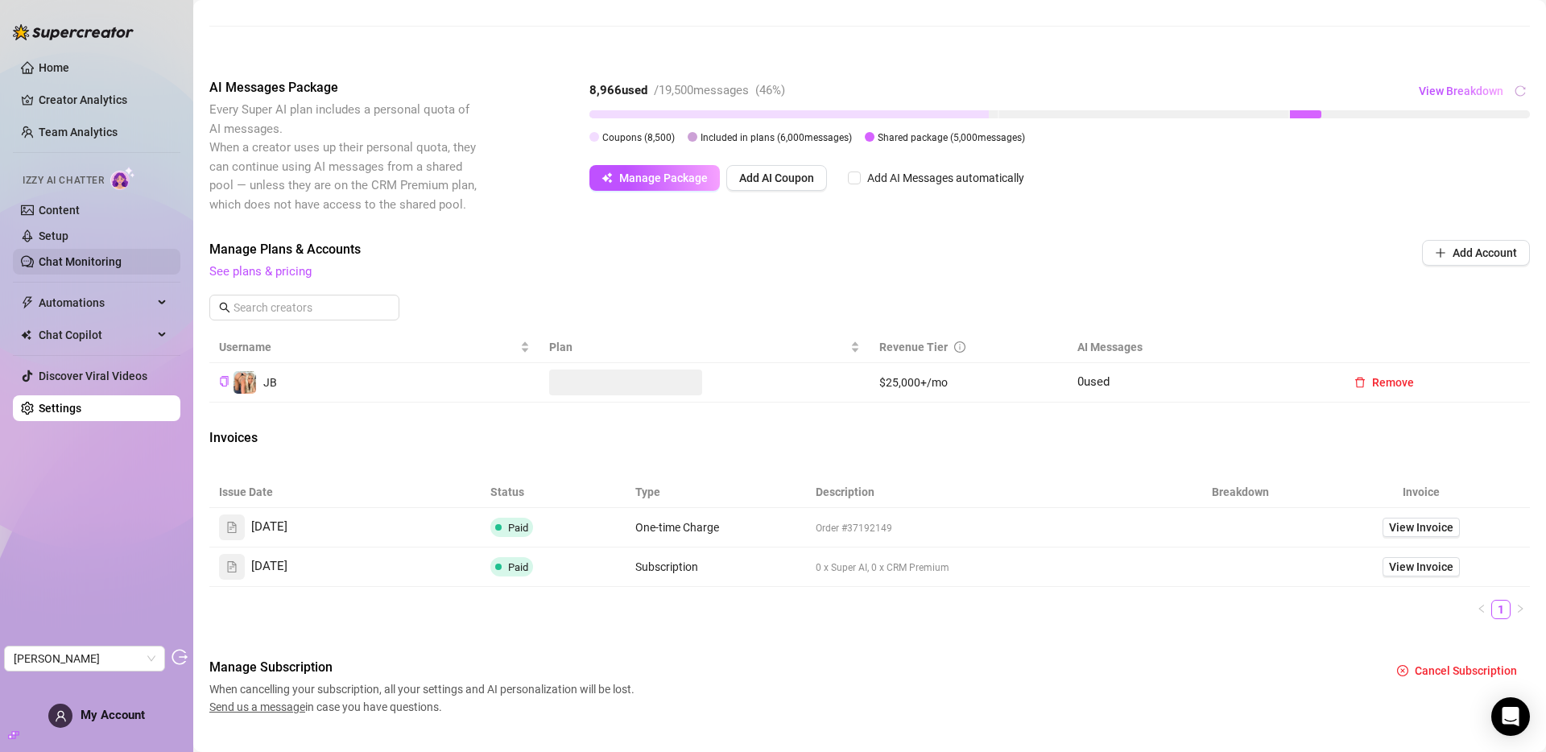
scroll to position [261, 0]
click at [72, 261] on link "Chat Monitoring" at bounding box center [80, 261] width 83 height 13
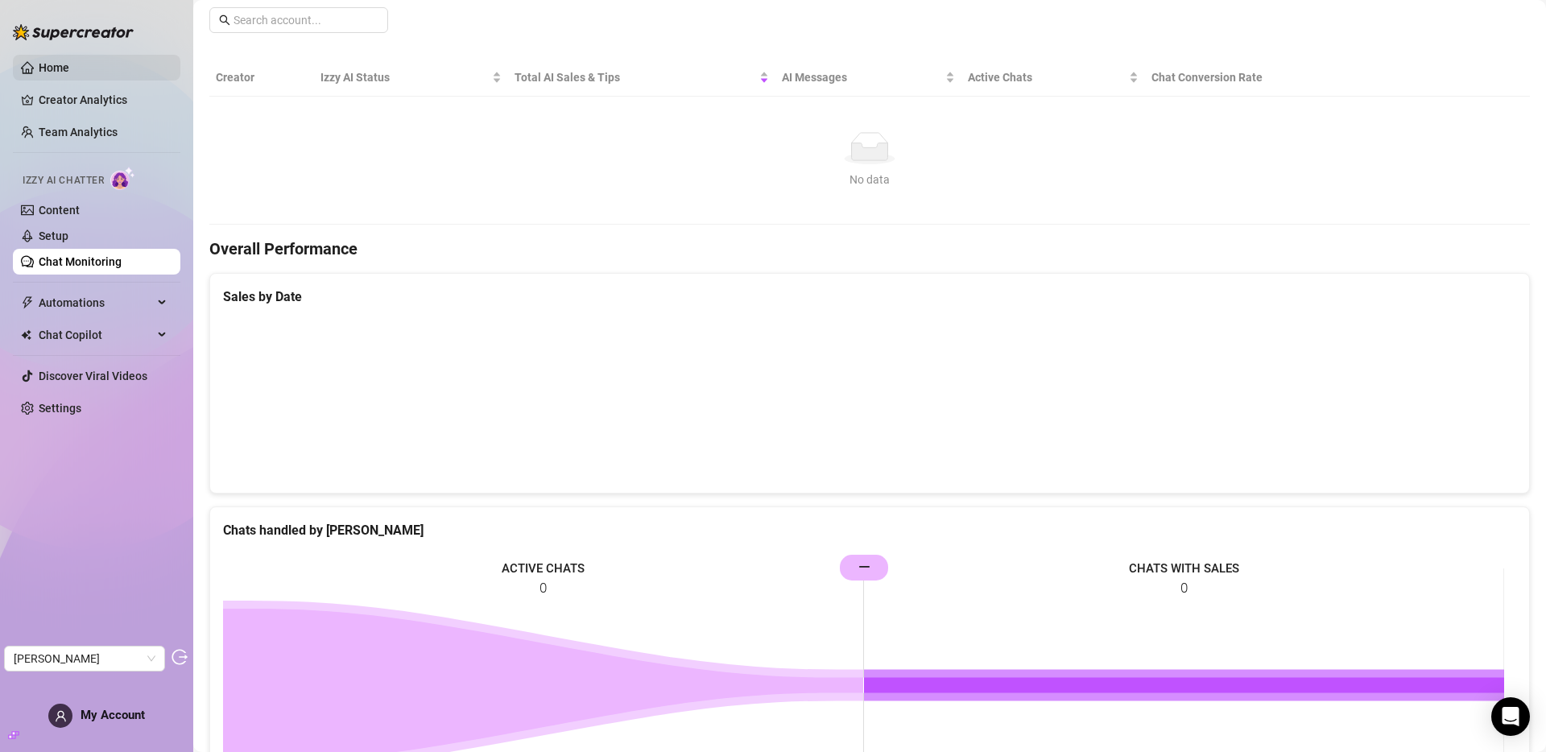
click at [69, 61] on link "Home" at bounding box center [54, 67] width 31 height 13
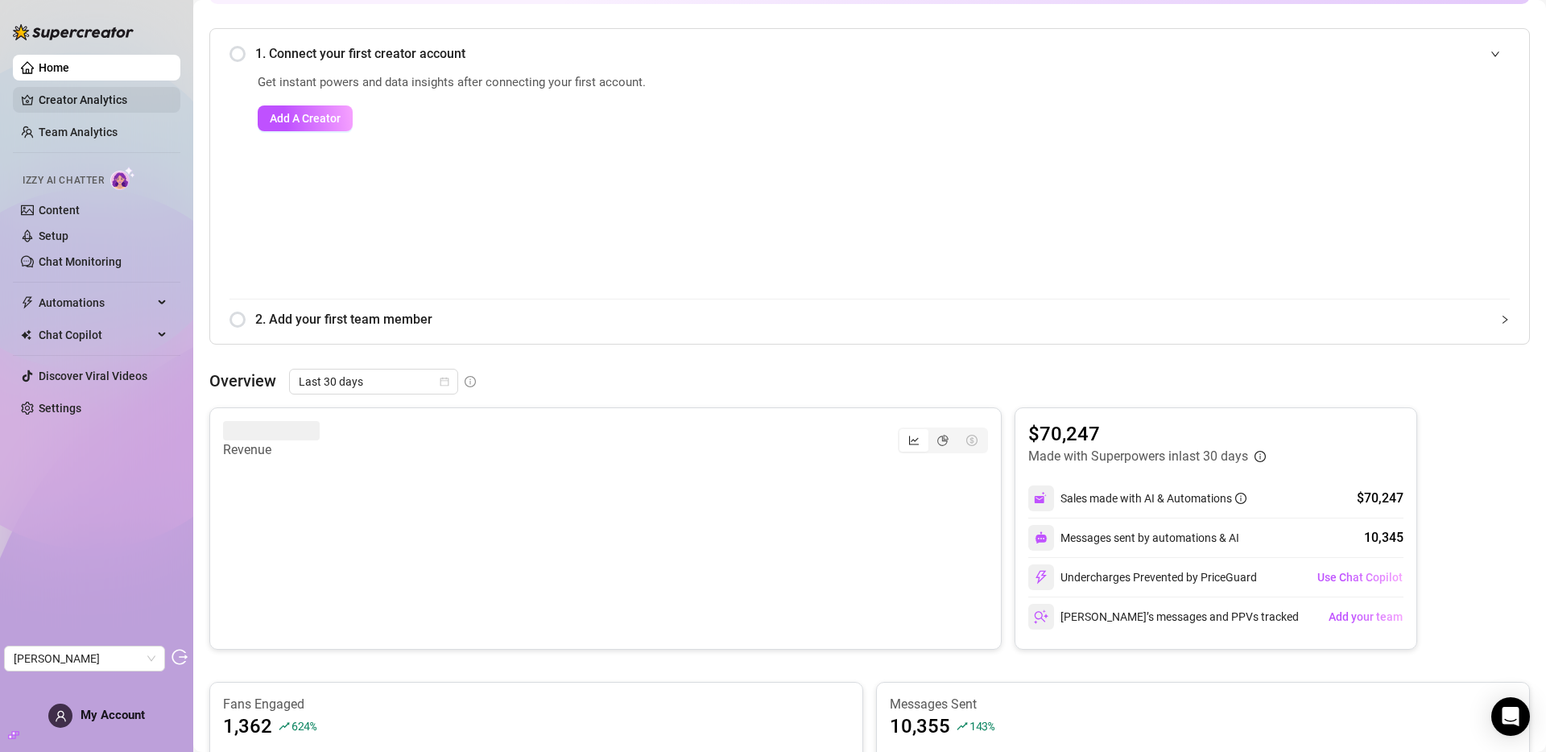
click at [84, 88] on link "Creator Analytics" at bounding box center [103, 100] width 129 height 26
